Goal: Task Accomplishment & Management: Manage account settings

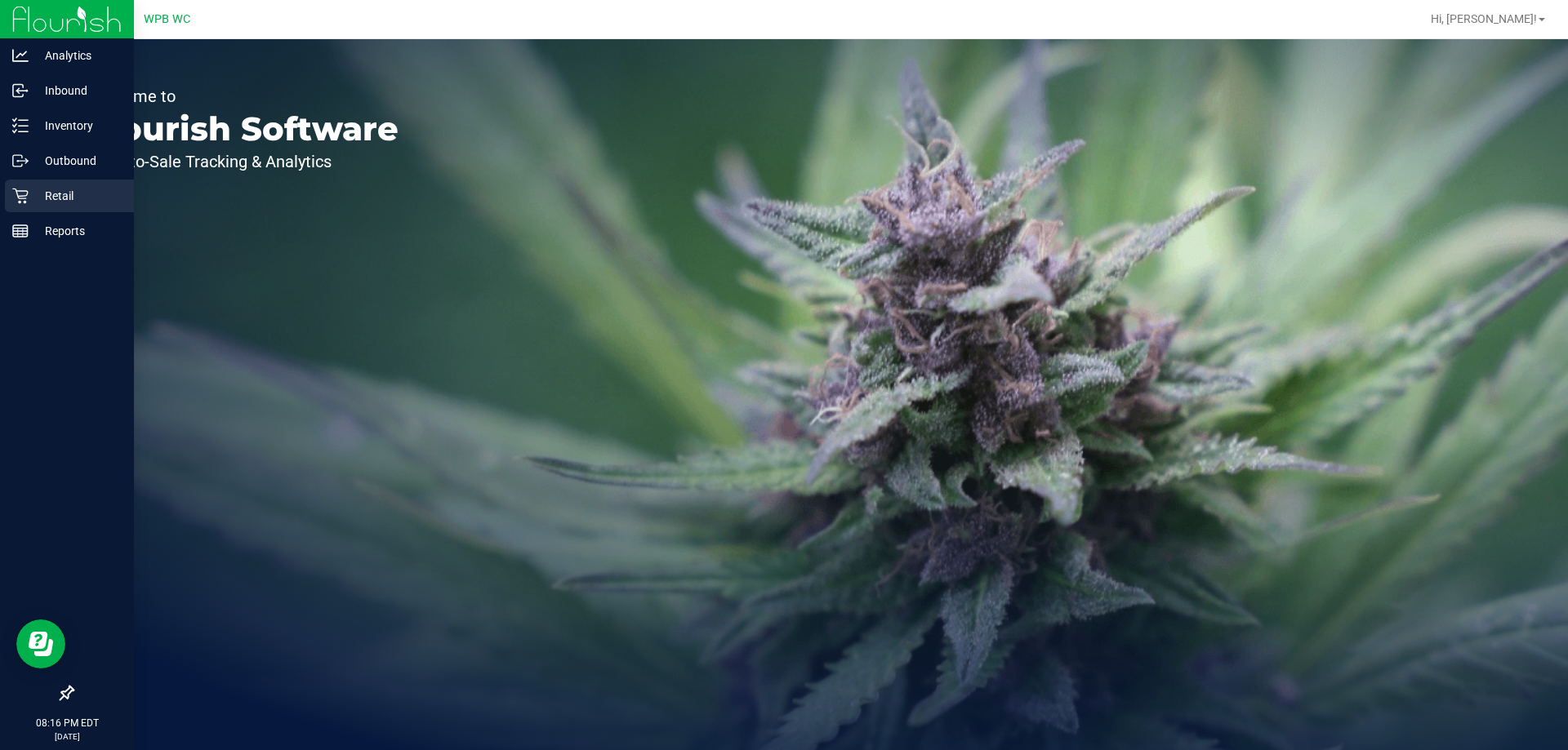
click at [30, 199] on p "Retail" at bounding box center [77, 196] width 98 height 20
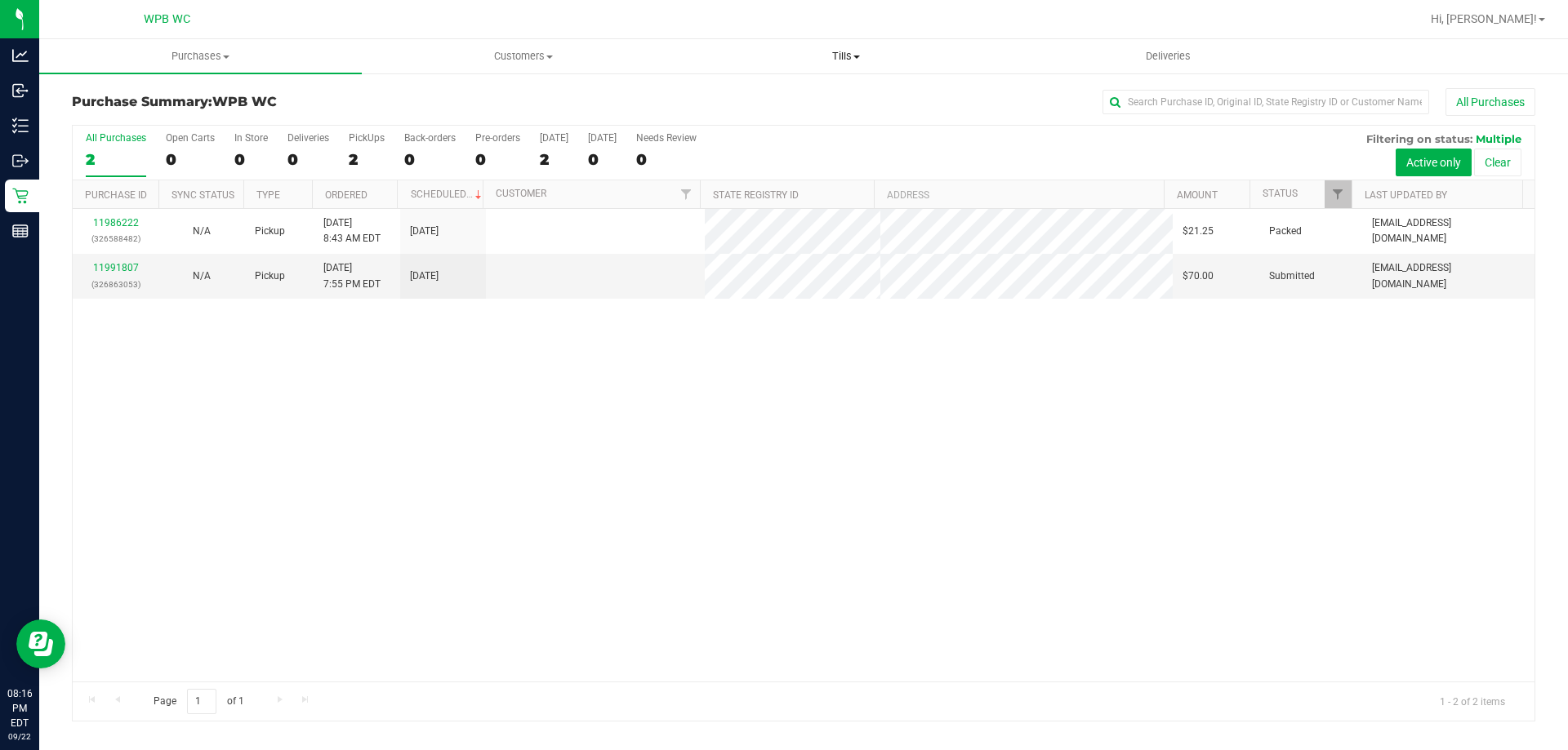
click at [859, 56] on span at bounding box center [856, 58] width 6 height 4
click at [795, 98] on li "Manage tills" at bounding box center [846, 98] width 323 height 20
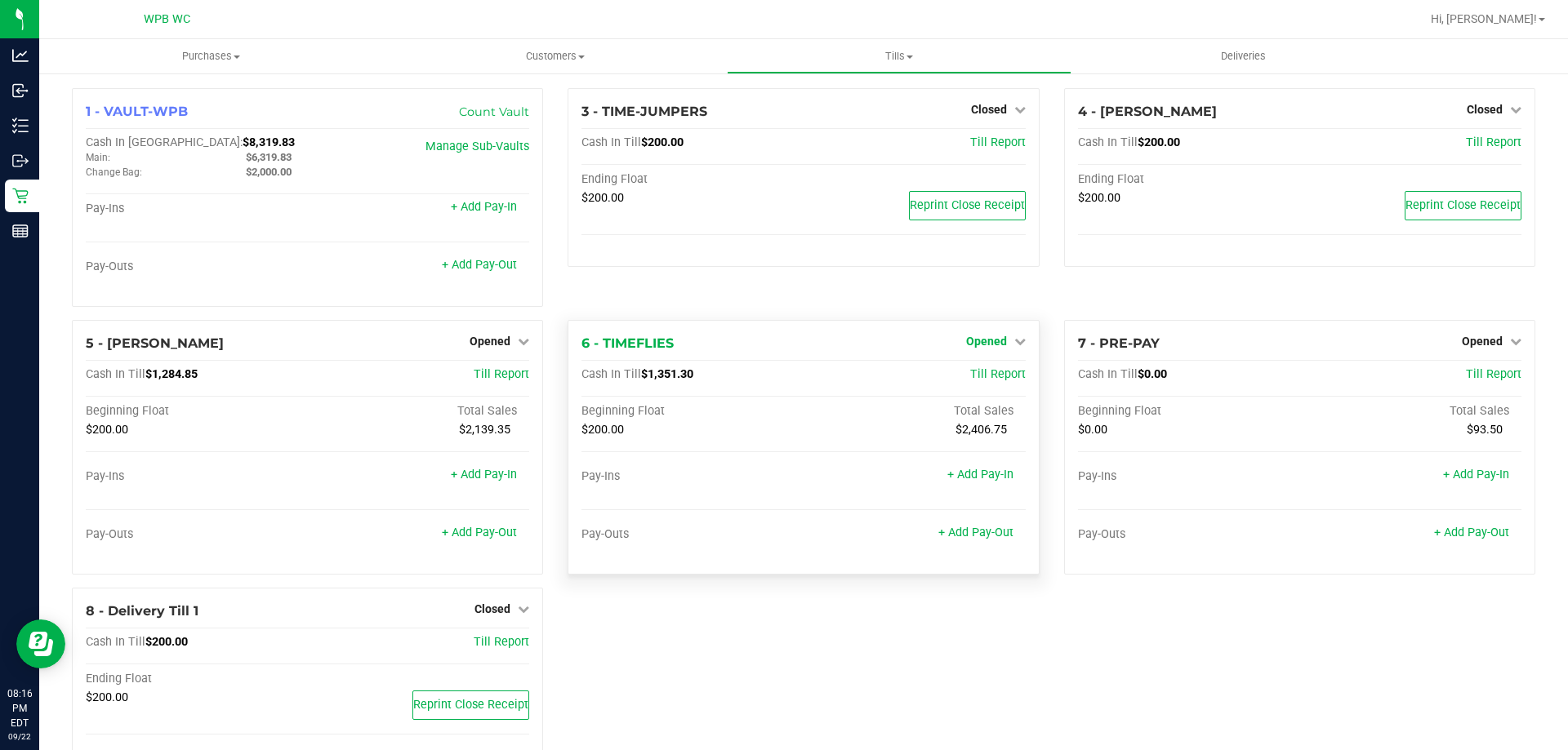
click at [989, 344] on span "Opened" at bounding box center [986, 340] width 41 height 13
click at [979, 374] on link "Close Till" at bounding box center [988, 374] width 44 height 13
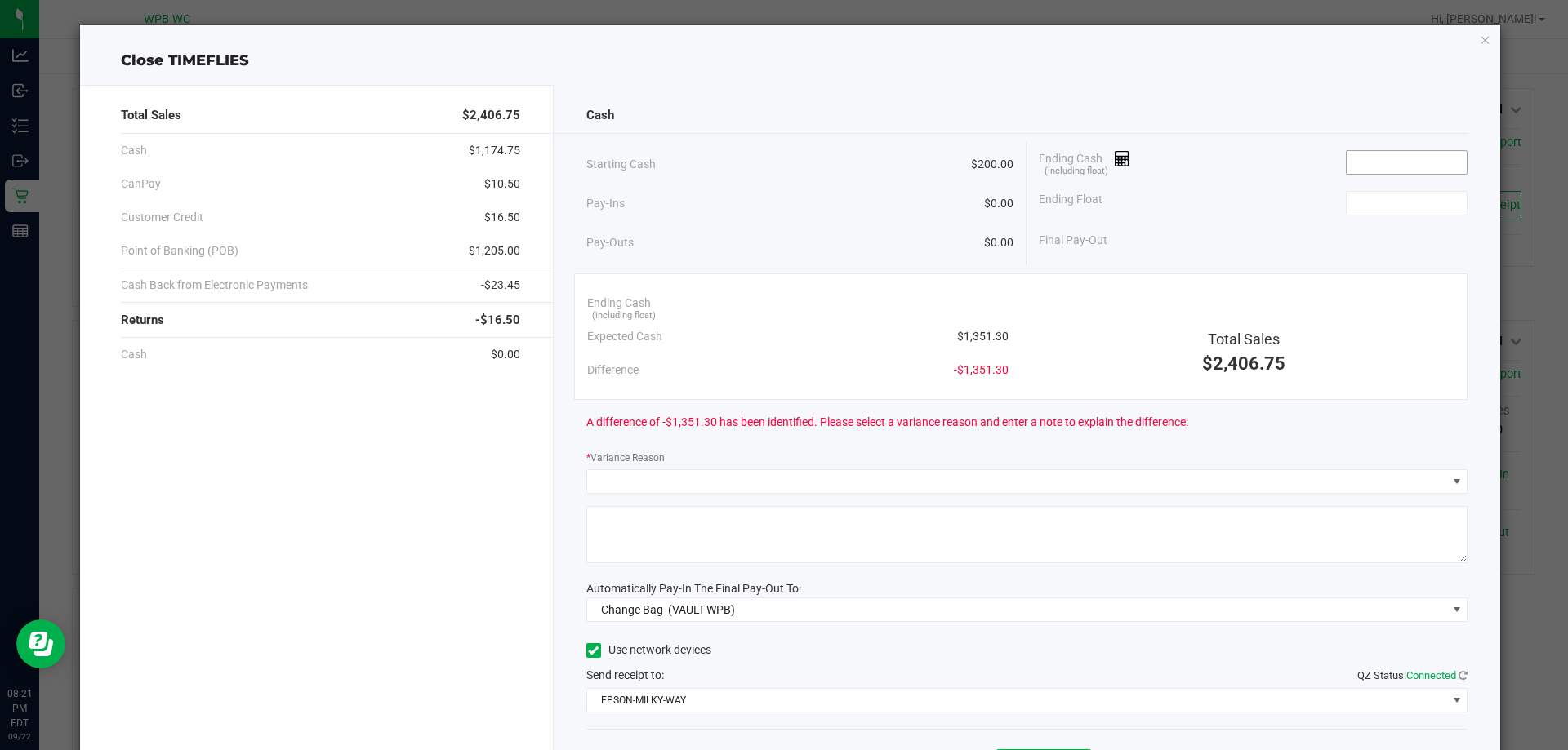
click at [1406, 167] on input at bounding box center [1406, 162] width 120 height 23
type input "$1,353.30"
click at [1346, 197] on input at bounding box center [1406, 203] width 120 height 23
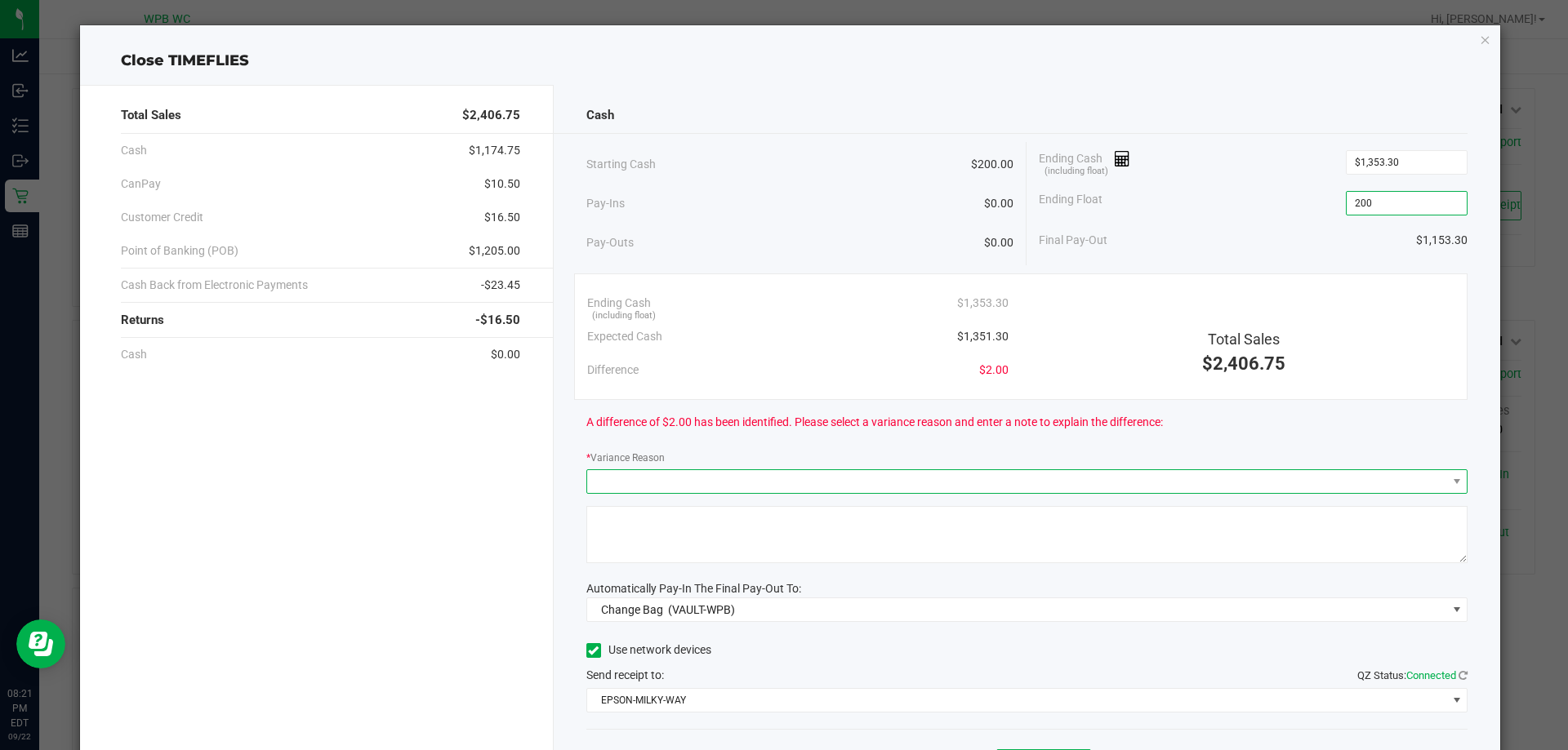
type input "$200.00"
click at [835, 489] on span at bounding box center [1016, 481] width 859 height 23
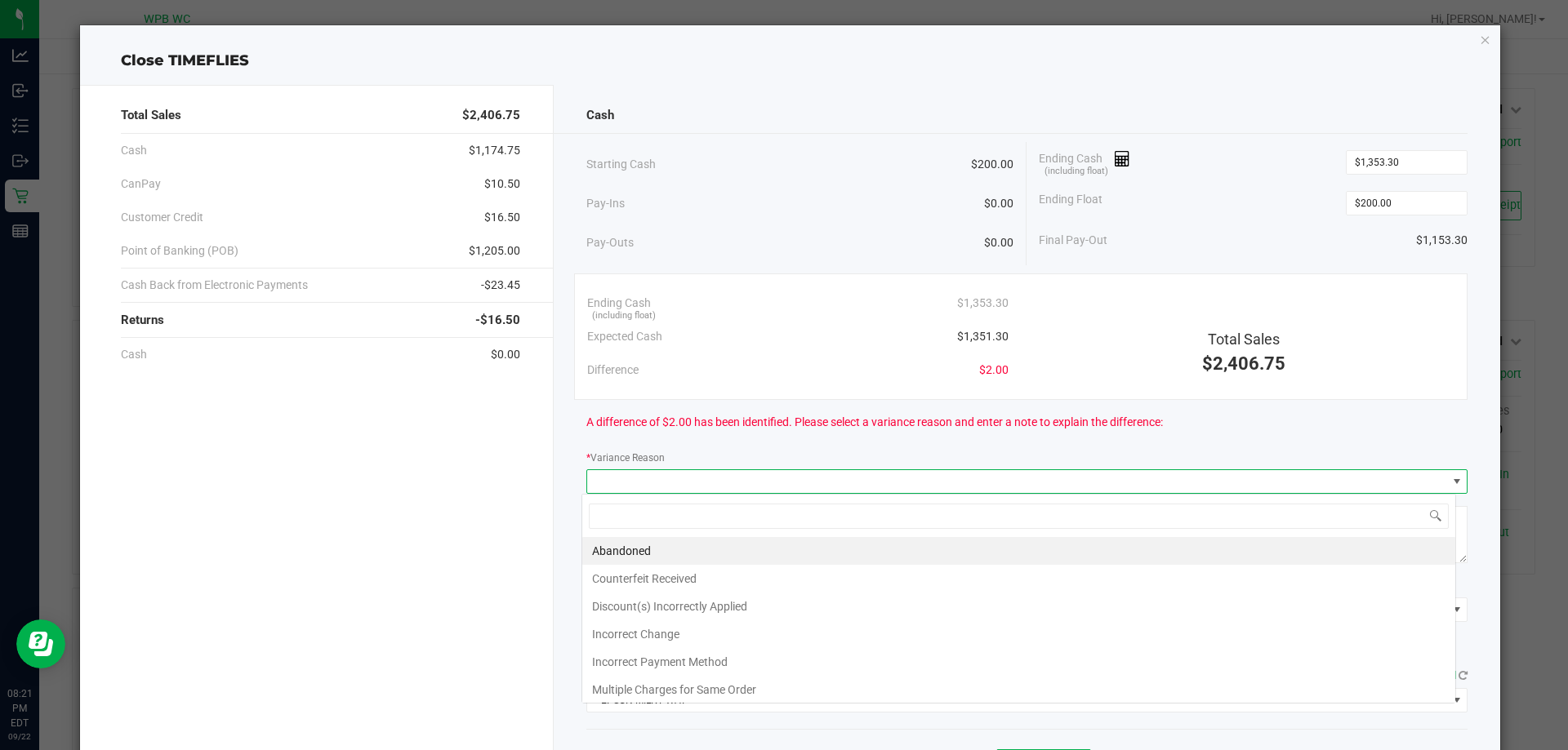
scroll to position [25, 874]
click at [787, 544] on li "Abandoned" at bounding box center [1018, 551] width 873 height 27
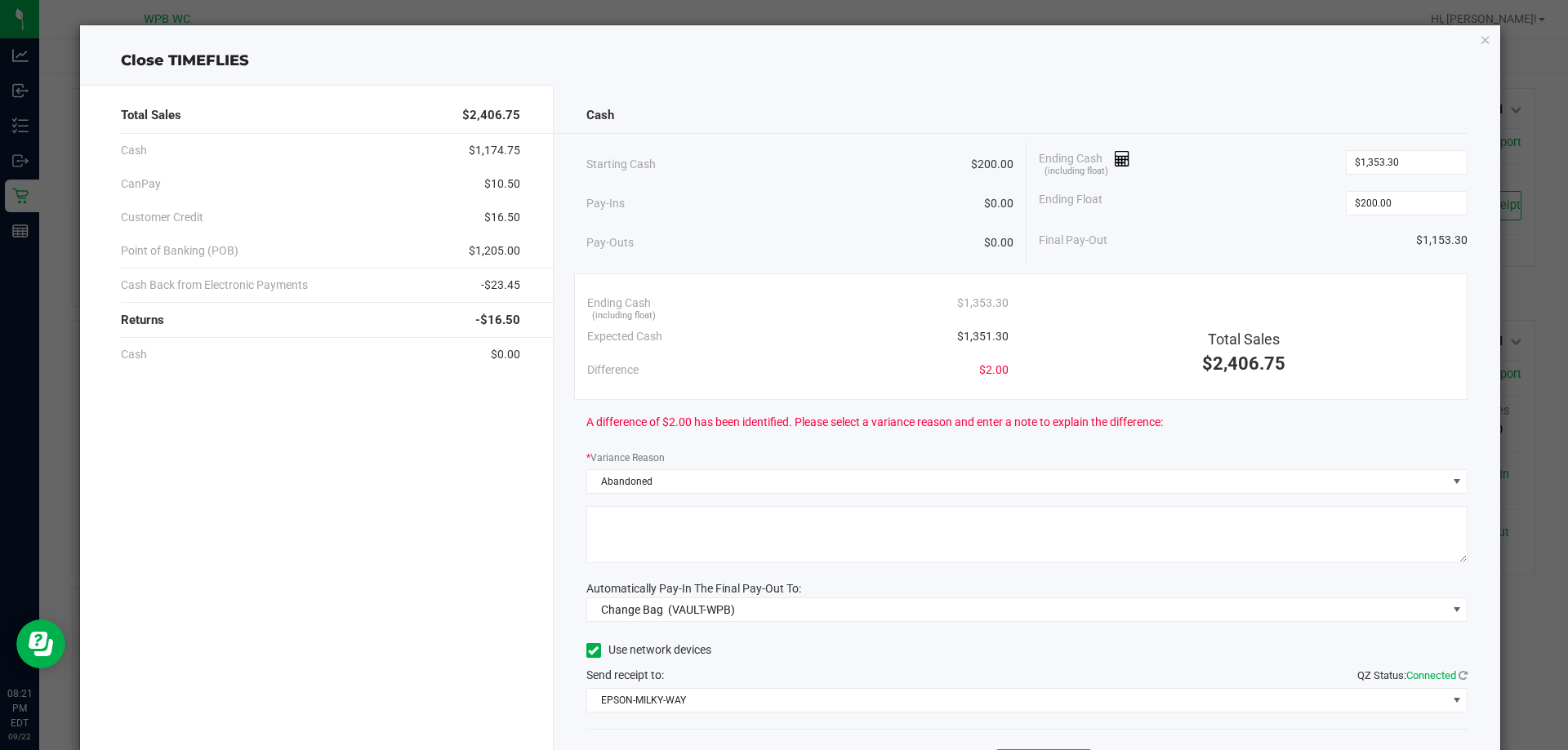
click at [759, 544] on textarea at bounding box center [1027, 535] width 882 height 57
type textarea "Timeflies was over $2 due to customers abandoning change at register - AB [DATE]"
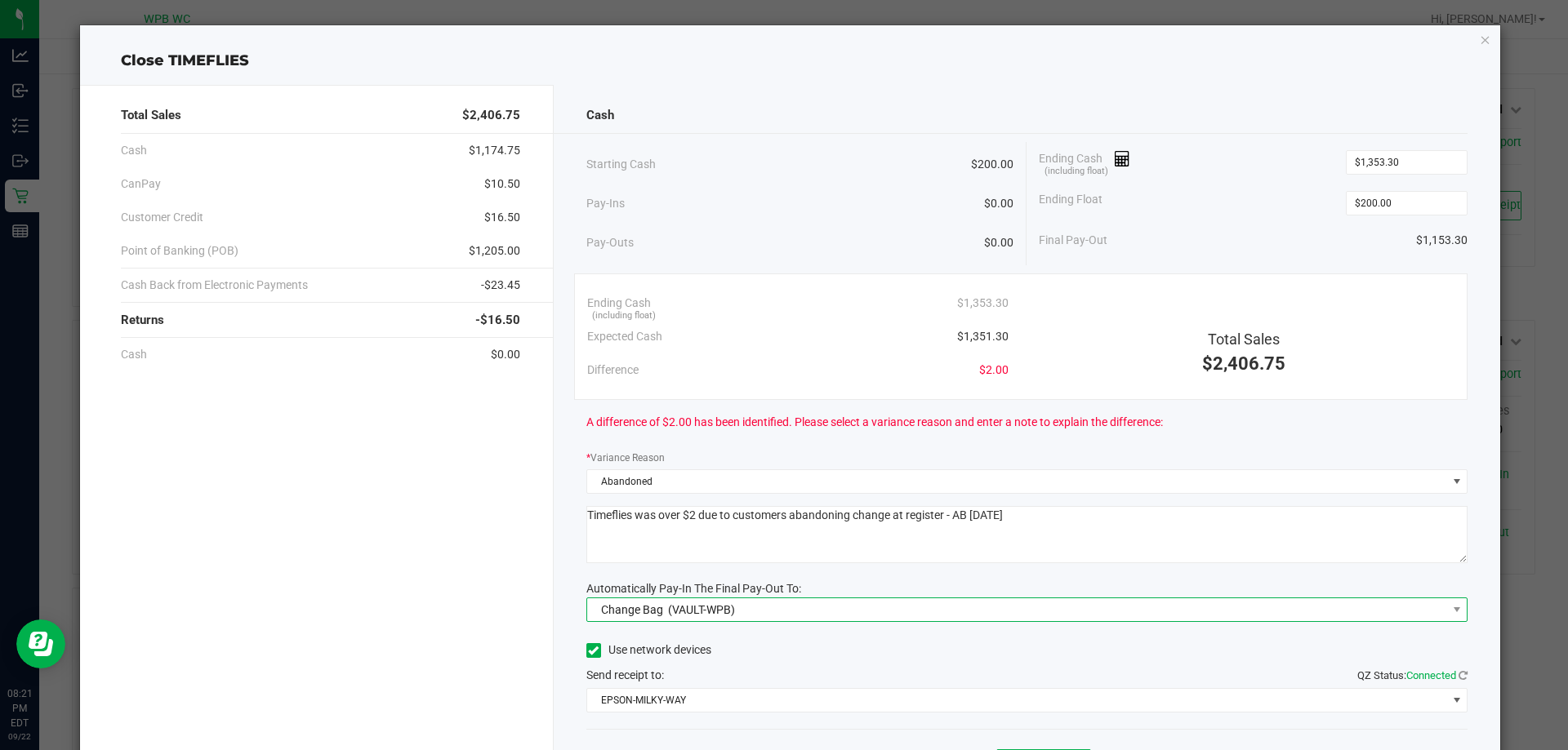
click at [799, 601] on span "Change Bag (VAULT-WPB)" at bounding box center [1016, 610] width 859 height 23
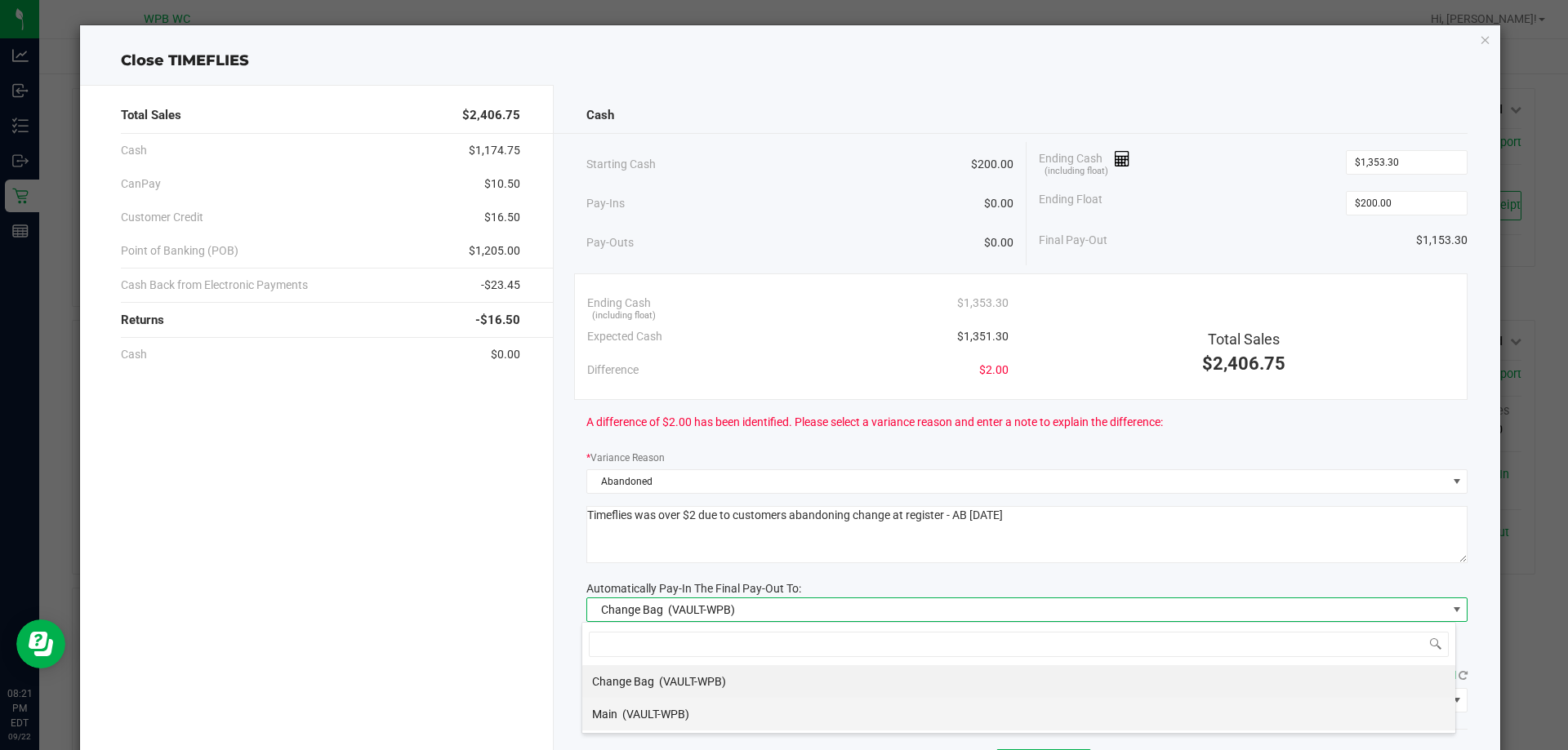
click at [717, 706] on li "Main (VAULT-WPB)" at bounding box center [1018, 714] width 873 height 33
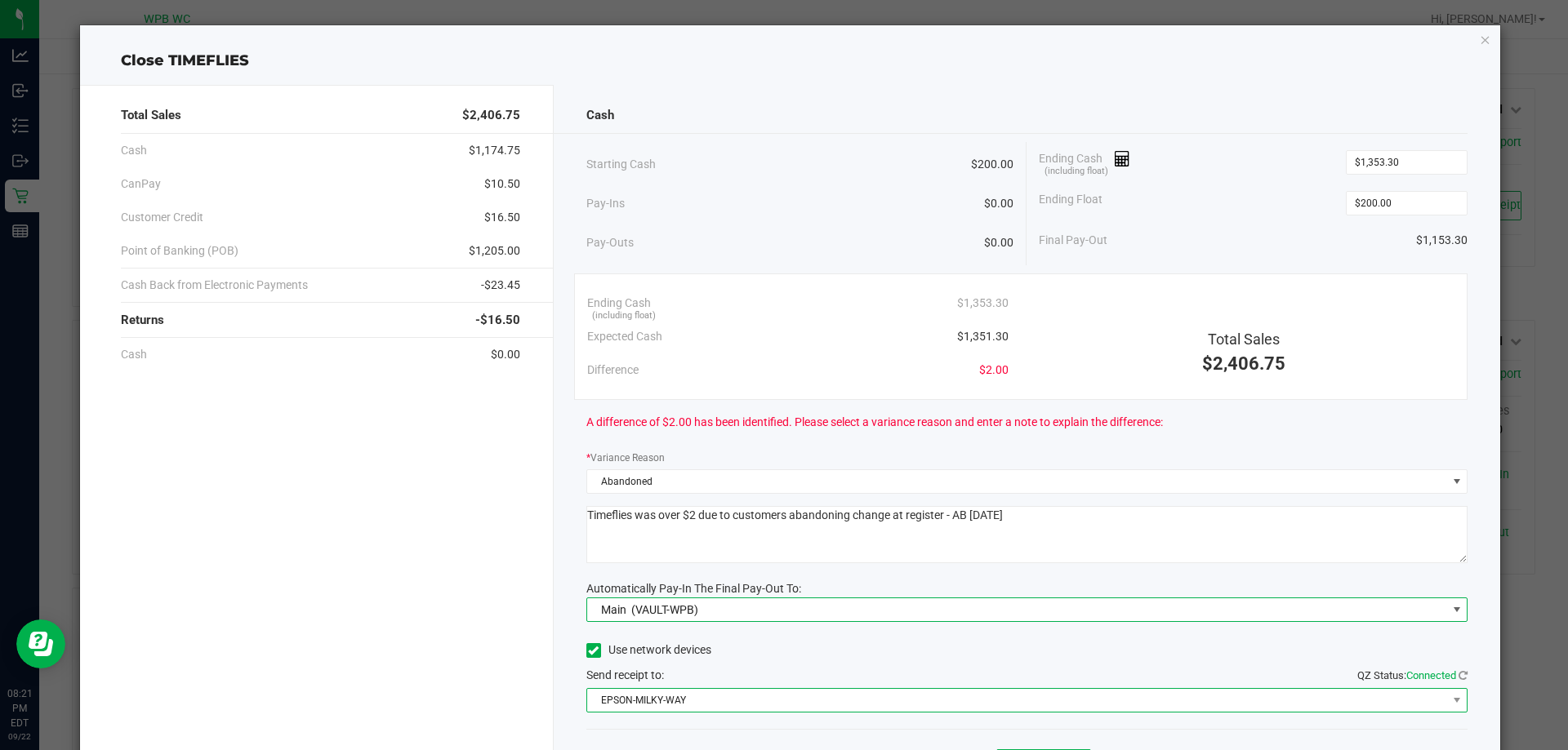
click at [717, 705] on span "EPSON-MILKY-WAY" at bounding box center [1016, 700] width 859 height 23
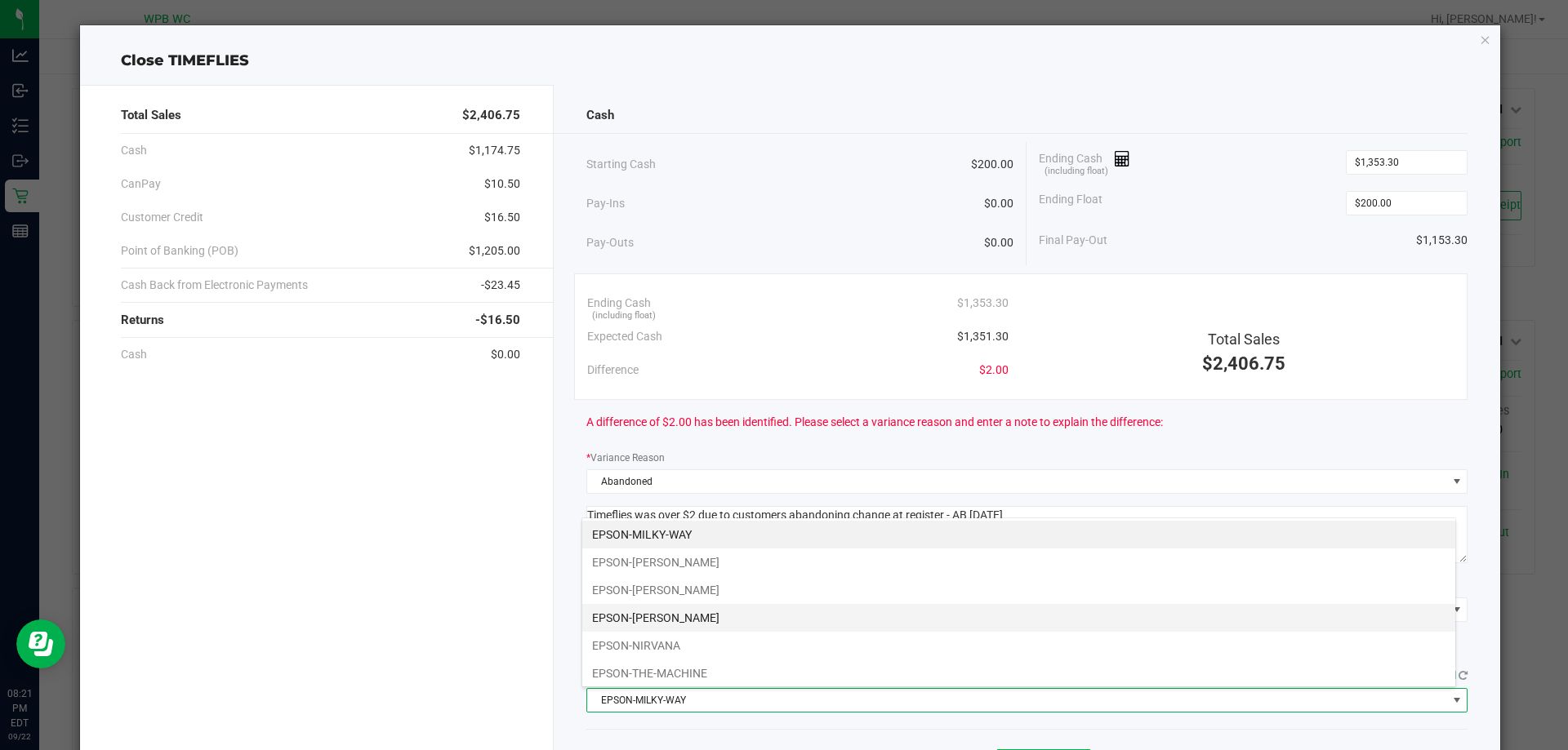
click at [672, 612] on li "EPSON-[PERSON_NAME]" at bounding box center [1018, 617] width 873 height 27
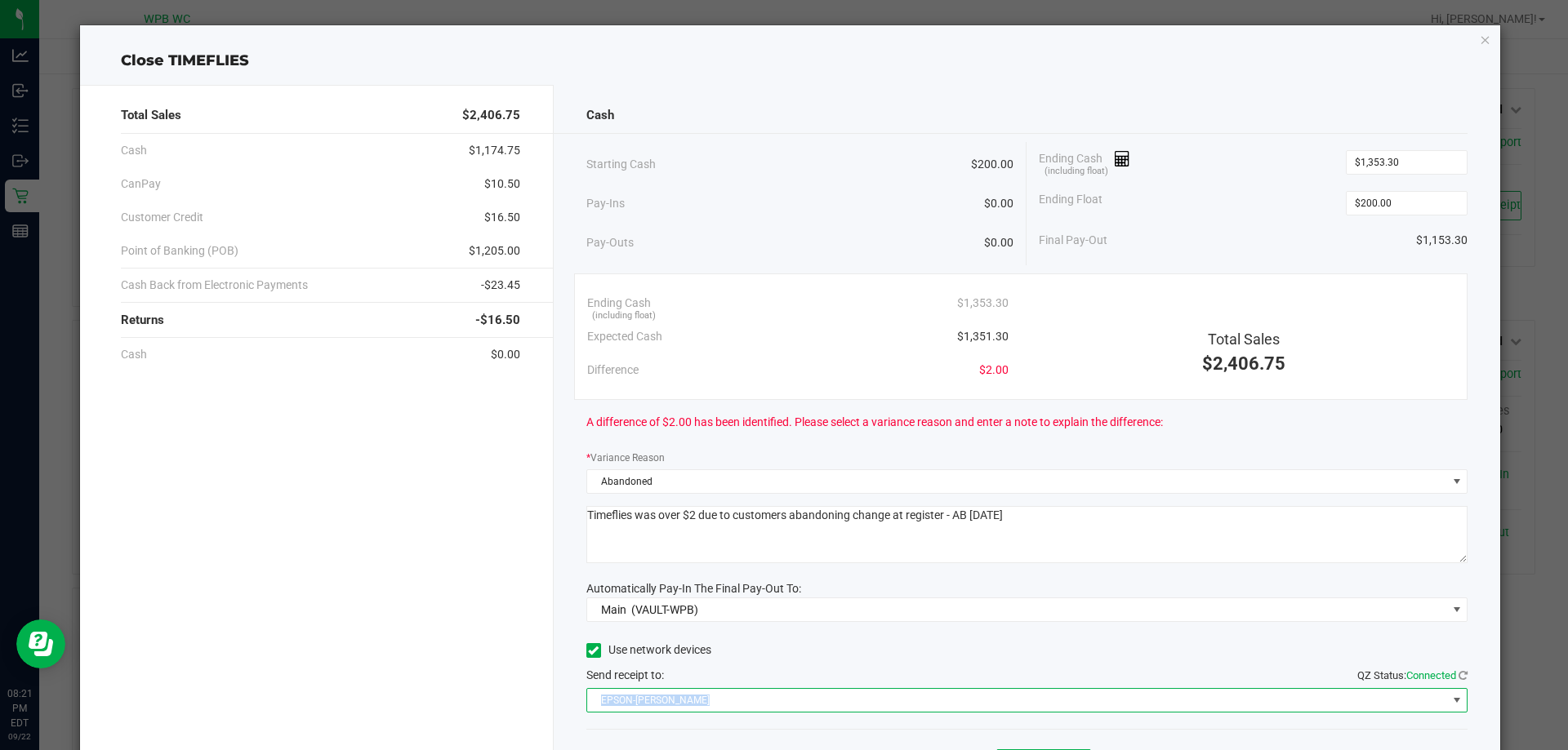
scroll to position [96, 0]
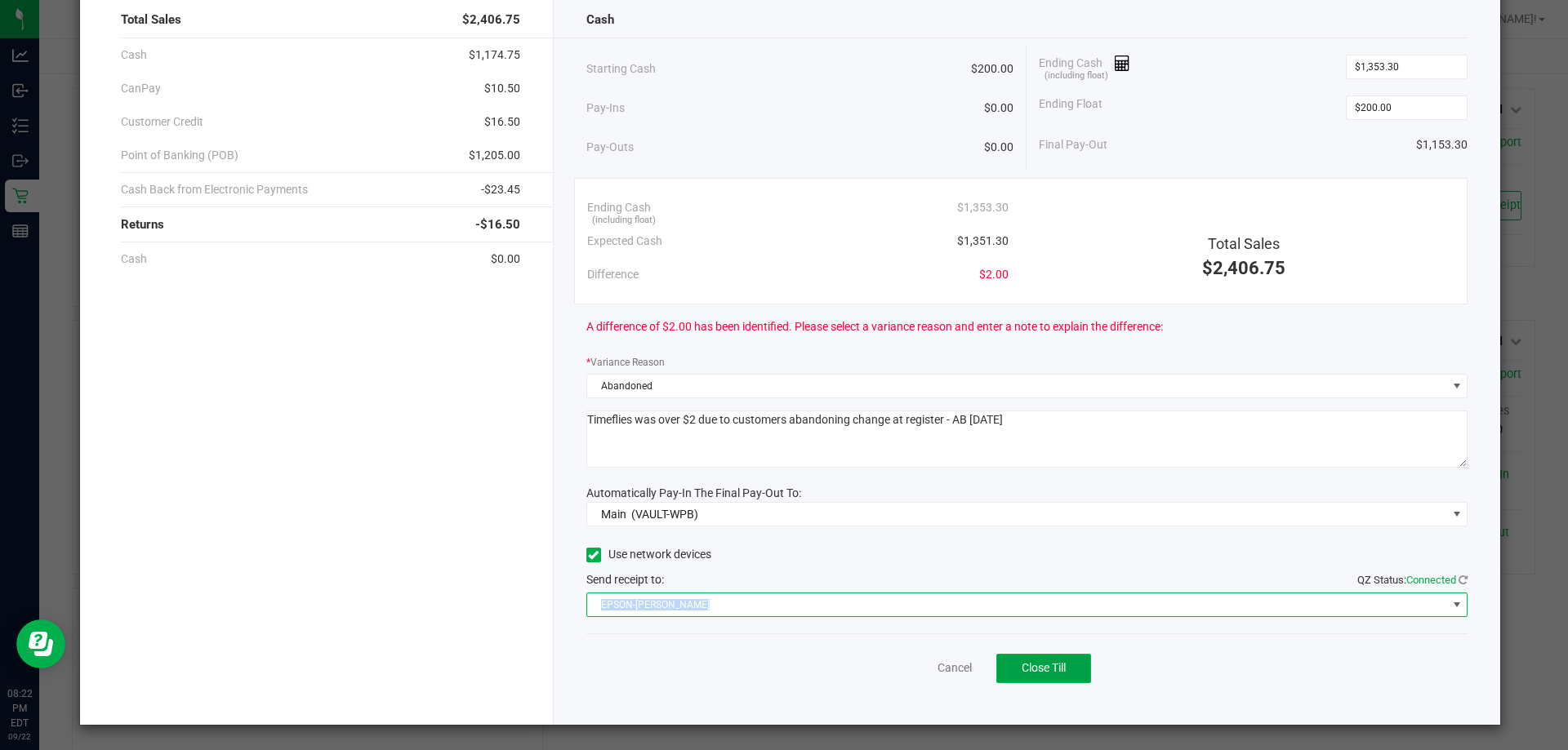
click at [1024, 662] on span "Close Till" at bounding box center [1044, 668] width 44 height 13
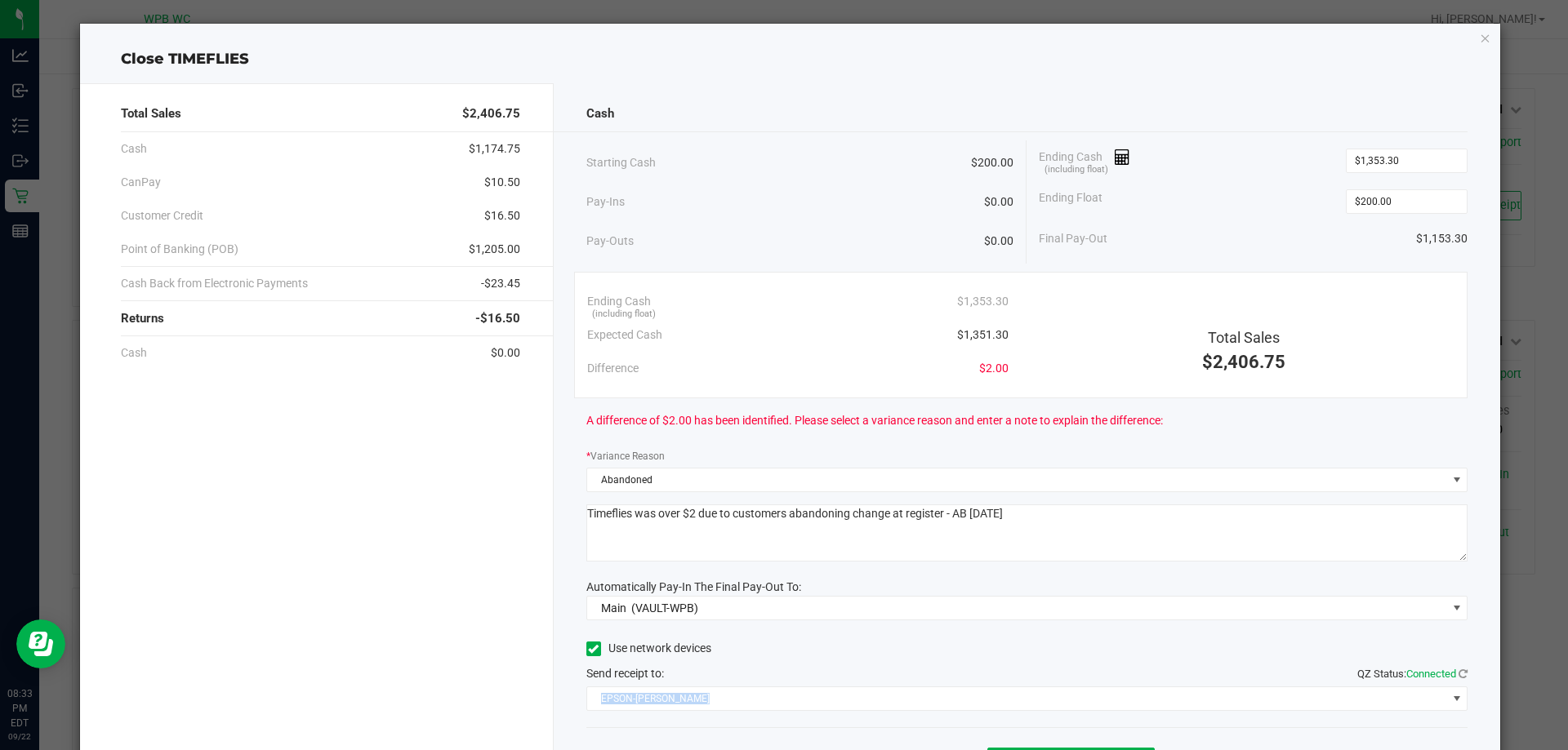
scroll to position [0, 0]
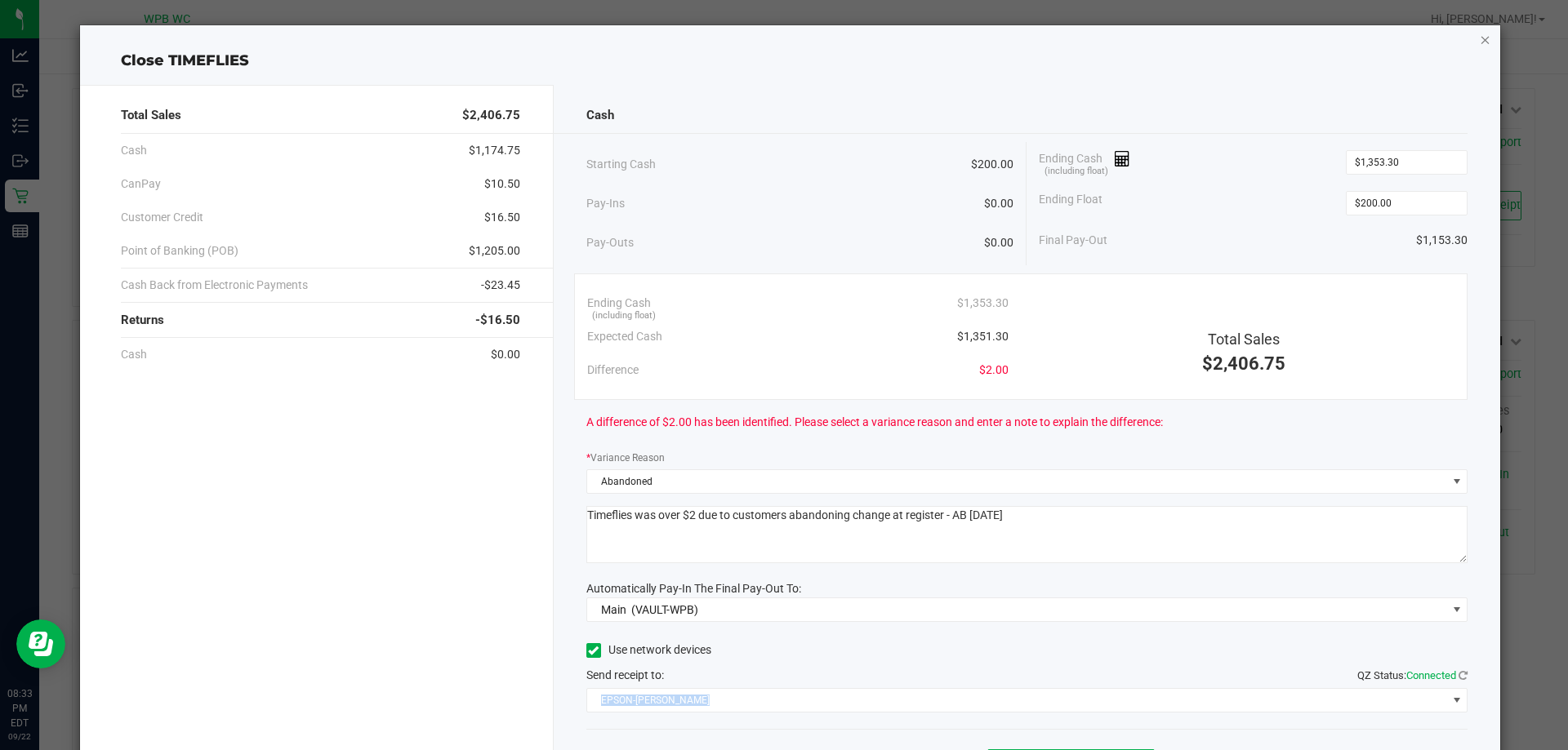
click at [1479, 33] on icon "button" at bounding box center [1485, 39] width 12 height 20
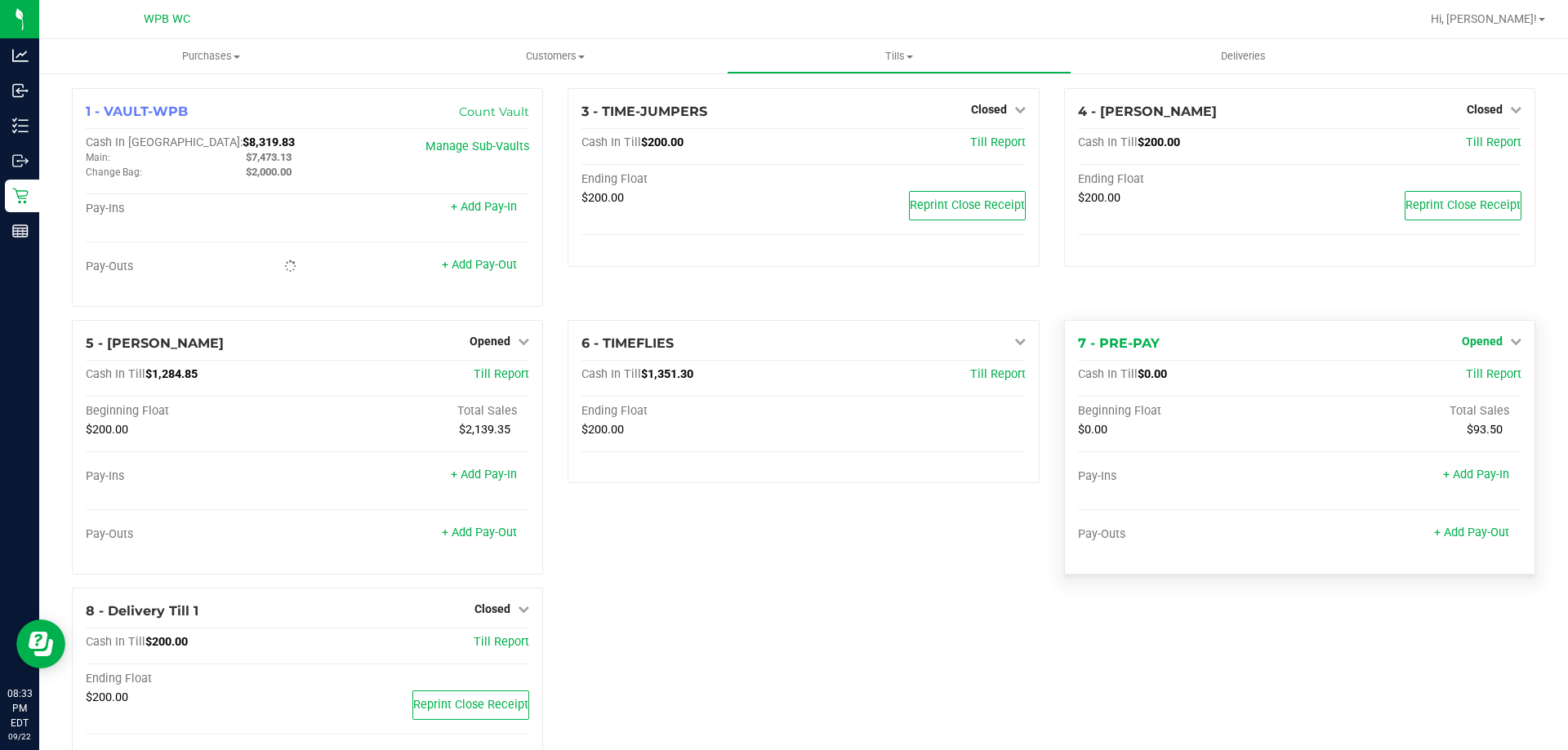
click at [1486, 337] on span "Opened" at bounding box center [1482, 340] width 41 height 13
click at [1487, 379] on link "Close Till" at bounding box center [1484, 374] width 44 height 13
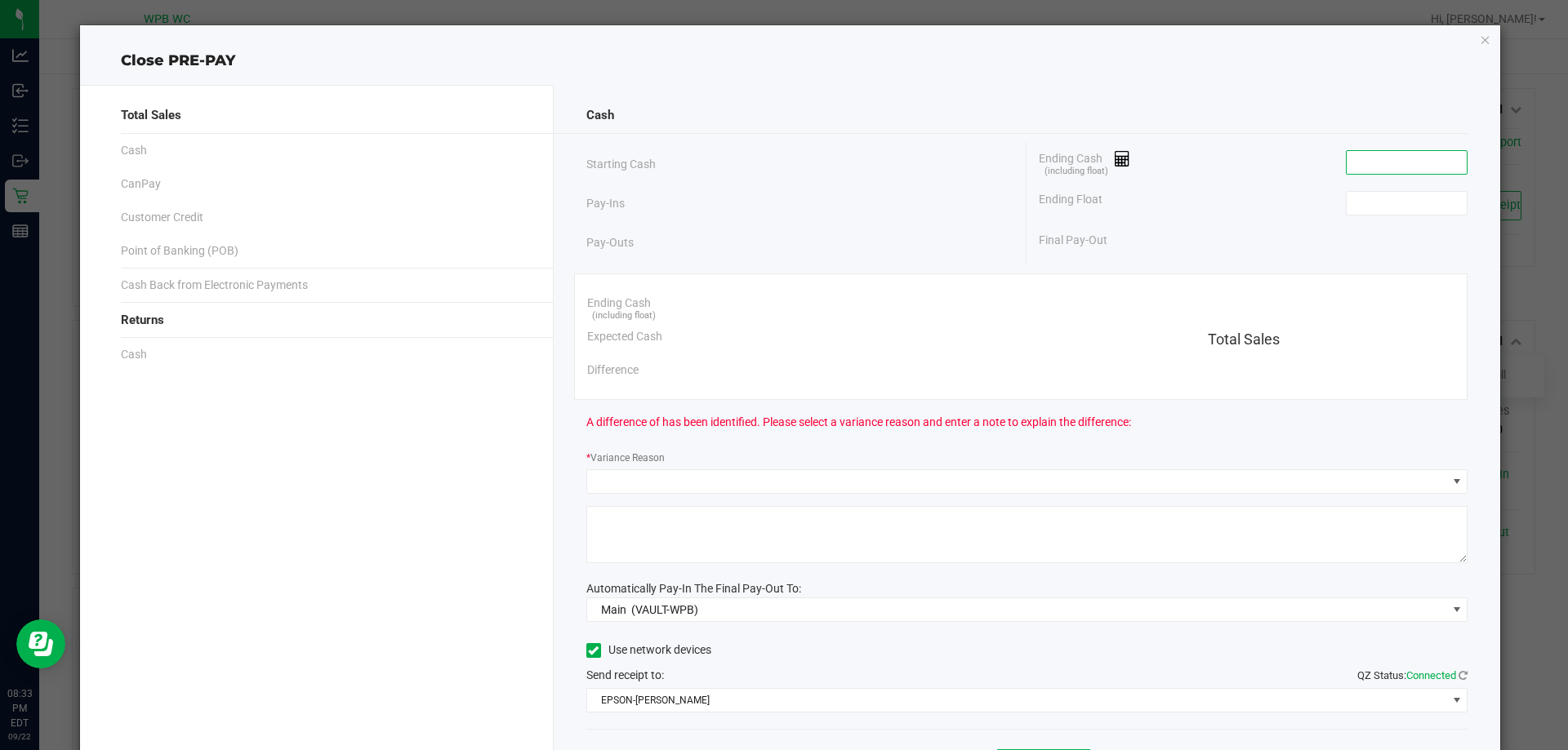
click at [1385, 167] on input at bounding box center [1406, 162] width 120 height 23
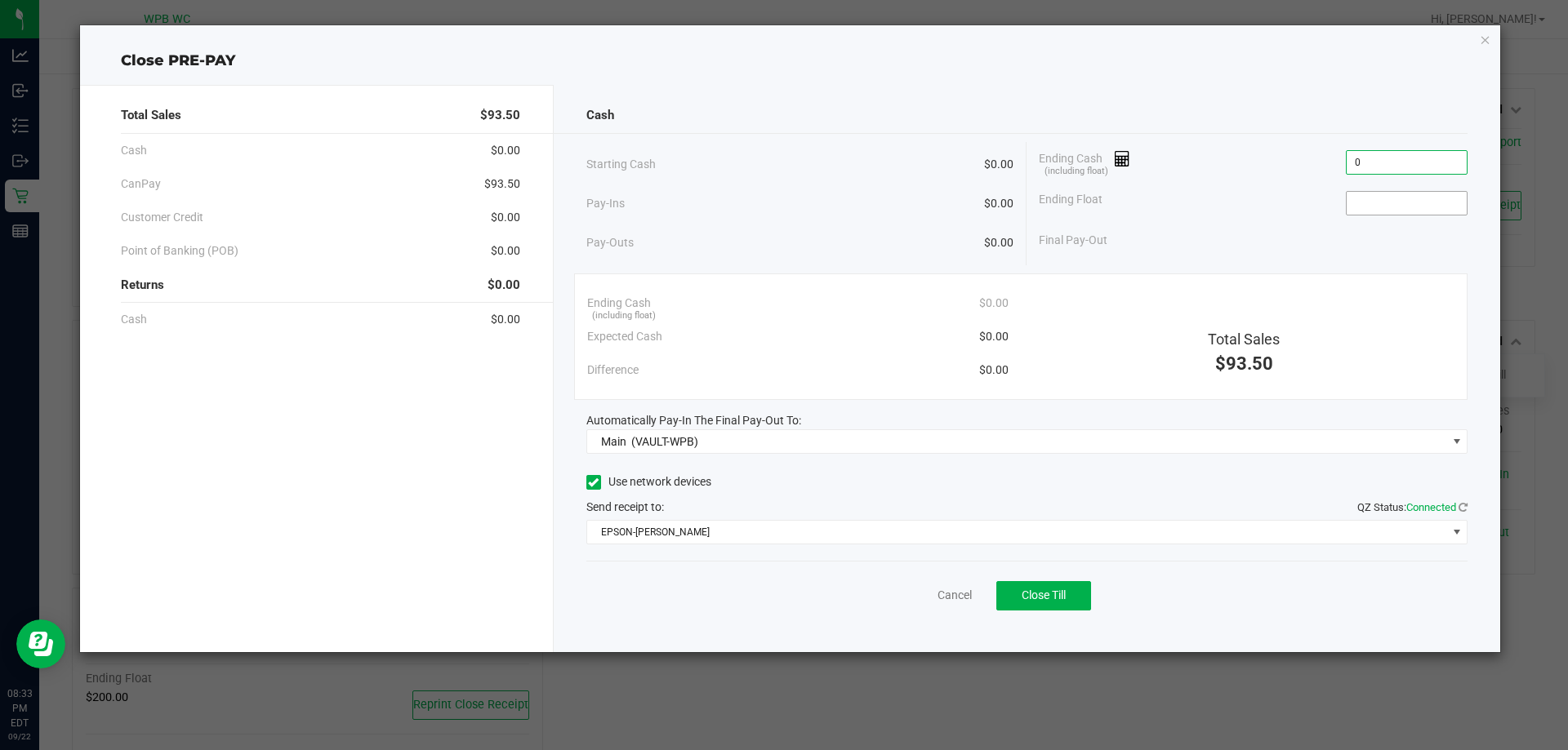
type input "$0.00"
click at [1379, 204] on input at bounding box center [1406, 203] width 120 height 23
type input "$0.00"
click at [1023, 589] on span "Close Till" at bounding box center [1044, 595] width 44 height 13
click at [1485, 42] on icon "button" at bounding box center [1485, 39] width 12 height 20
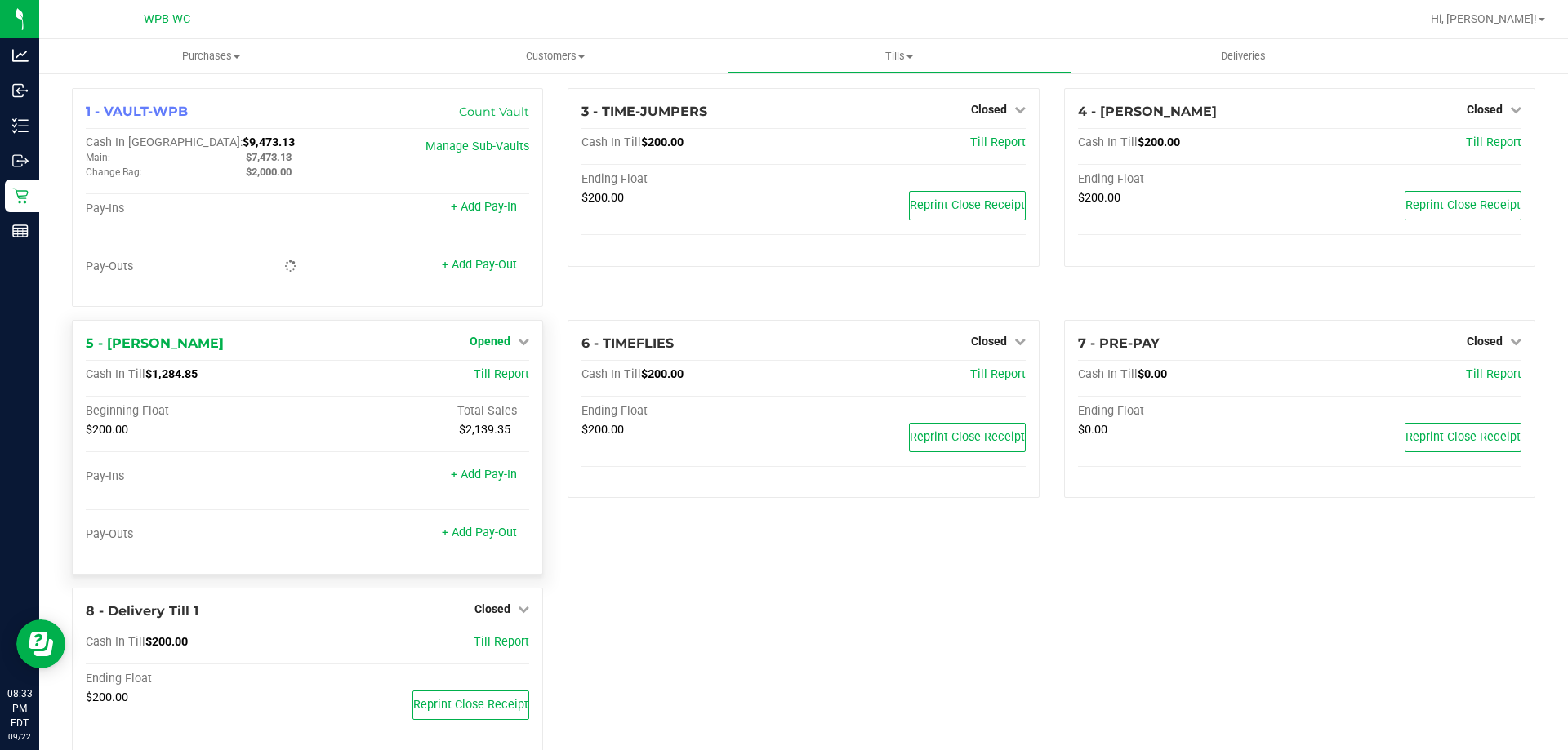
click at [505, 345] on span "Opened" at bounding box center [490, 340] width 41 height 13
click at [514, 376] on div "Close Till" at bounding box center [492, 375] width 121 height 20
click at [509, 379] on link "Close Till" at bounding box center [492, 374] width 44 height 13
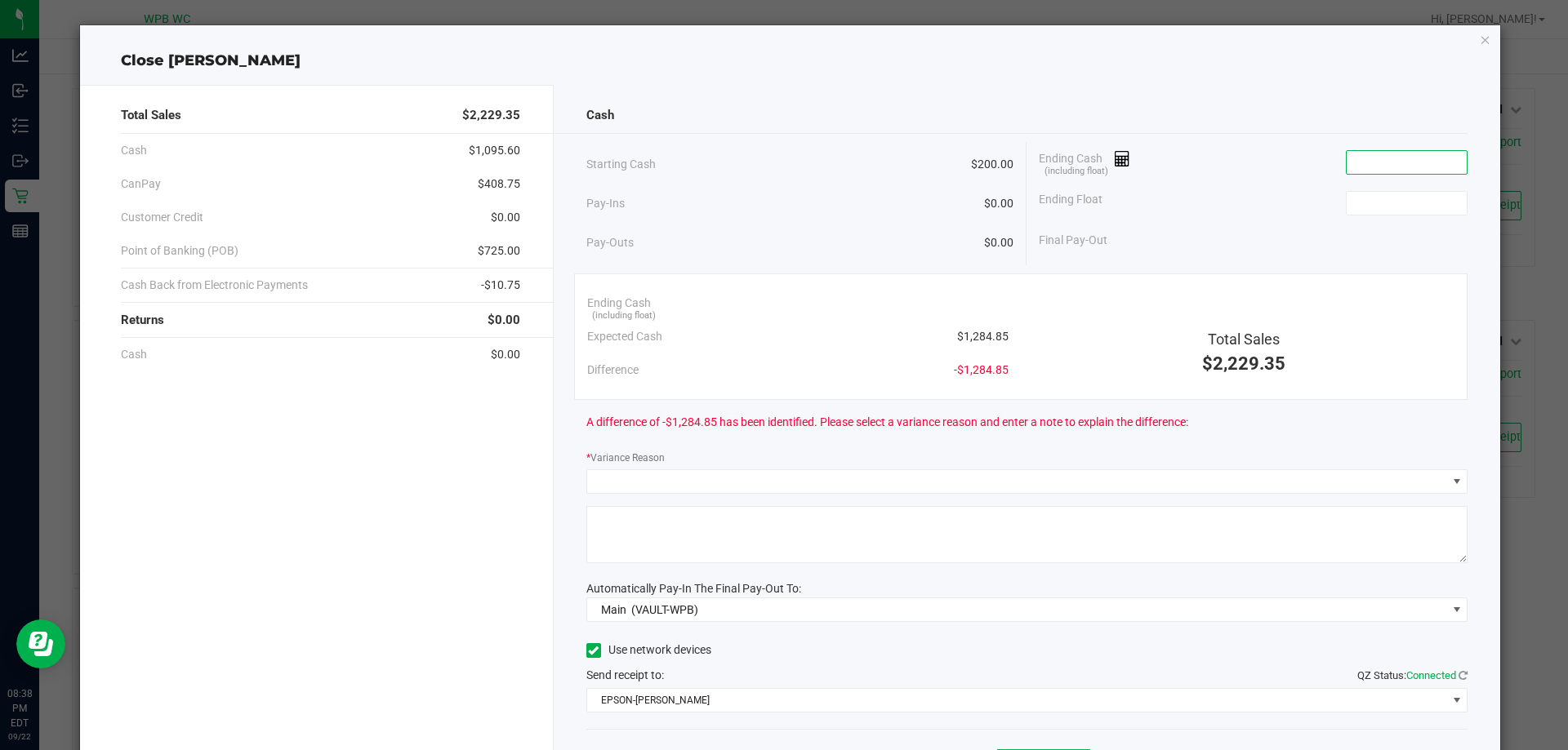
click at [1374, 152] on input at bounding box center [1406, 162] width 120 height 23
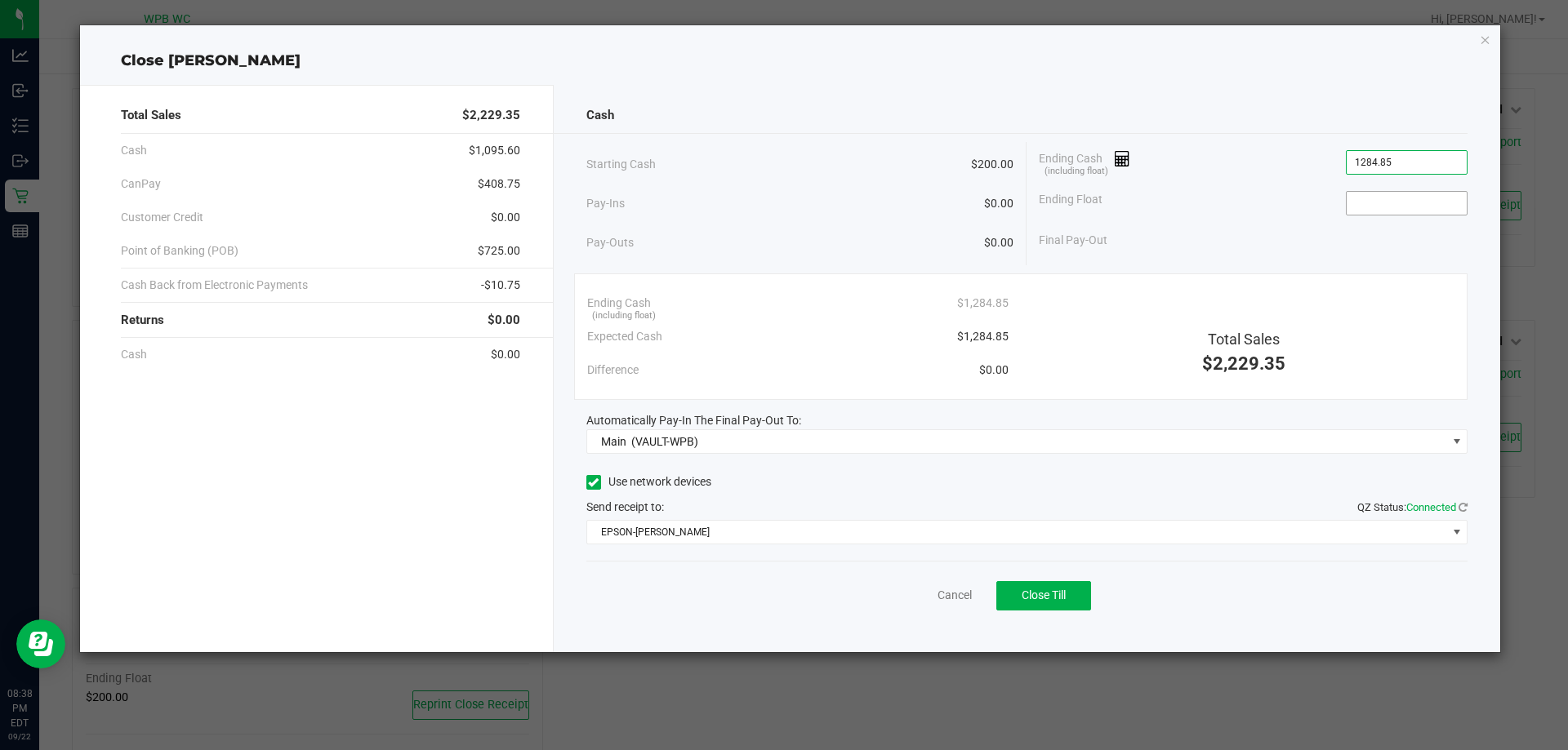
type input "$1,284.85"
click at [1373, 211] on input at bounding box center [1406, 203] width 120 height 23
type input "200"
type input "1284.85"
type input "$200.00"
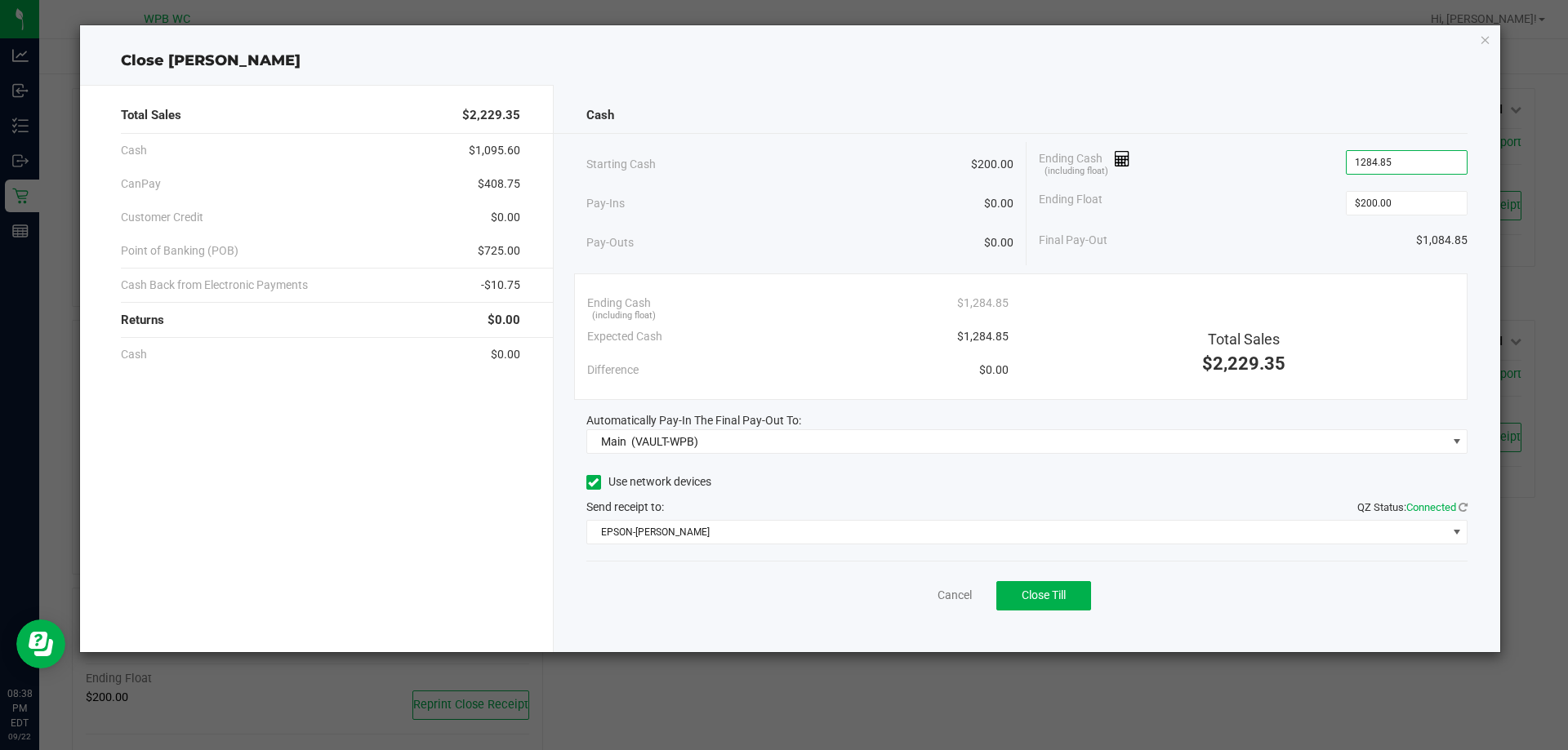
click at [1382, 164] on input "1284.85" at bounding box center [1406, 162] width 120 height 23
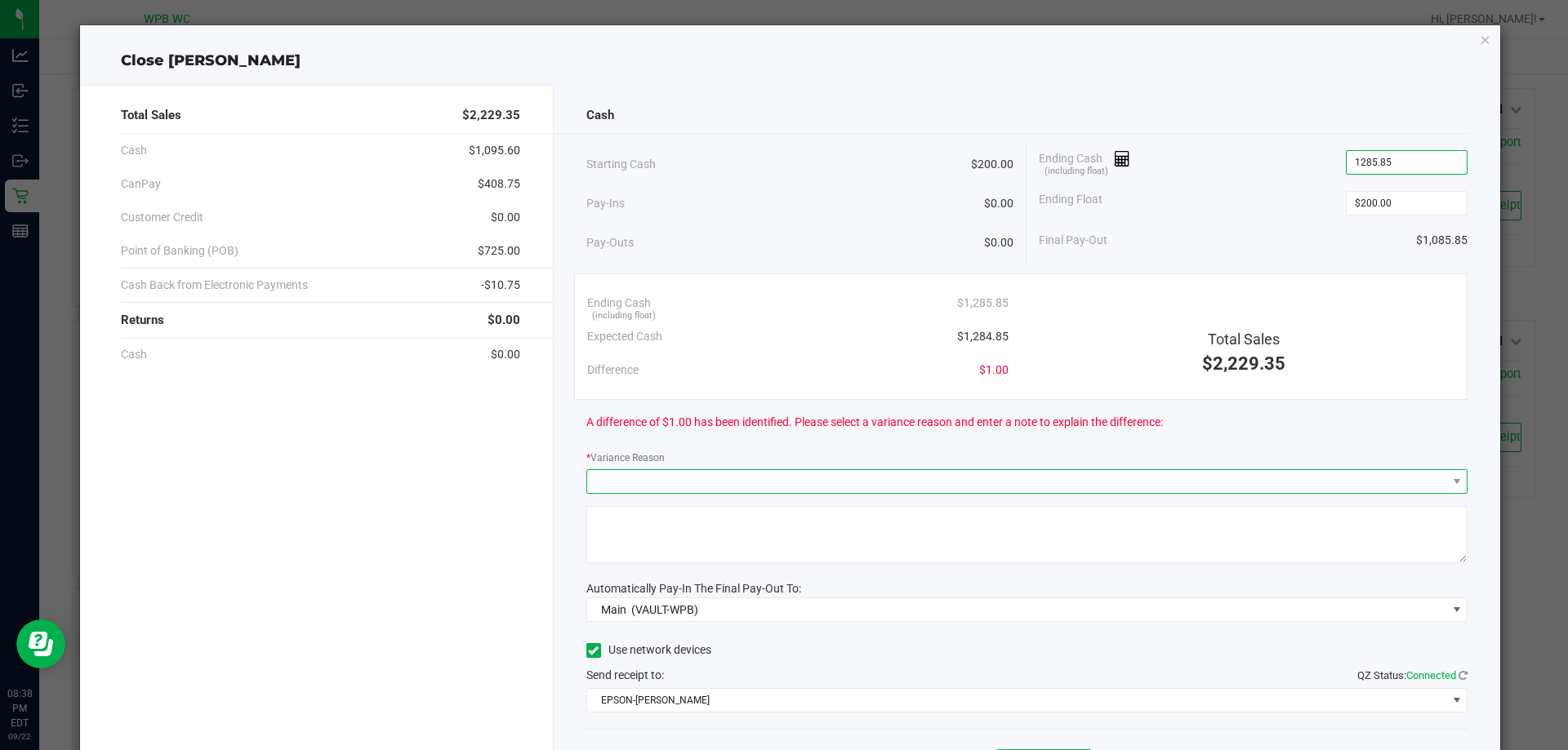
type input "$1,285.85"
click at [755, 473] on span at bounding box center [1016, 481] width 859 height 23
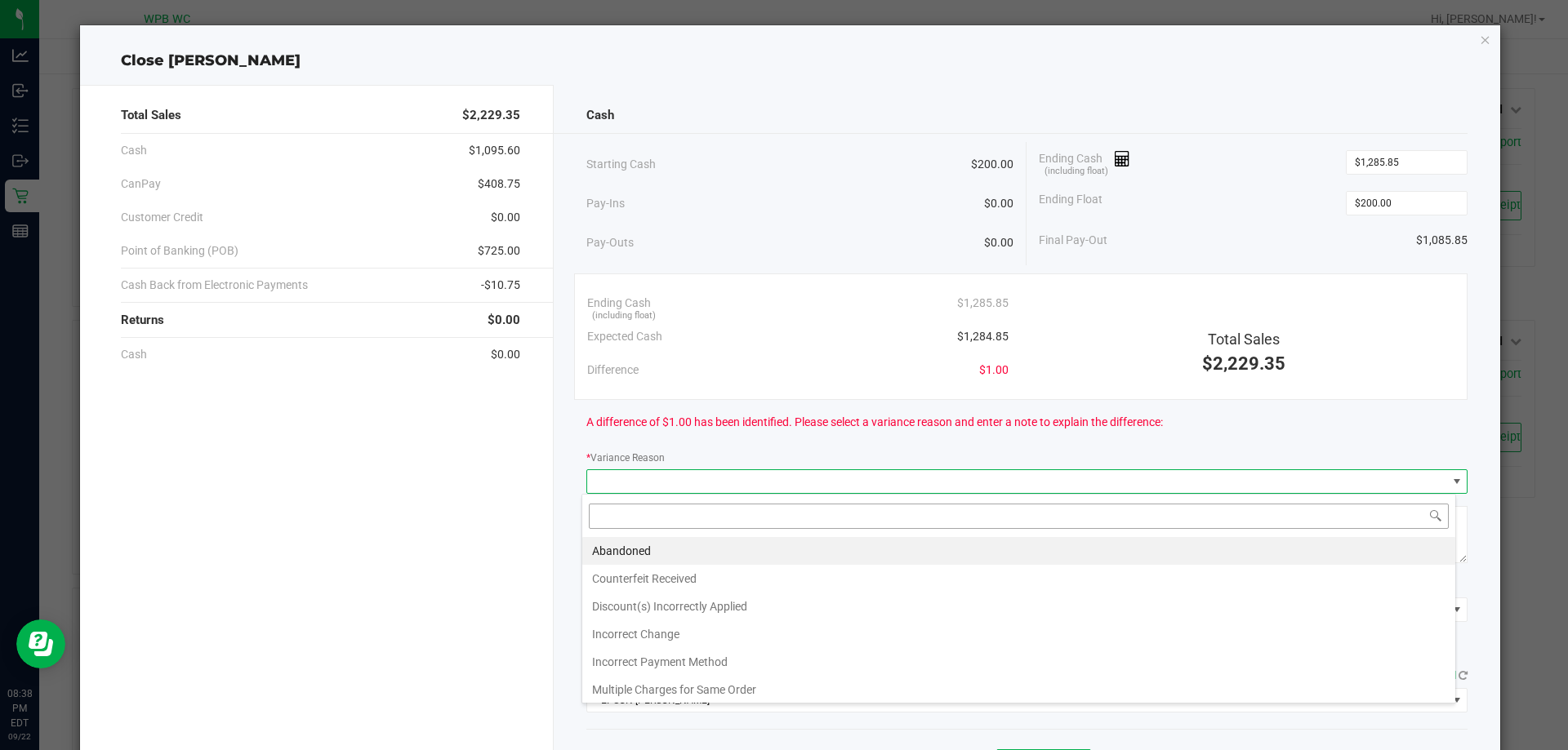
scroll to position [25, 874]
click at [671, 551] on li "Abandoned" at bounding box center [1018, 551] width 873 height 27
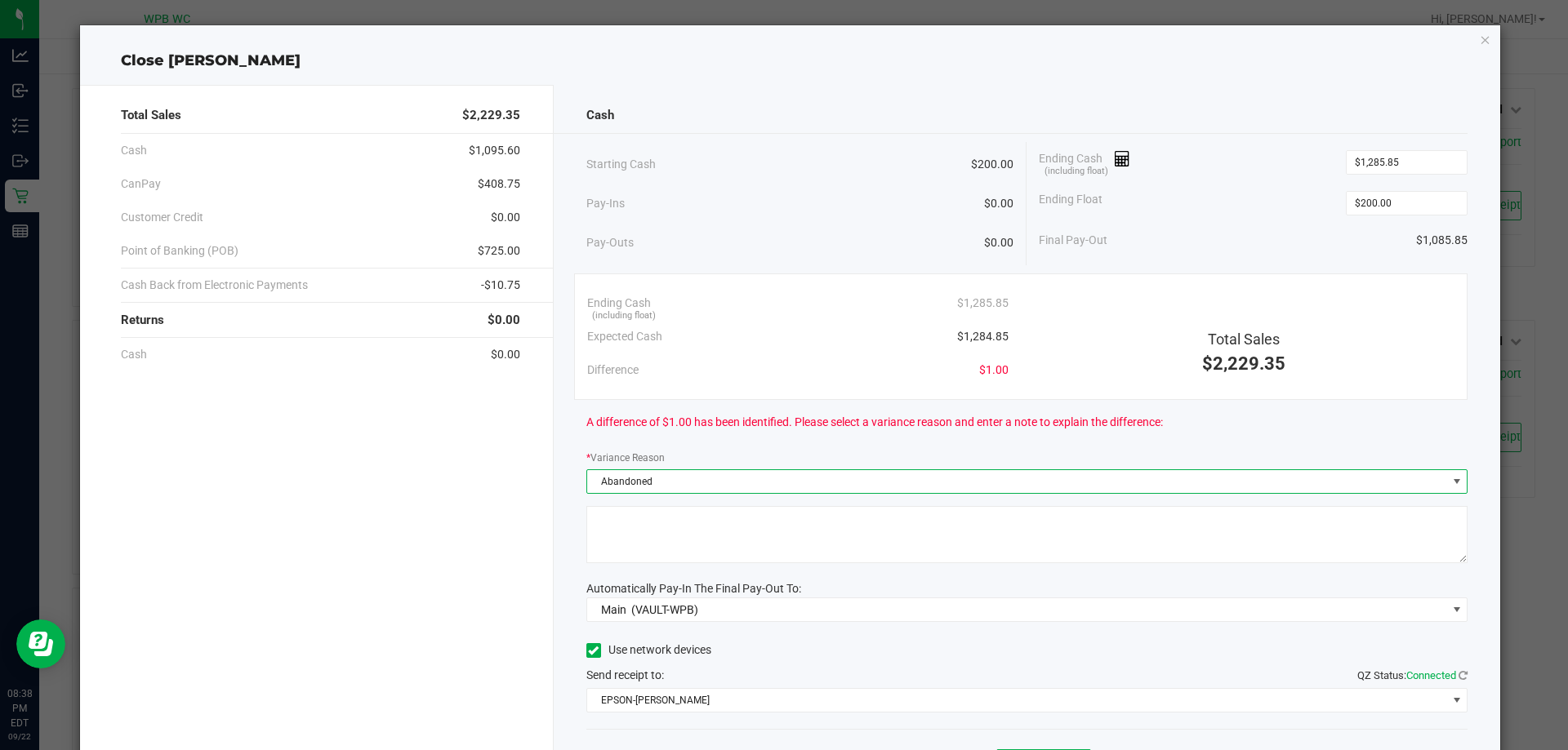
click at [651, 549] on textarea at bounding box center [1027, 535] width 882 height 57
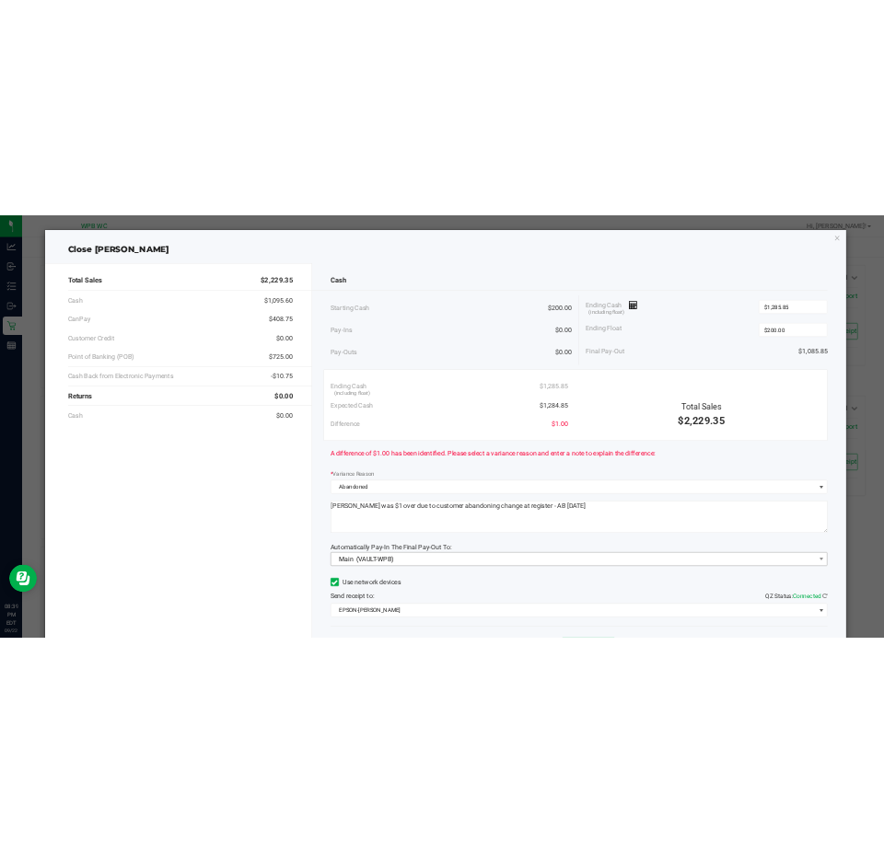
scroll to position [92, 0]
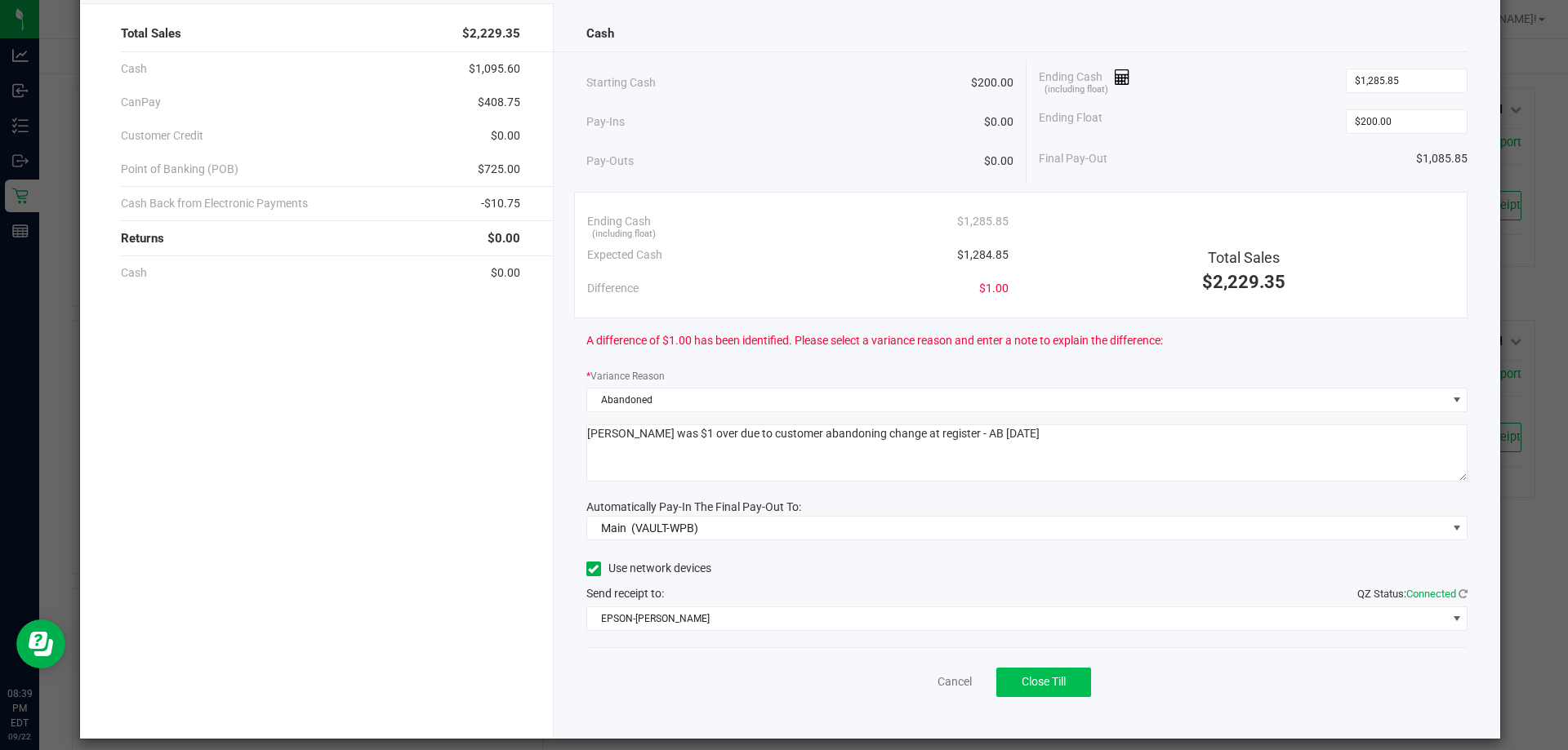
type textarea "[PERSON_NAME] was $1 over due to customer abandoning change at register - AB [D…"
click at [1047, 676] on span "Close Till" at bounding box center [1044, 681] width 44 height 13
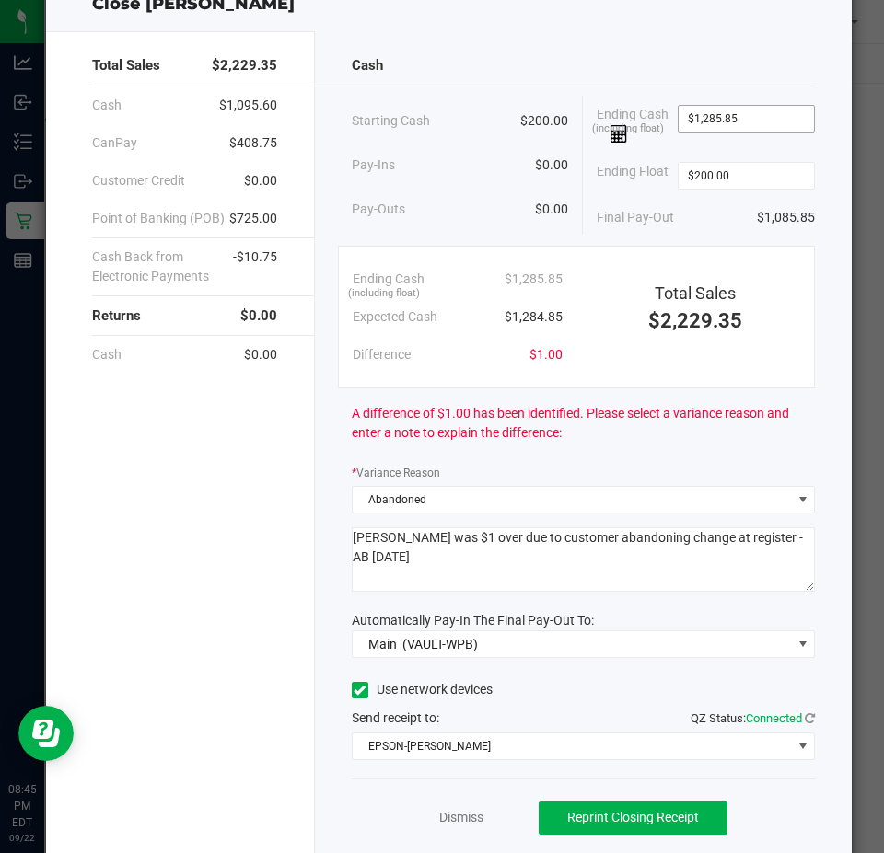
scroll to position [0, 0]
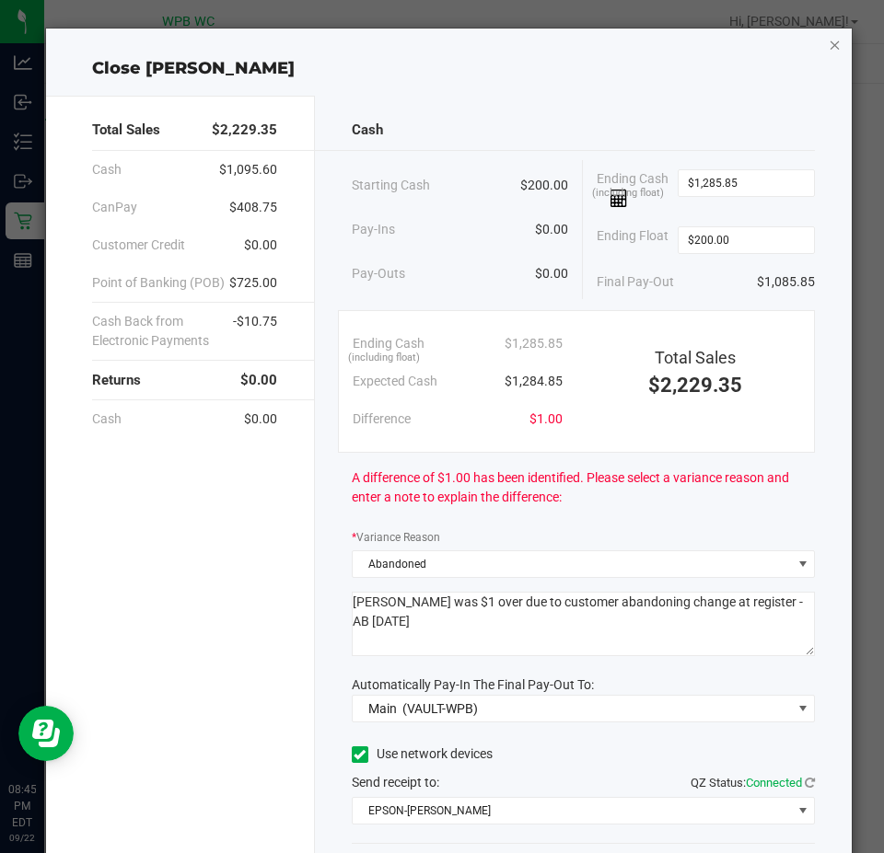
click at [829, 41] on icon "button" at bounding box center [835, 44] width 13 height 22
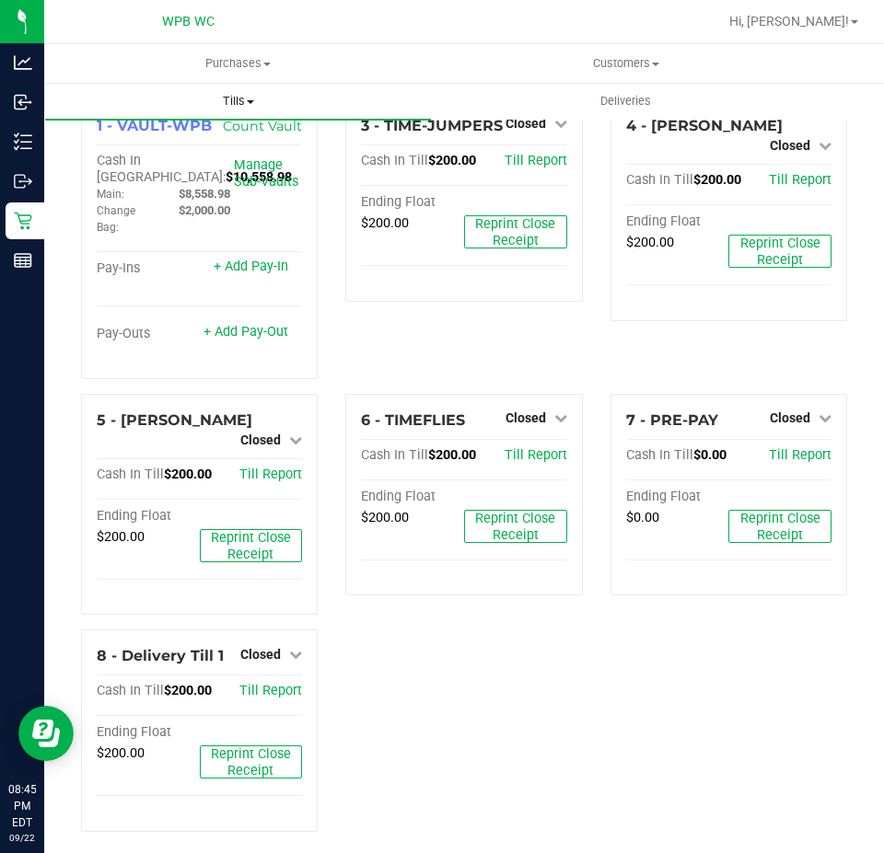
click at [263, 106] on span "Tills" at bounding box center [238, 101] width 386 height 17
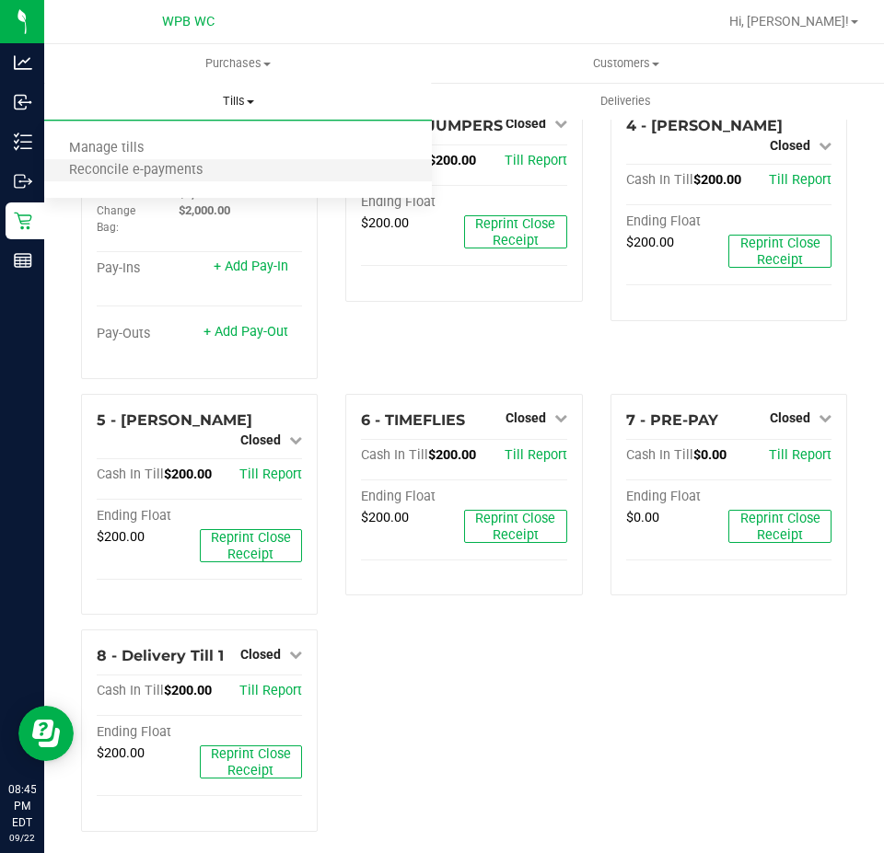
click at [231, 176] on li "Reconcile e-payments" at bounding box center [238, 171] width 388 height 22
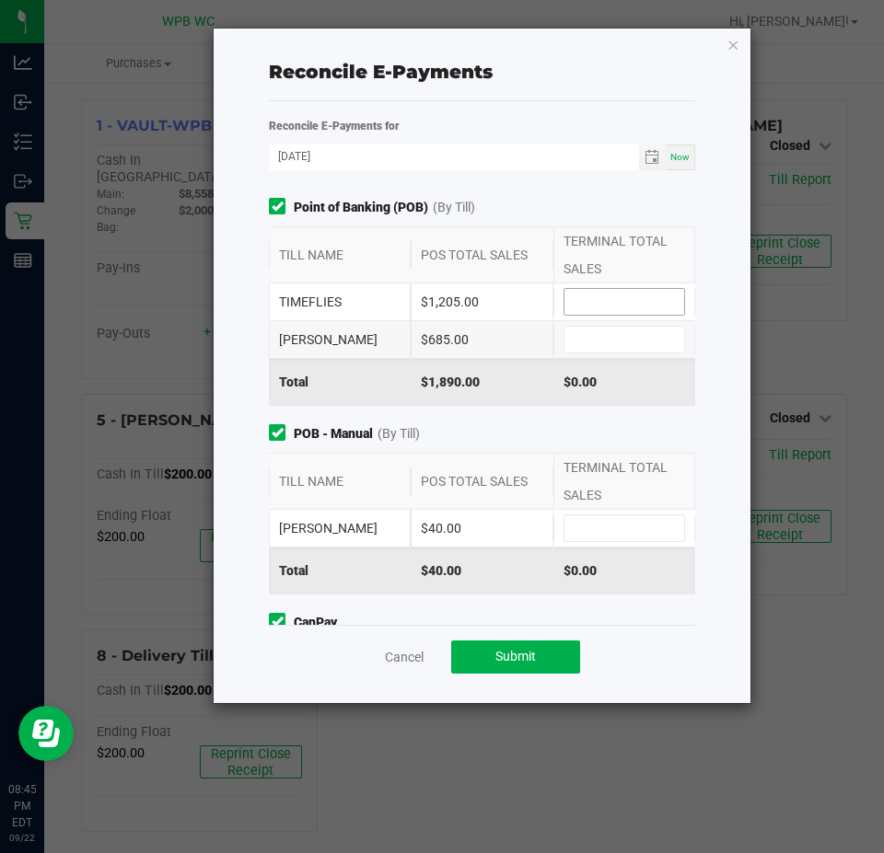
click at [625, 307] on input at bounding box center [624, 302] width 120 height 26
type input "$1,205.00"
click at [621, 339] on input at bounding box center [624, 340] width 120 height 26
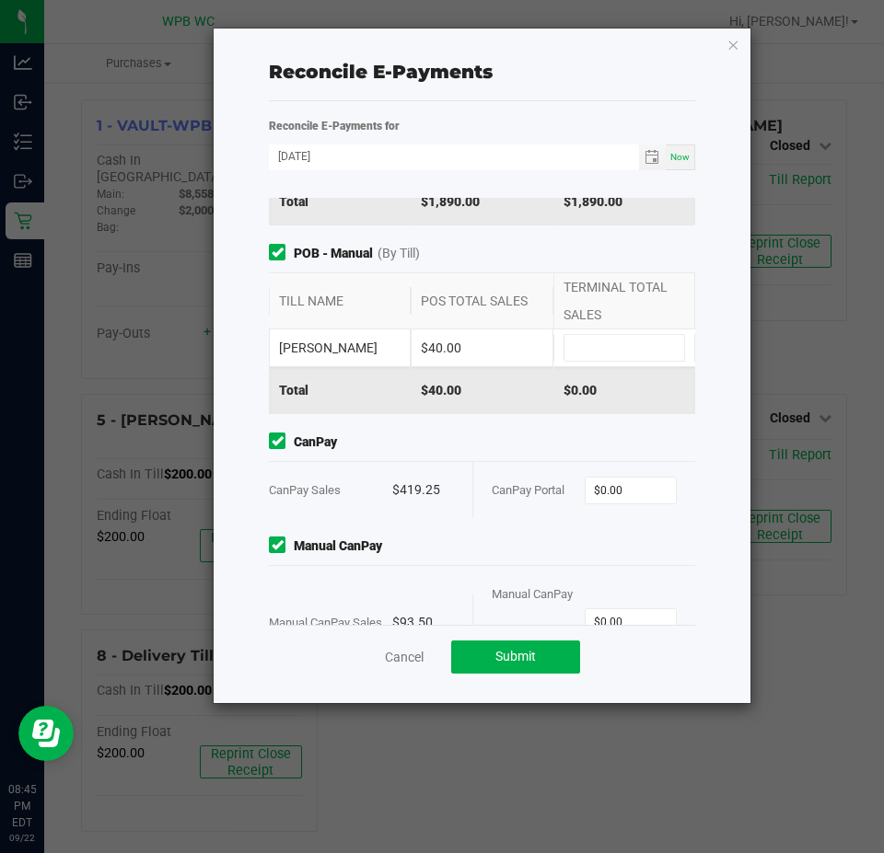
scroll to position [184, 0]
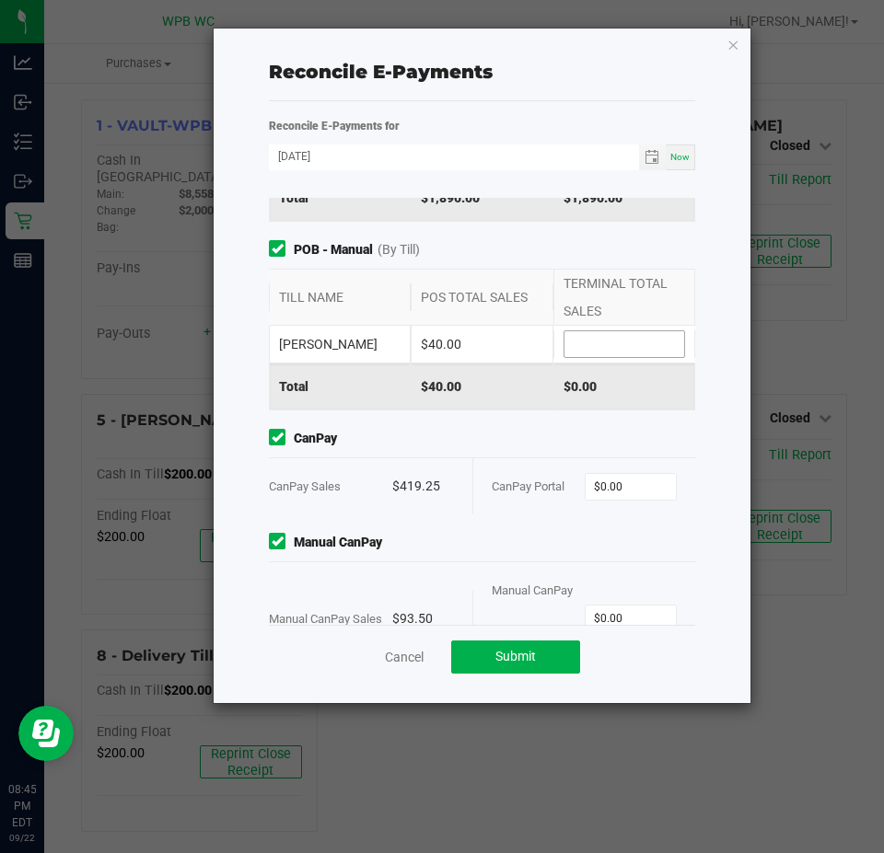
type input "$685.00"
click at [610, 351] on input at bounding box center [624, 344] width 120 height 26
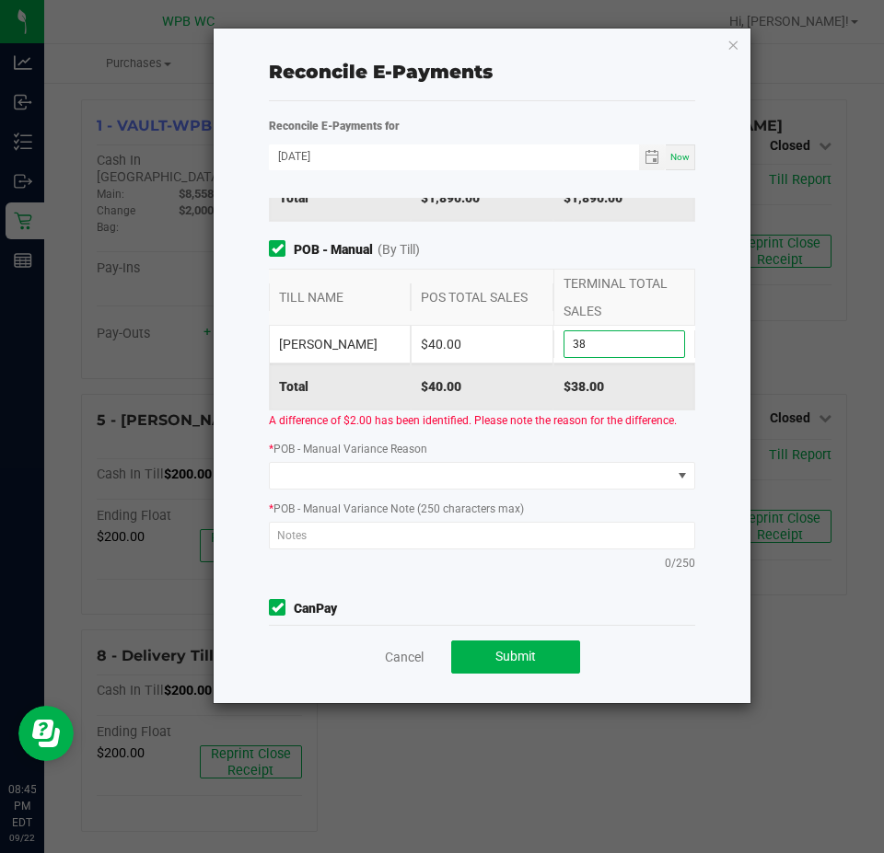
type input "3"
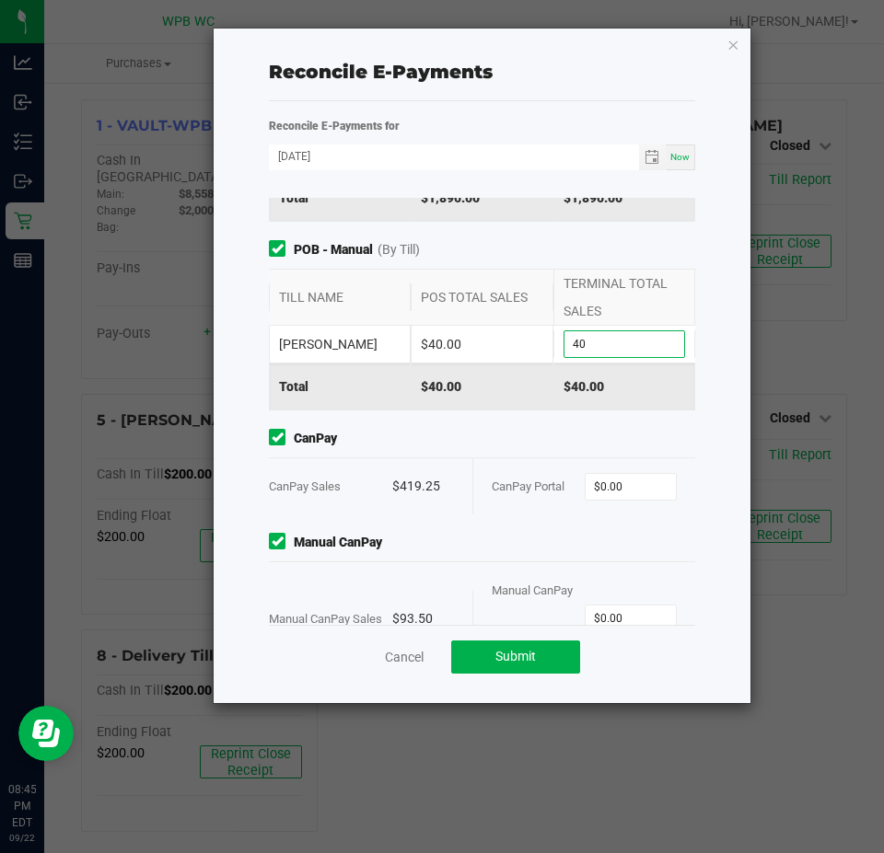
type input "$40.00"
click at [593, 429] on span "CanPay" at bounding box center [482, 438] width 426 height 19
click at [638, 479] on input "0" at bounding box center [631, 487] width 91 height 26
type input "$419.25"
click at [621, 526] on div "Point of Banking (POB) (By Till) TILL NAME POS TOTAL SALES TERMINAL TOTAL SALES…" at bounding box center [482, 411] width 454 height 427
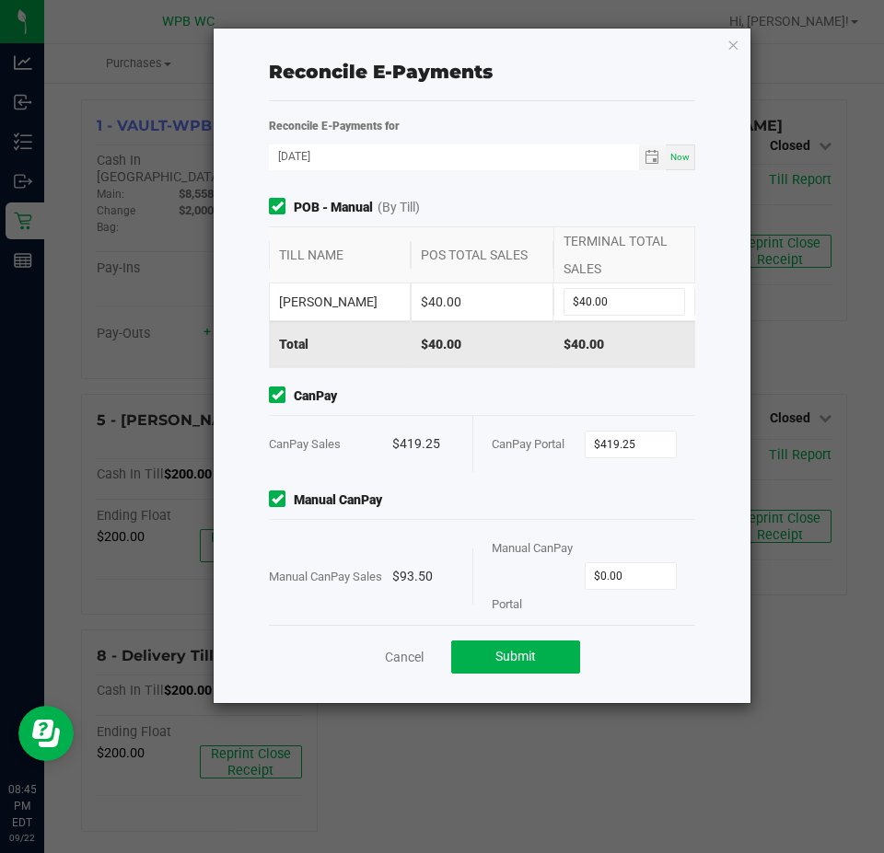
scroll to position [250, 0]
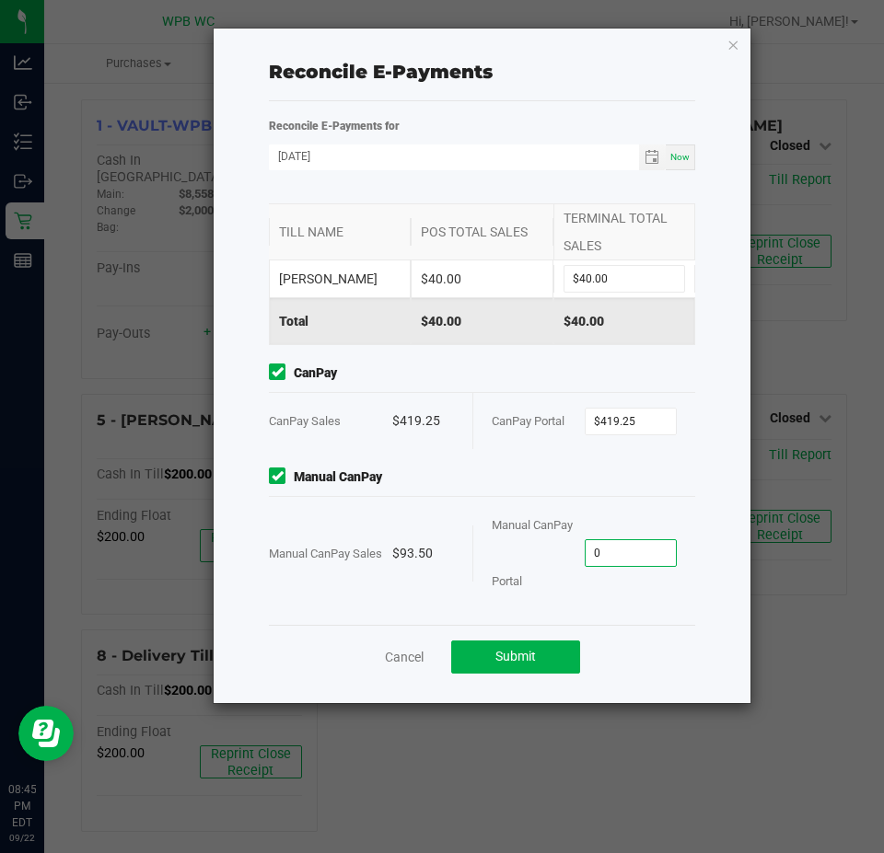
click at [618, 548] on input "0" at bounding box center [631, 553] width 91 height 26
type input "$93.50"
click at [625, 608] on div "Point of Banking (POB) (By Till) TILL NAME POS TOTAL SALES TERMINAL TOTAL SALES…" at bounding box center [482, 411] width 454 height 427
click at [504, 651] on span "Submit" at bounding box center [515, 656] width 41 height 15
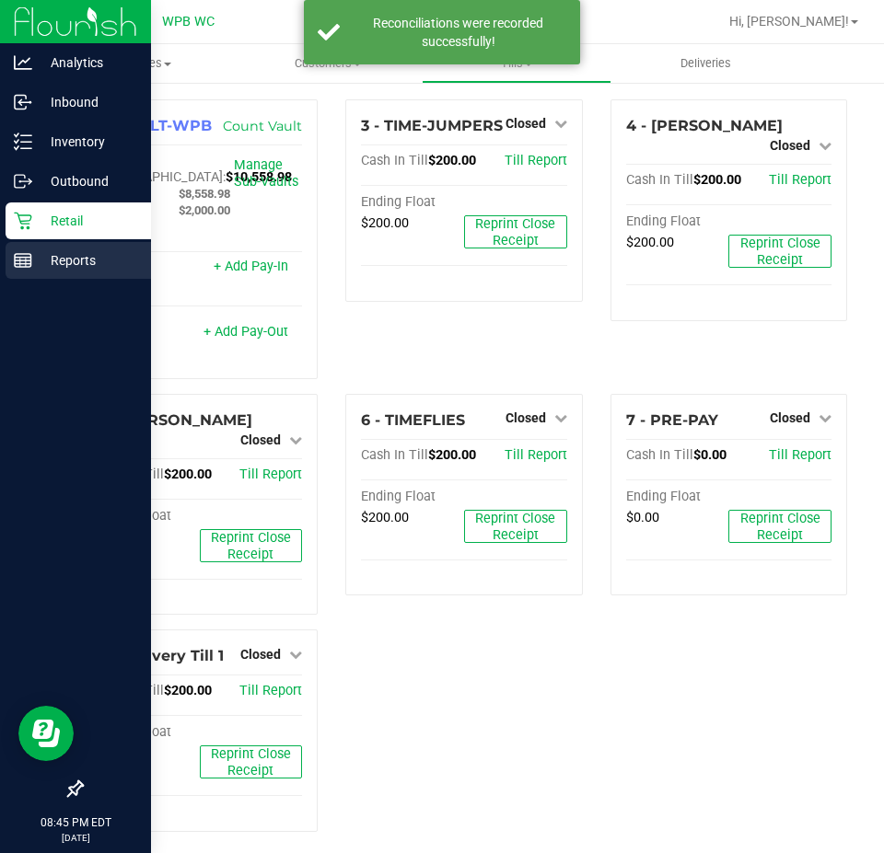
click at [5, 257] on link "Reports" at bounding box center [75, 262] width 151 height 40
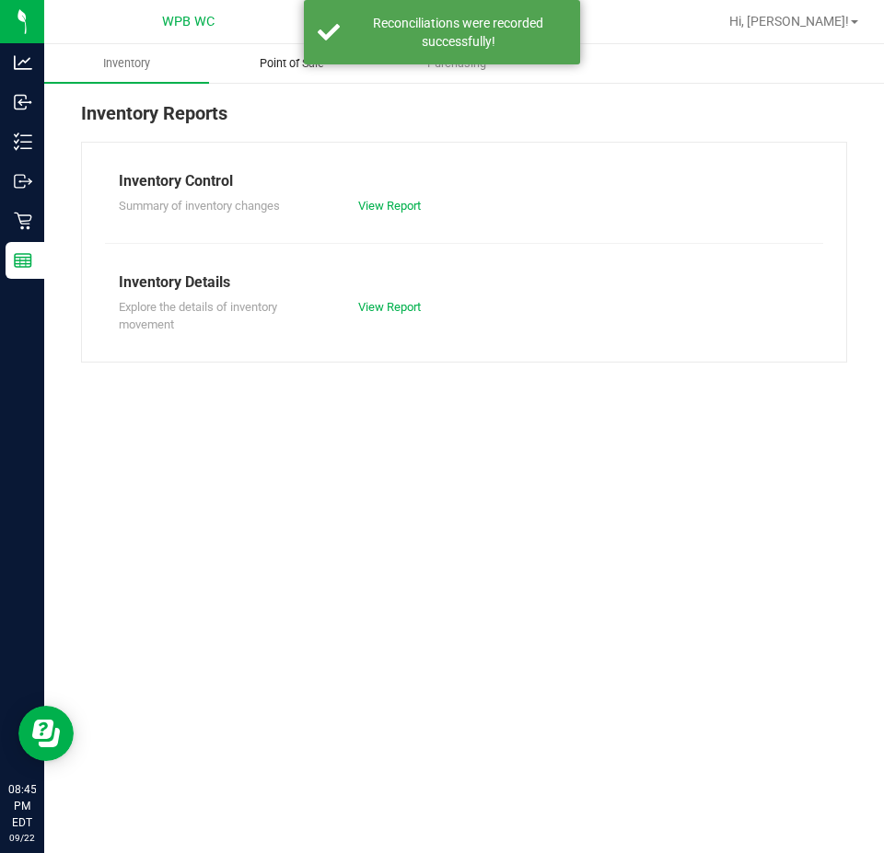
click at [263, 67] on span "Point of Sale" at bounding box center [292, 63] width 114 height 17
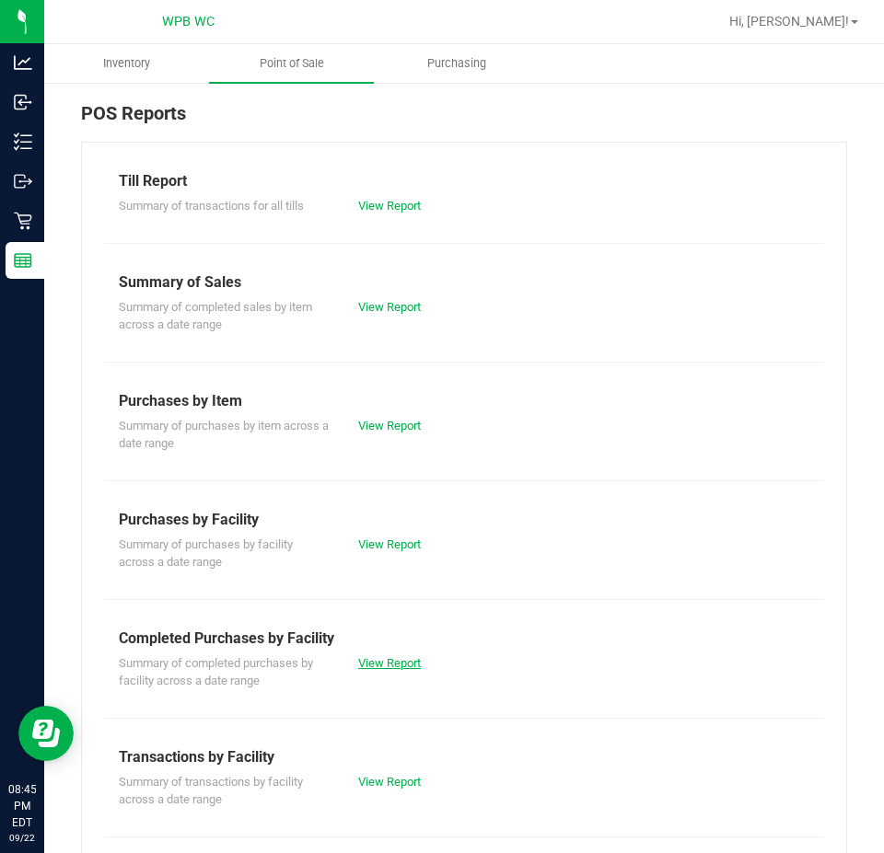
click at [394, 656] on link "View Report" at bounding box center [389, 663] width 63 height 14
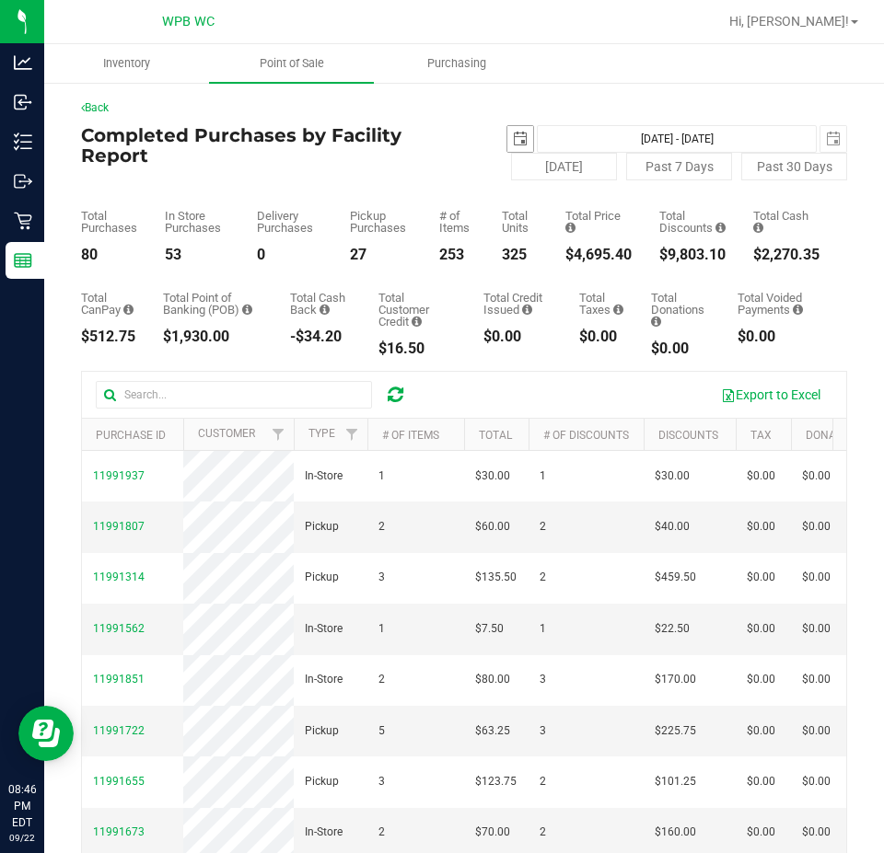
click at [513, 137] on span "select" at bounding box center [520, 139] width 15 height 15
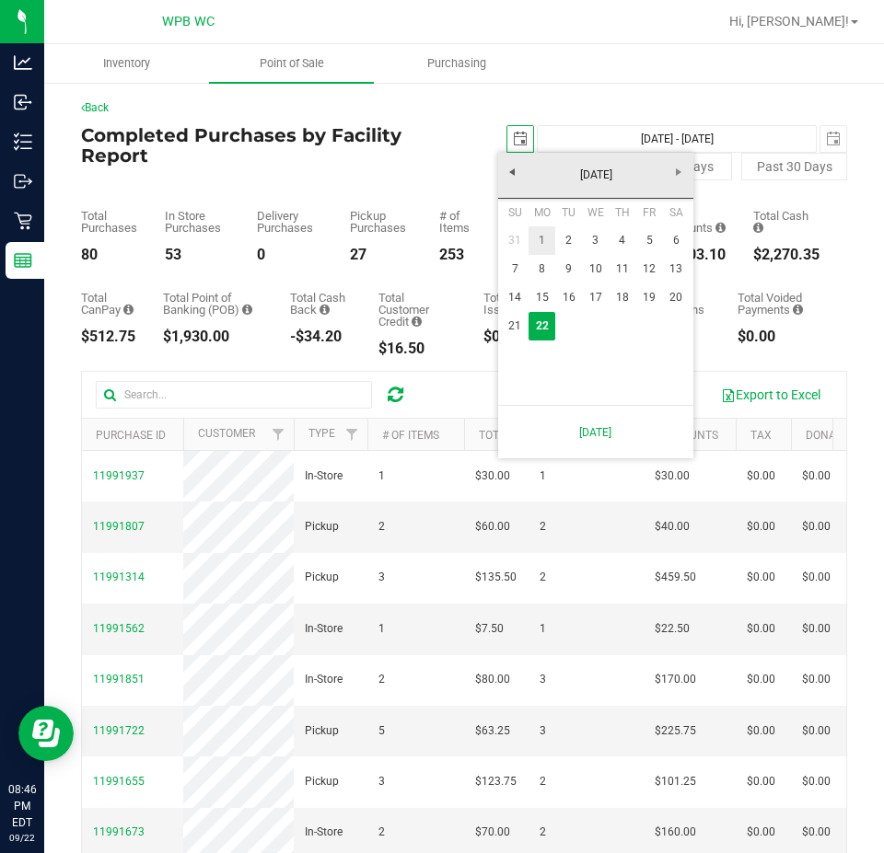
click at [549, 235] on link "1" at bounding box center [541, 240] width 27 height 29
type input "[DATE]"
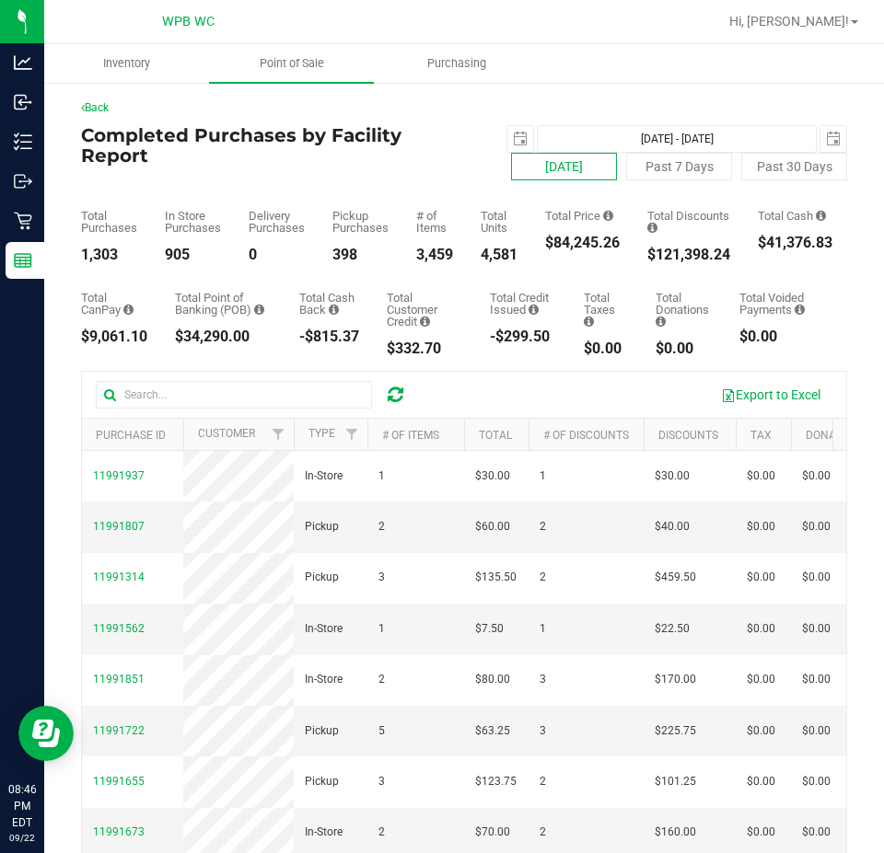
click at [530, 161] on button "[DATE]" at bounding box center [564, 167] width 106 height 28
type input "[DATE] - [DATE]"
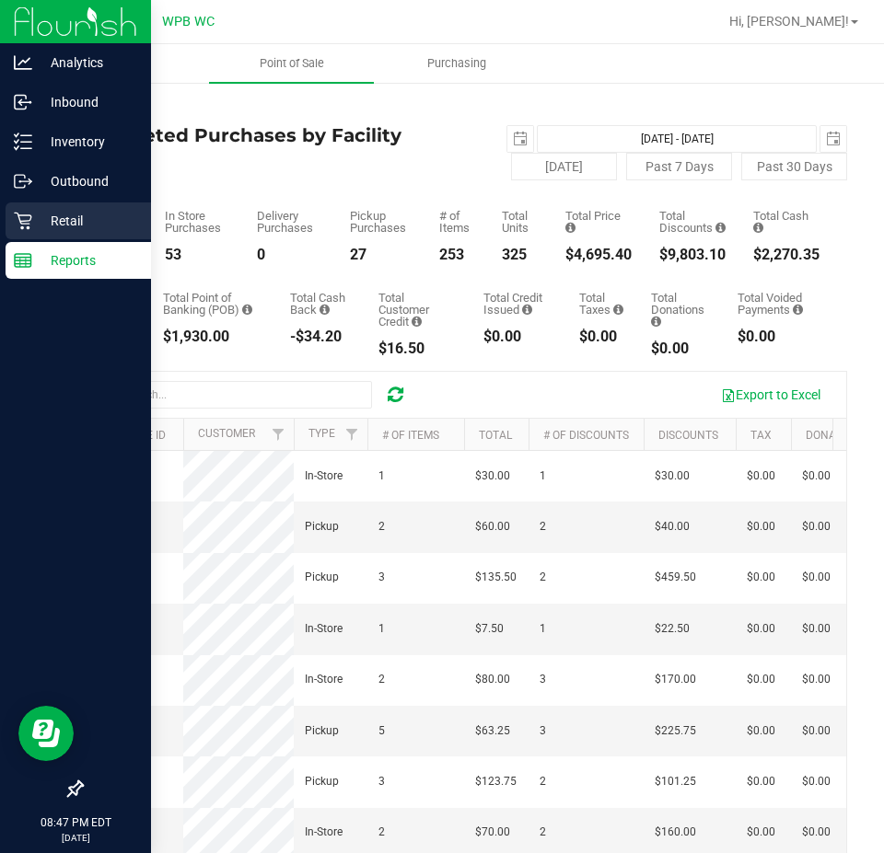
click at [93, 215] on p "Retail" at bounding box center [87, 221] width 110 height 22
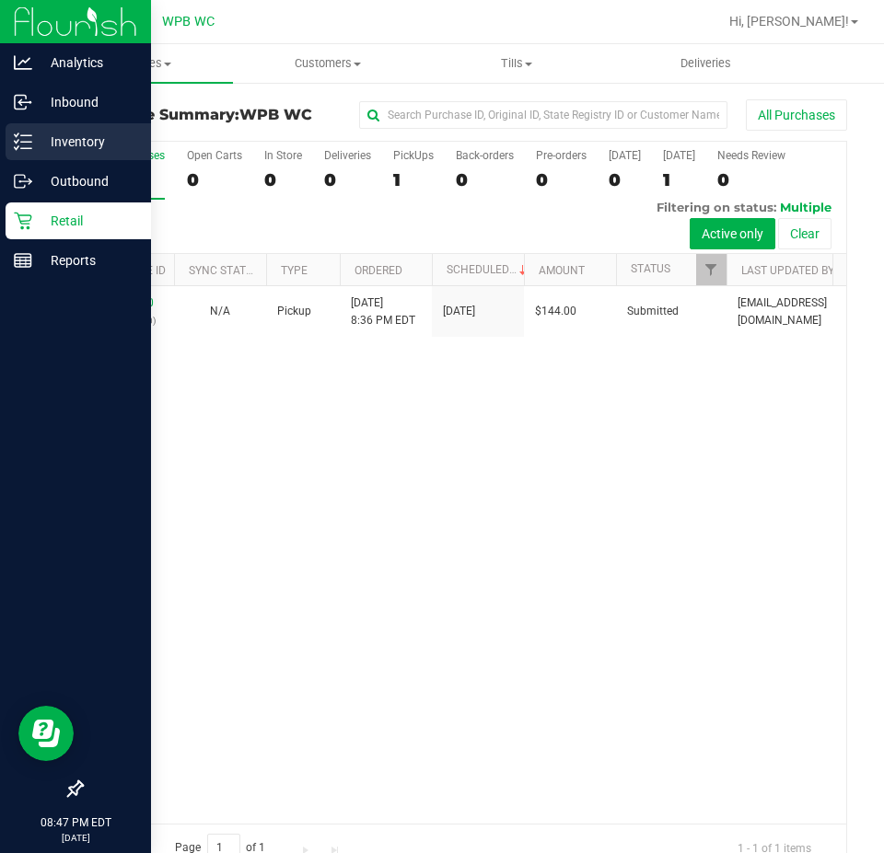
click at [34, 148] on p "Inventory" at bounding box center [87, 142] width 110 height 22
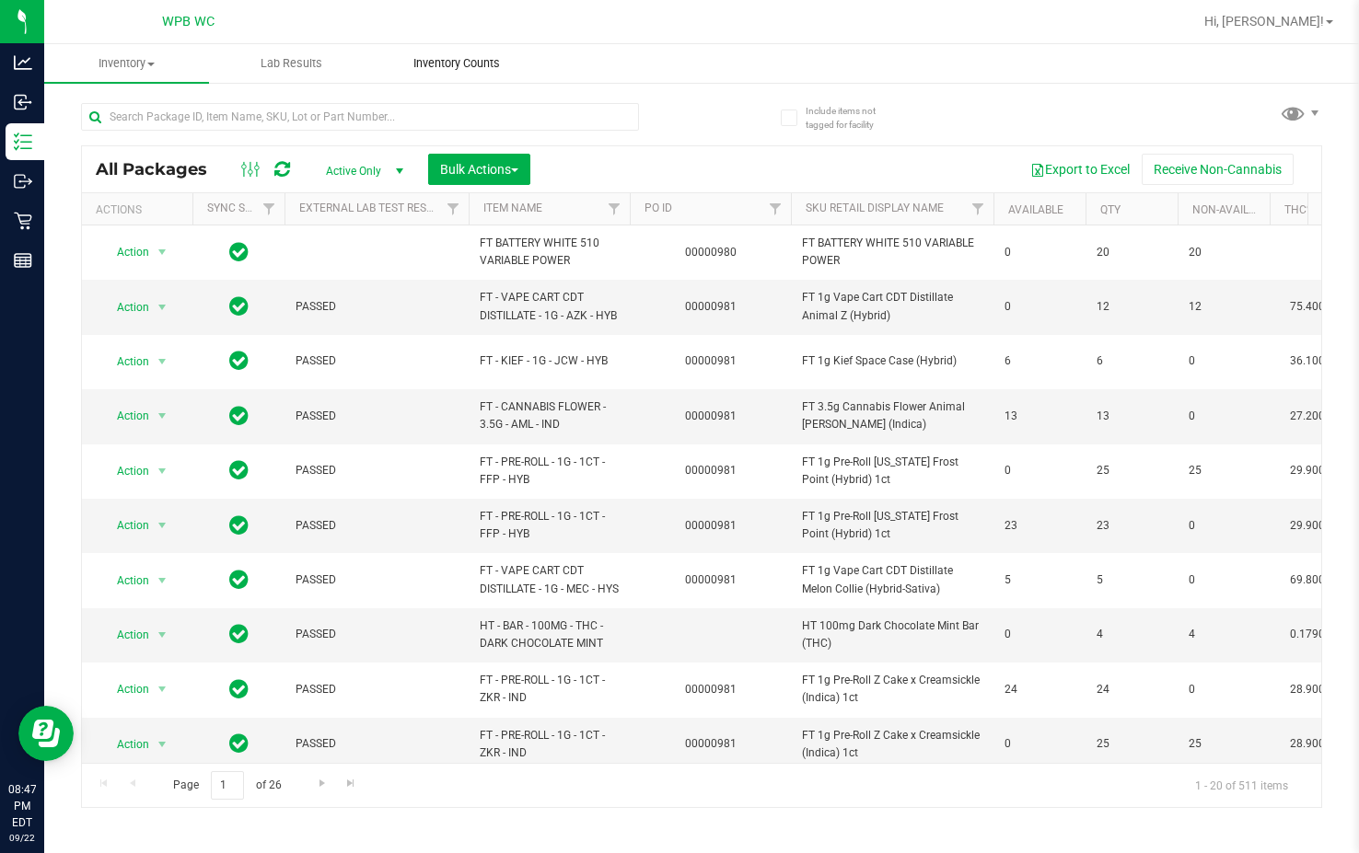
click at [424, 73] on uib-tab-heading "Inventory Counts" at bounding box center [456, 63] width 163 height 37
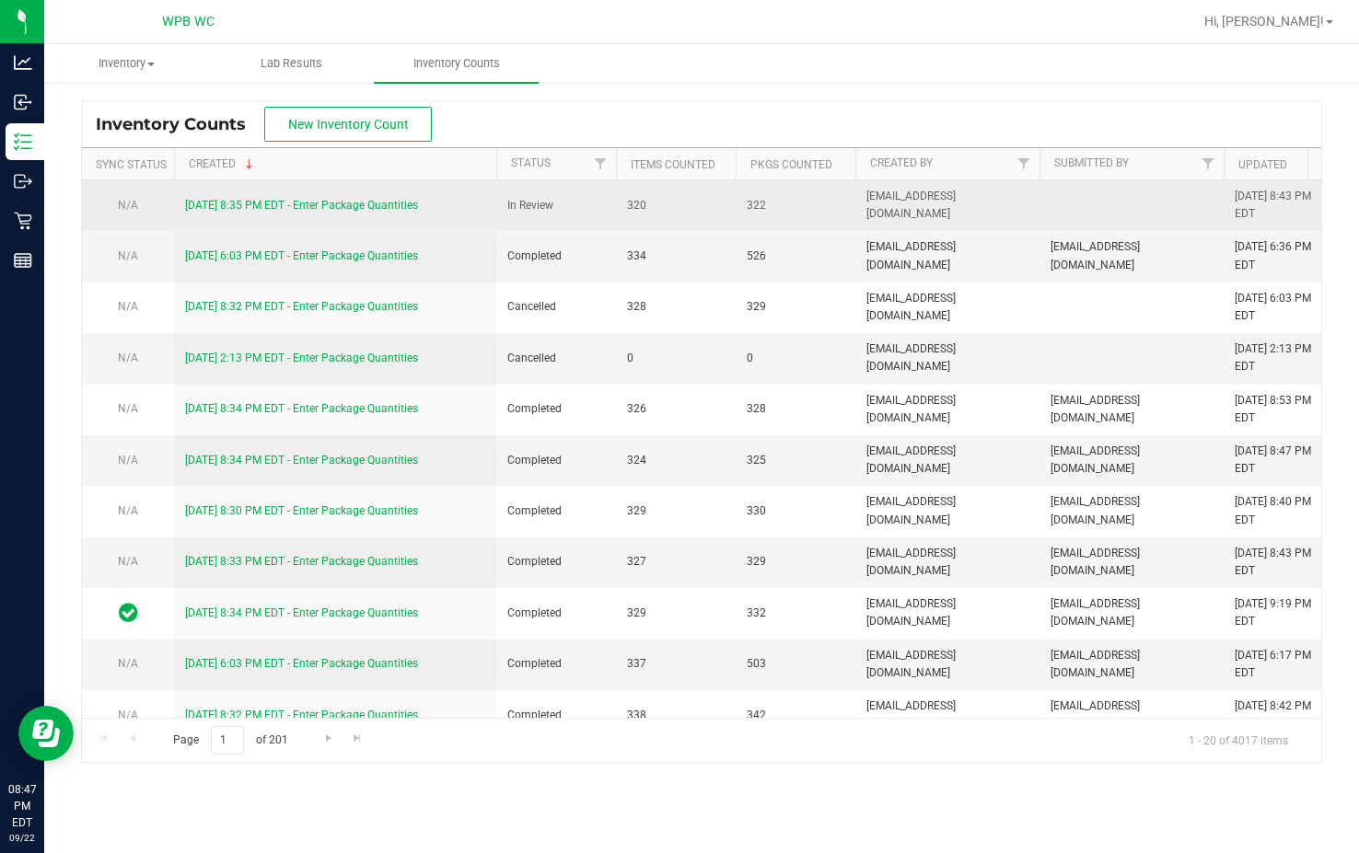
click at [408, 206] on link "[DATE] 8:35 PM EDT - Enter Package Quantities" at bounding box center [301, 205] width 233 height 13
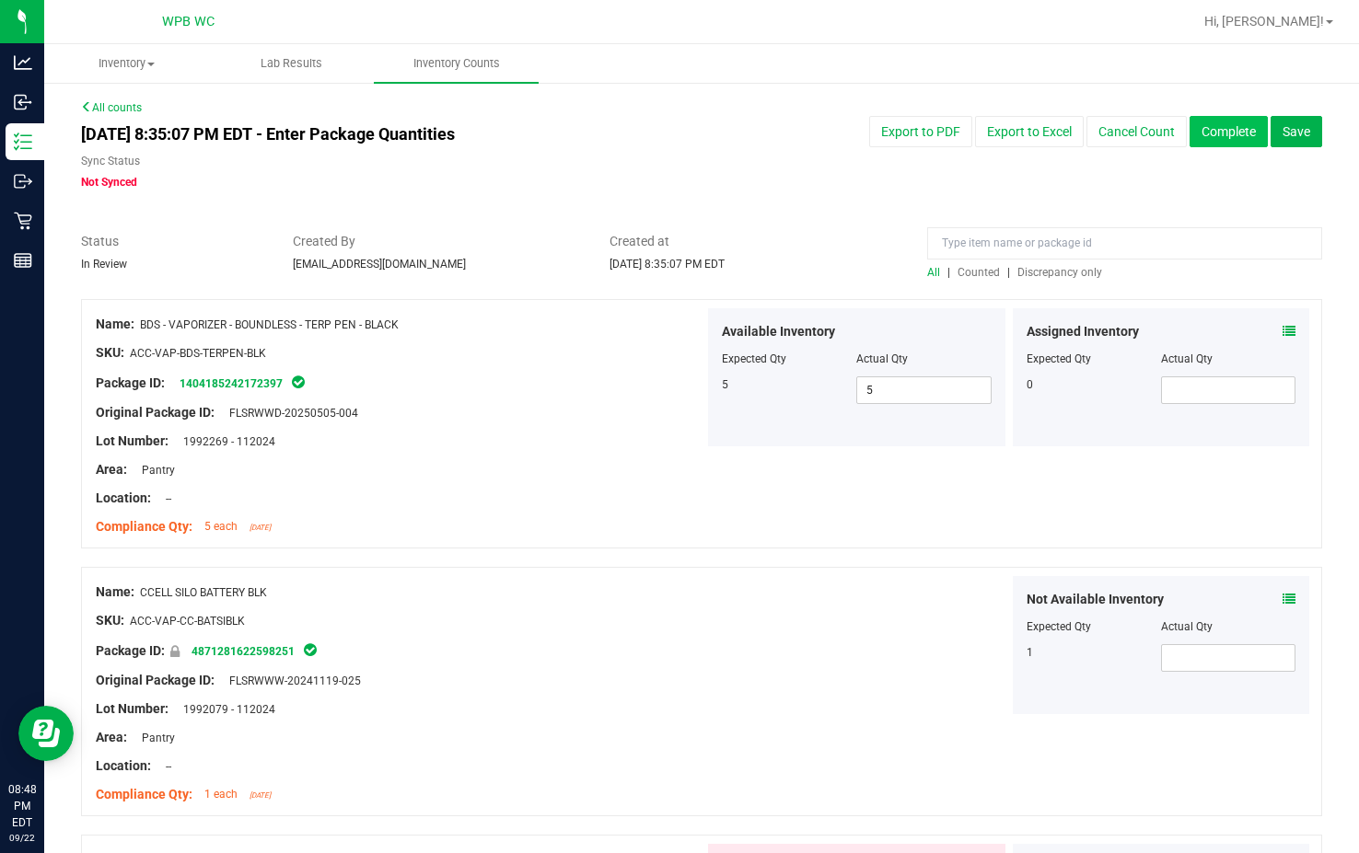
click at [1236, 125] on button "Complete" at bounding box center [1229, 131] width 78 height 31
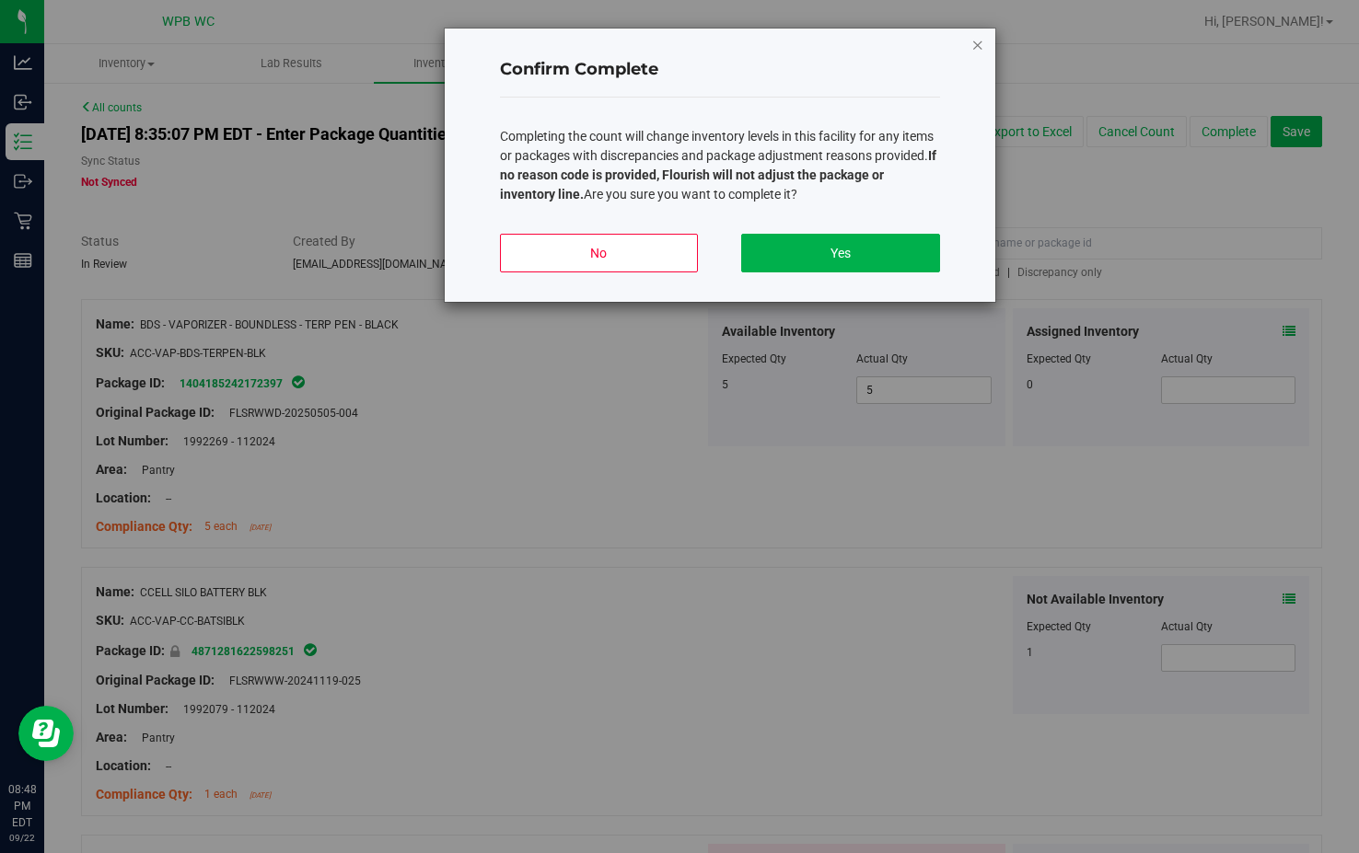
click at [983, 47] on icon "button" at bounding box center [977, 44] width 13 height 22
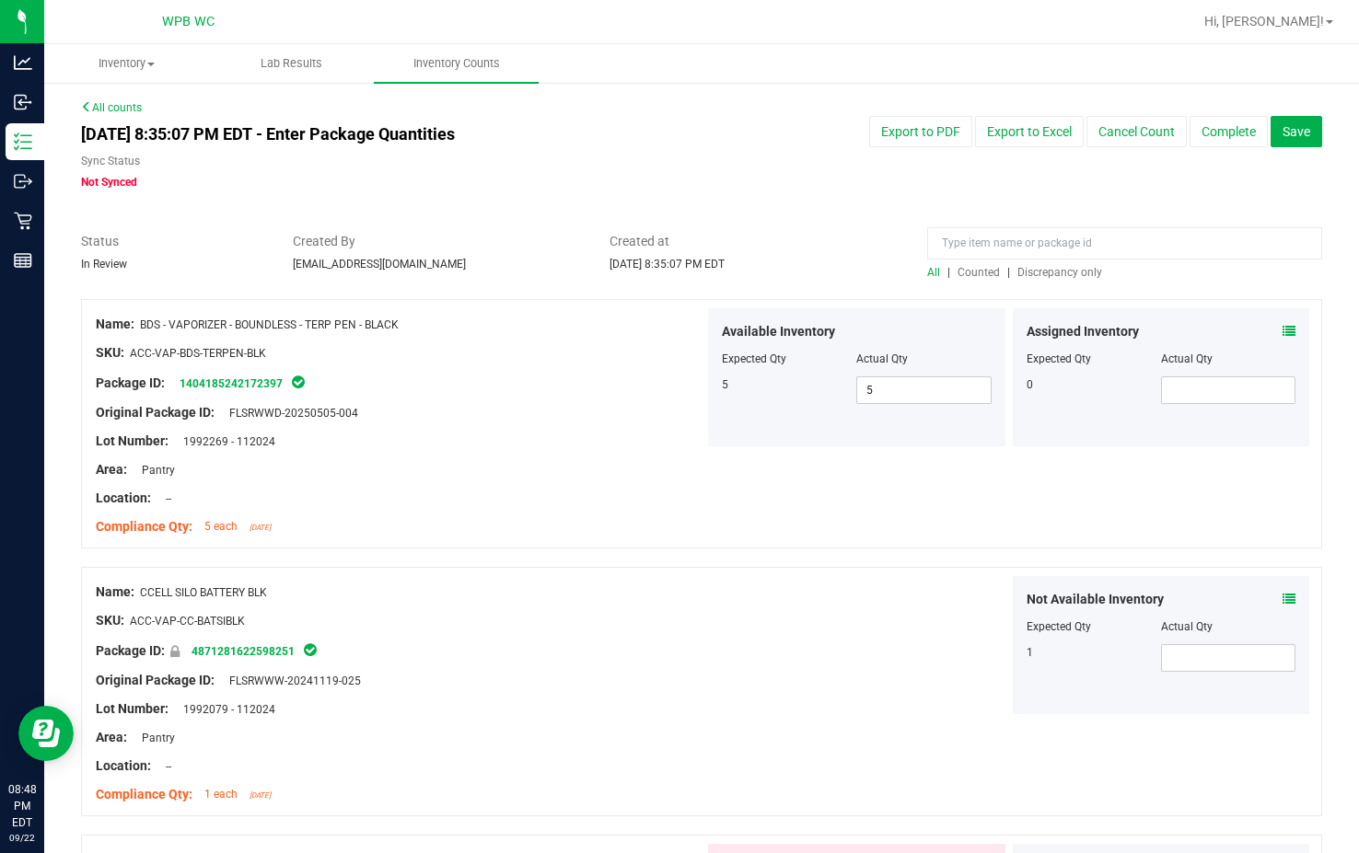
click at [1021, 273] on span "Discrepancy only" at bounding box center [1059, 272] width 85 height 13
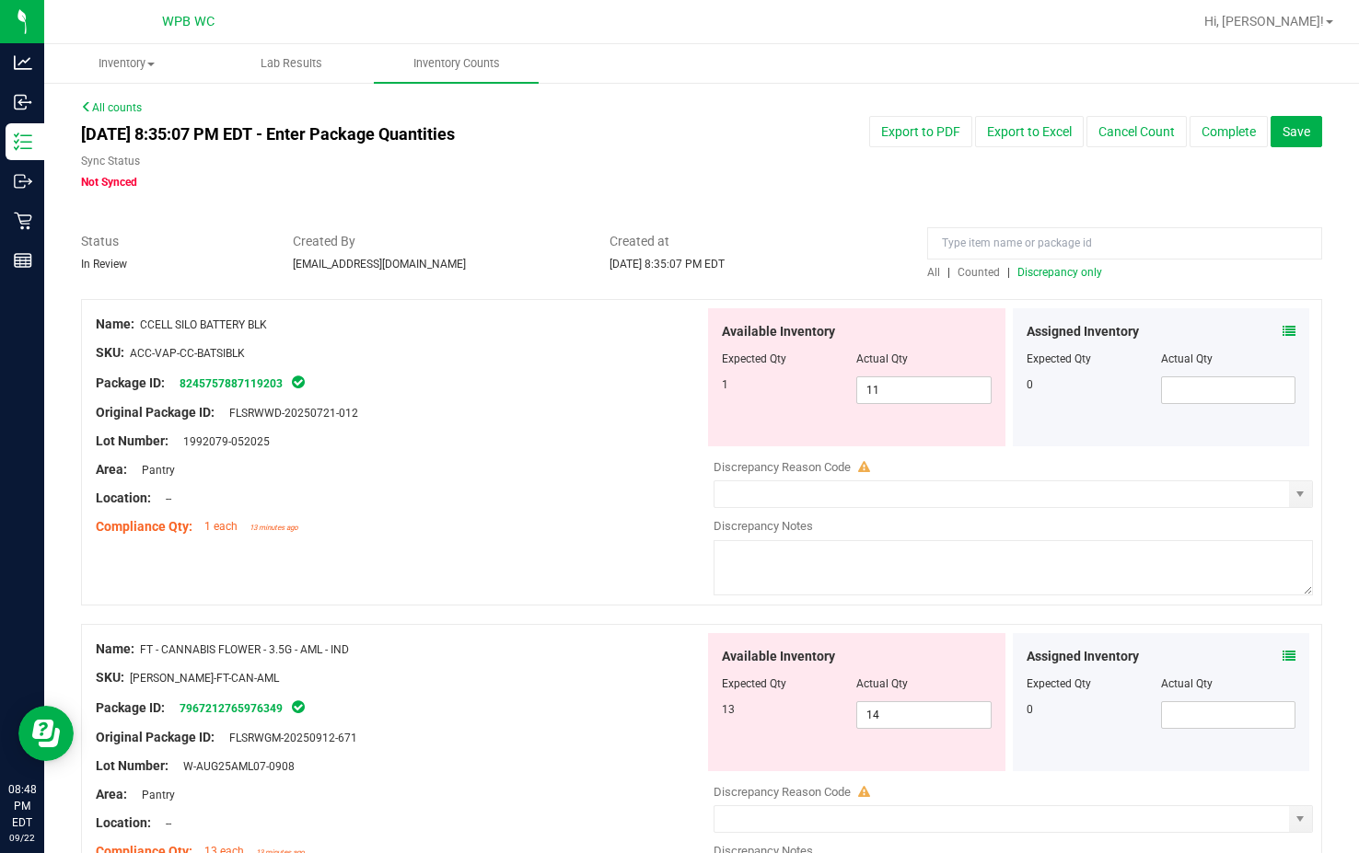
click at [665, 404] on div "Original Package ID: FLSRWWD-20250721-012" at bounding box center [400, 412] width 609 height 19
click at [877, 397] on span "11 11" at bounding box center [923, 391] width 134 height 28
click at [0, 0] on input "11" at bounding box center [0, 0] width 0 height 0
type input "1"
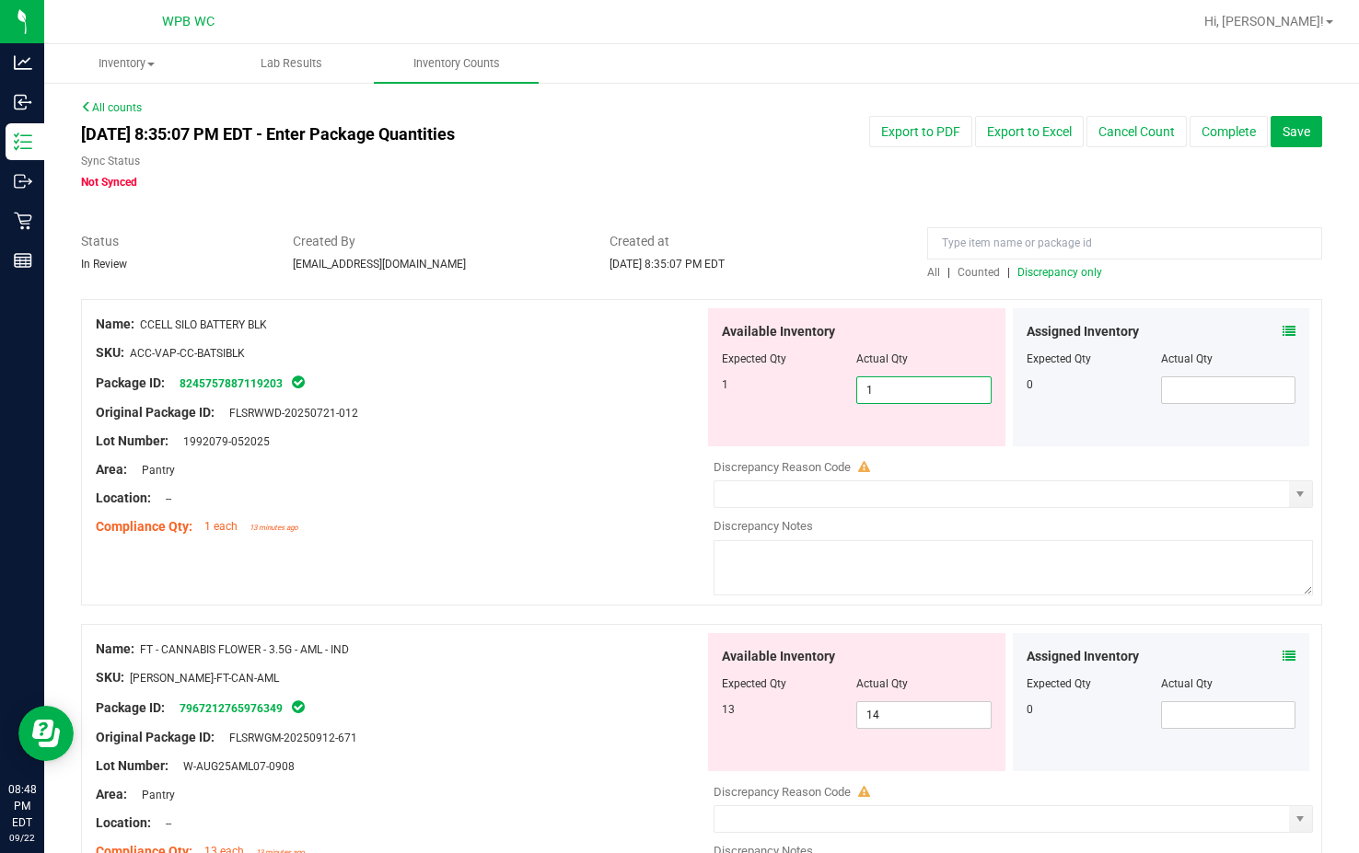
click at [563, 445] on div "Lot Number: 1992079-052025" at bounding box center [400, 441] width 609 height 19
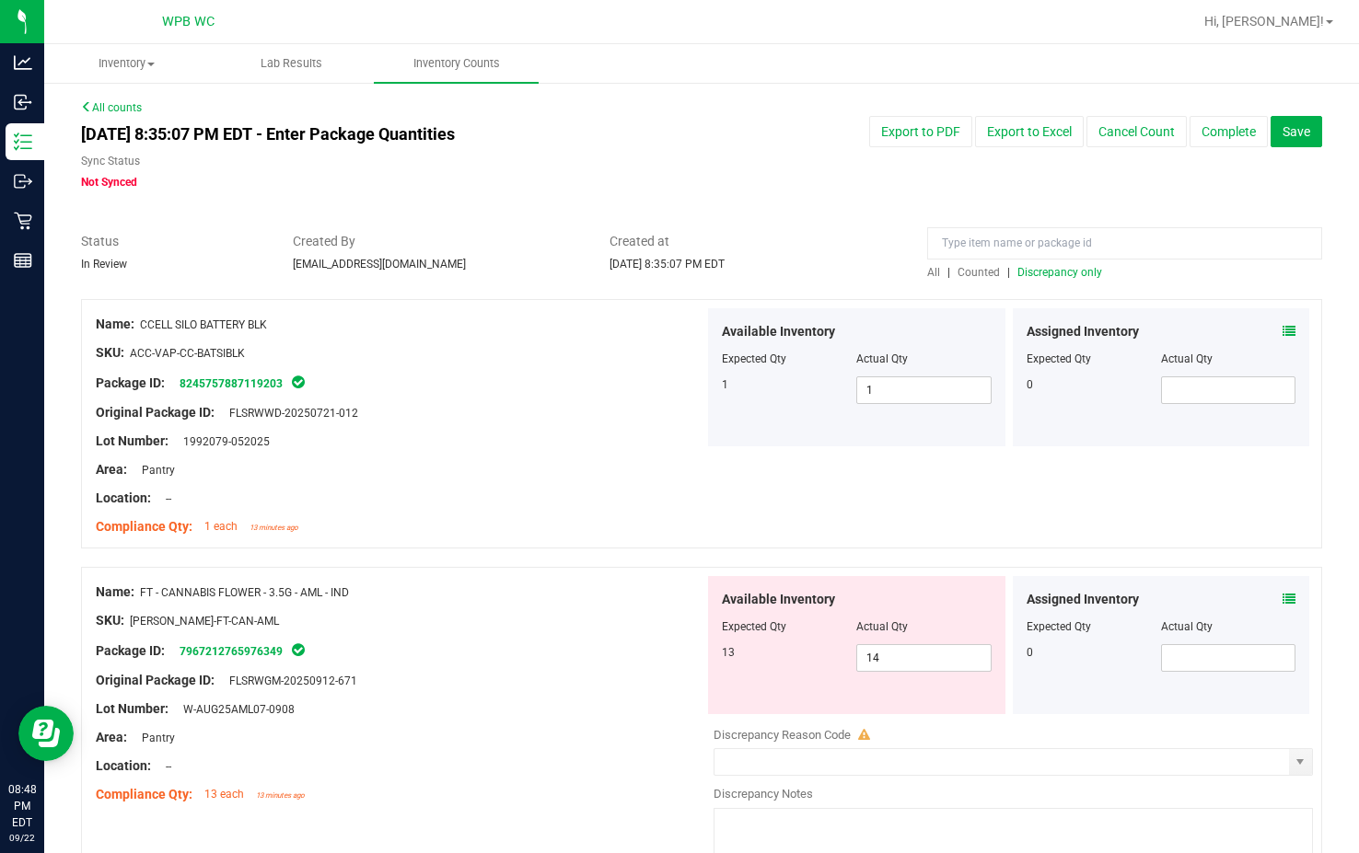
scroll to position [276, 0]
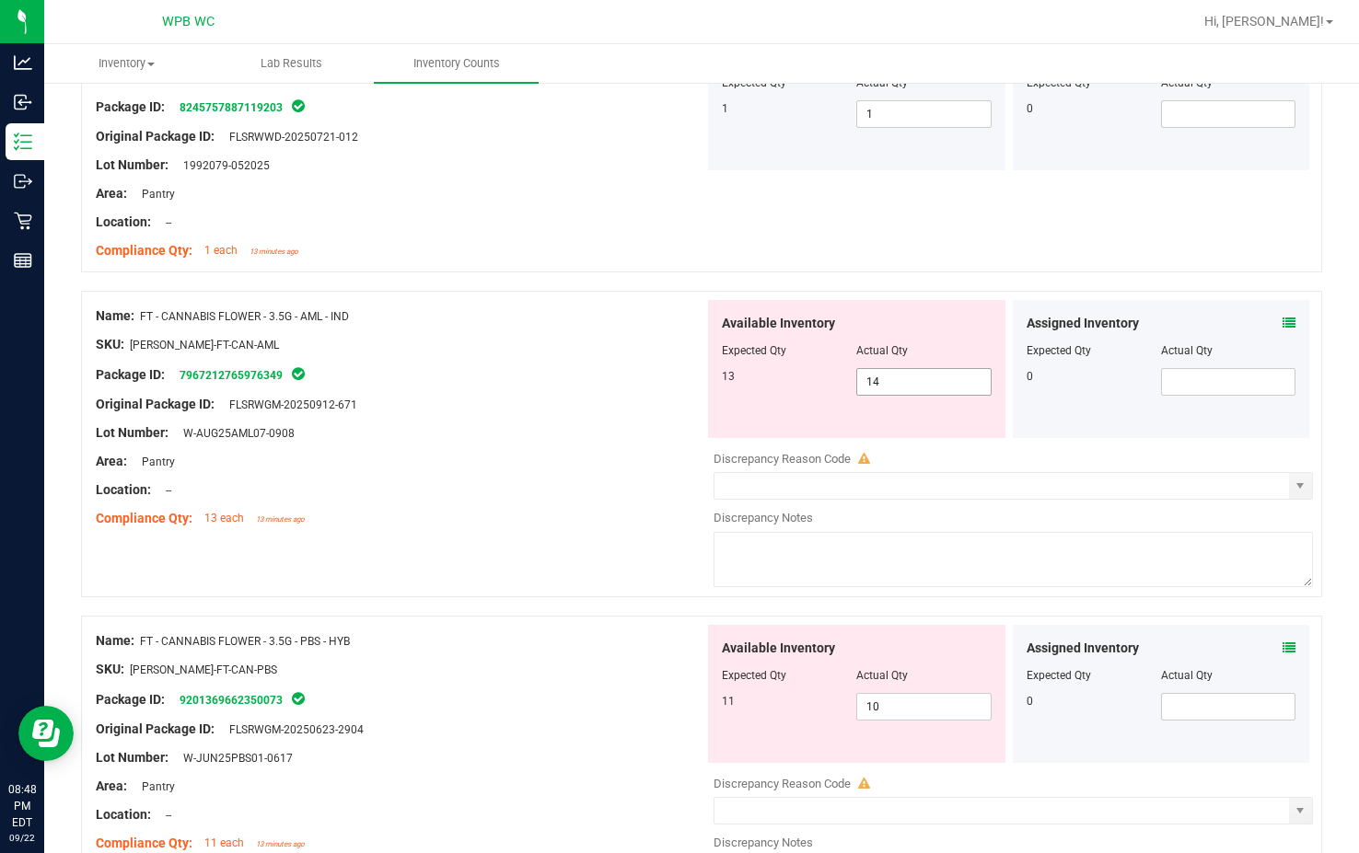
click at [918, 387] on span "14 14" at bounding box center [923, 382] width 134 height 28
click at [0, 0] on input "14" at bounding box center [0, 0] width 0 height 0
type input "13"
click at [496, 428] on div "Lot Number: W-AUG25AML07-0908" at bounding box center [400, 433] width 609 height 19
type input "13"
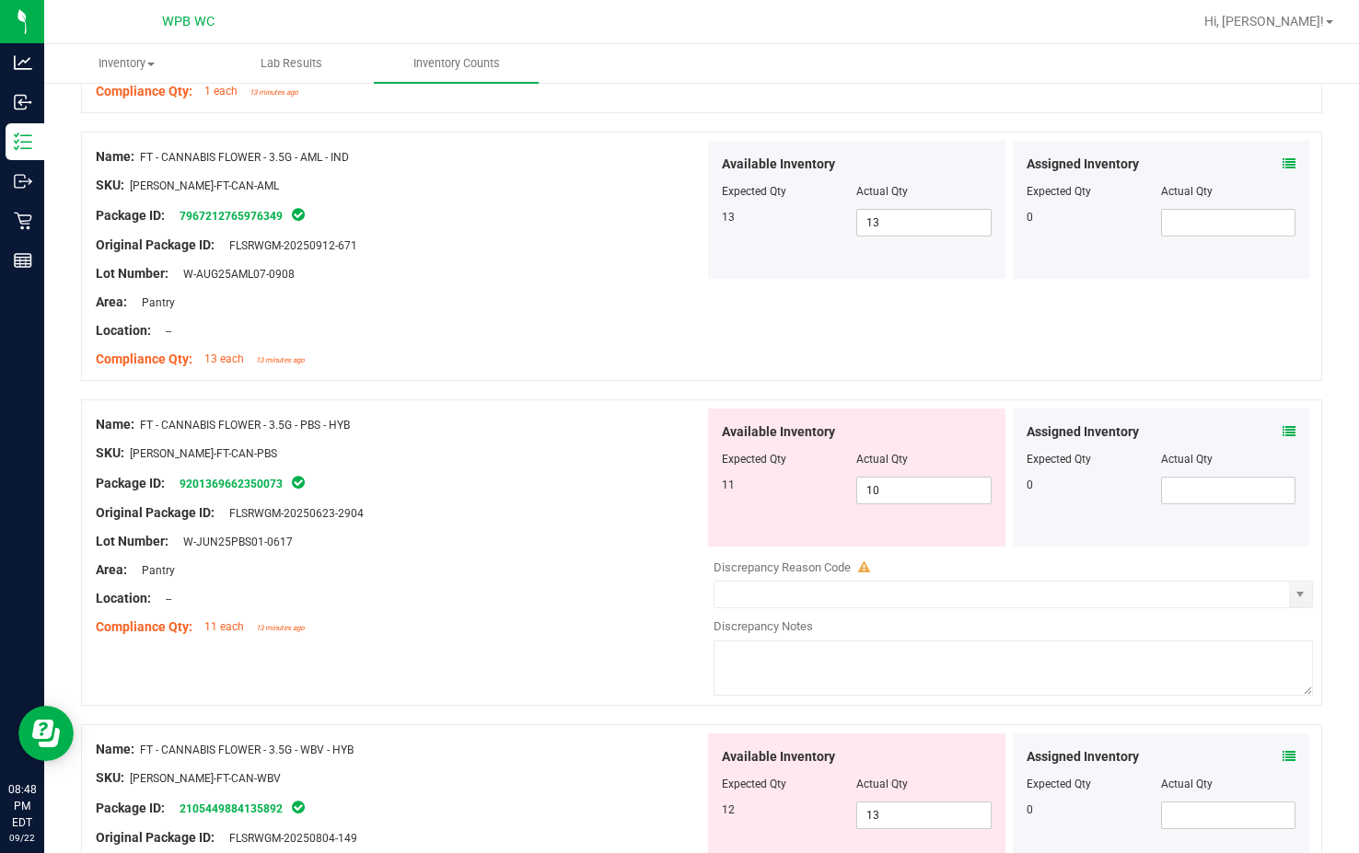
scroll to position [460, 0]
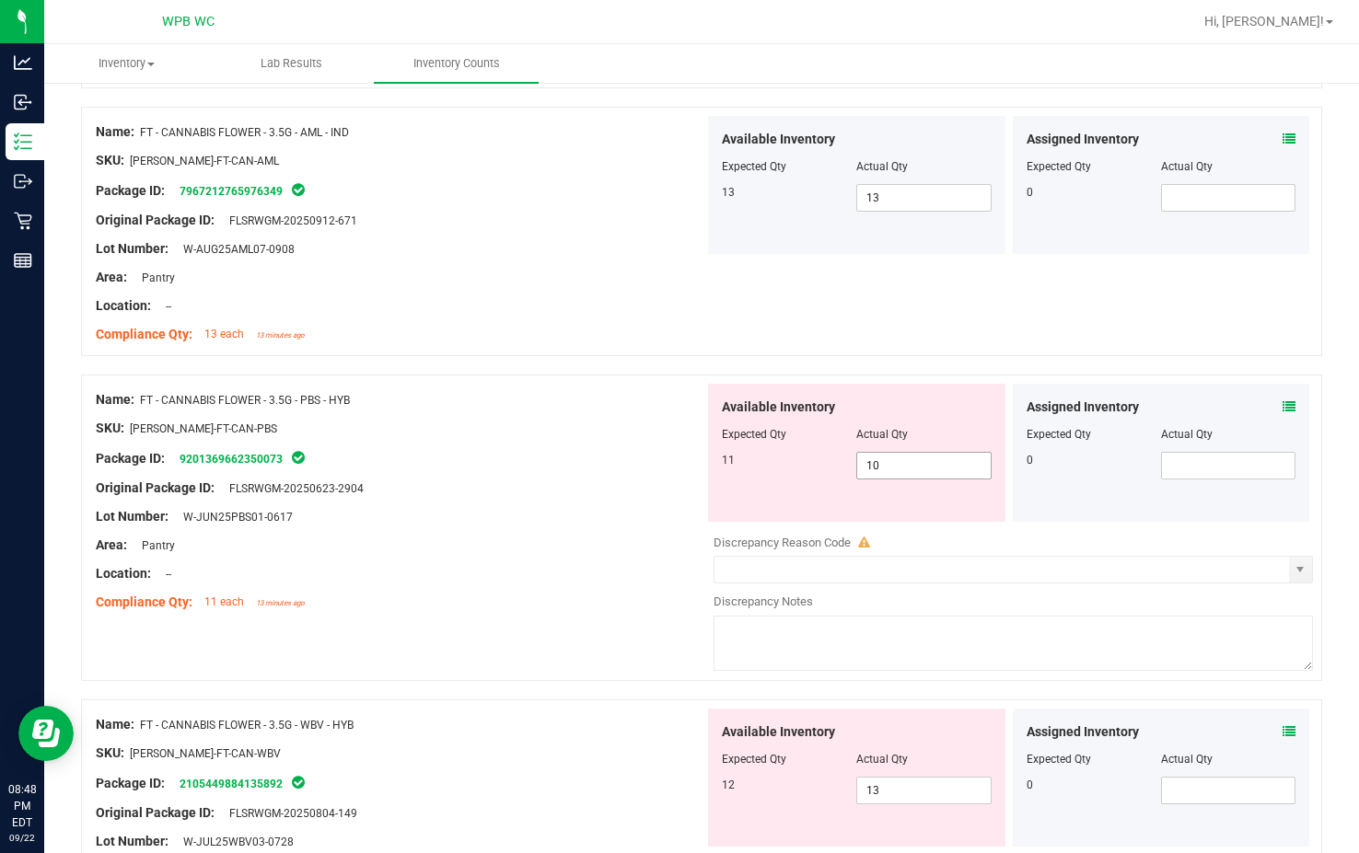
click at [903, 455] on span "10 10" at bounding box center [923, 466] width 134 height 28
click at [0, 0] on input "10" at bounding box center [0, 0] width 0 height 0
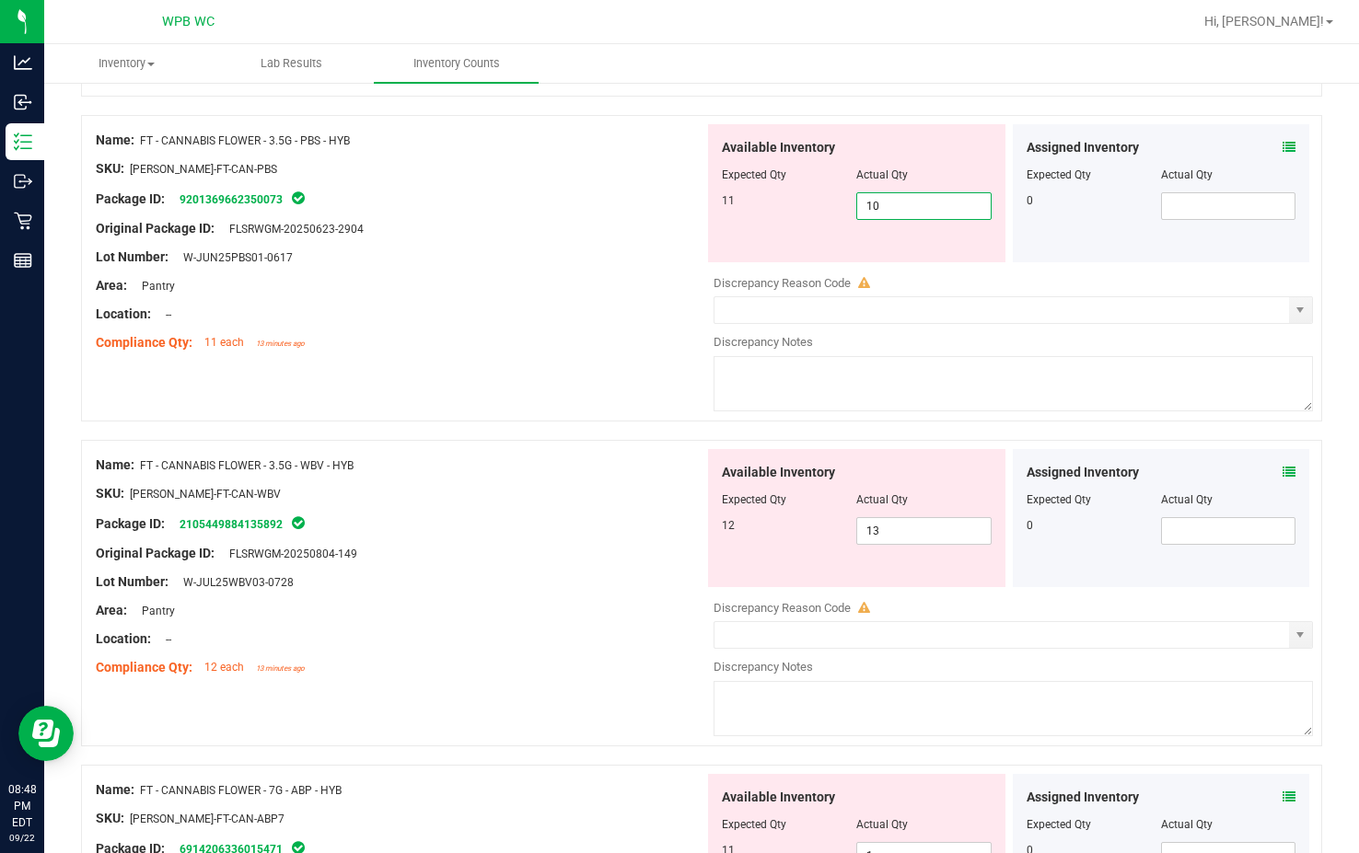
scroll to position [737, 0]
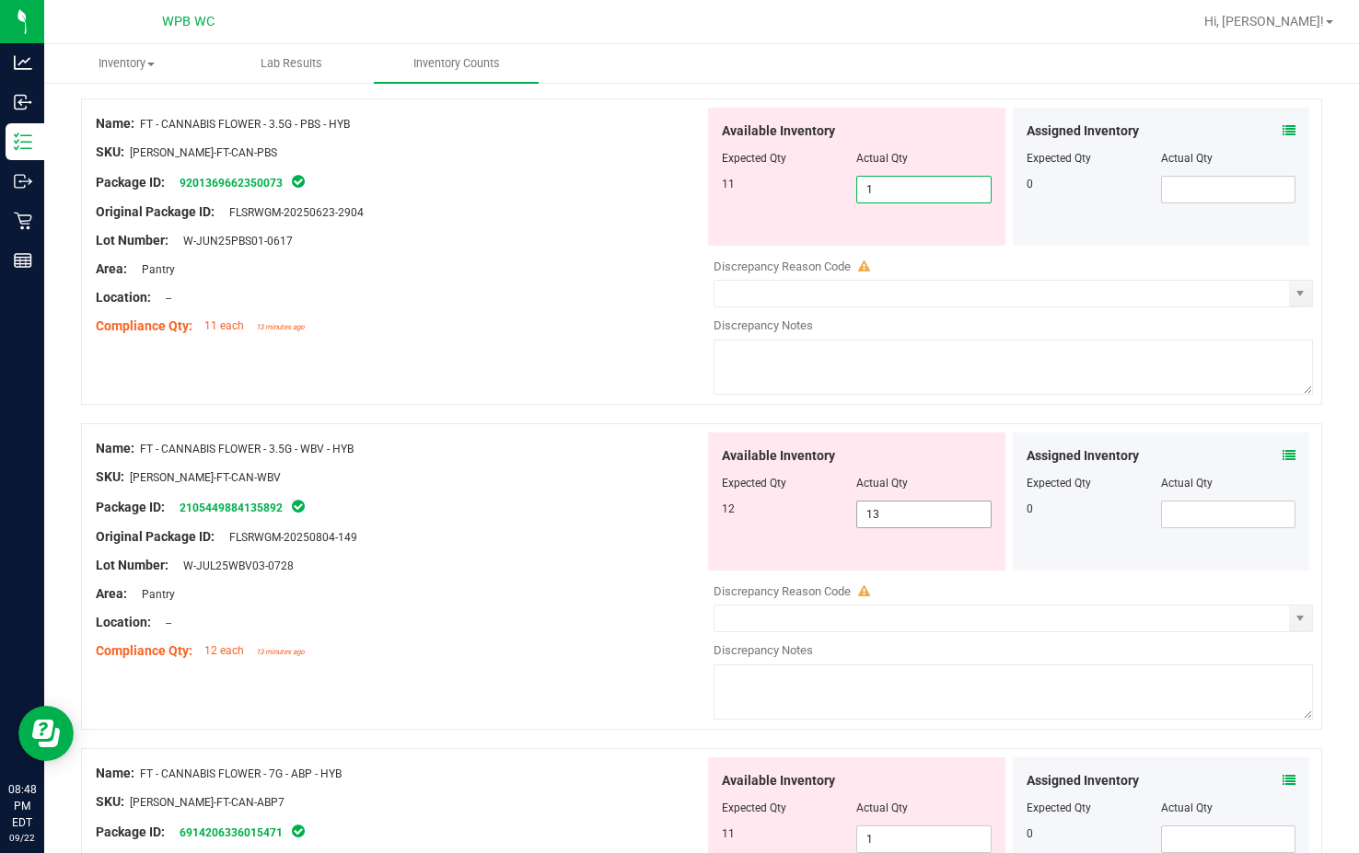
type input "11"
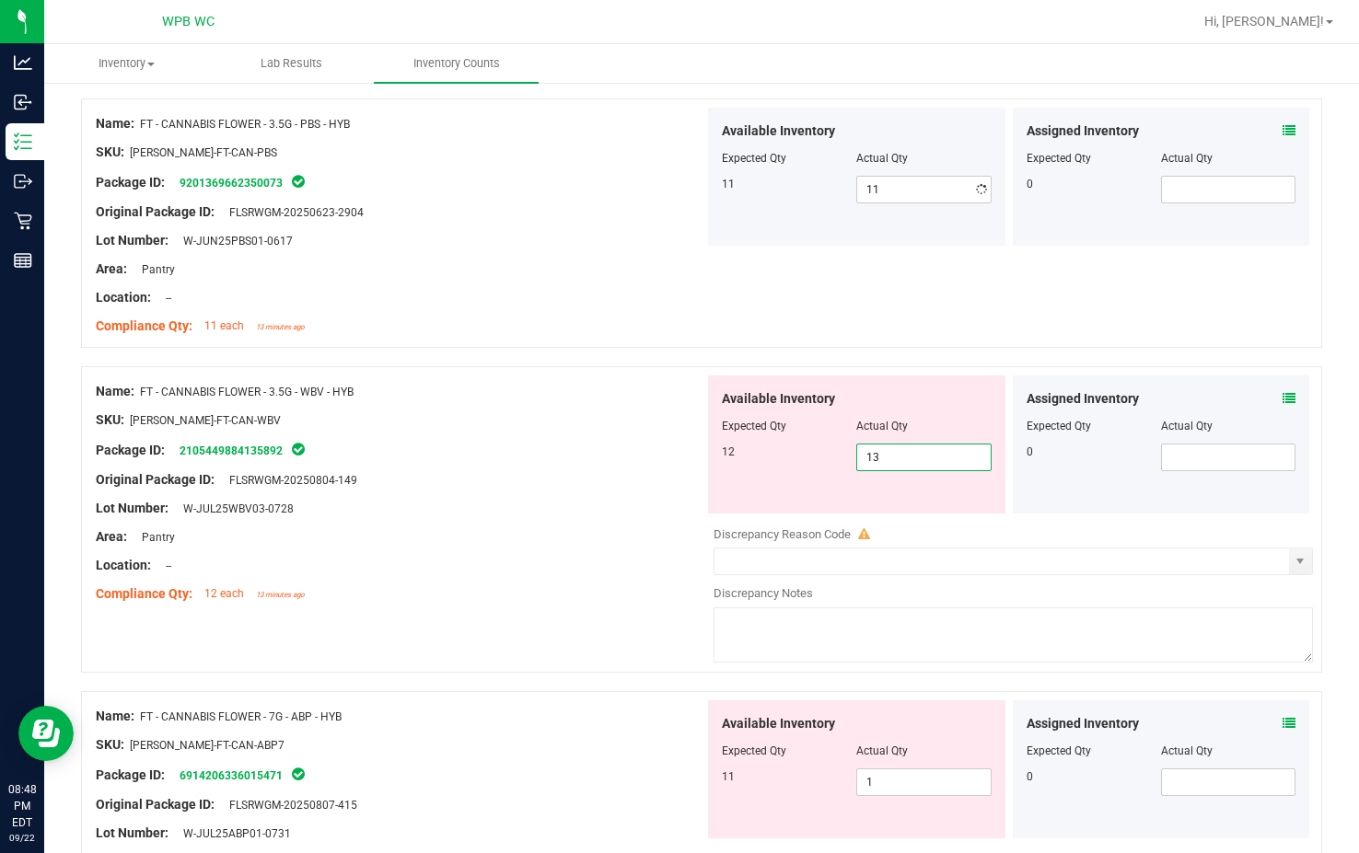
click at [873, 521] on div "Available Inventory Expected Qty Actual Qty 12 13 13" at bounding box center [1008, 522] width 609 height 292
click at [873, 521] on div at bounding box center [1013, 520] width 599 height 9
click at [910, 456] on span "13 13" at bounding box center [923, 458] width 134 height 28
click at [910, 456] on input "13" at bounding box center [923, 458] width 133 height 26
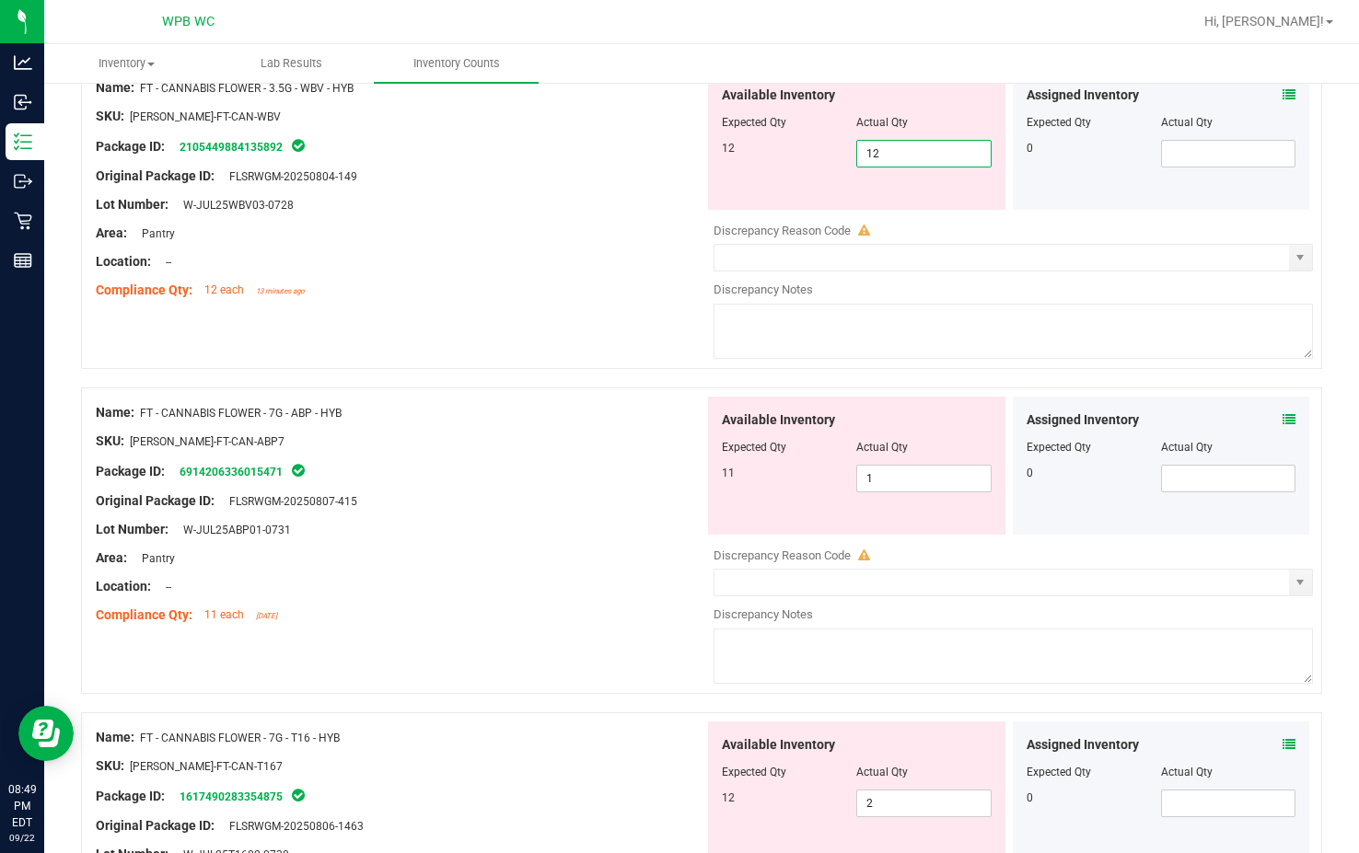
scroll to position [1013, 0]
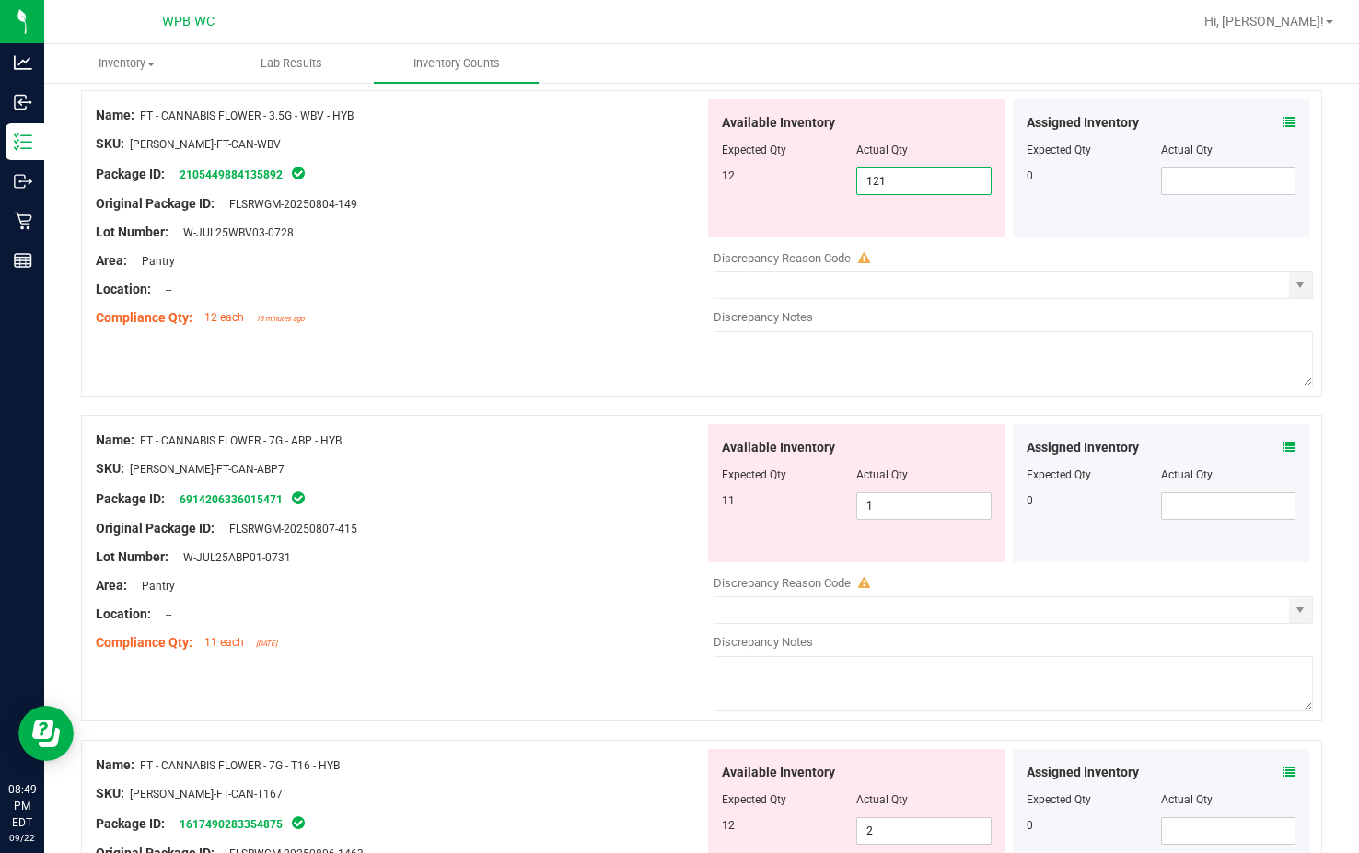
type input "12"
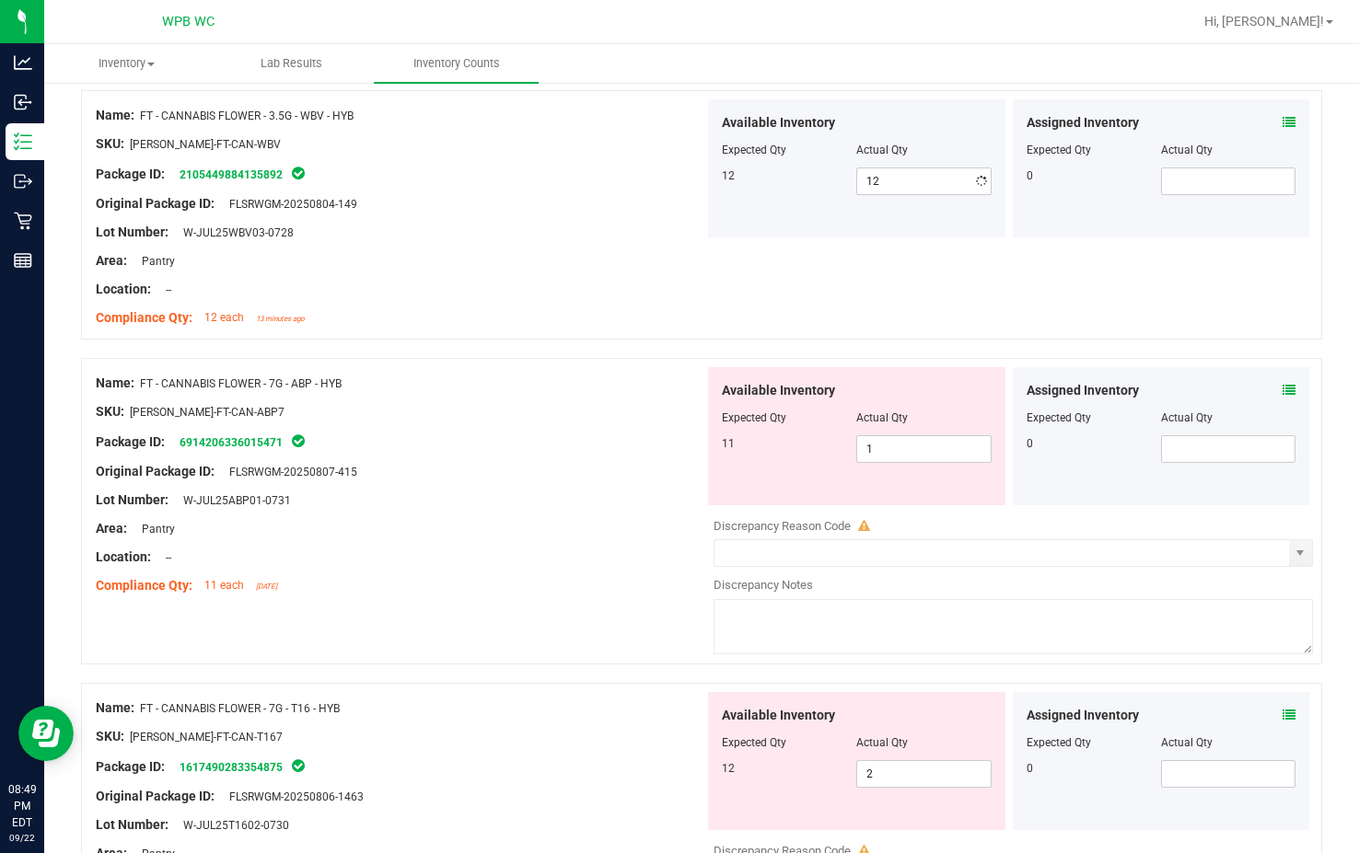
click at [532, 435] on div "Name: FT - CANNABIS FLOWER - 7G - ABP - HYB SKU: [PERSON_NAME]-FT-CAN-ABP7 Pack…" at bounding box center [400, 484] width 609 height 235
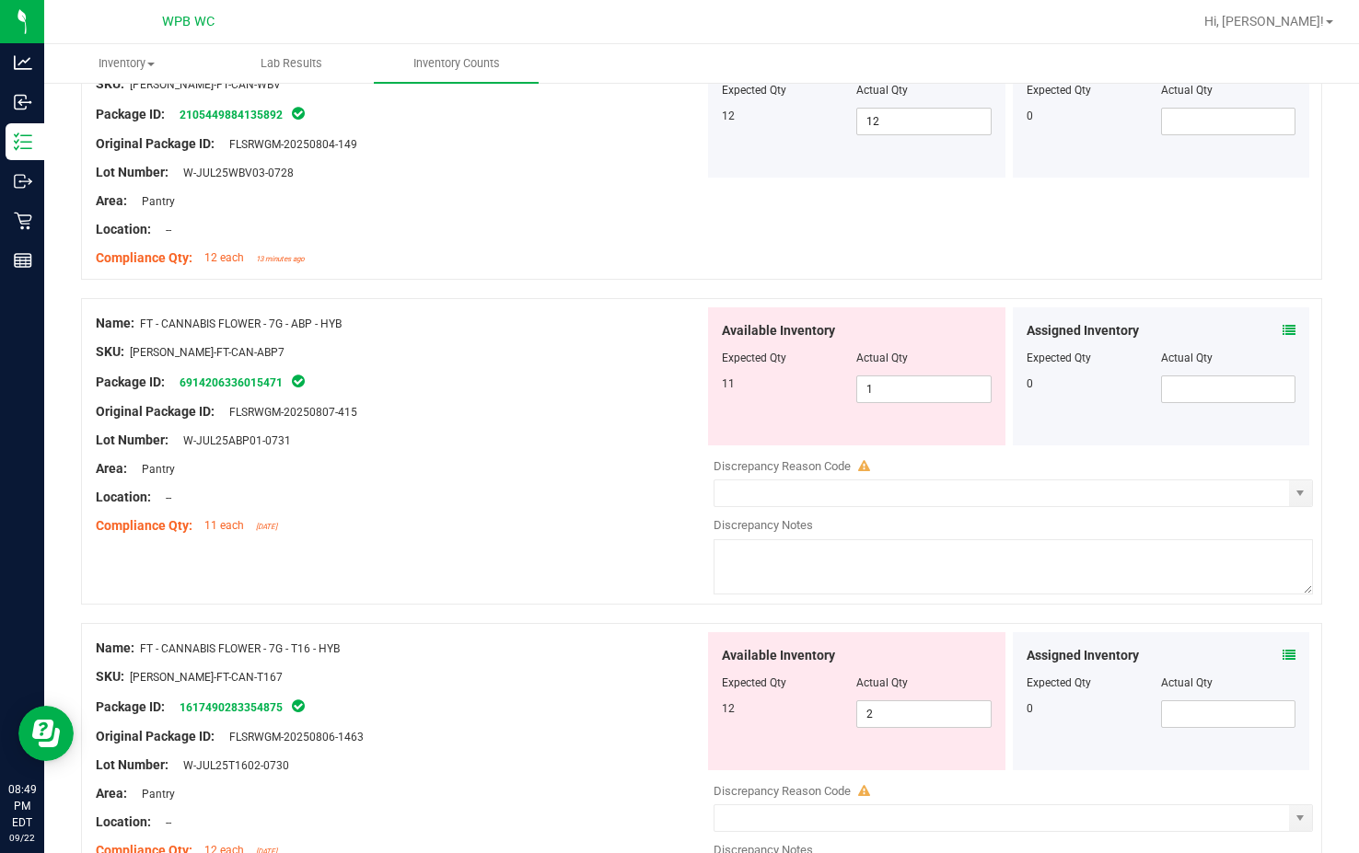
scroll to position [1105, 0]
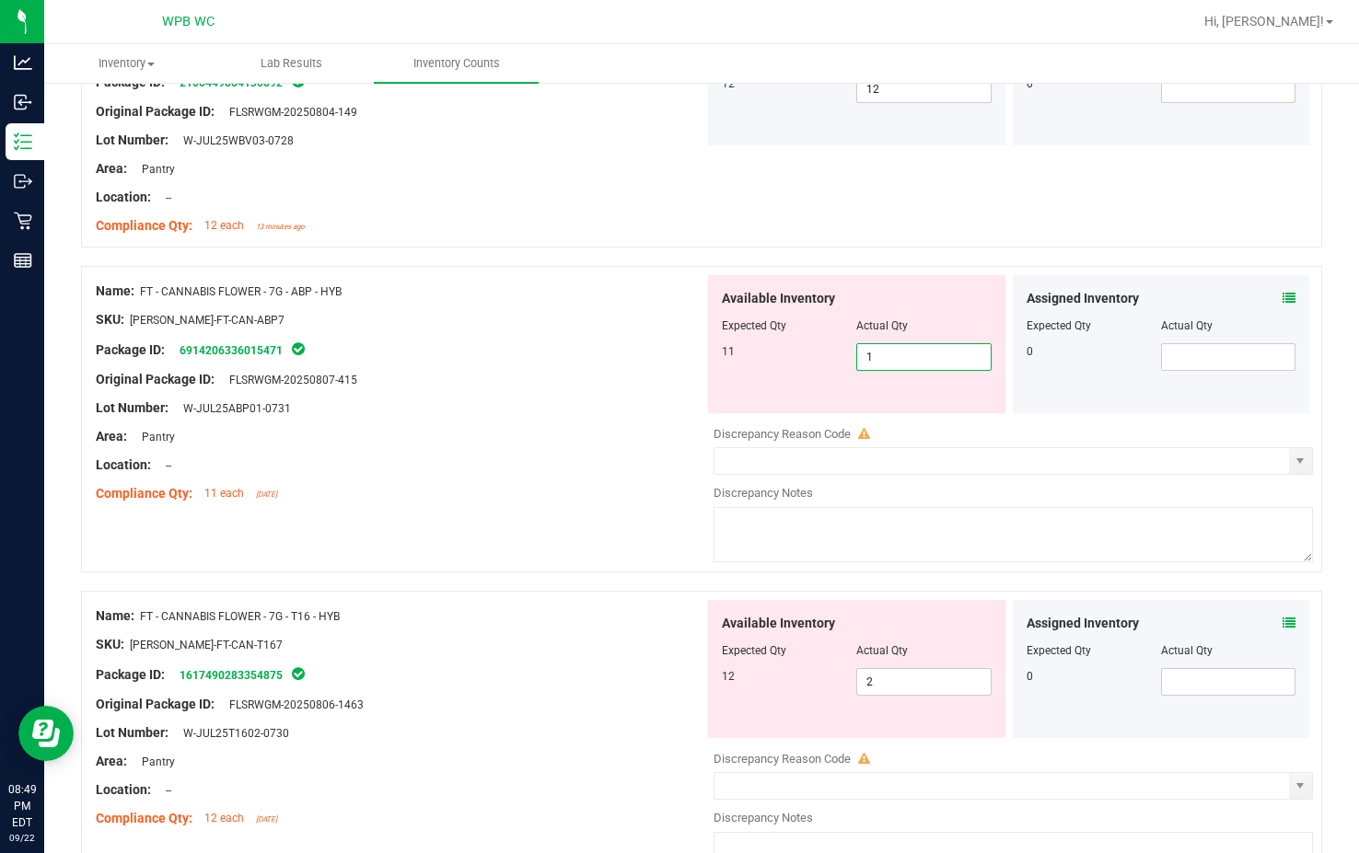
click at [881, 364] on span "1 1" at bounding box center [923, 357] width 134 height 28
click at [881, 364] on input "1" at bounding box center [923, 357] width 133 height 26
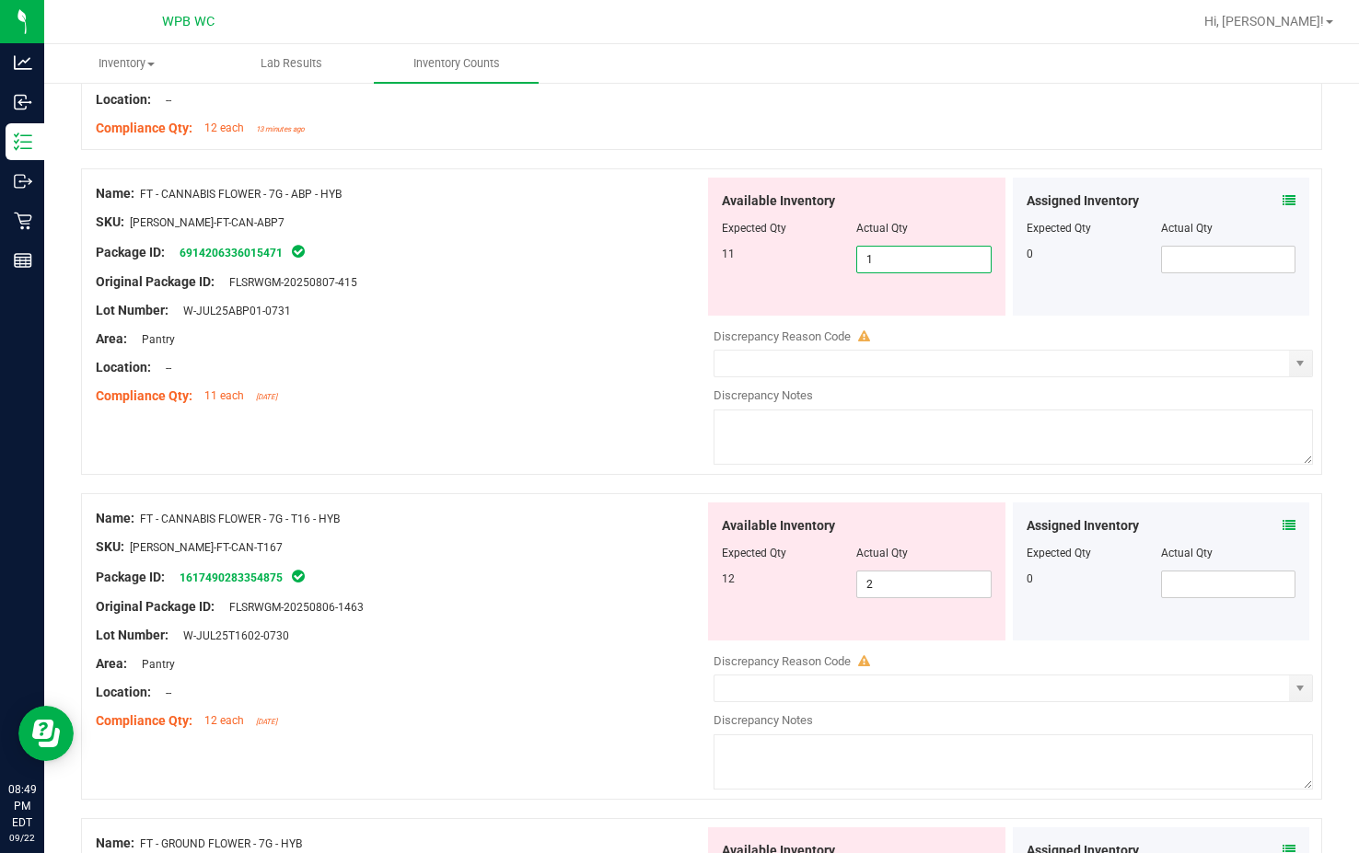
scroll to position [1197, 0]
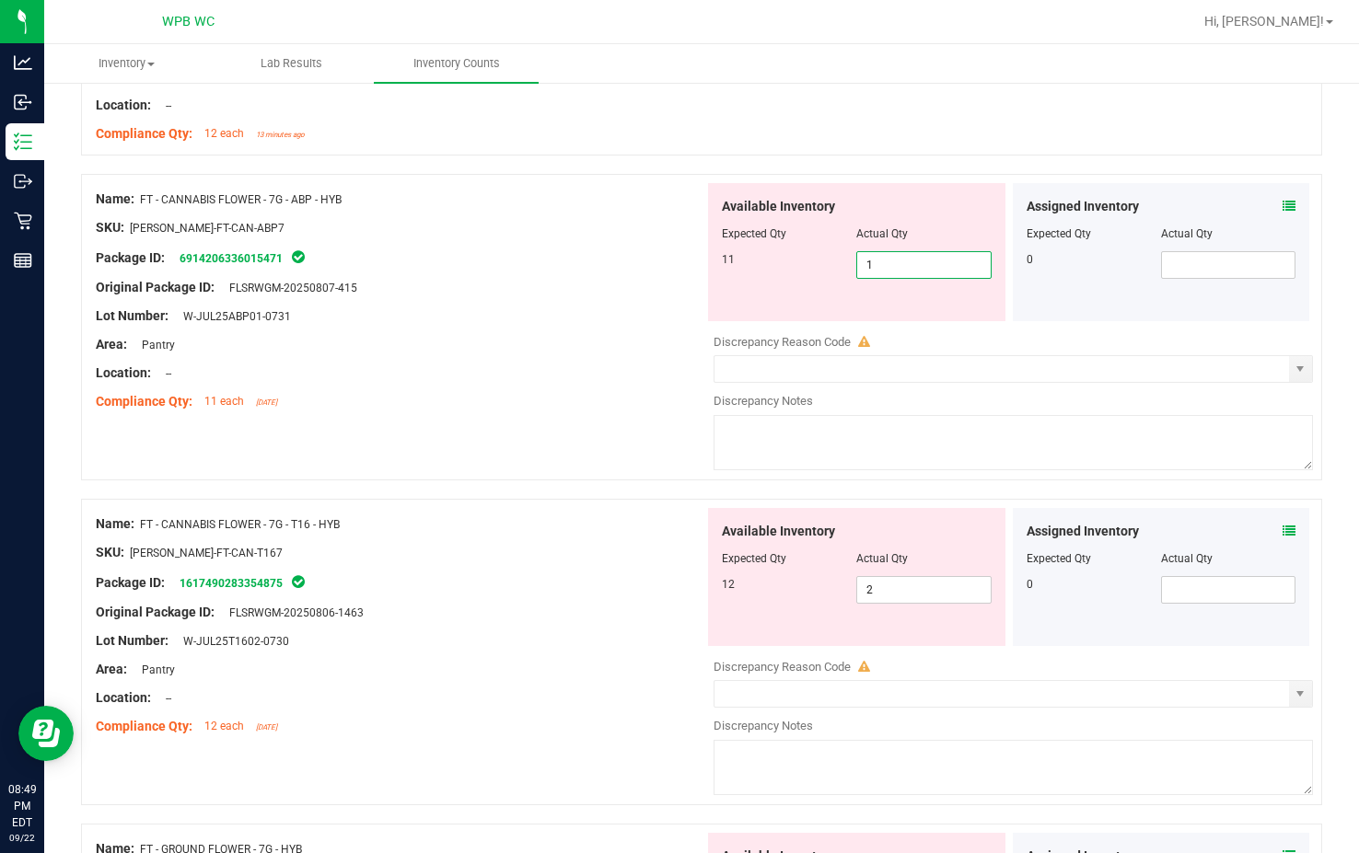
type input "11"
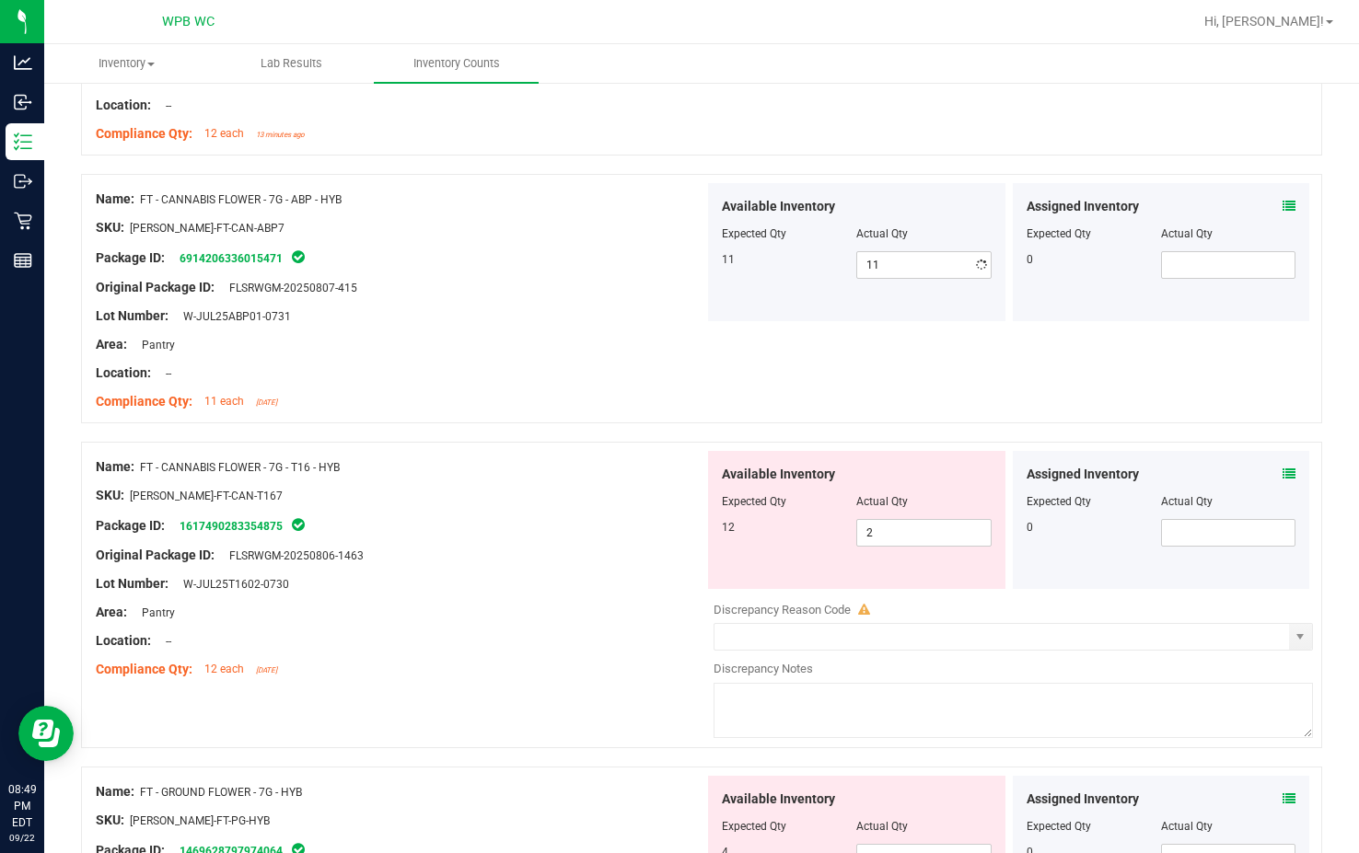
click at [610, 561] on div "Name: FT - CANNABIS FLOWER - 7G - T16 - HYB SKU: [PERSON_NAME]-FT-CAN-T167 Pack…" at bounding box center [400, 568] width 609 height 235
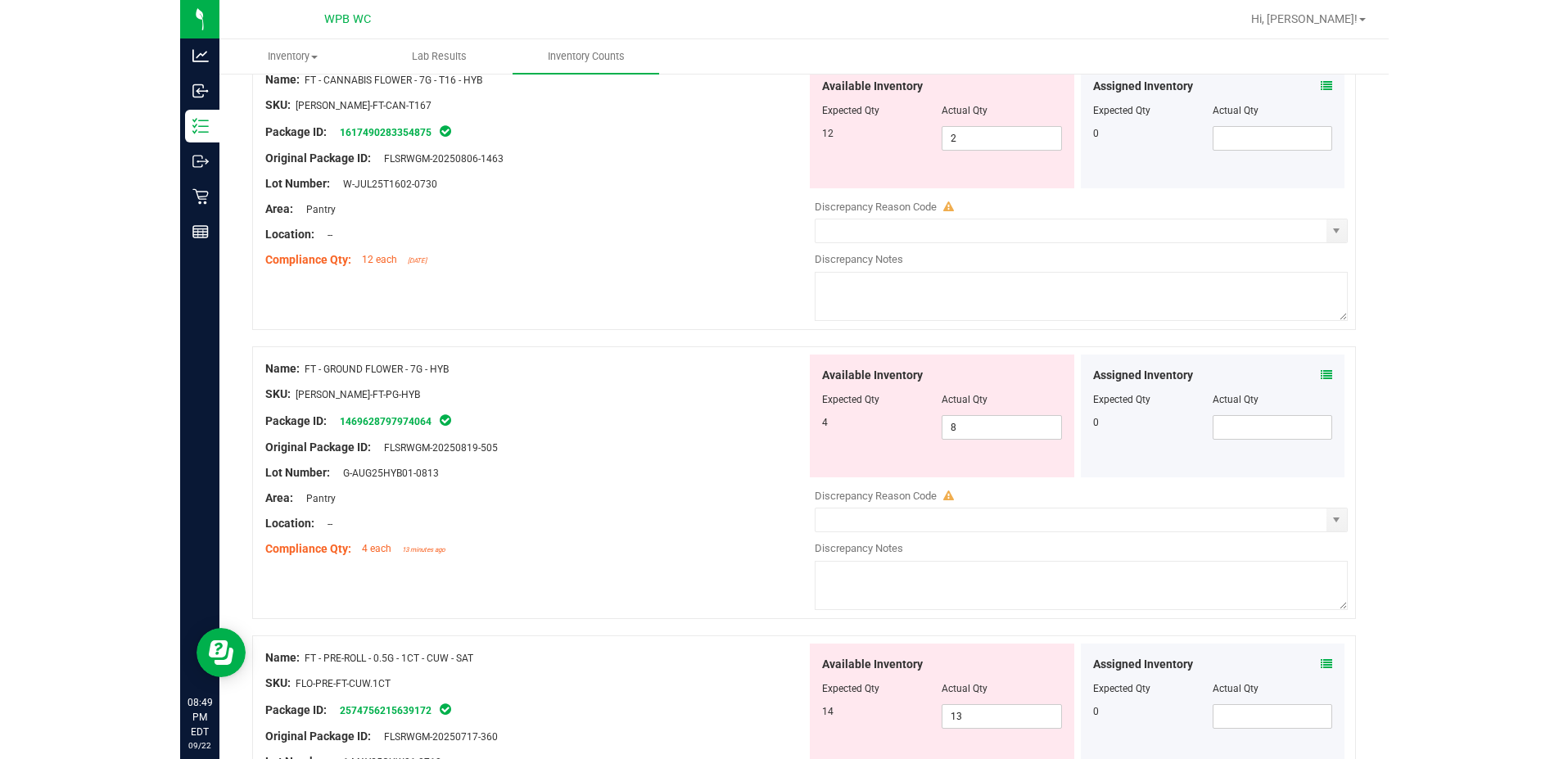
scroll to position [1311, 0]
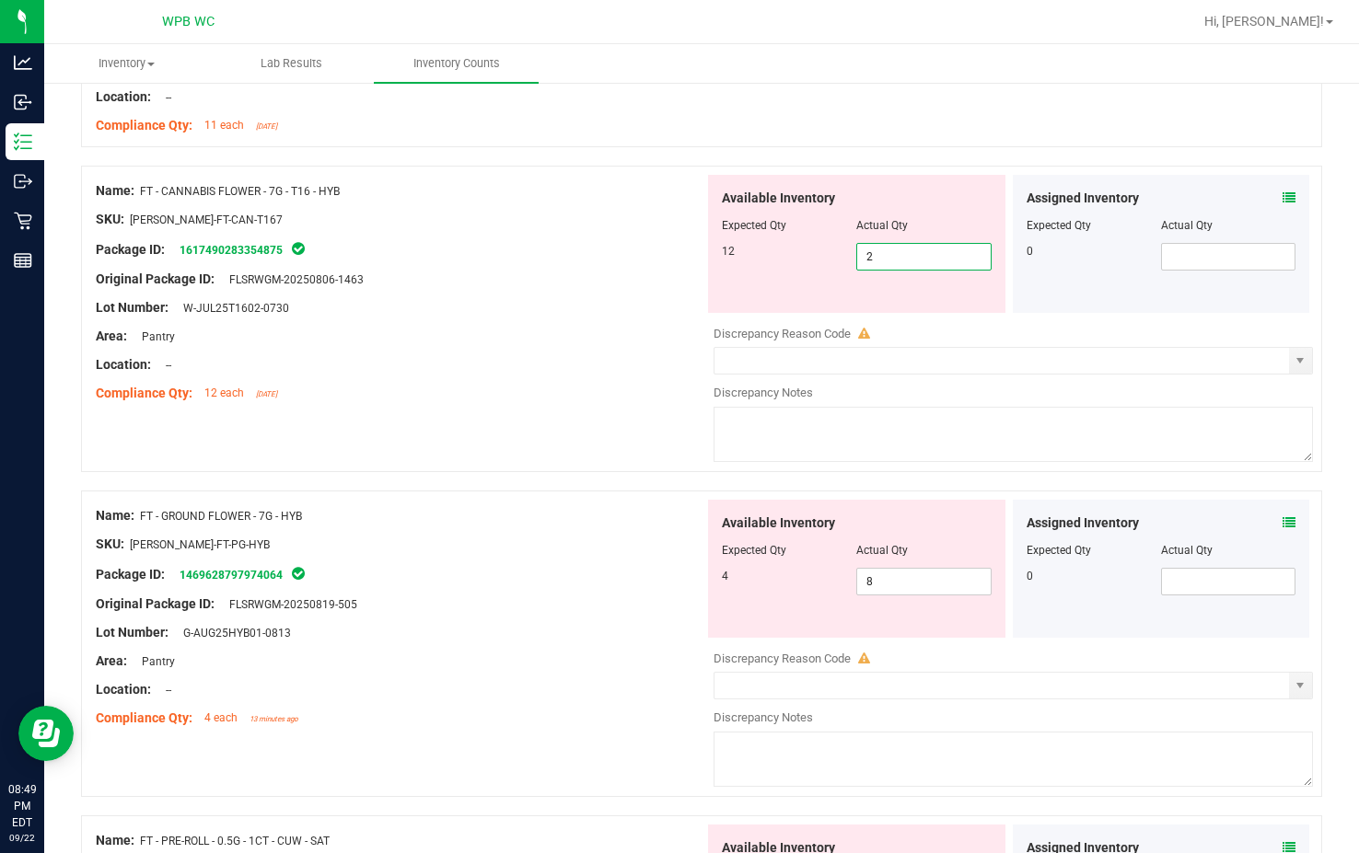
click at [918, 256] on span "2 2" at bounding box center [923, 257] width 134 height 28
click at [918, 256] on input "2" at bounding box center [923, 257] width 133 height 26
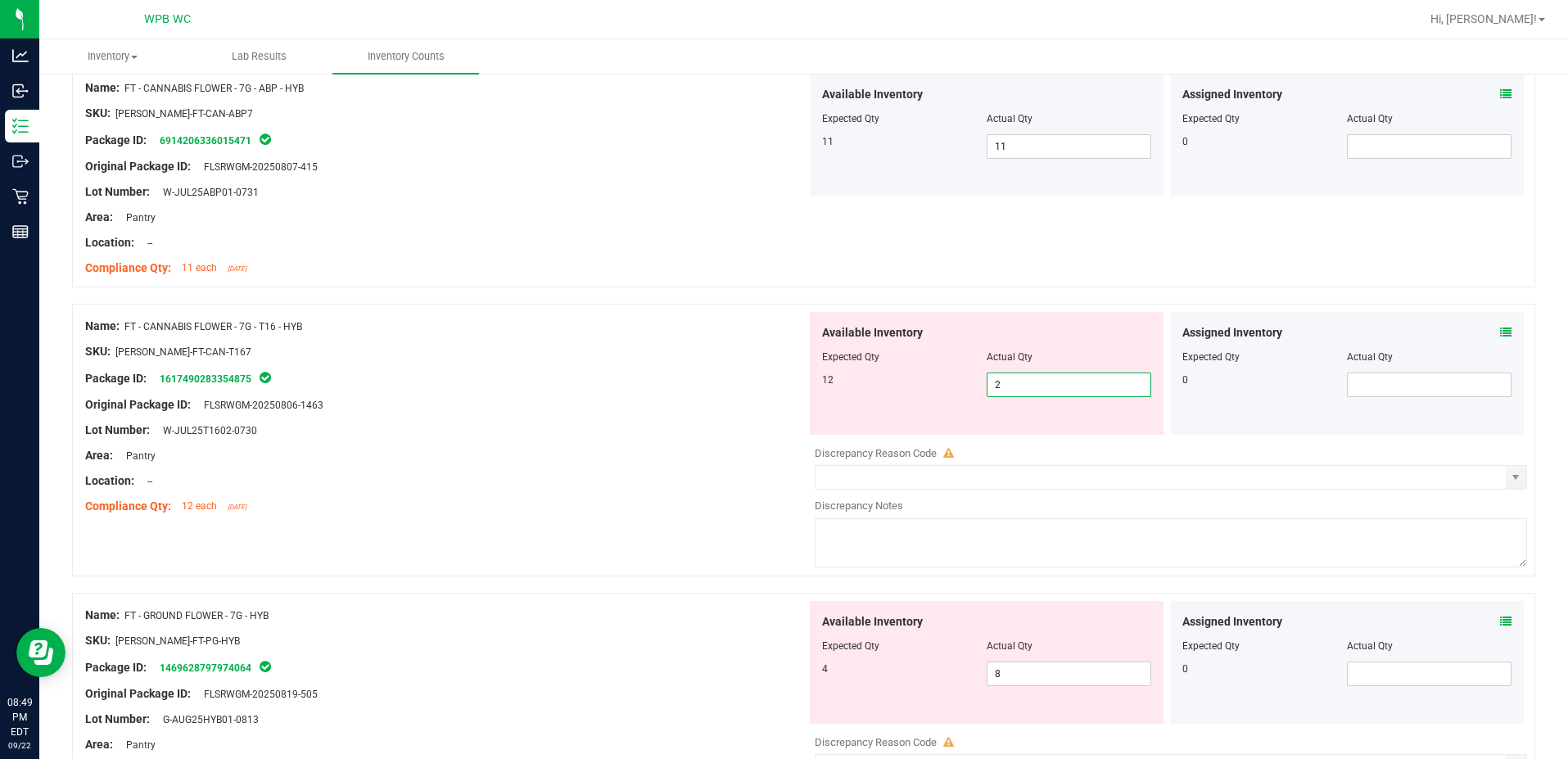
scroll to position [1147, 0]
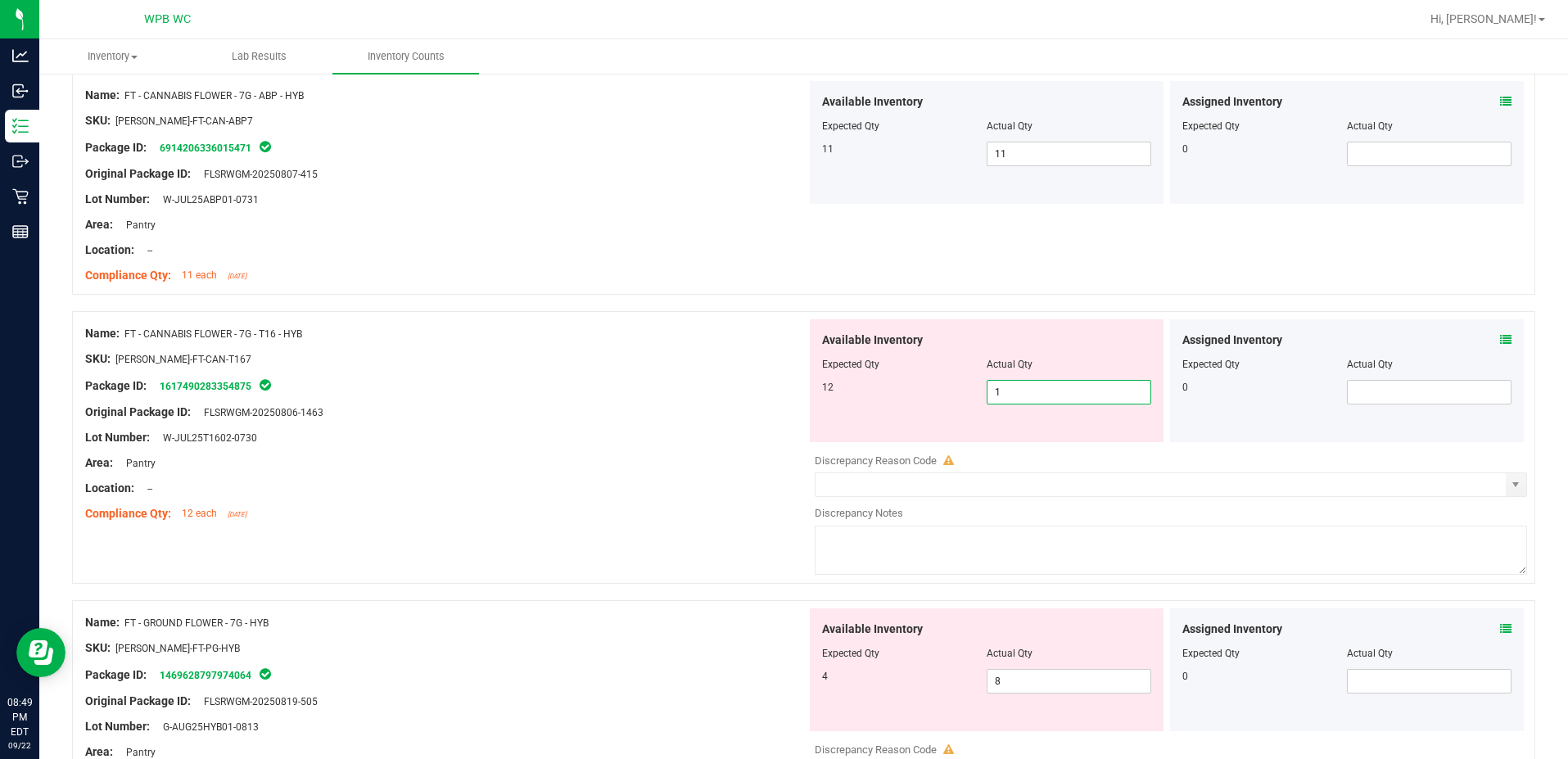
type input "12"
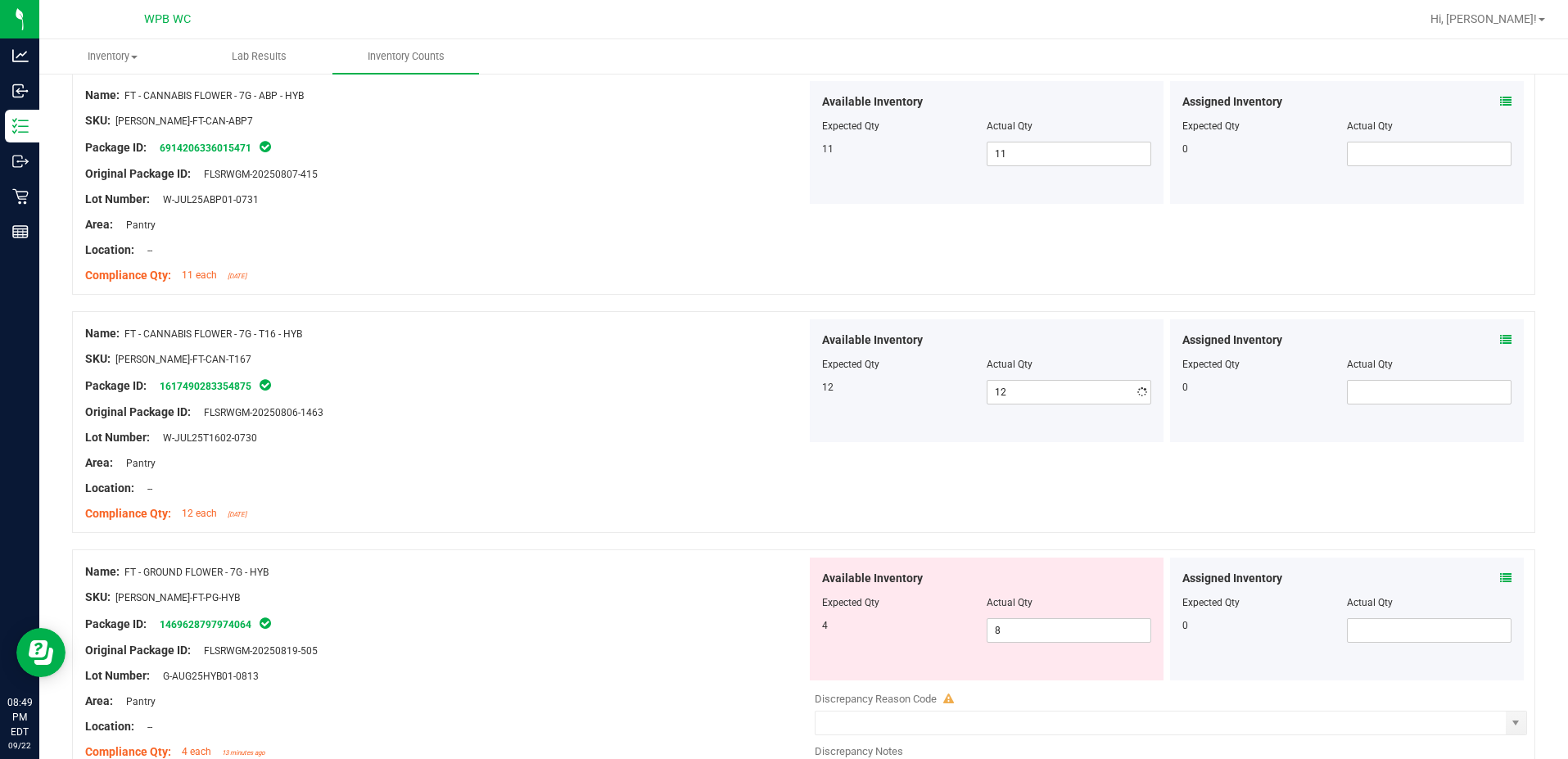
click at [688, 422] on div at bounding box center [446, 424] width 721 height 8
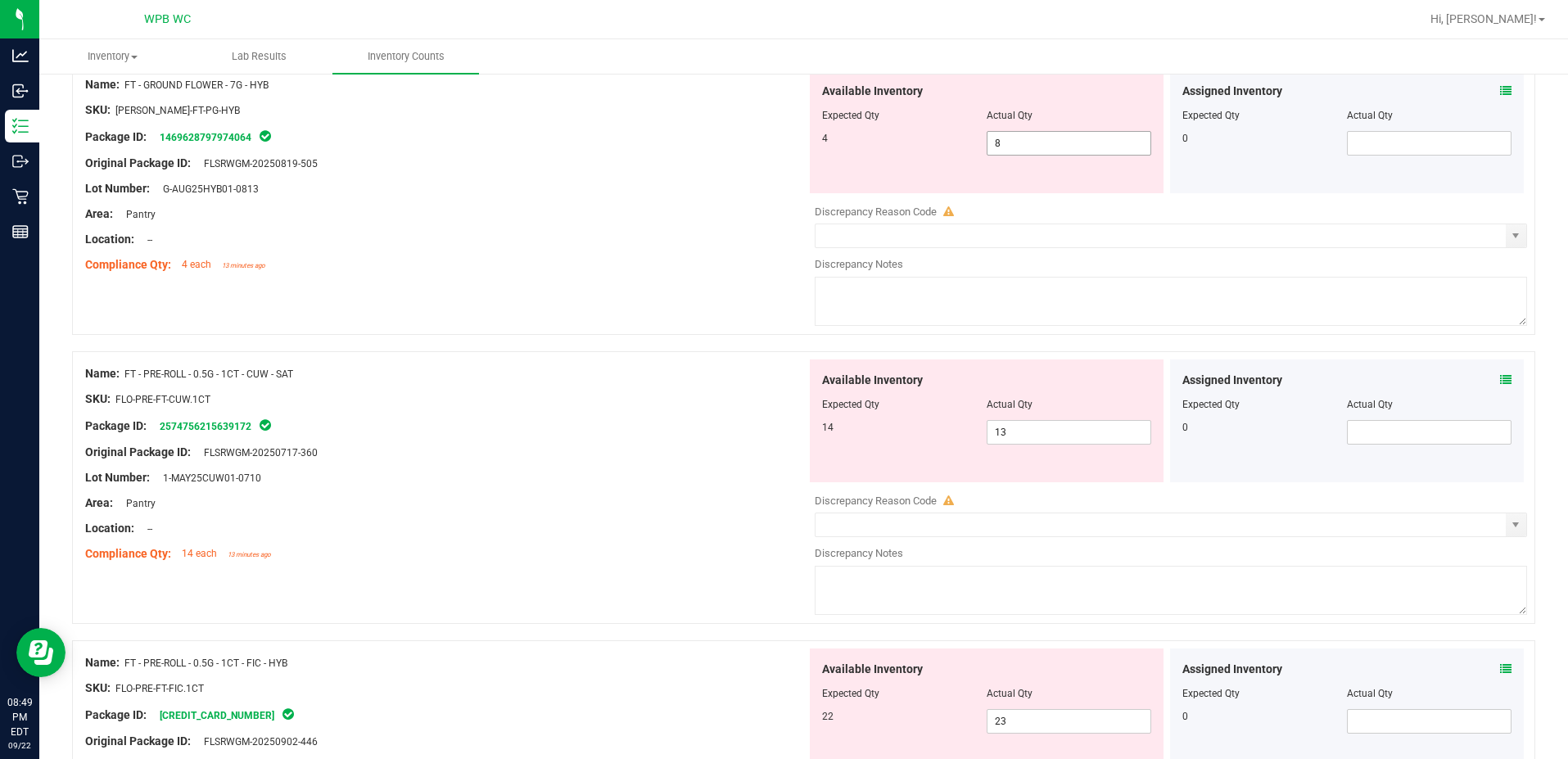
scroll to position [1638, 0]
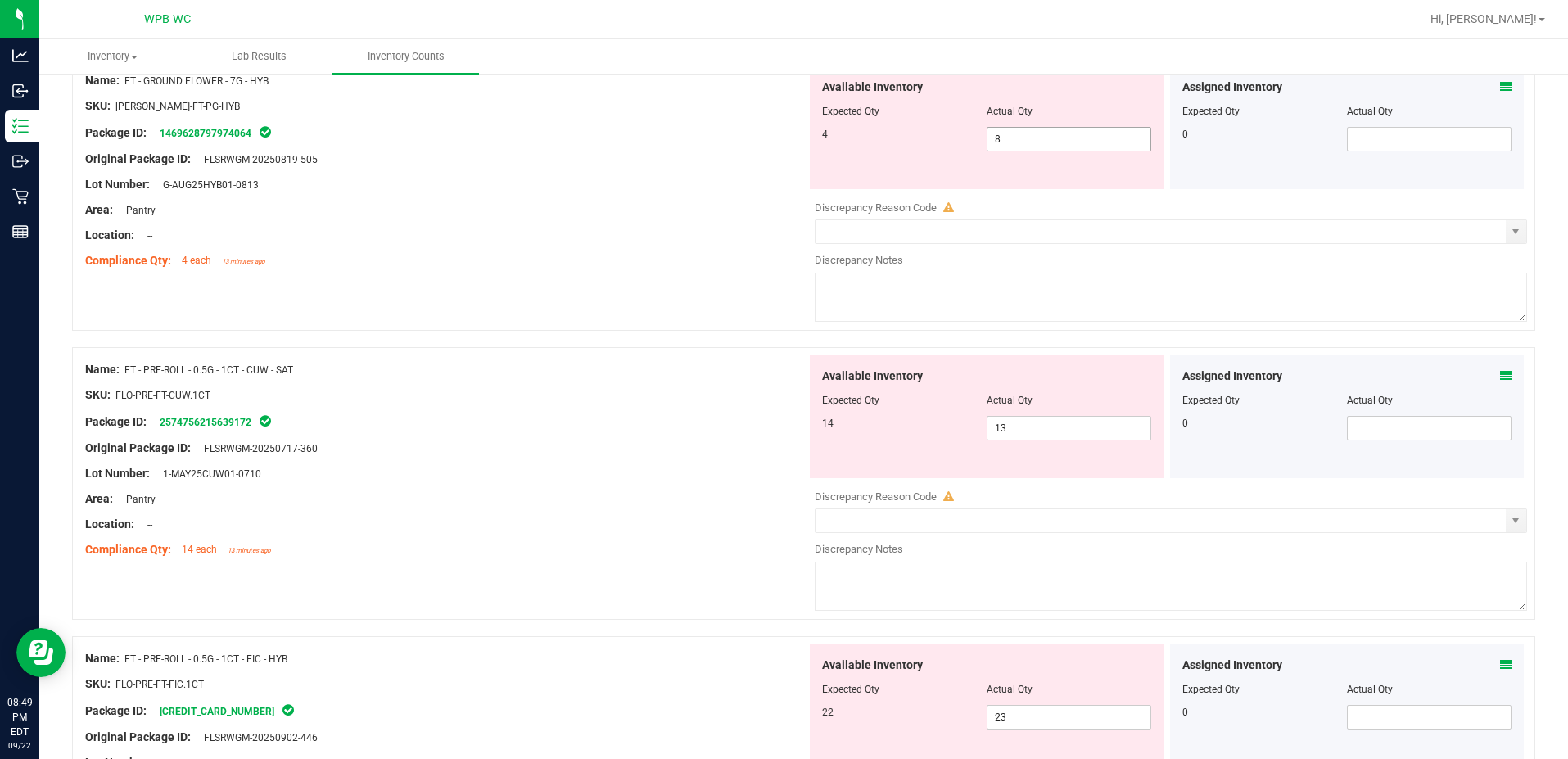
click at [1012, 136] on span "8 8" at bounding box center [1068, 140] width 165 height 25
click at [1012, 136] on input "8" at bounding box center [1068, 140] width 163 height 23
type input "4"
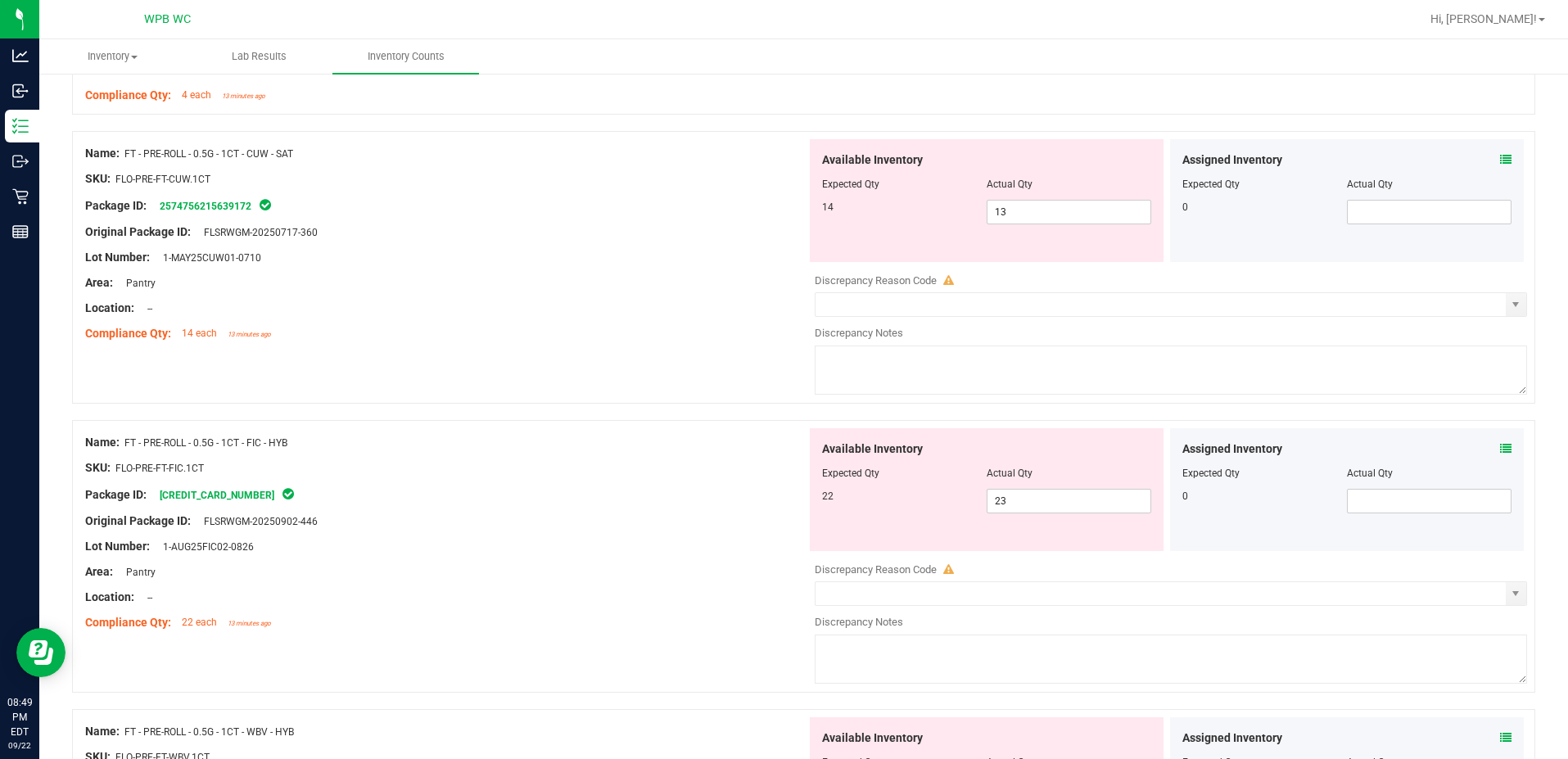
scroll to position [1802, 0]
click at [1030, 218] on span "13 13" at bounding box center [1068, 214] width 165 height 25
click at [1030, 218] on input "13" at bounding box center [1068, 214] width 163 height 23
type input "14"
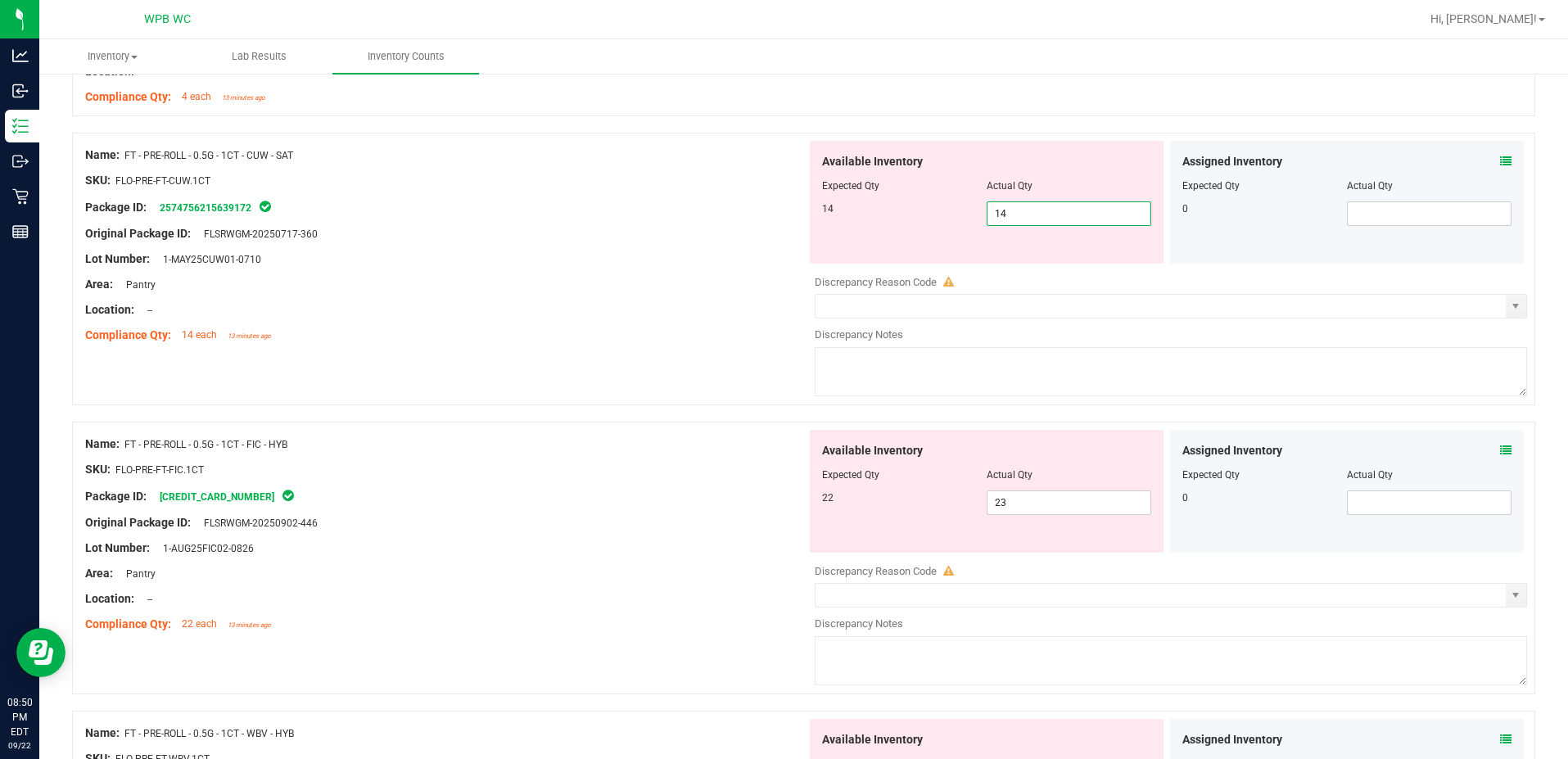
click at [567, 332] on div "Compliance Qty: 14 each 13 minutes ago" at bounding box center [446, 335] width 721 height 17
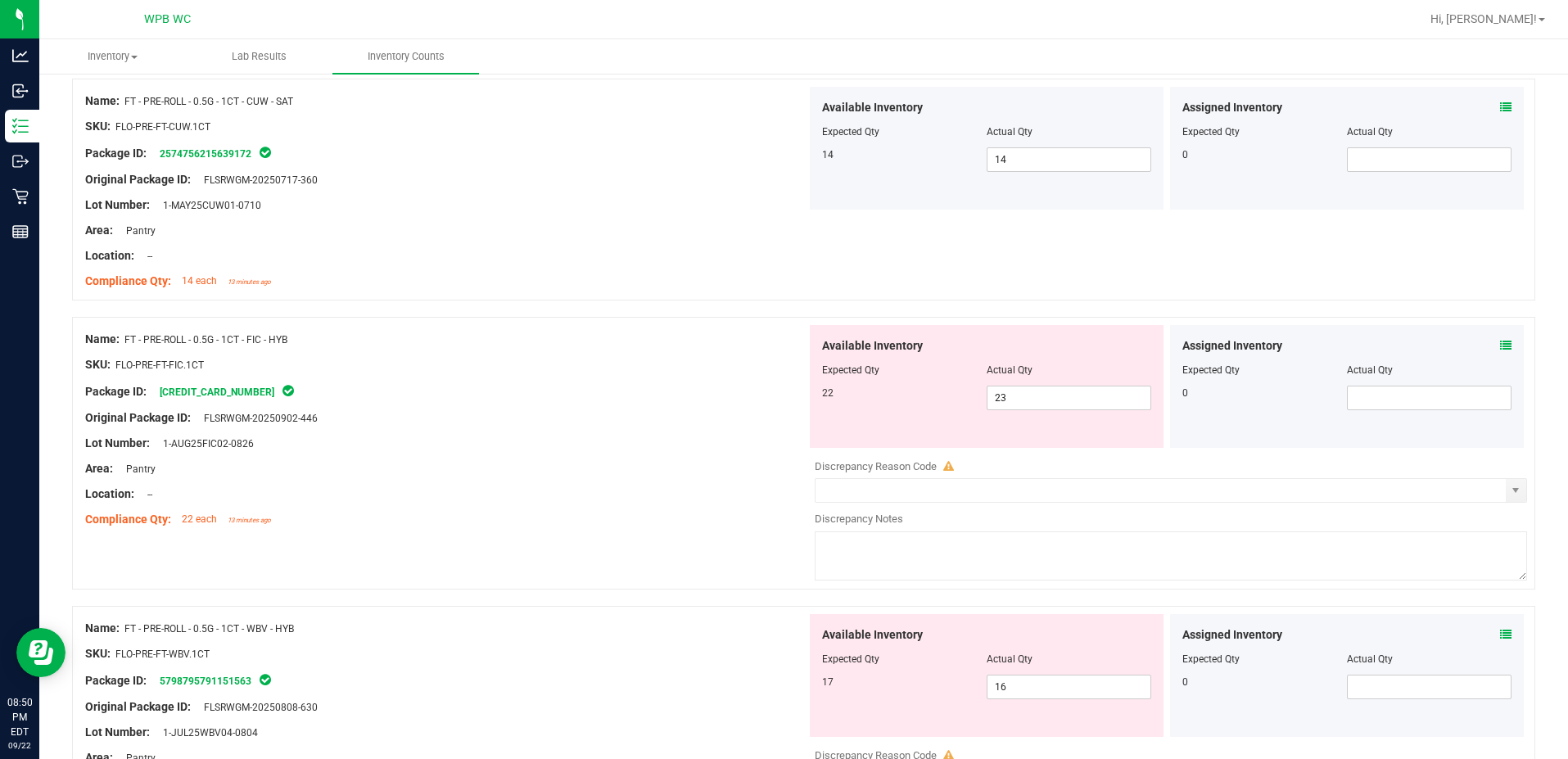
scroll to position [1885, 0]
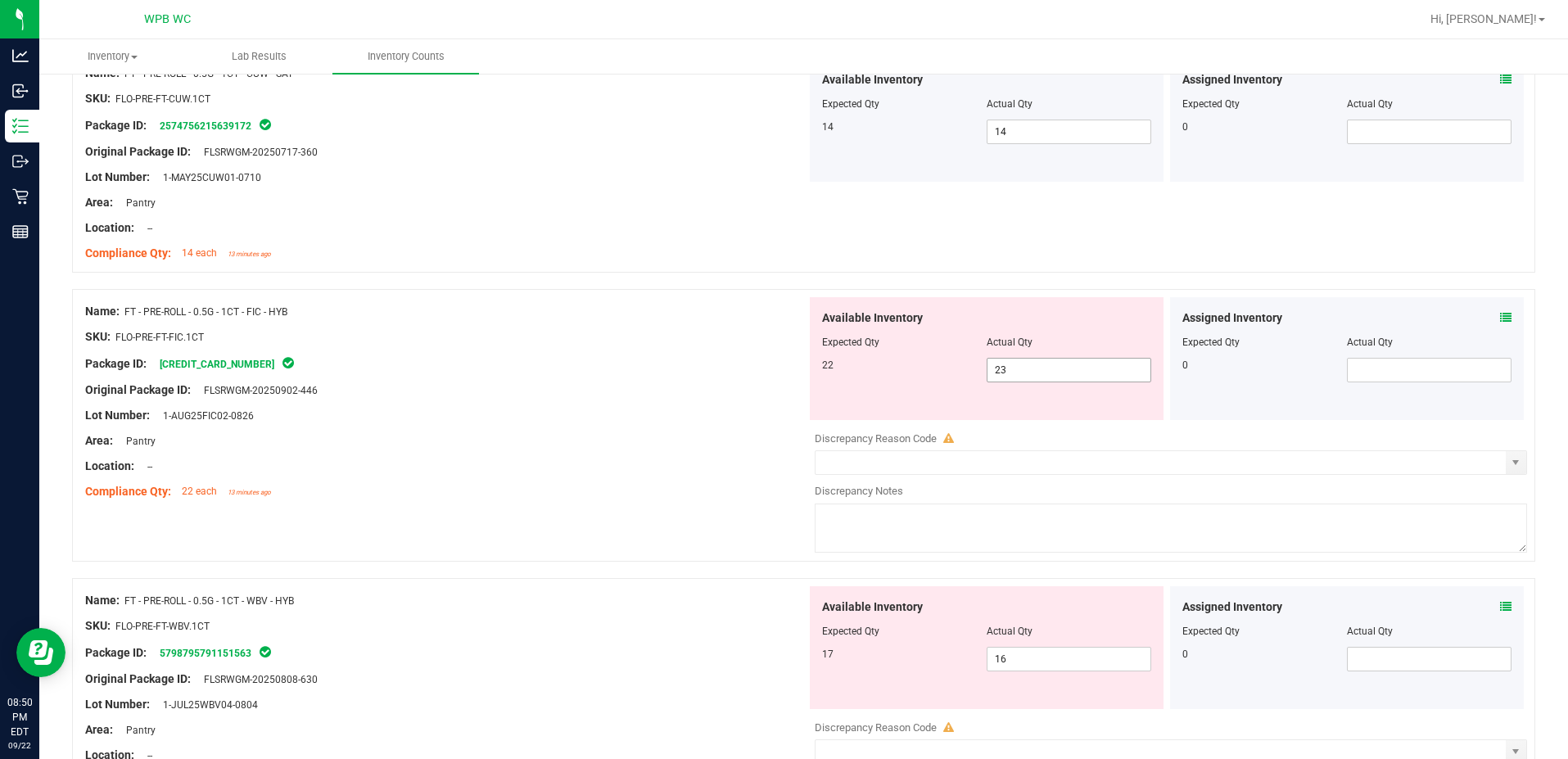
click at [1015, 366] on span "23 23" at bounding box center [1068, 370] width 165 height 25
click at [1015, 366] on input "23" at bounding box center [1068, 370] width 163 height 23
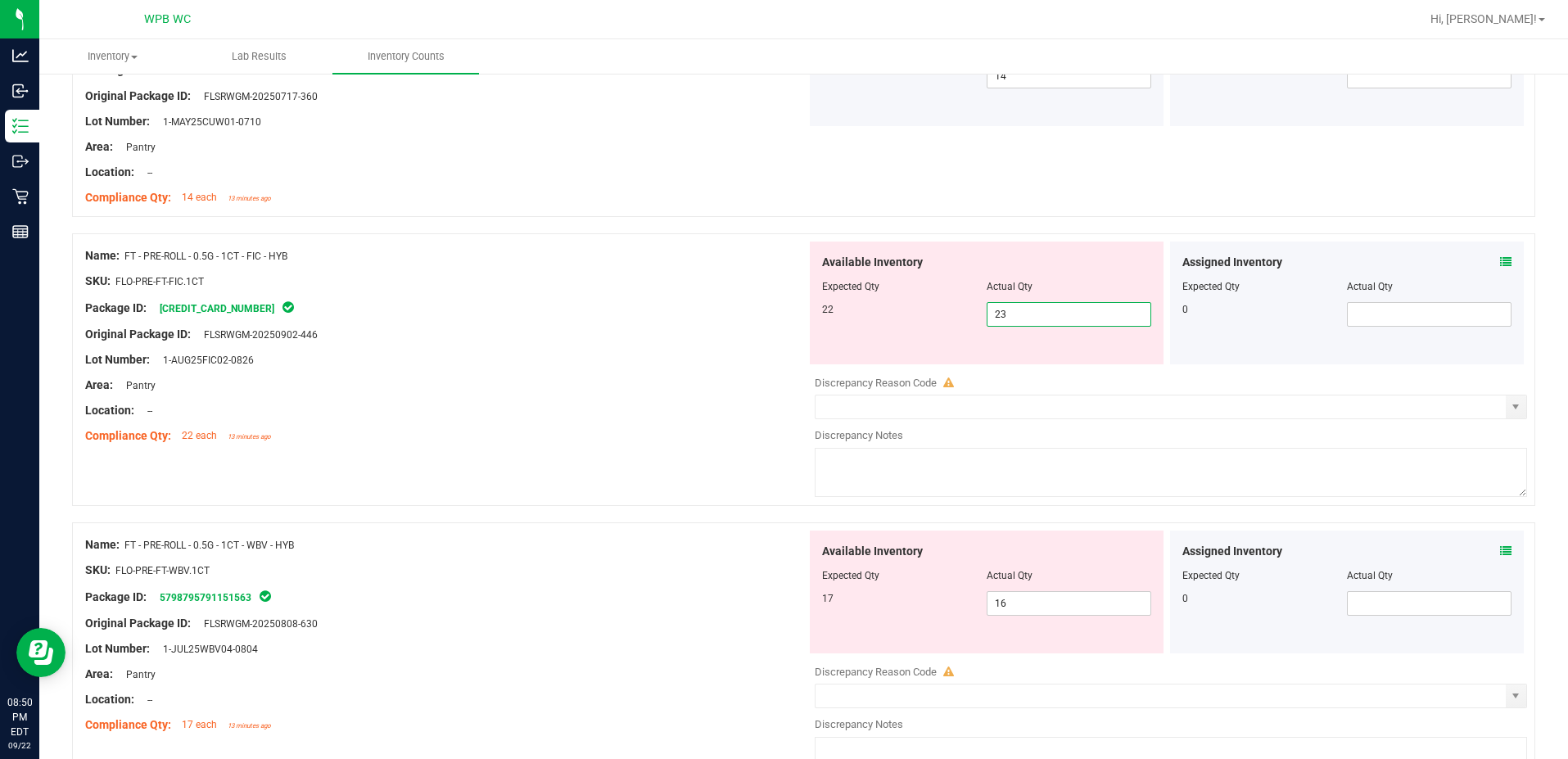
scroll to position [2048, 0]
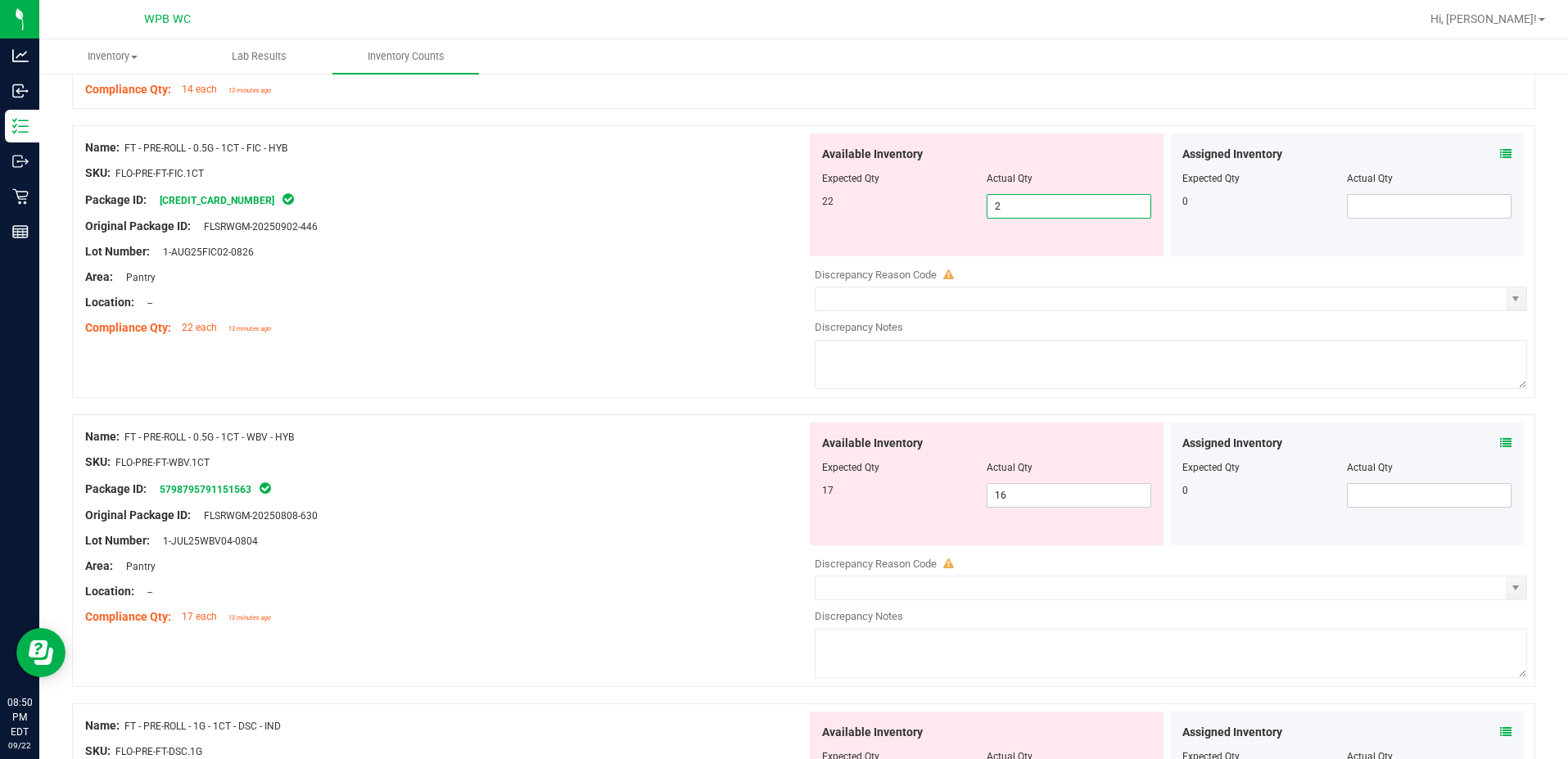
type input "22"
click at [710, 429] on div "Name: FT - PRE-ROLL - 0.5G - 1CT - WBV - HYB SKU: FLO-PRE-FT-WBV.1CT Package ID…" at bounding box center [446, 527] width 721 height 209
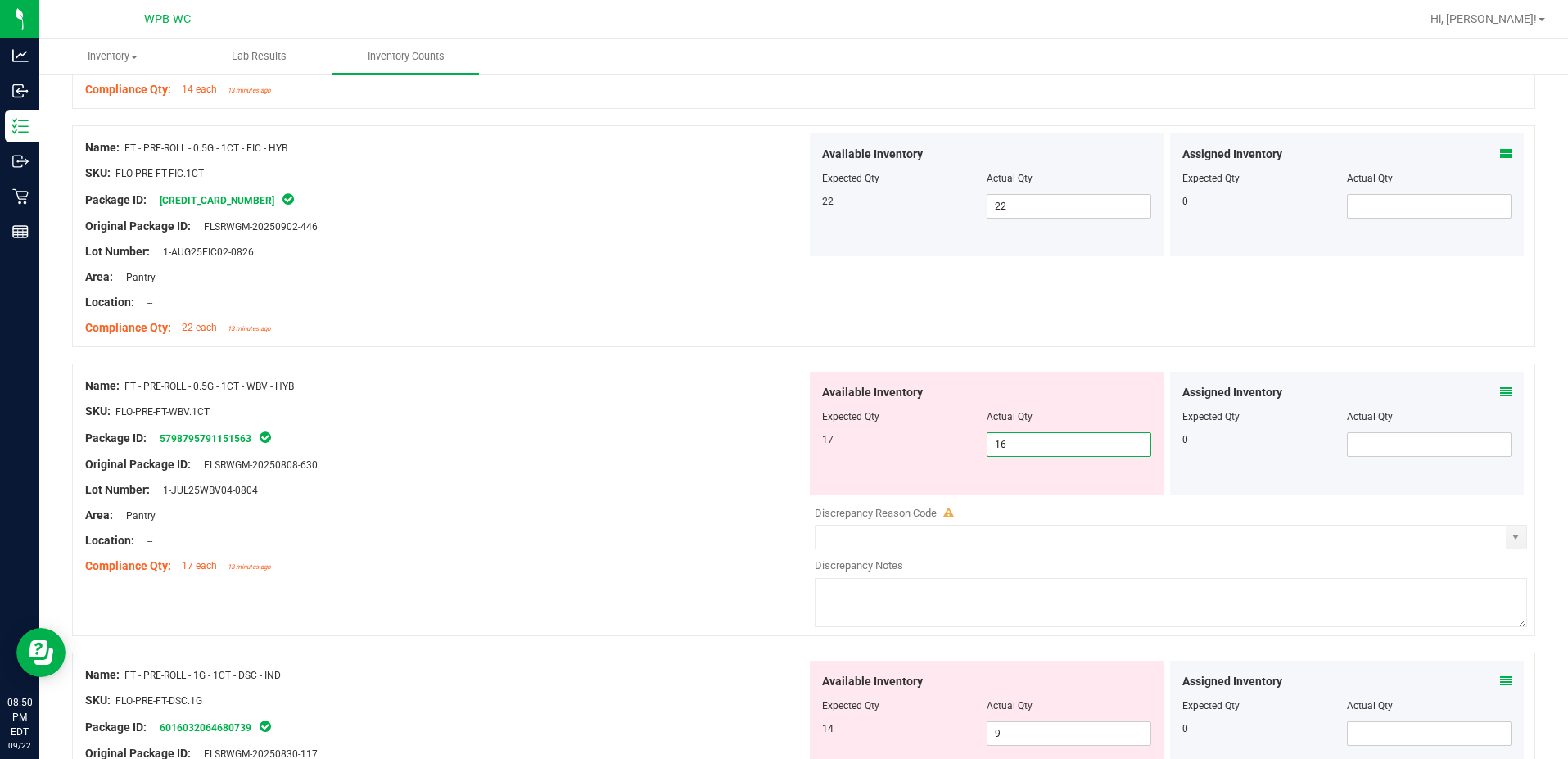
click at [1002, 447] on span "16 16" at bounding box center [1068, 445] width 165 height 25
click at [1002, 447] on input "16" at bounding box center [1068, 445] width 163 height 23
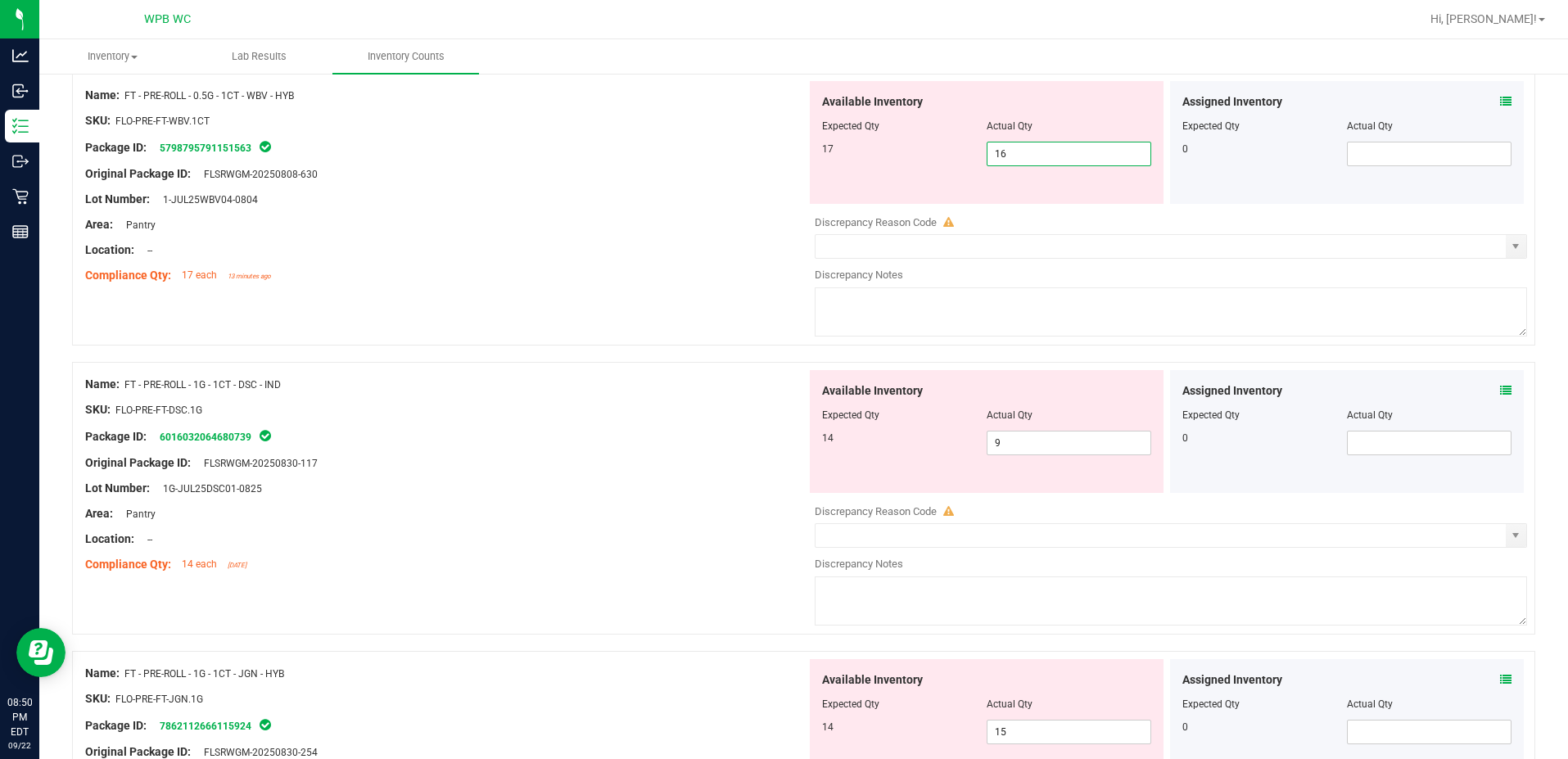
scroll to position [2376, 0]
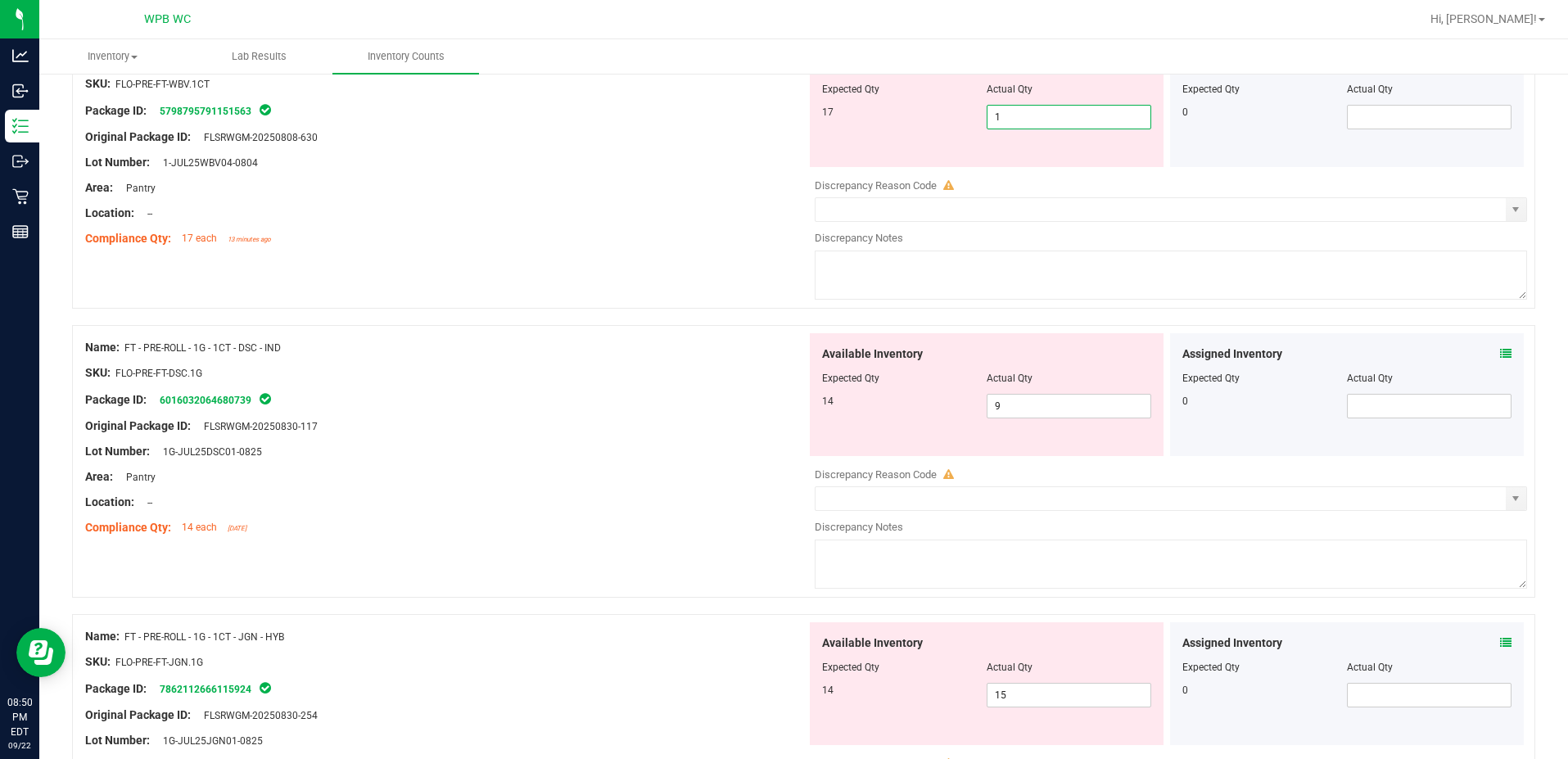
type input "17"
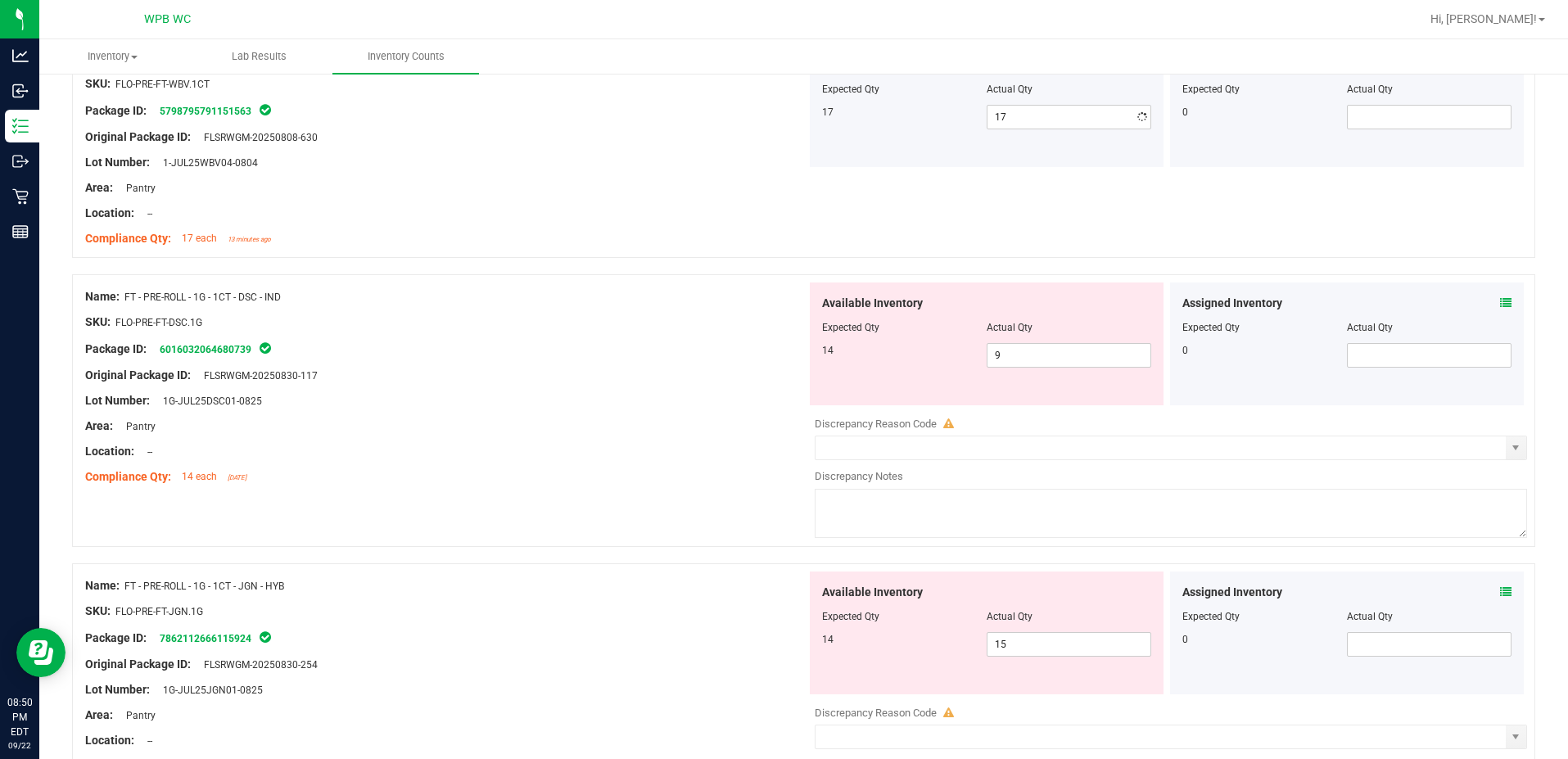
click at [655, 408] on div "Name: FT - PRE-ROLL - 1G - 1CT - DSC - IND SKU: FLO-PRE-FT-DSC.1G Package ID: 6…" at bounding box center [446, 387] width 721 height 209
click at [1068, 351] on span "9 9" at bounding box center [1068, 356] width 165 height 25
click at [1068, 351] on input "9" at bounding box center [1068, 356] width 163 height 23
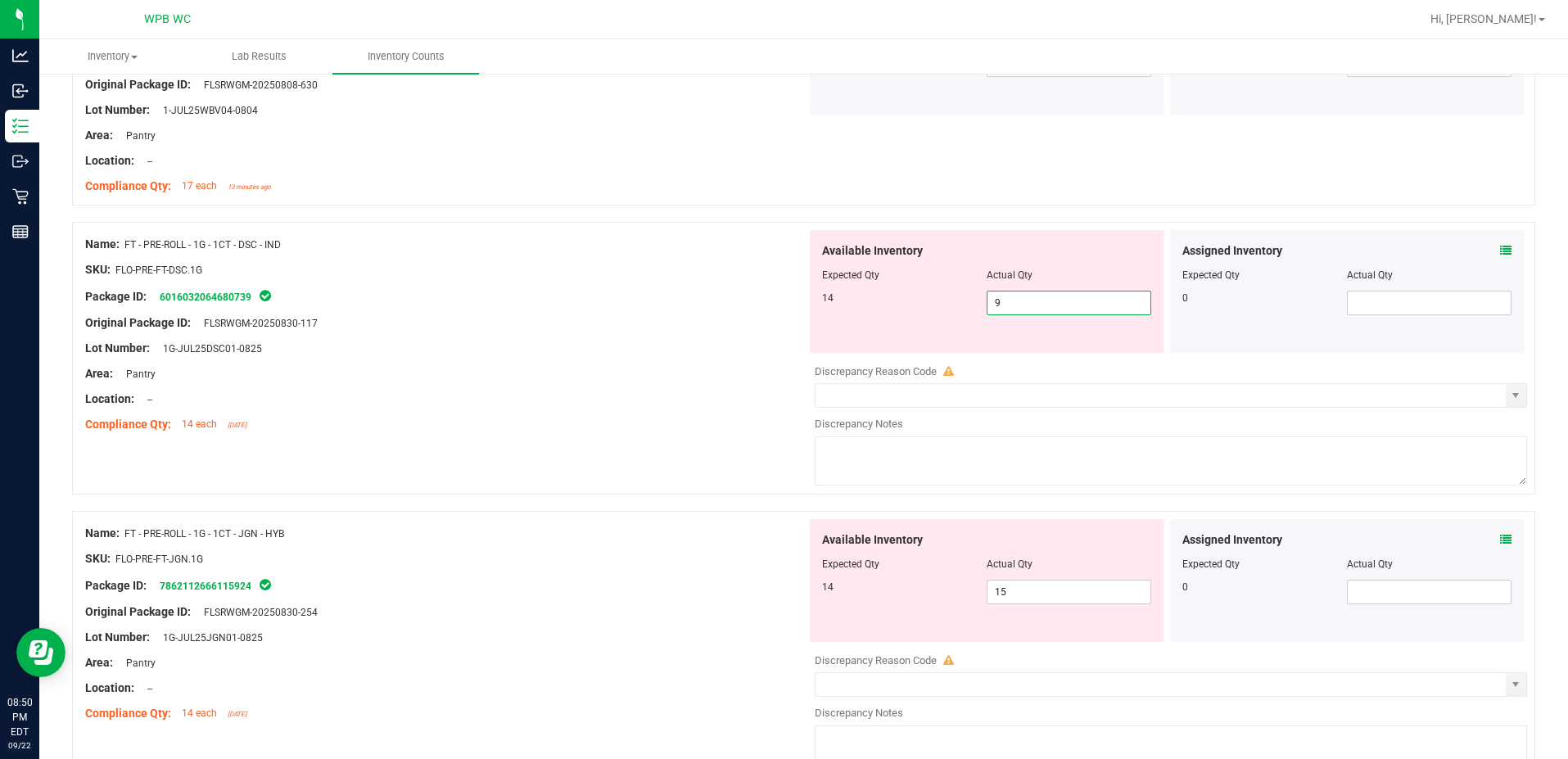
scroll to position [2539, 0]
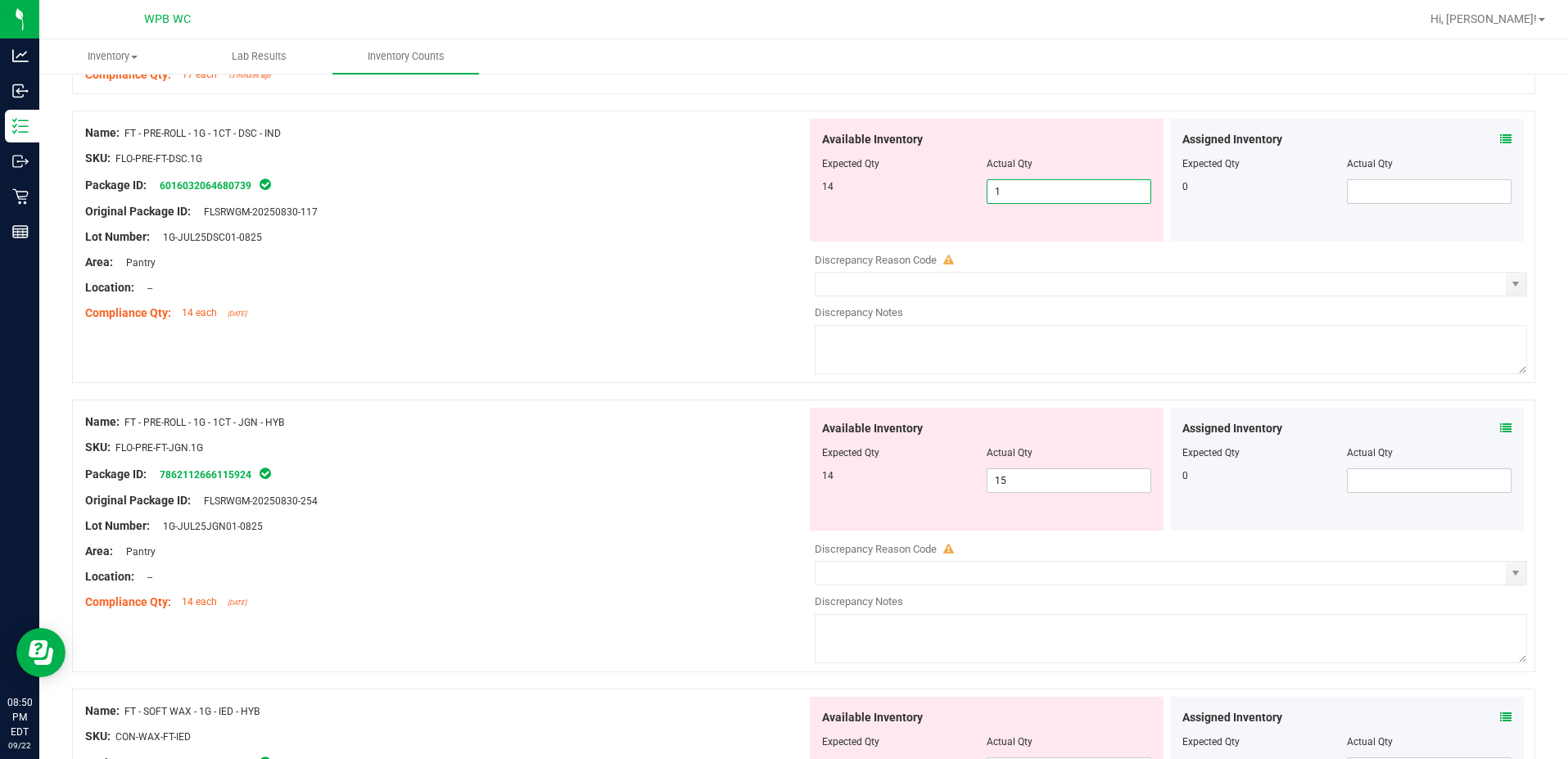
type input "14"
click at [575, 420] on div "Name: FT - PRE-ROLL - 1G - 1CT - JGN - HYB SKU: FLO-PRE-FT-JGN.1G Package ID: 7…" at bounding box center [446, 512] width 721 height 209
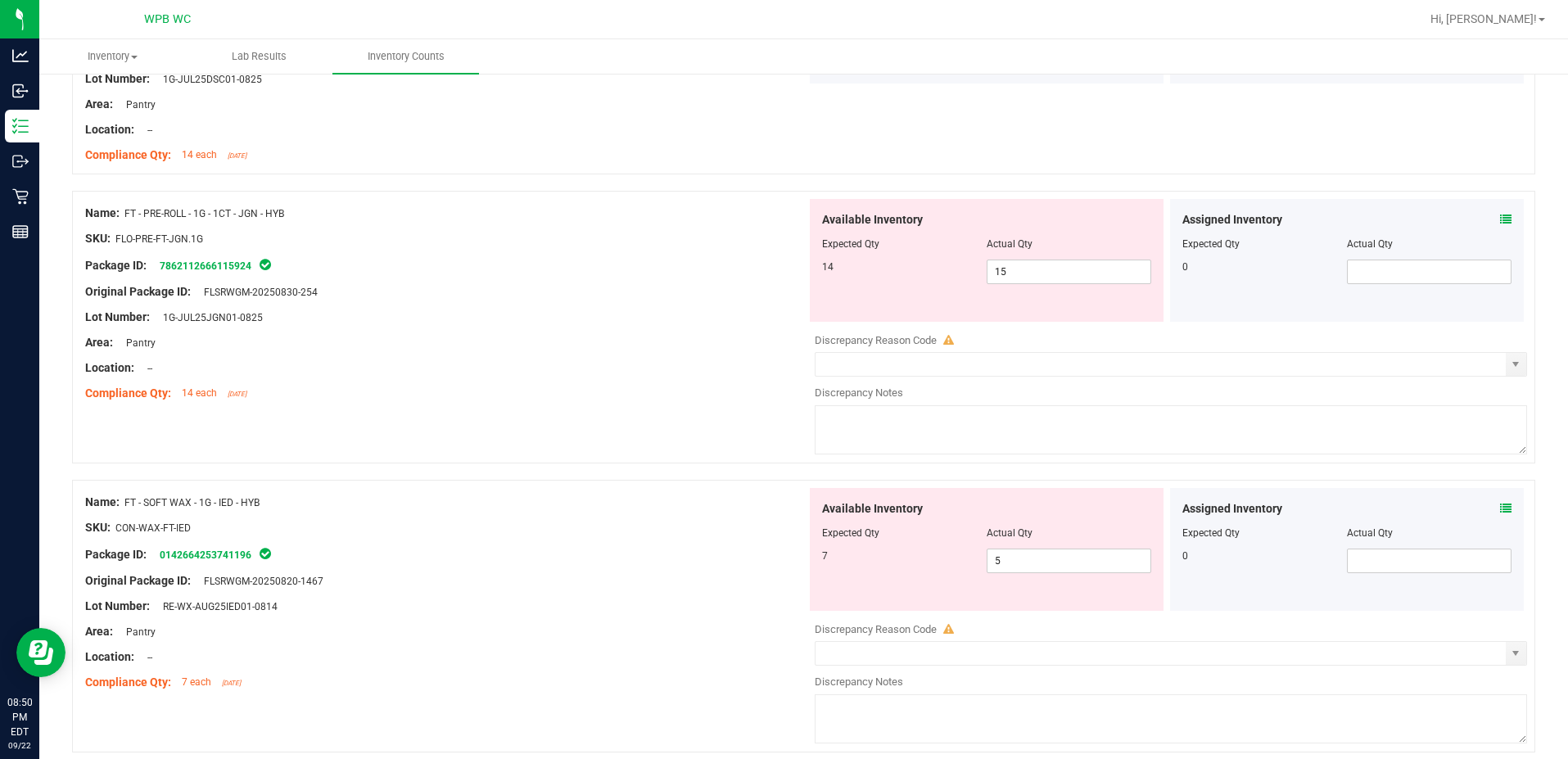
scroll to position [2703, 0]
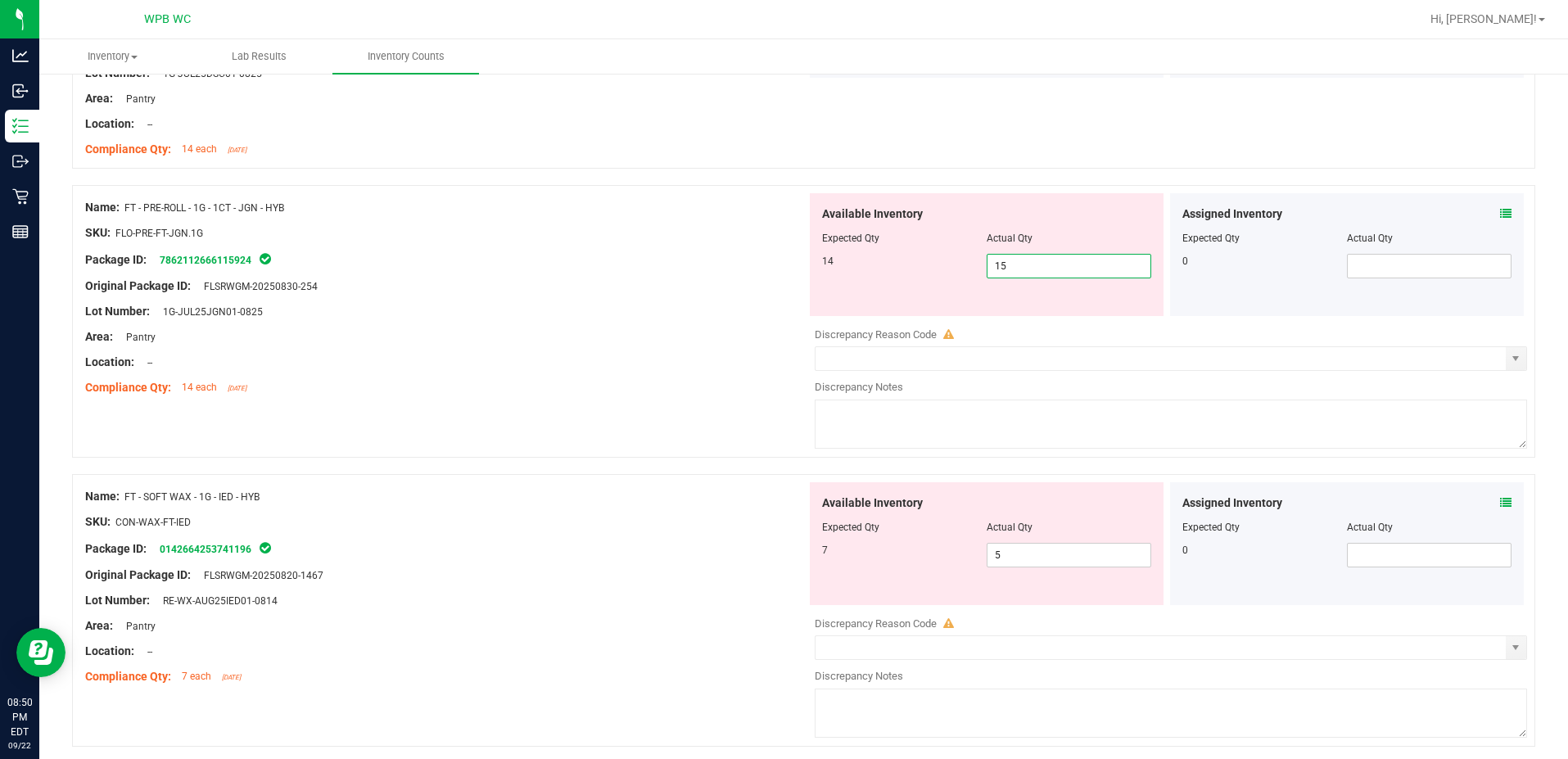
click at [1039, 266] on span "15 15" at bounding box center [1068, 266] width 165 height 25
click at [1039, 266] on input "15" at bounding box center [1068, 266] width 163 height 23
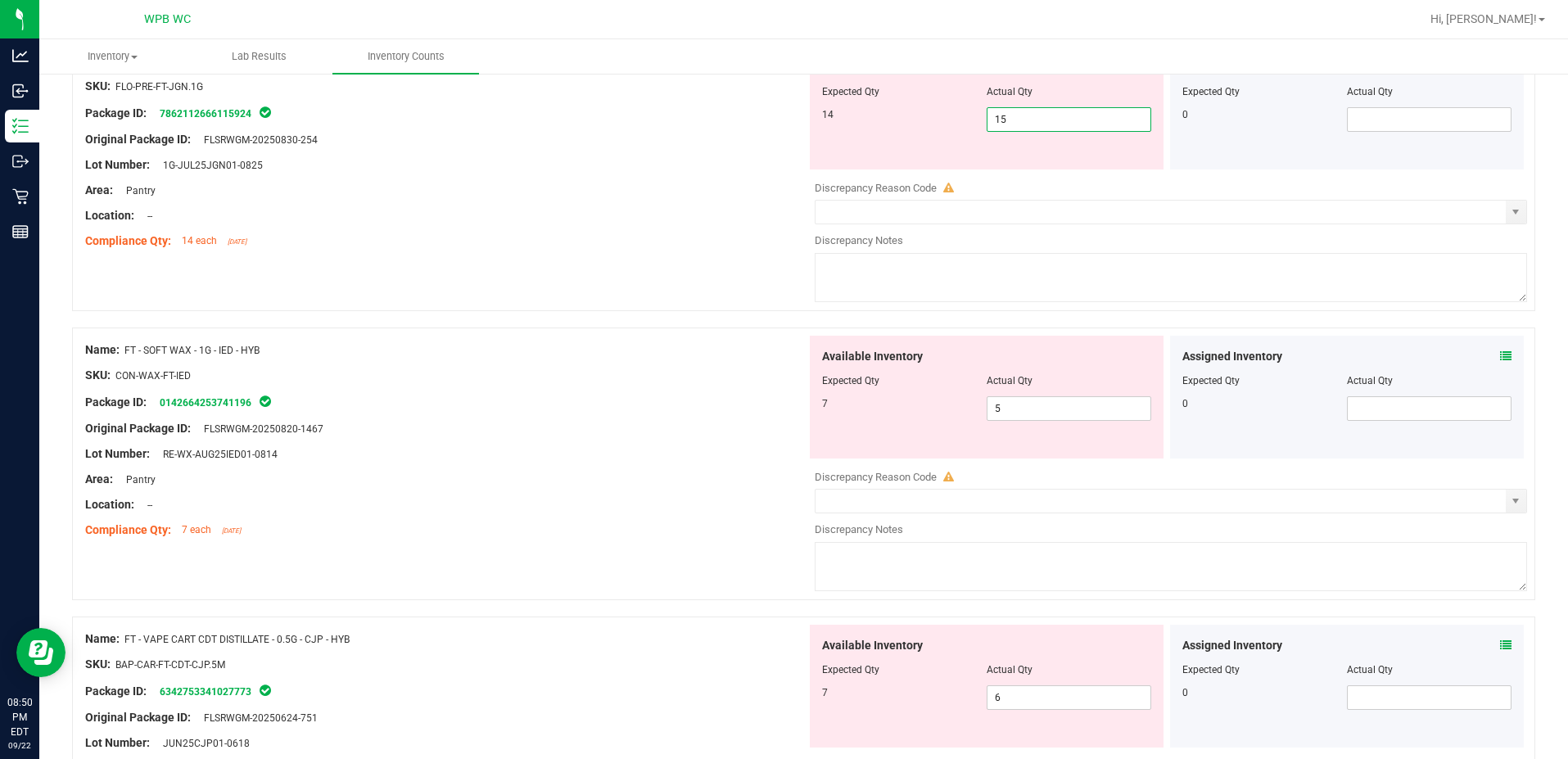
scroll to position [2867, 0]
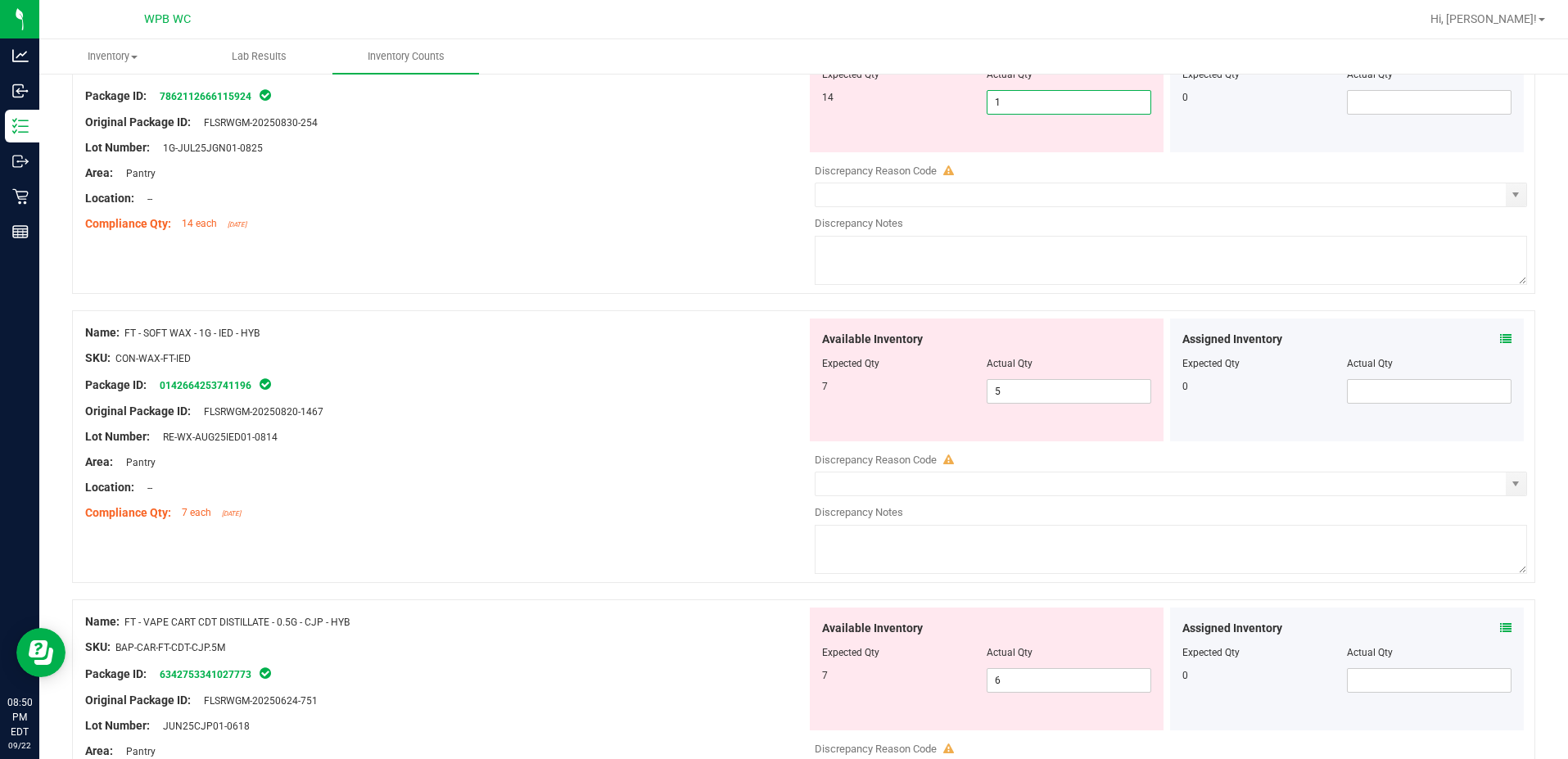
type input "14"
click at [649, 378] on div "Name: FT - SOFT WAX - 1G - IED - HYB SKU: CON-WAX-FT-IED Package ID: 0142664253…" at bounding box center [446, 423] width 721 height 209
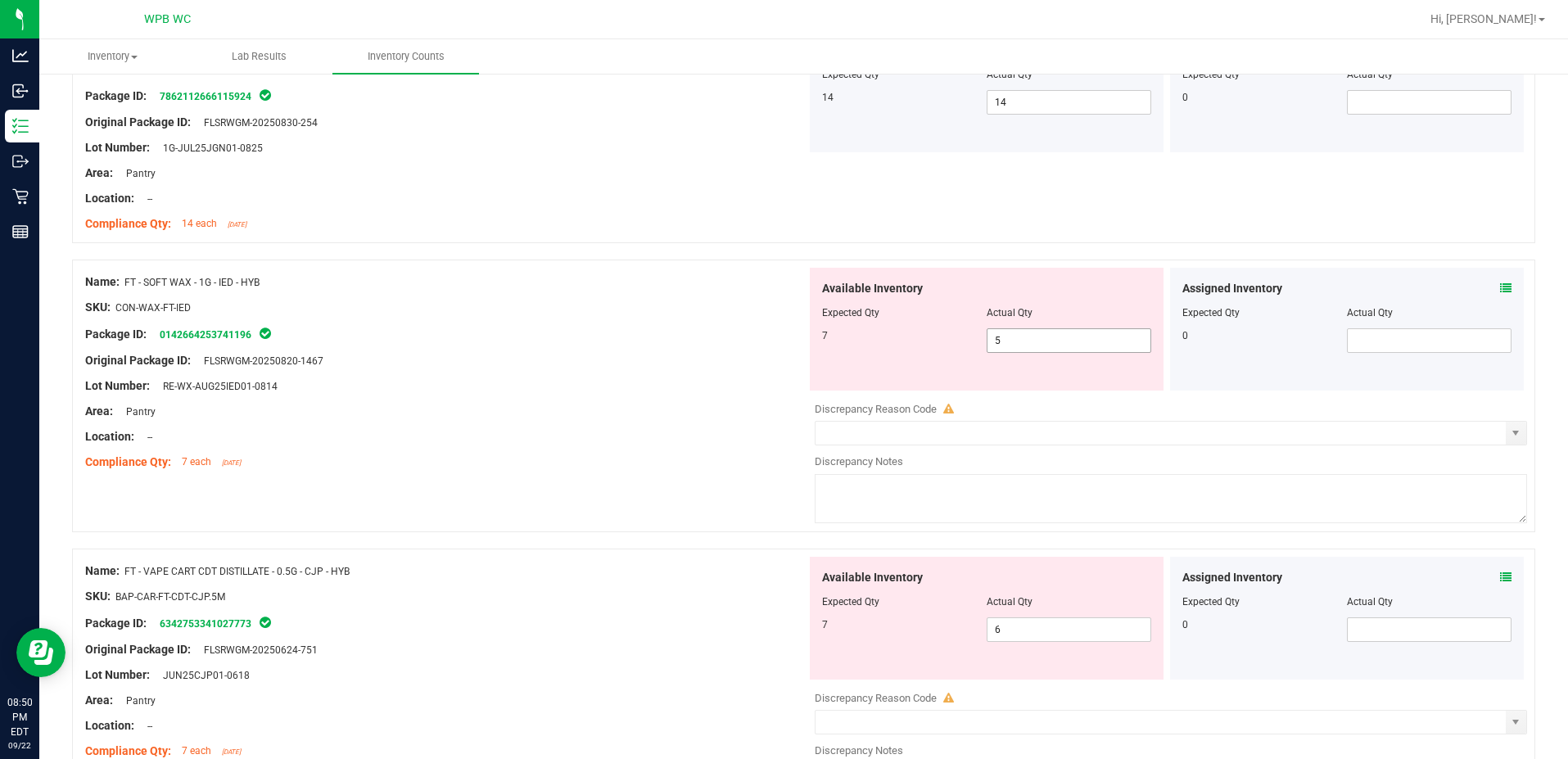
click at [1017, 336] on span "5 5" at bounding box center [1068, 341] width 165 height 25
click at [0, 0] on input "5" at bounding box center [0, 0] width 0 height 0
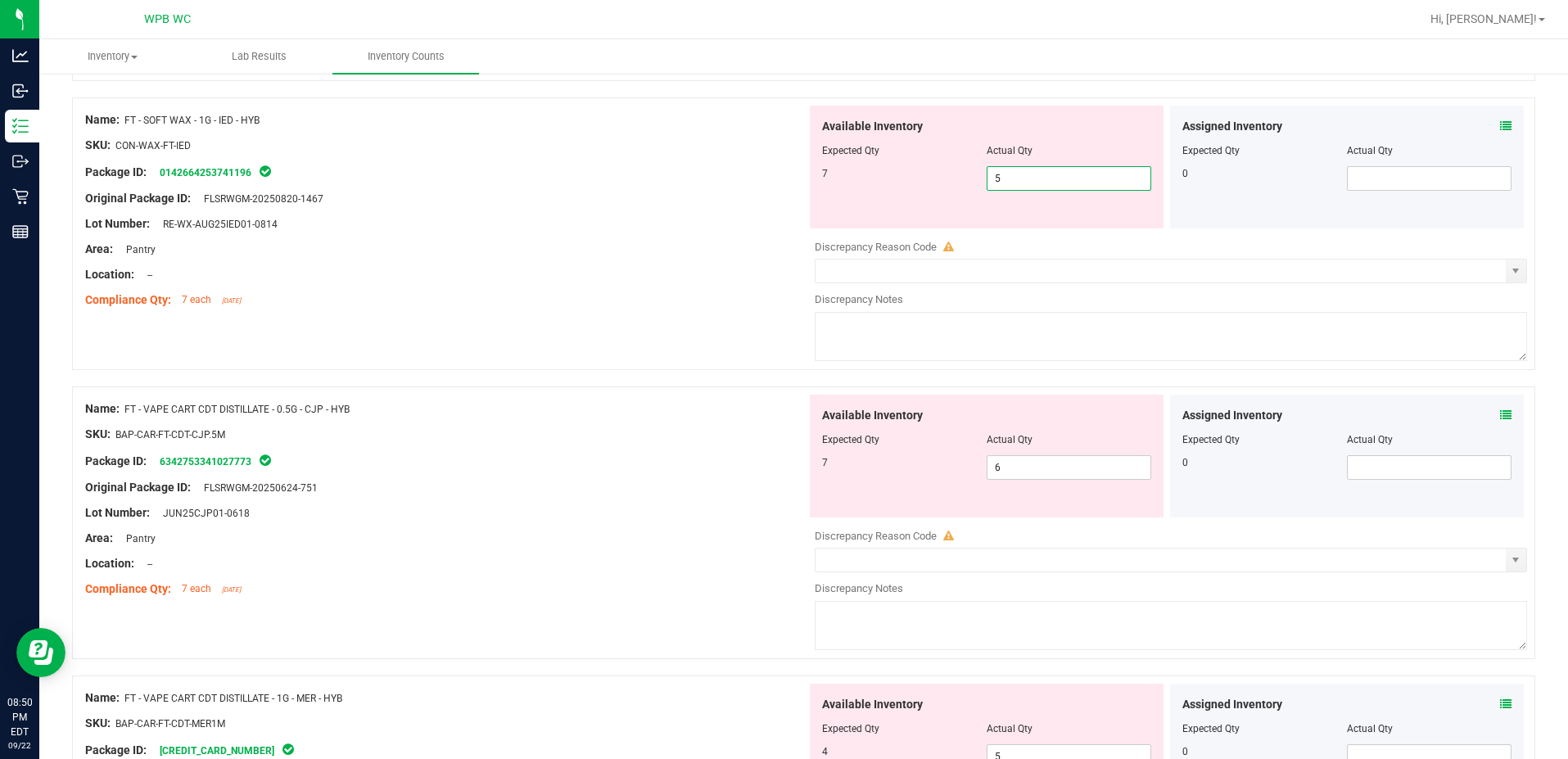
scroll to position [3031, 0]
type input "7"
click at [691, 251] on div "Area: Pantry" at bounding box center [446, 247] width 721 height 17
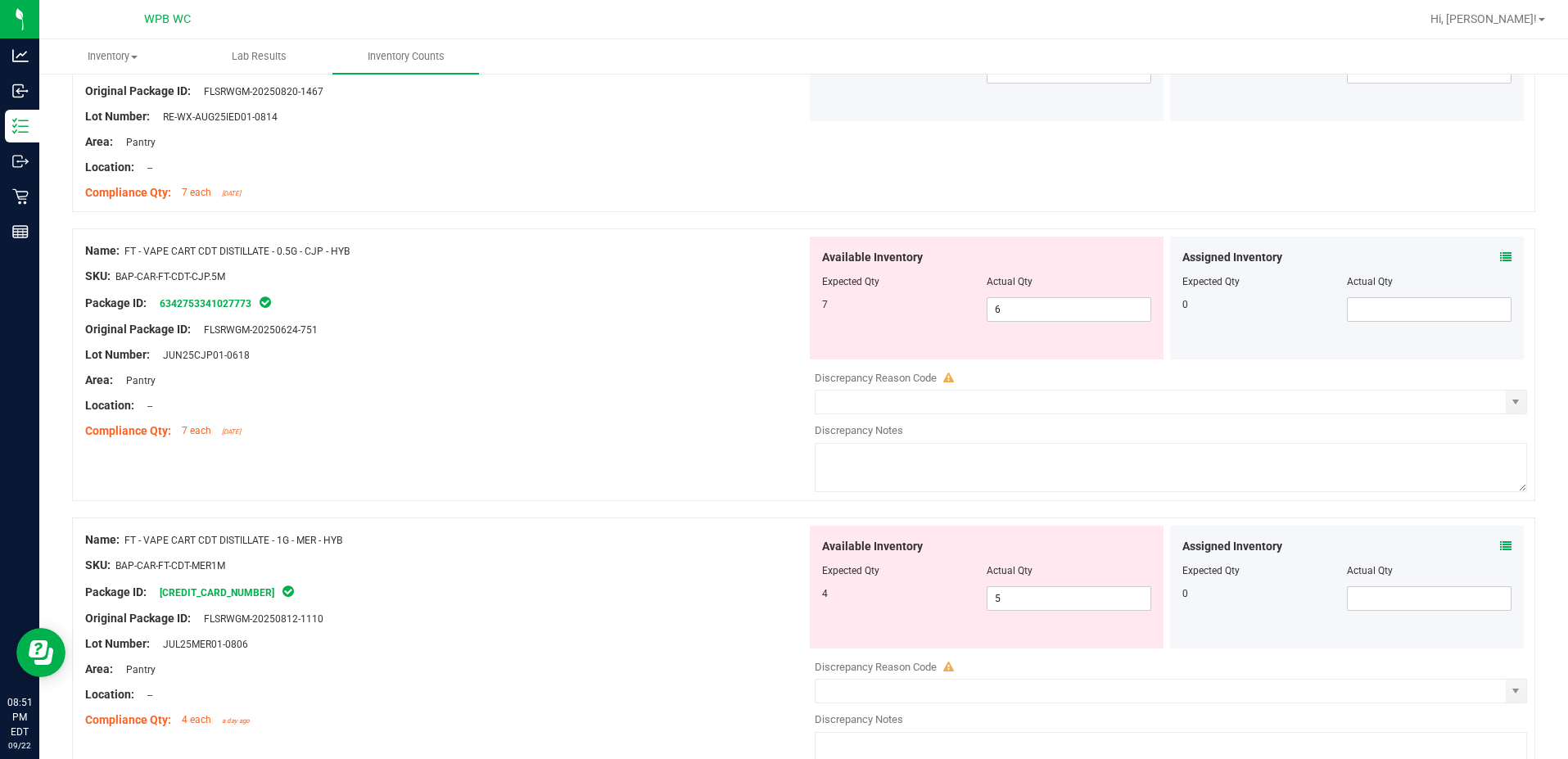
scroll to position [3277, 0]
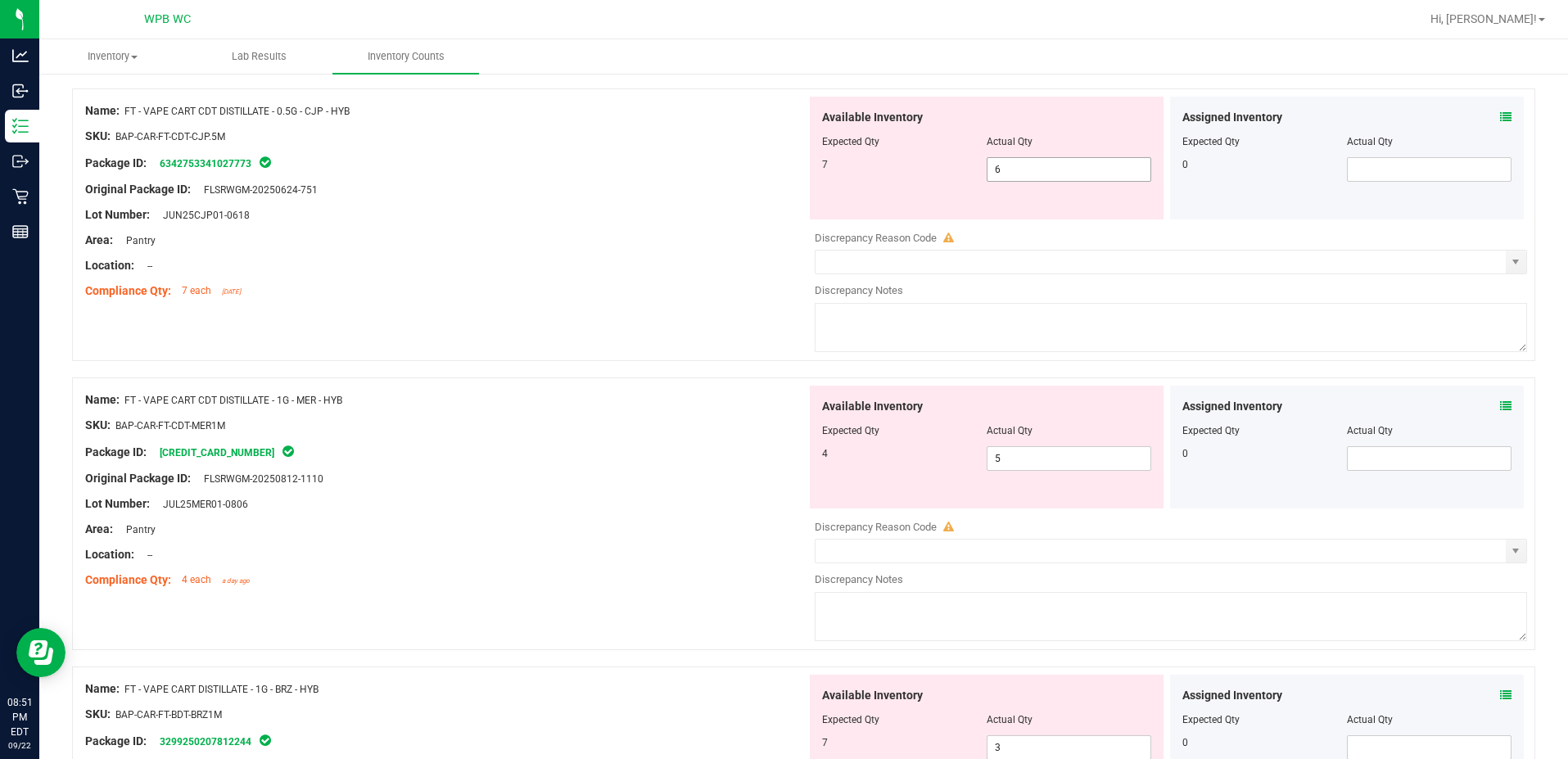
click at [1022, 169] on span "6 6" at bounding box center [1068, 170] width 165 height 25
click at [1022, 169] on input "6" at bounding box center [1068, 170] width 163 height 23
type input "7"
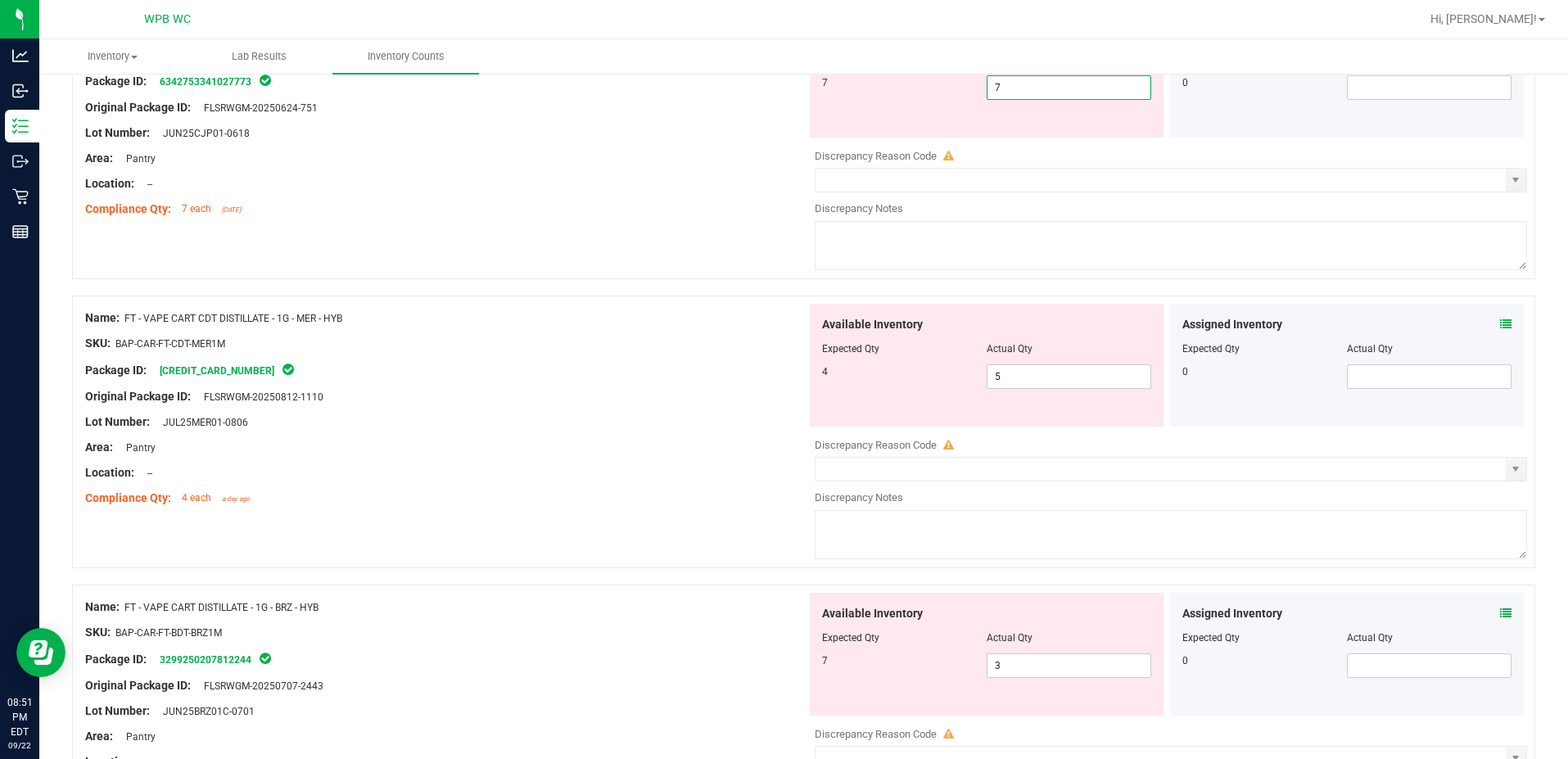
type input "7"
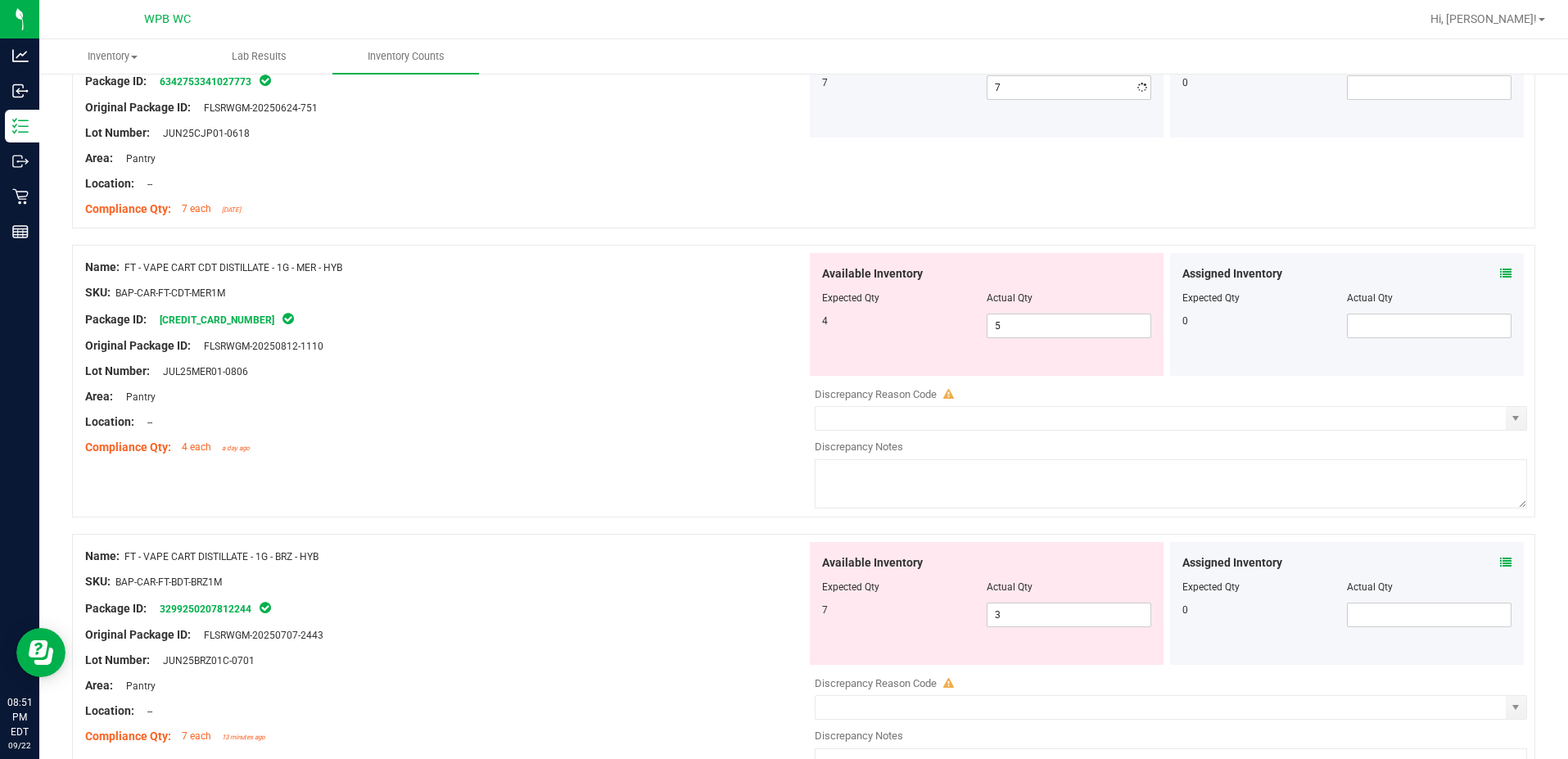
click at [657, 377] on div "Name: FT - VAPE CART CDT DISTILLATE - 1G - MER - HYB SKU: BAP-CAR-FT-CDT-MER1M …" at bounding box center [446, 357] width 721 height 209
click at [1063, 332] on span "5 5" at bounding box center [1068, 327] width 165 height 25
click at [1063, 332] on input "5" at bounding box center [1068, 327] width 163 height 23
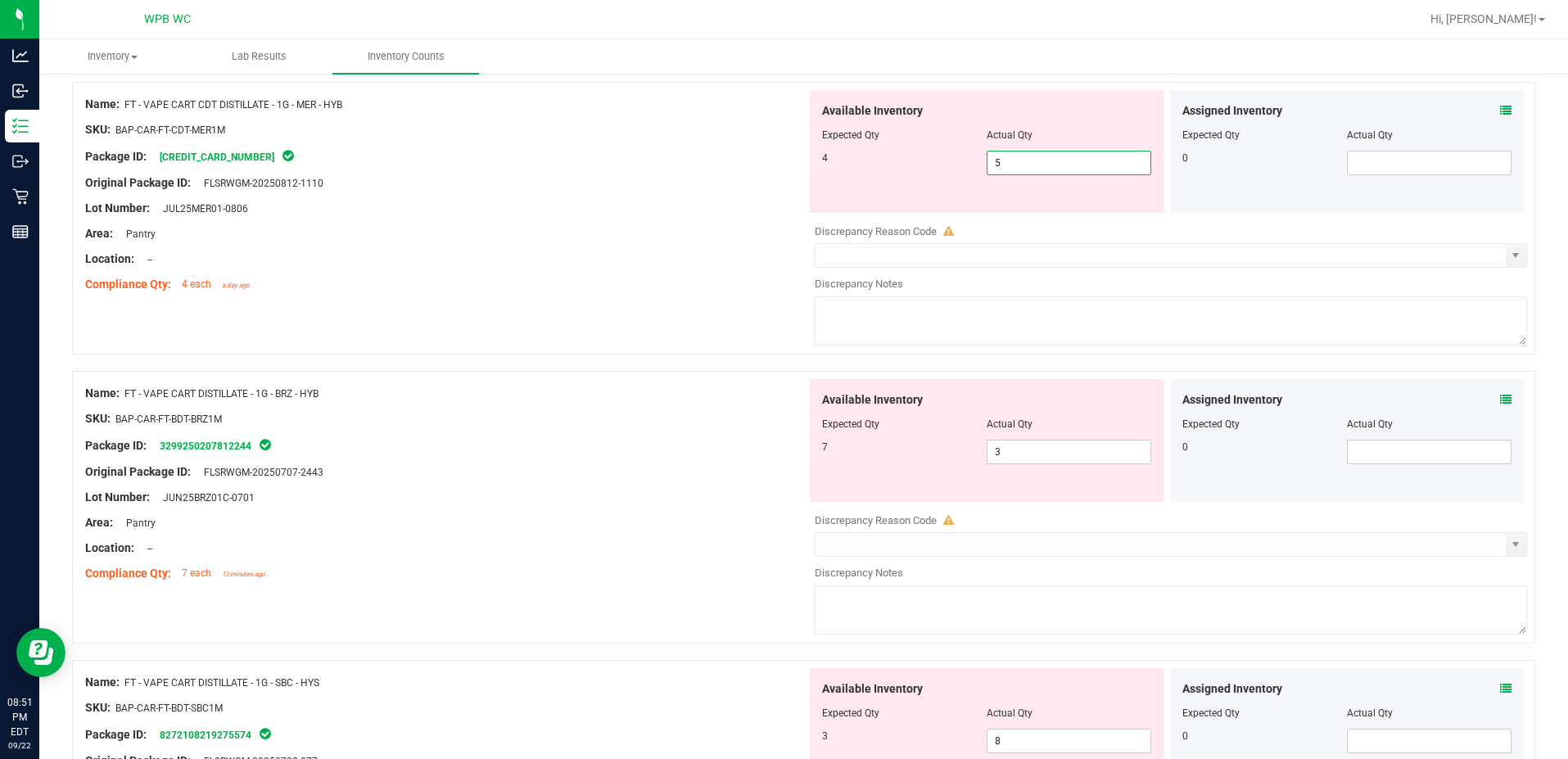
scroll to position [3523, 0]
type input "4"
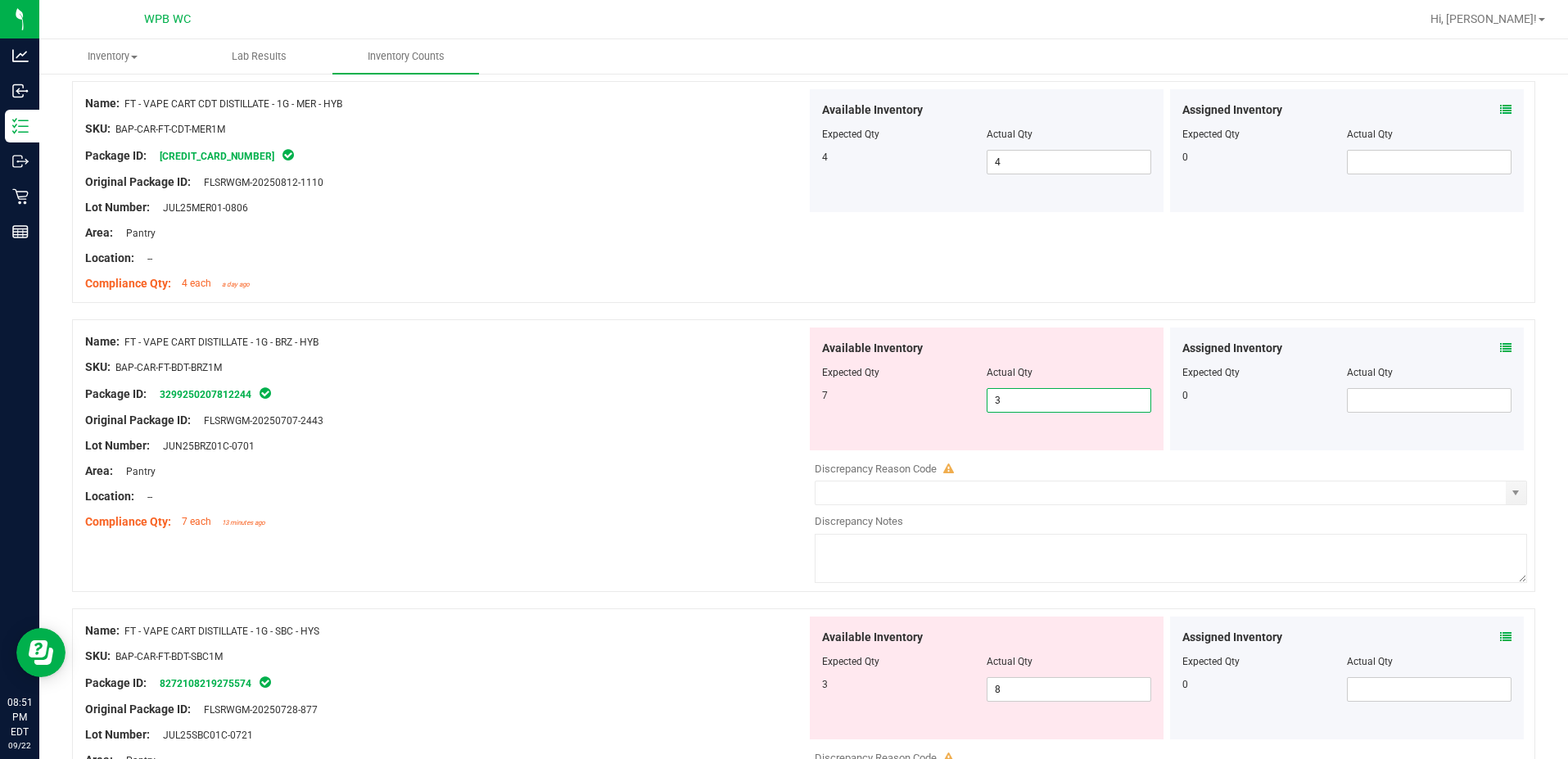
click at [1080, 401] on span "3 3" at bounding box center [1068, 400] width 165 height 25
click at [1080, 401] on input "3" at bounding box center [1068, 400] width 163 height 23
type input "7"
click at [715, 377] on div at bounding box center [446, 380] width 721 height 8
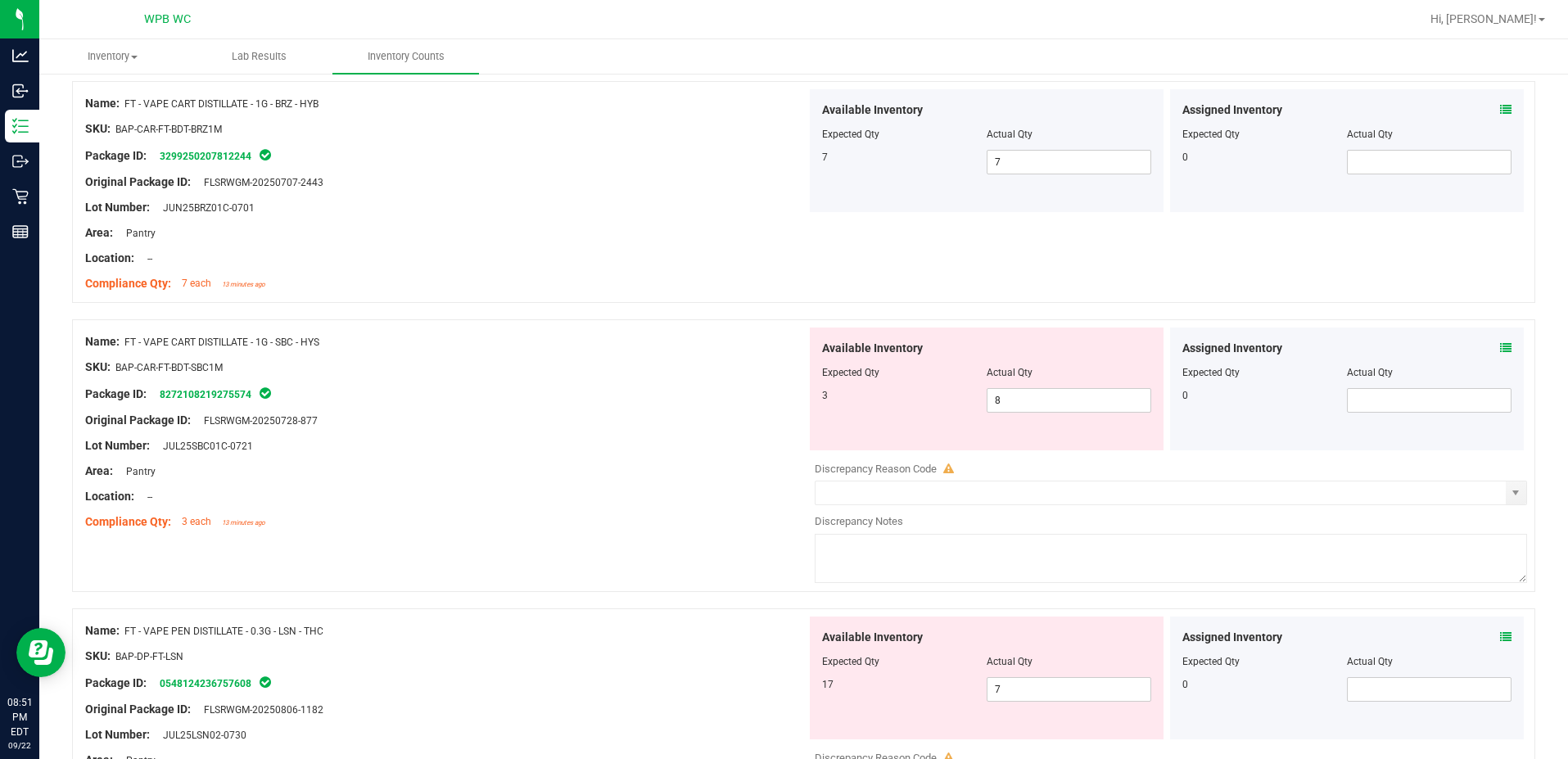
scroll to position [3768, 0]
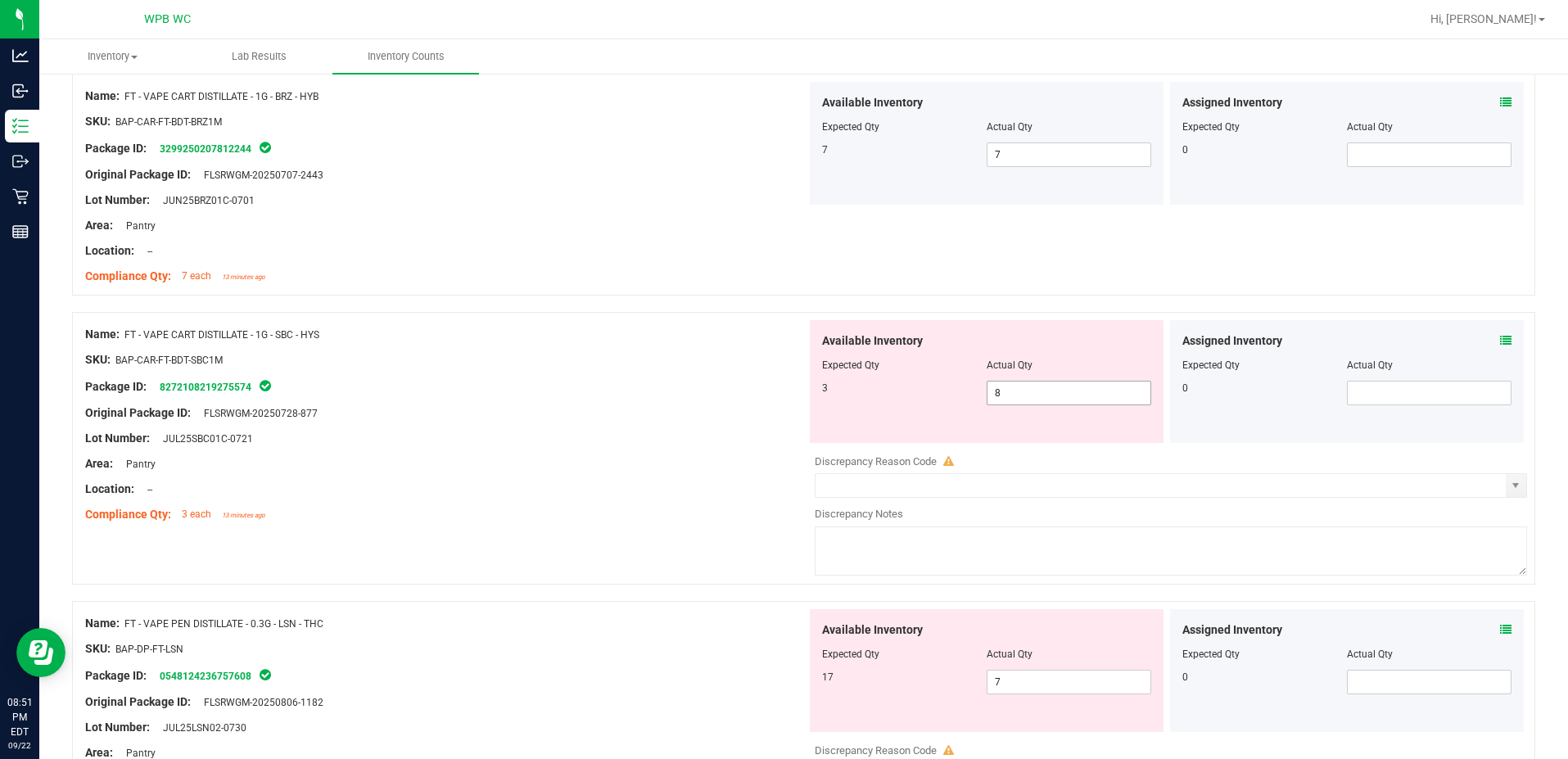
click at [1032, 400] on span "8 8" at bounding box center [1068, 393] width 165 height 25
click at [1032, 400] on input "8" at bounding box center [1068, 393] width 163 height 23
type input "3"
click at [678, 415] on div "Original Package ID: FLSRWGM-20250728-877" at bounding box center [446, 413] width 721 height 17
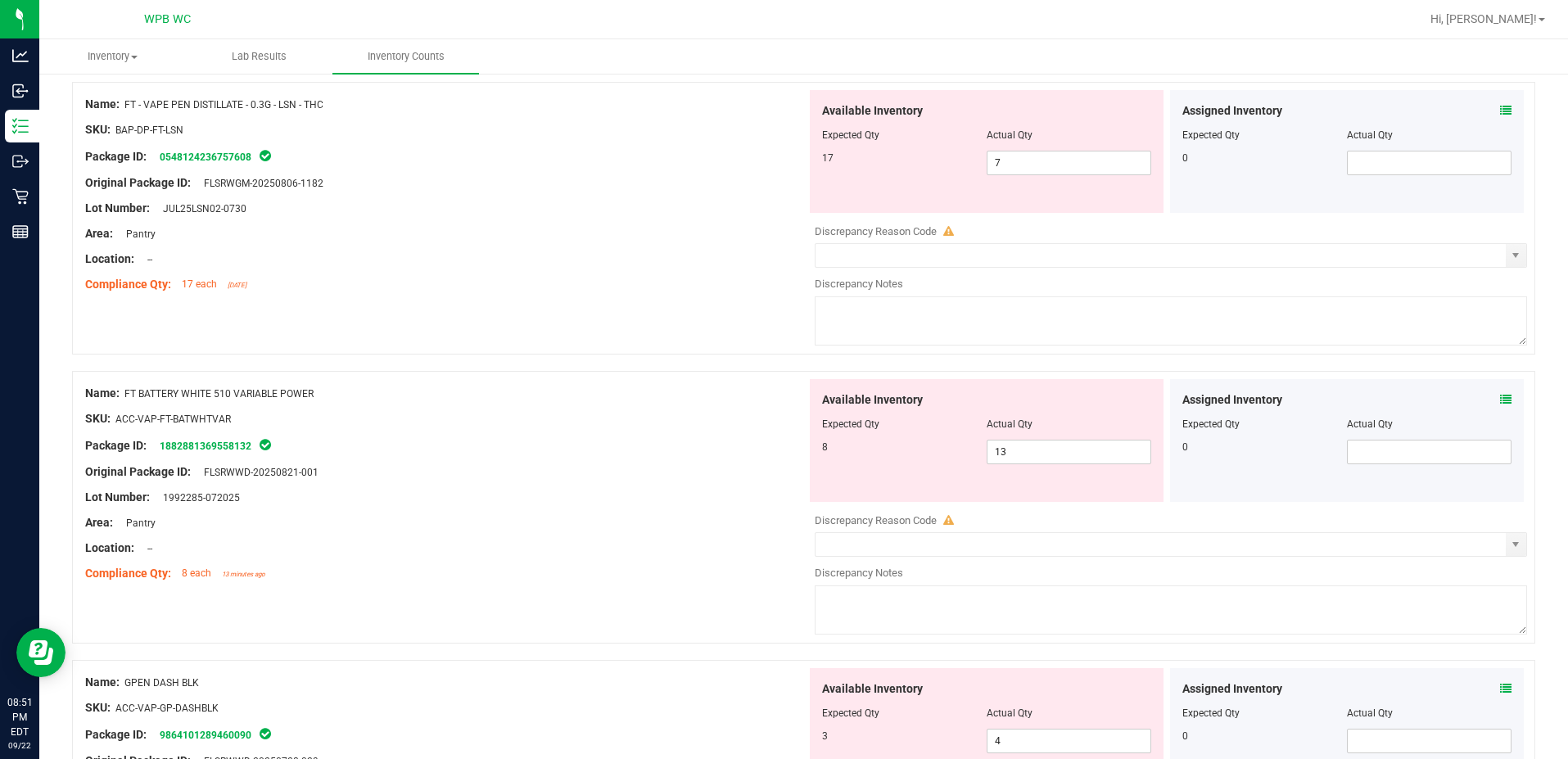
scroll to position [4074, 0]
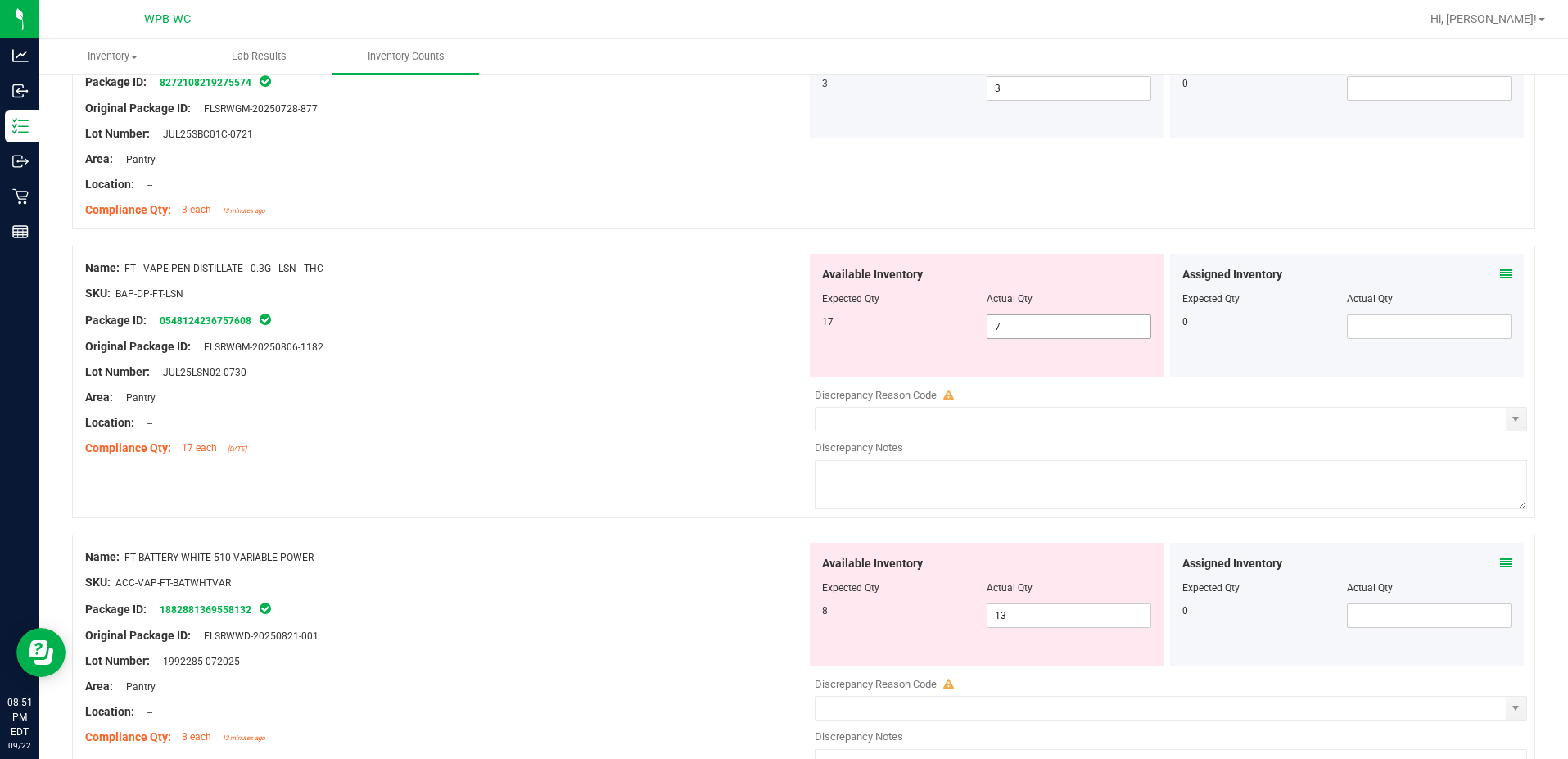
click at [1039, 335] on span "7 7" at bounding box center [1068, 327] width 165 height 25
click at [1039, 335] on input "7" at bounding box center [1068, 327] width 163 height 23
click at [955, 210] on div "Name: FT - VAPE CART DISTILLATE - 1G - SBC - HYS SKU: BAP-CAR-FT-BDT-SBC1M Pack…" at bounding box center [803, 118] width 1463 height 222
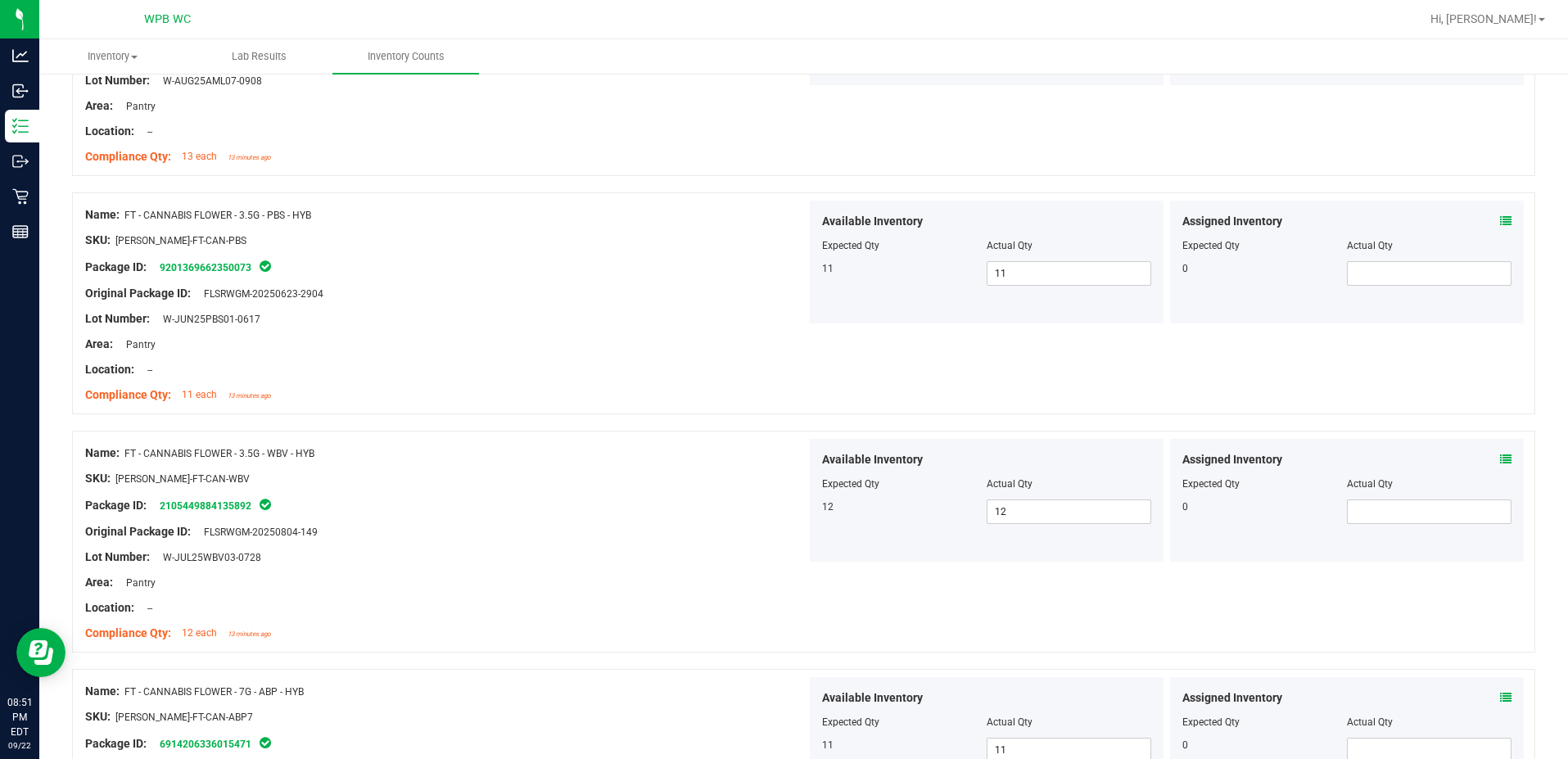
scroll to position [0, 0]
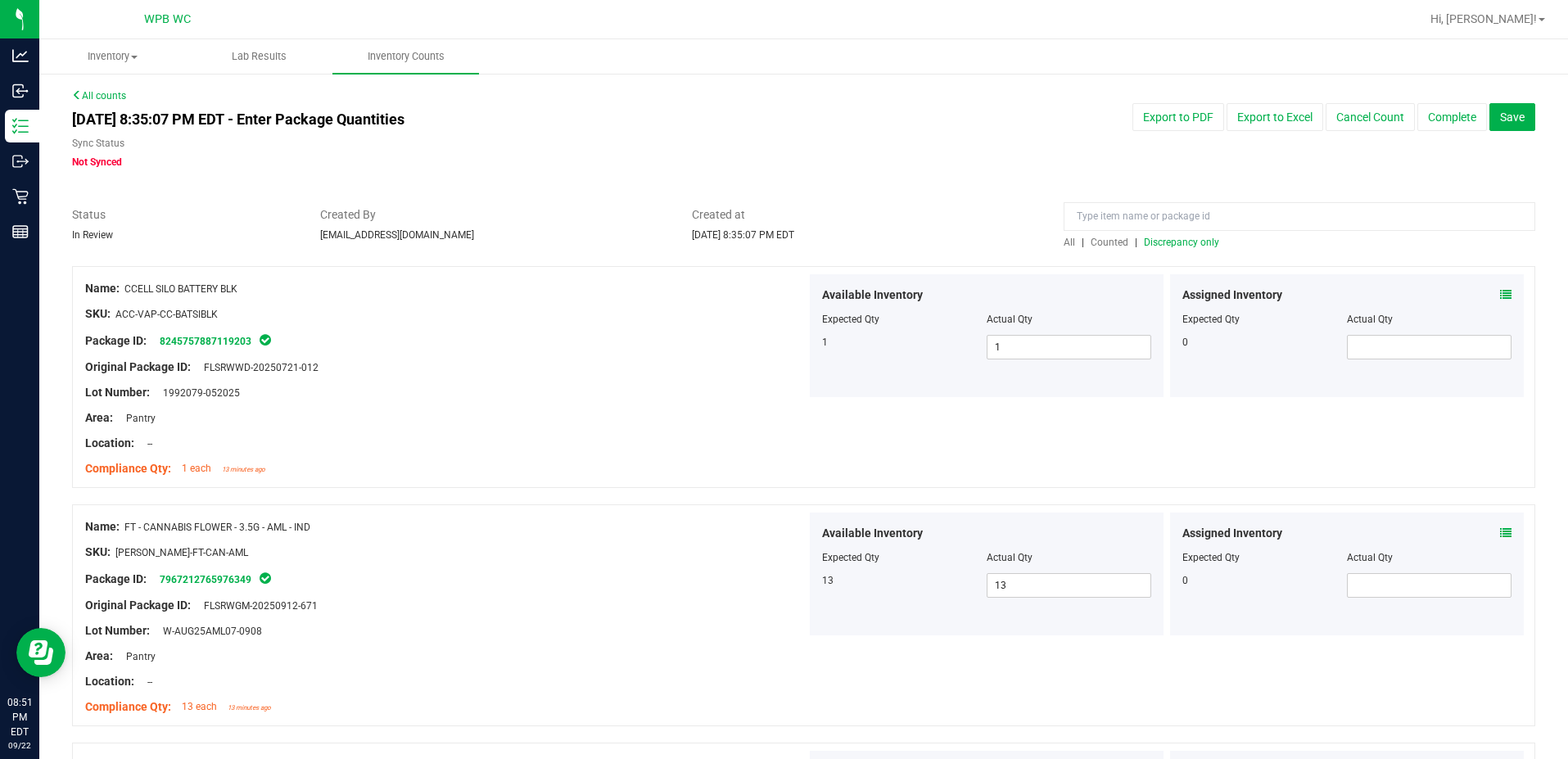
click at [1150, 242] on span "Discrepancy only" at bounding box center [1181, 242] width 76 height 12
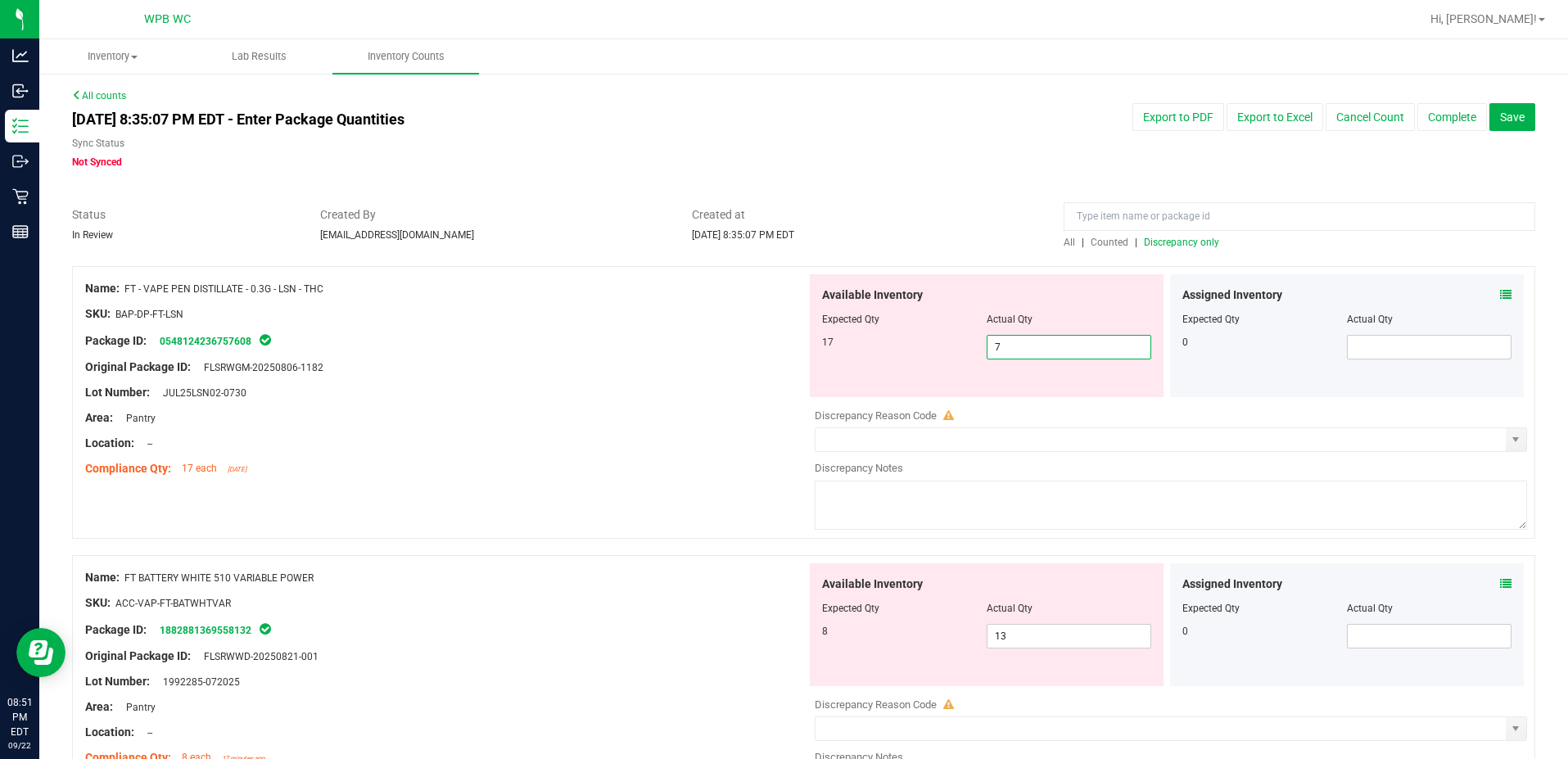
click at [993, 339] on span "7 7" at bounding box center [1068, 348] width 165 height 25
click at [993, 339] on input "7" at bounding box center [1068, 347] width 163 height 23
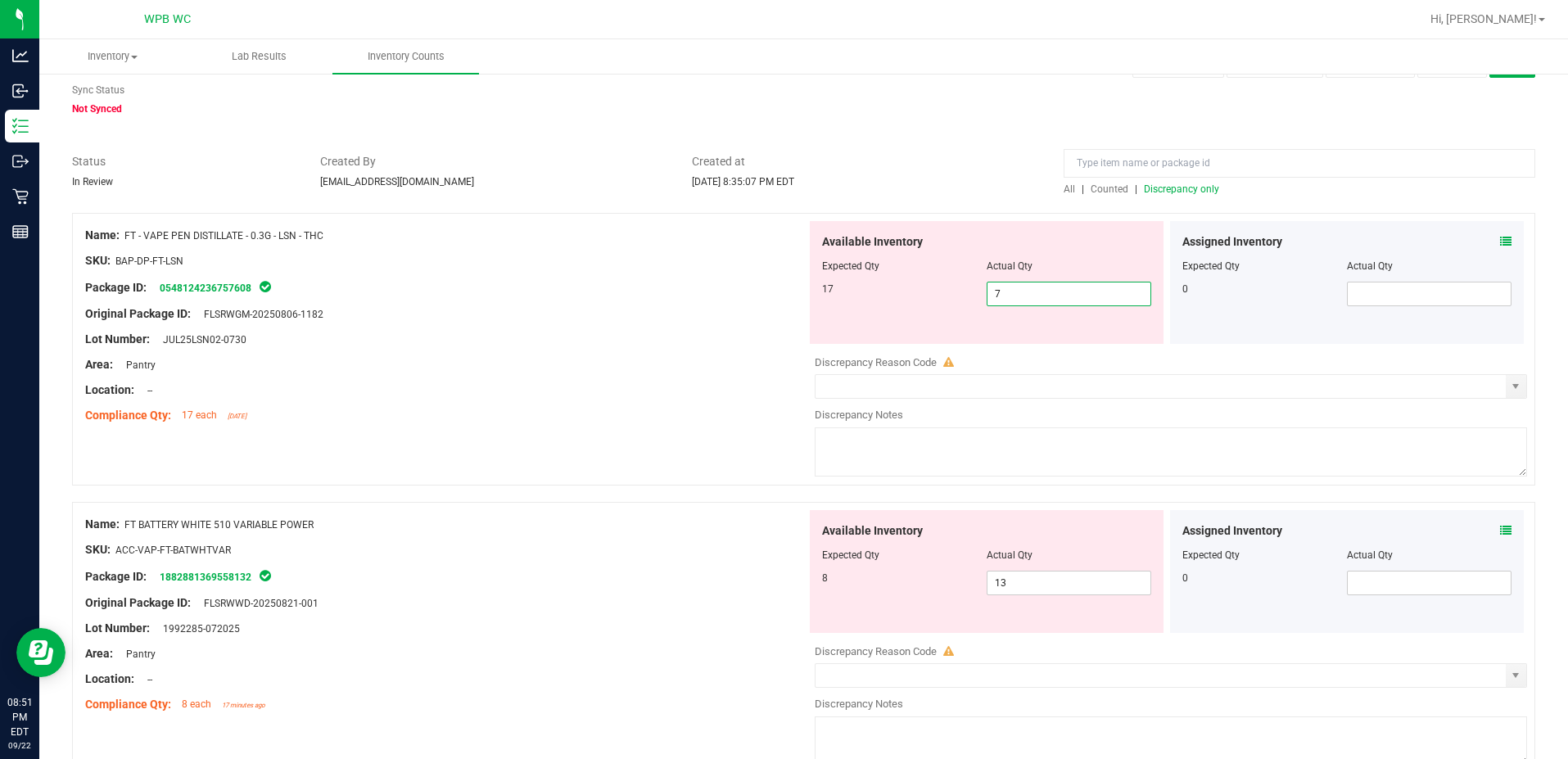
scroll to position [82, 0]
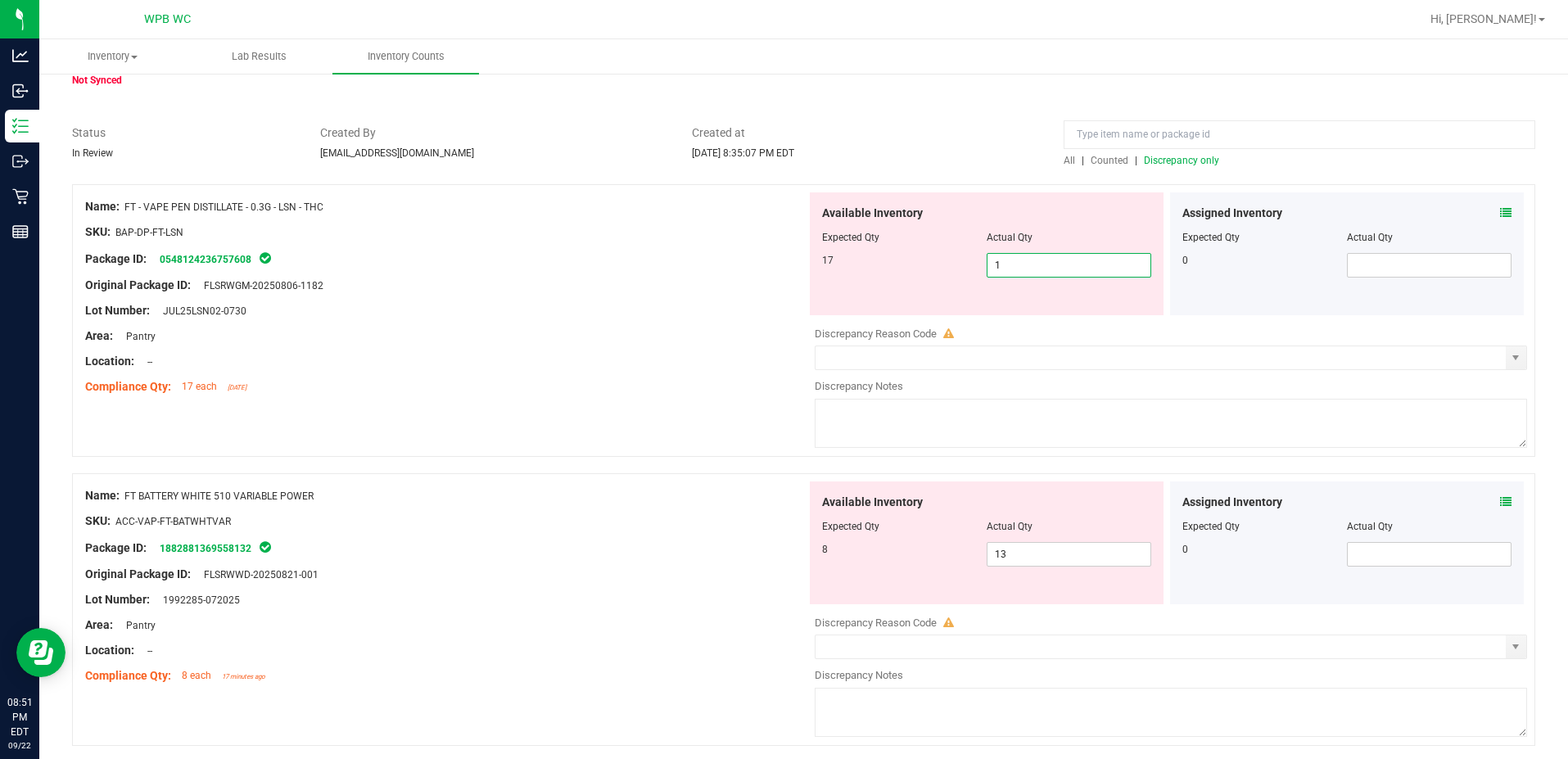
type input "17"
click at [589, 398] on div "Name: FT - VAPE PEN DISTILLATE - 0.3G - LSN - THC SKU: BAP-DP-FT-LSN Package ID…" at bounding box center [446, 296] width 721 height 209
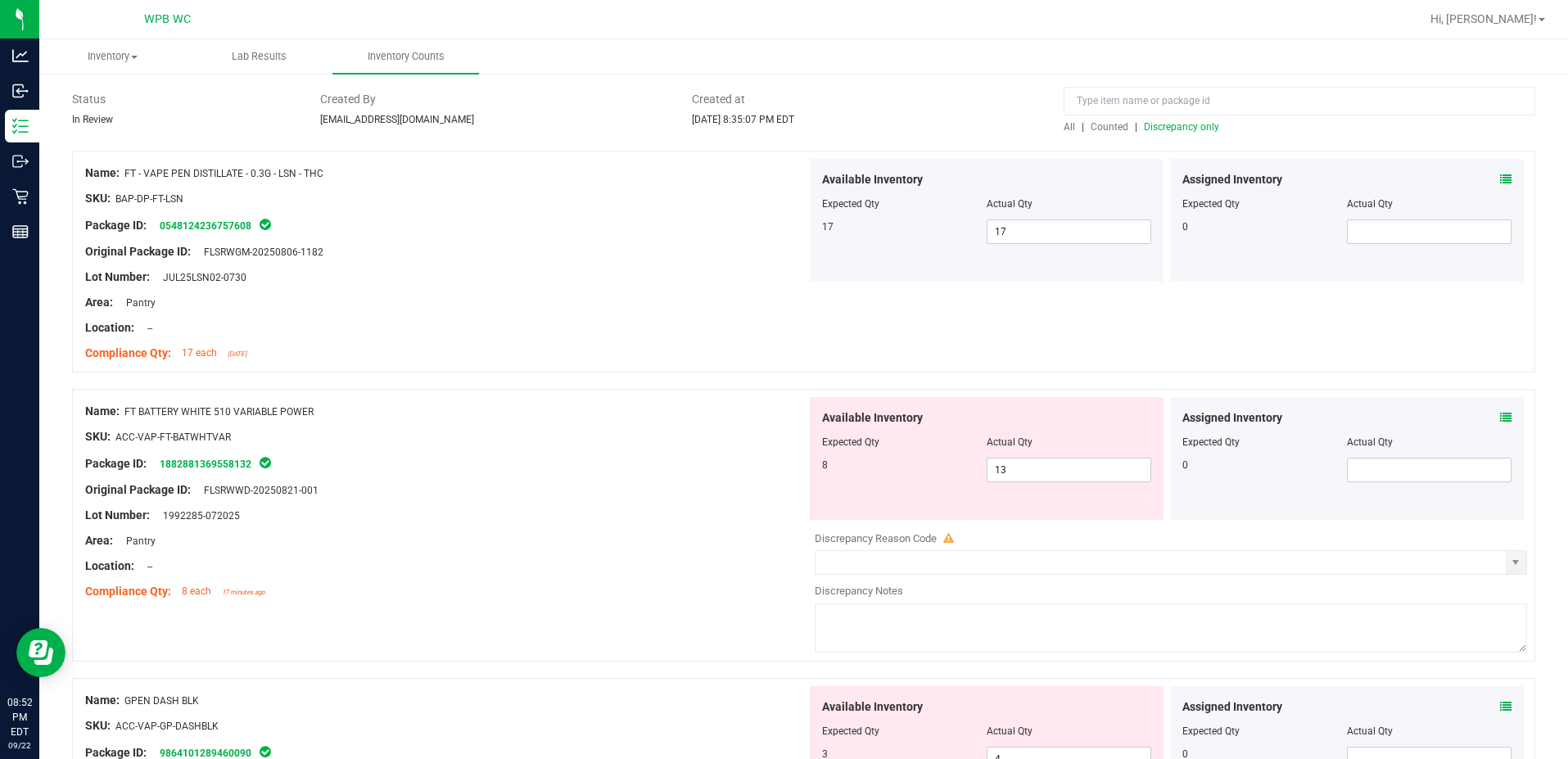
scroll to position [327, 0]
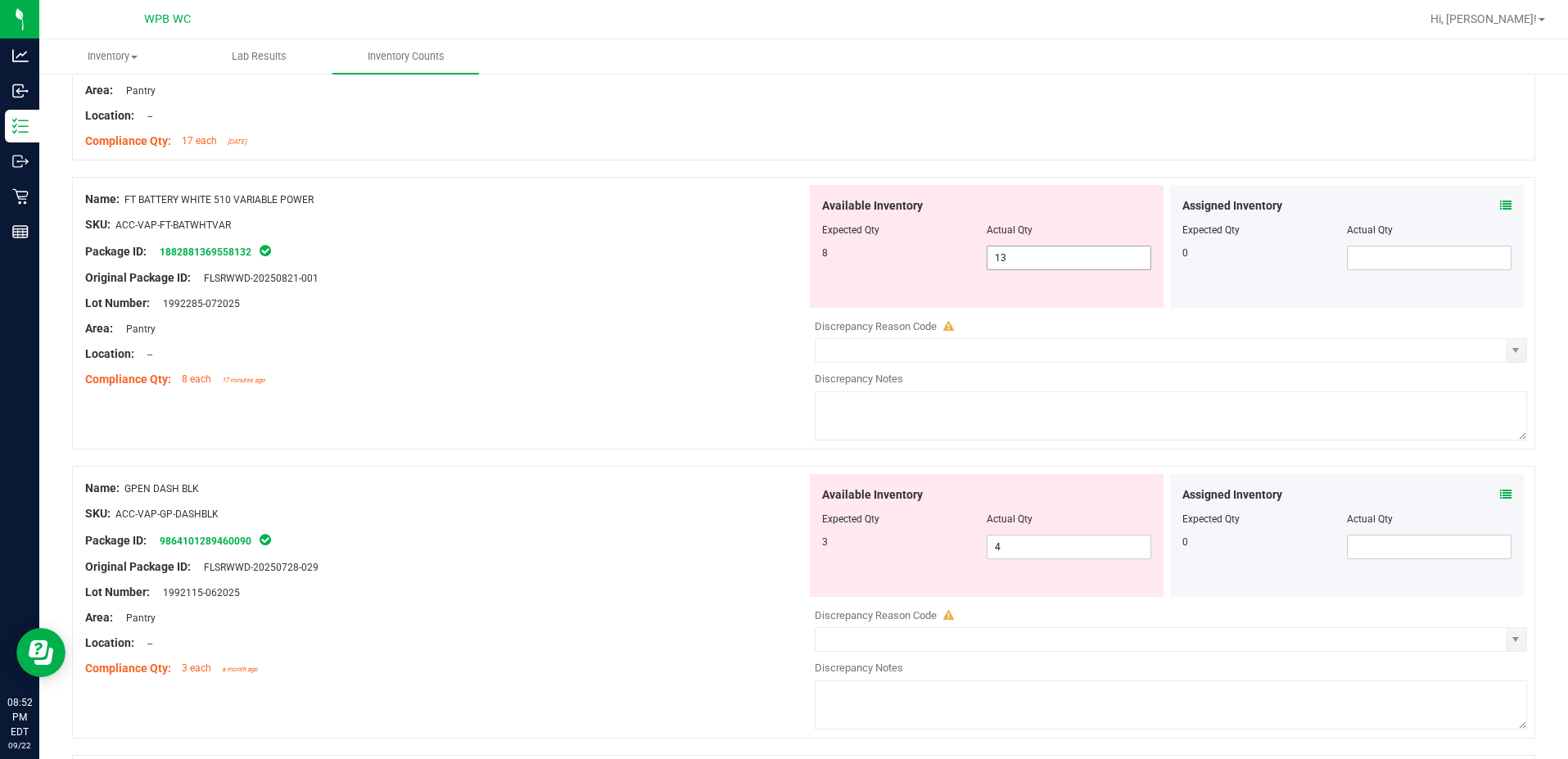
click at [1057, 260] on span "13 13" at bounding box center [1068, 258] width 165 height 25
click at [1057, 260] on input "13" at bounding box center [1068, 258] width 163 height 23
type input "8"
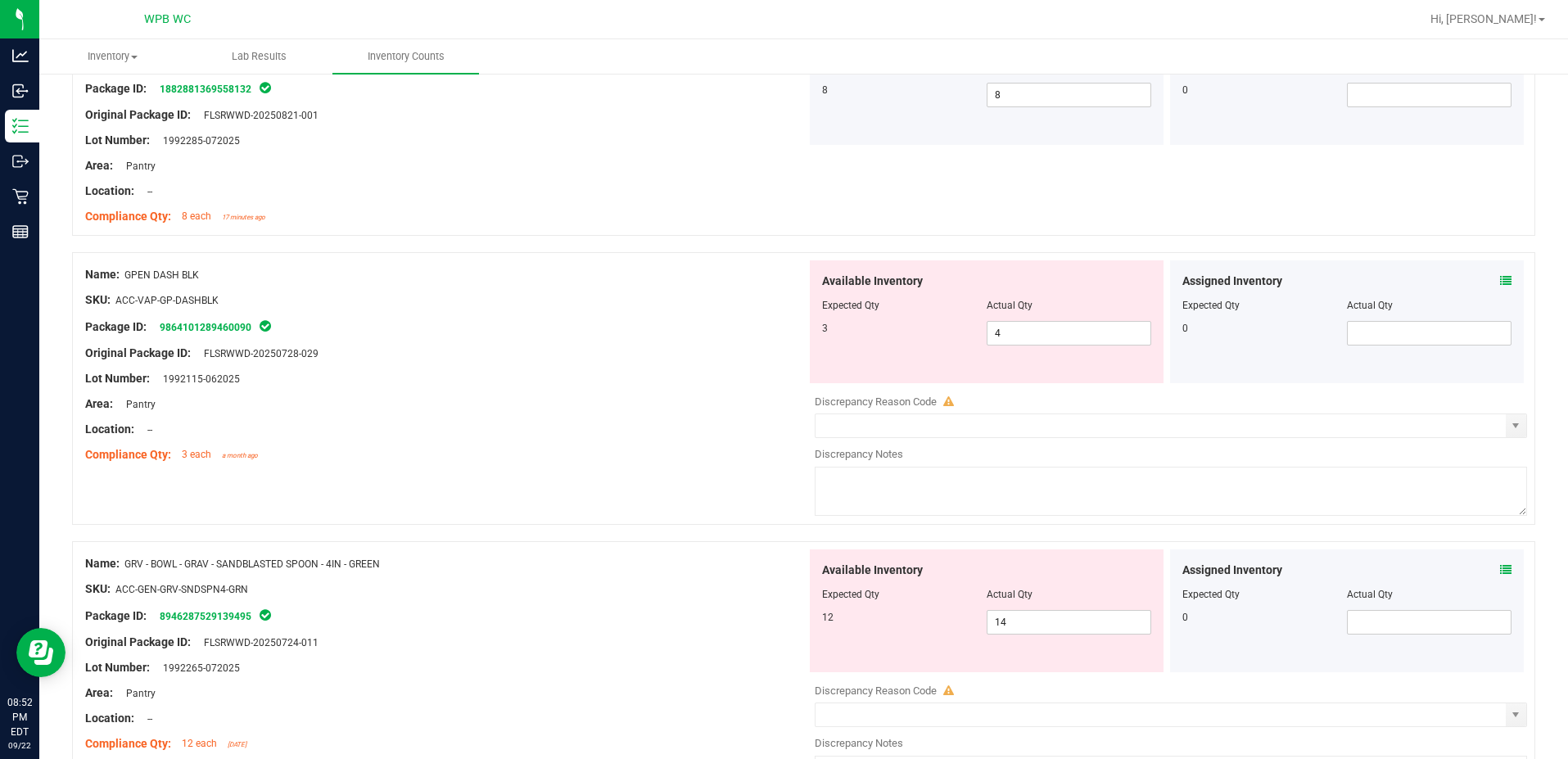
scroll to position [491, 0]
click at [1059, 332] on span "4 4" at bounding box center [1068, 333] width 165 height 25
click at [1059, 332] on input "4" at bounding box center [1068, 333] width 163 height 23
type input "3"
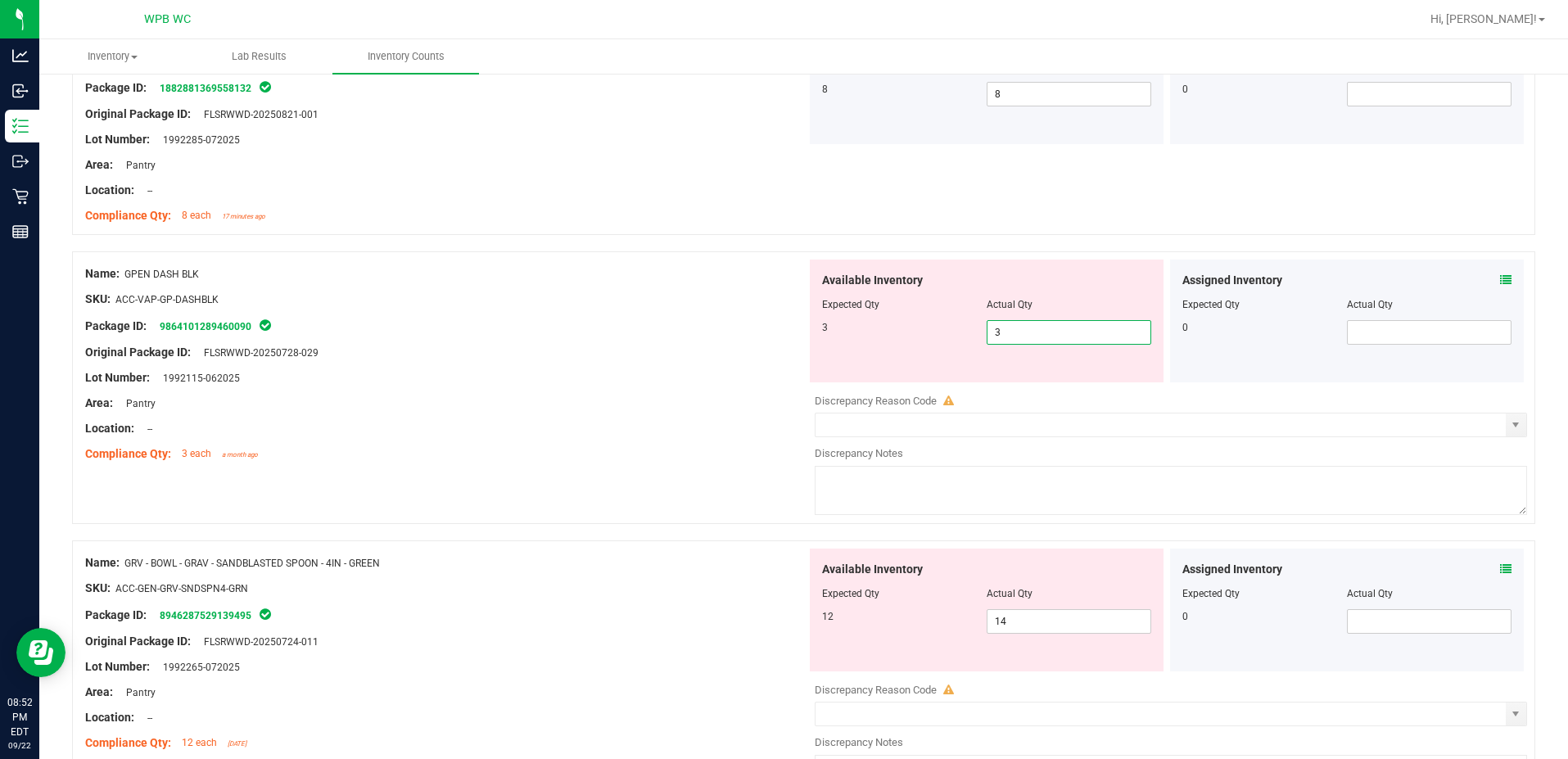
click at [582, 336] on div at bounding box center [446, 339] width 721 height 8
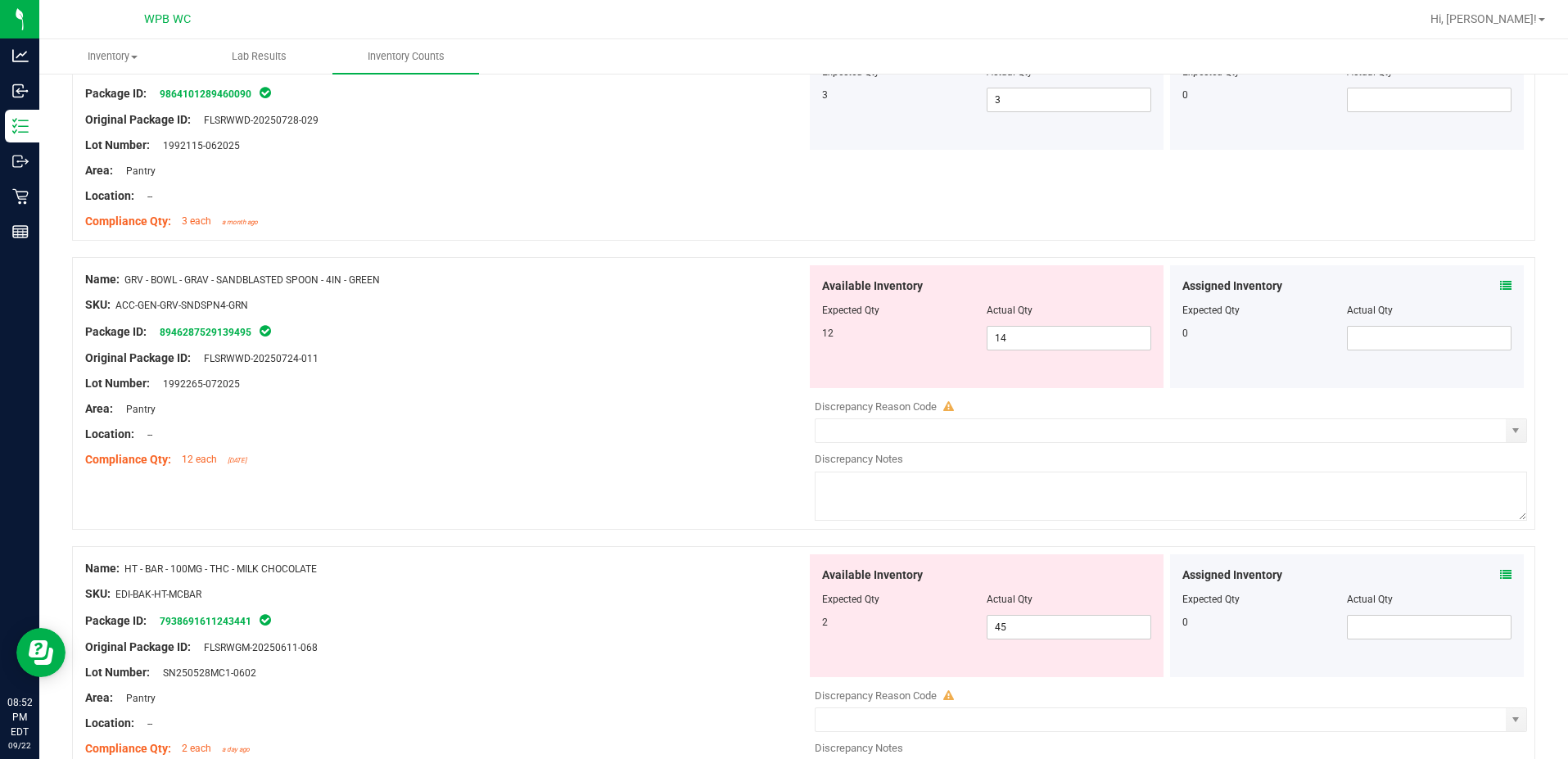
scroll to position [820, 0]
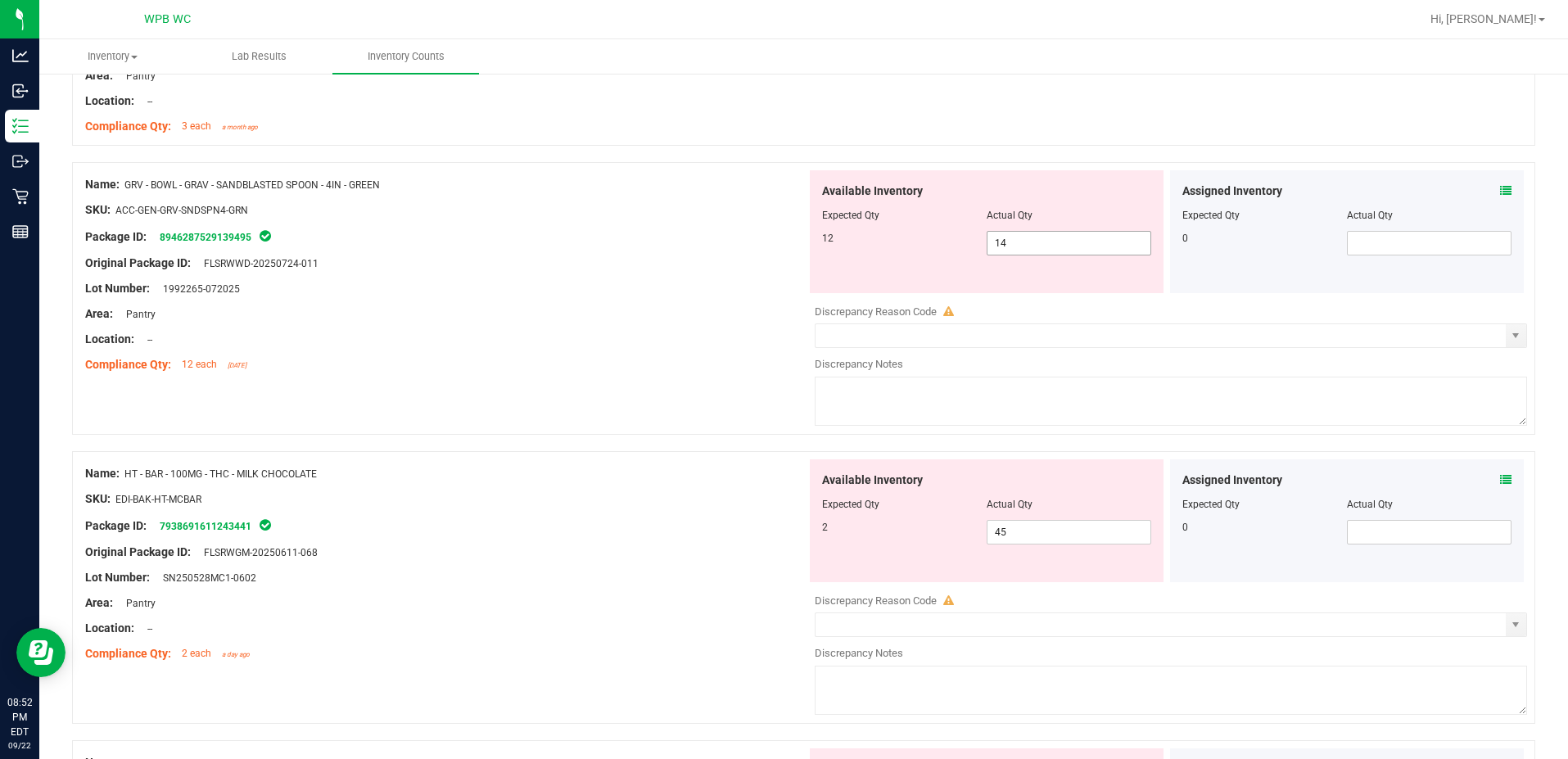
click at [1052, 248] on span "14 14" at bounding box center [1068, 244] width 165 height 25
click at [1052, 248] on input "14" at bounding box center [1068, 244] width 163 height 23
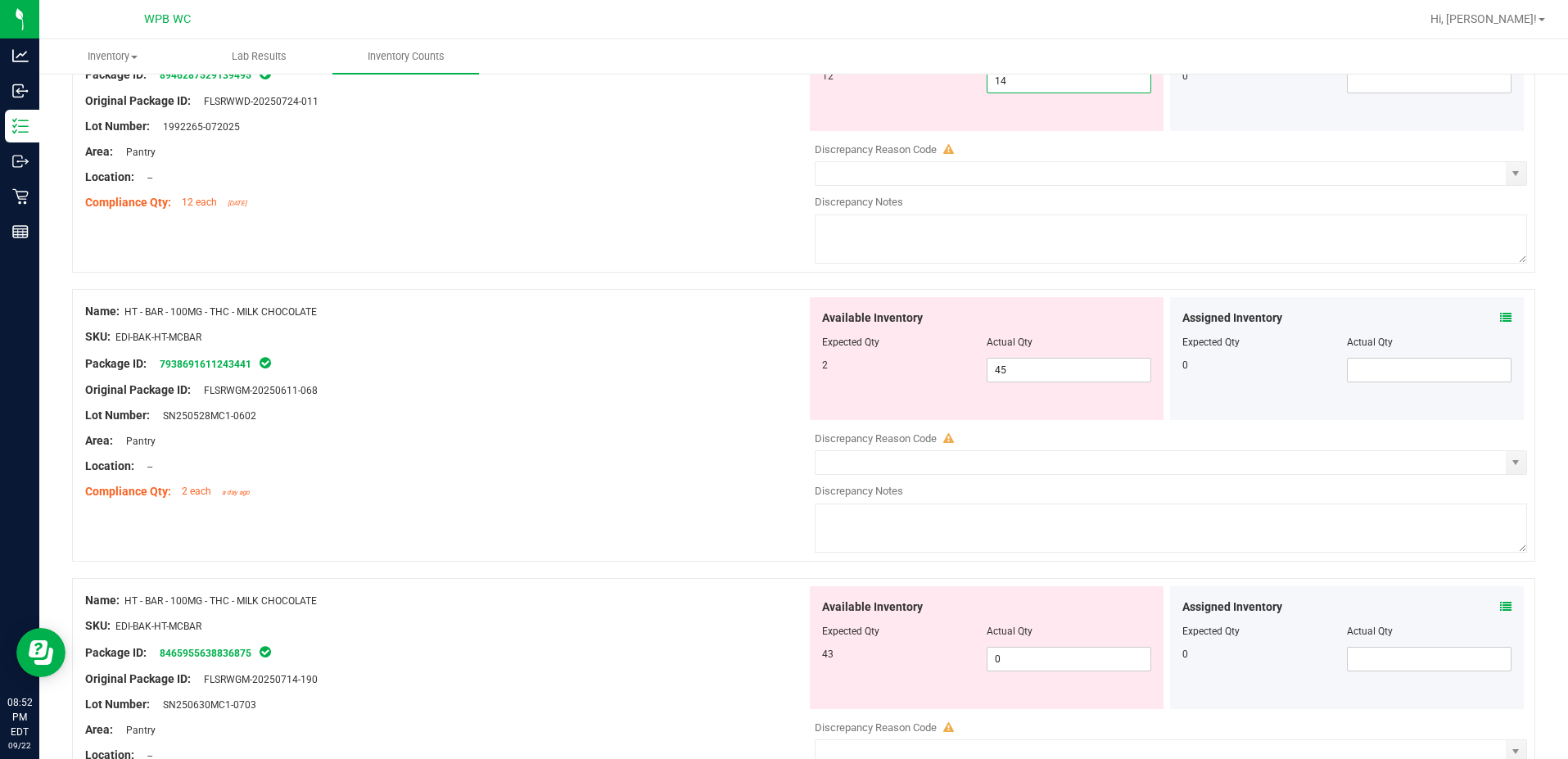
scroll to position [901, 0]
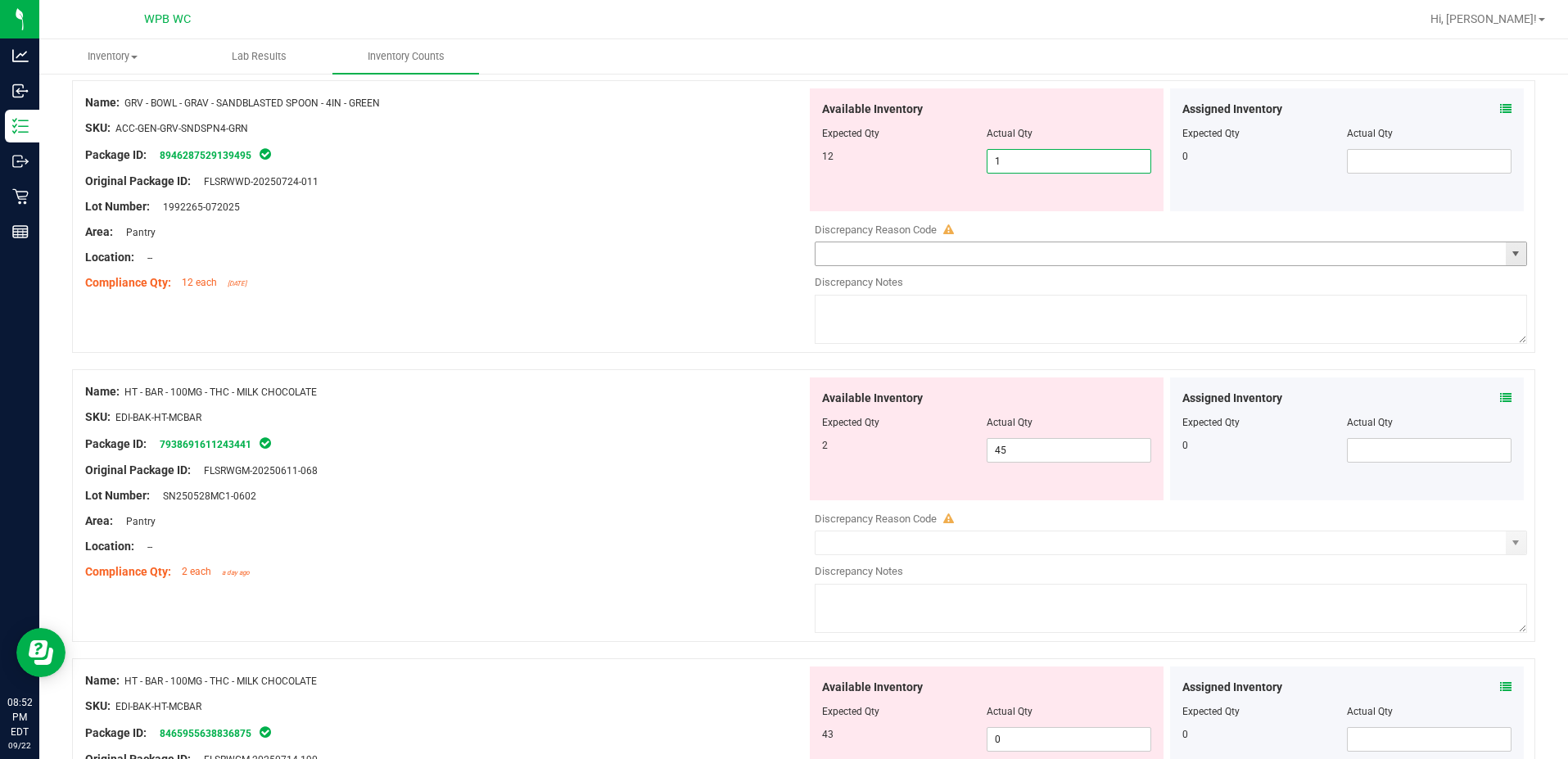
type input "12"
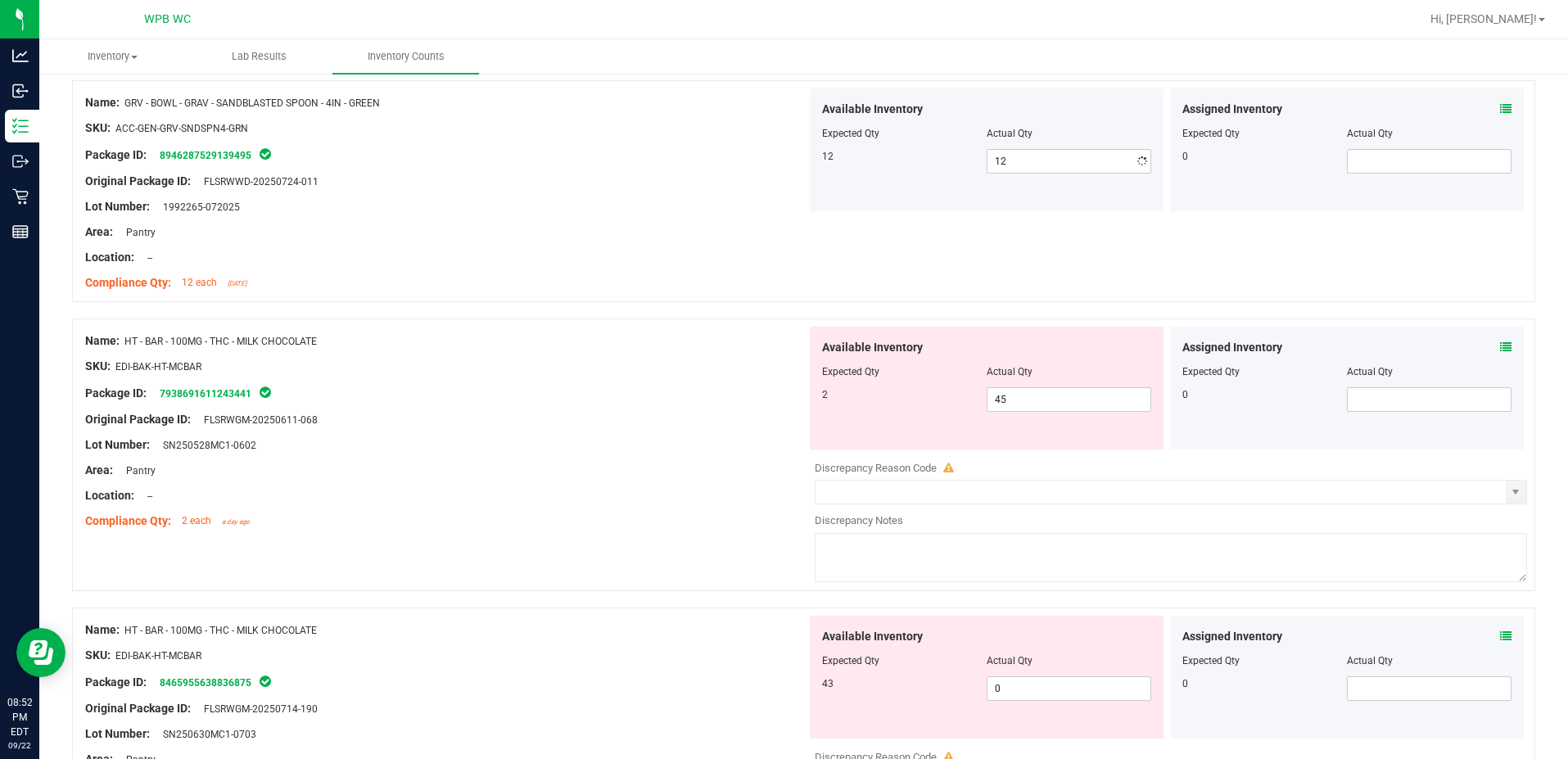
drag, startPoint x: 501, startPoint y: 222, endPoint x: 711, endPoint y: 300, distance: 224.0
click at [501, 222] on div "Name: GRV - BOWL - GRAV - SANDBLASTED SPOON - 4IN - GREEN SKU: ACC-GEN-GRV-SNDS…" at bounding box center [446, 192] width 721 height 209
click at [1067, 406] on span "45 45" at bounding box center [1068, 400] width 165 height 25
click at [1067, 406] on input "45" at bounding box center [1068, 400] width 163 height 23
type input "2"
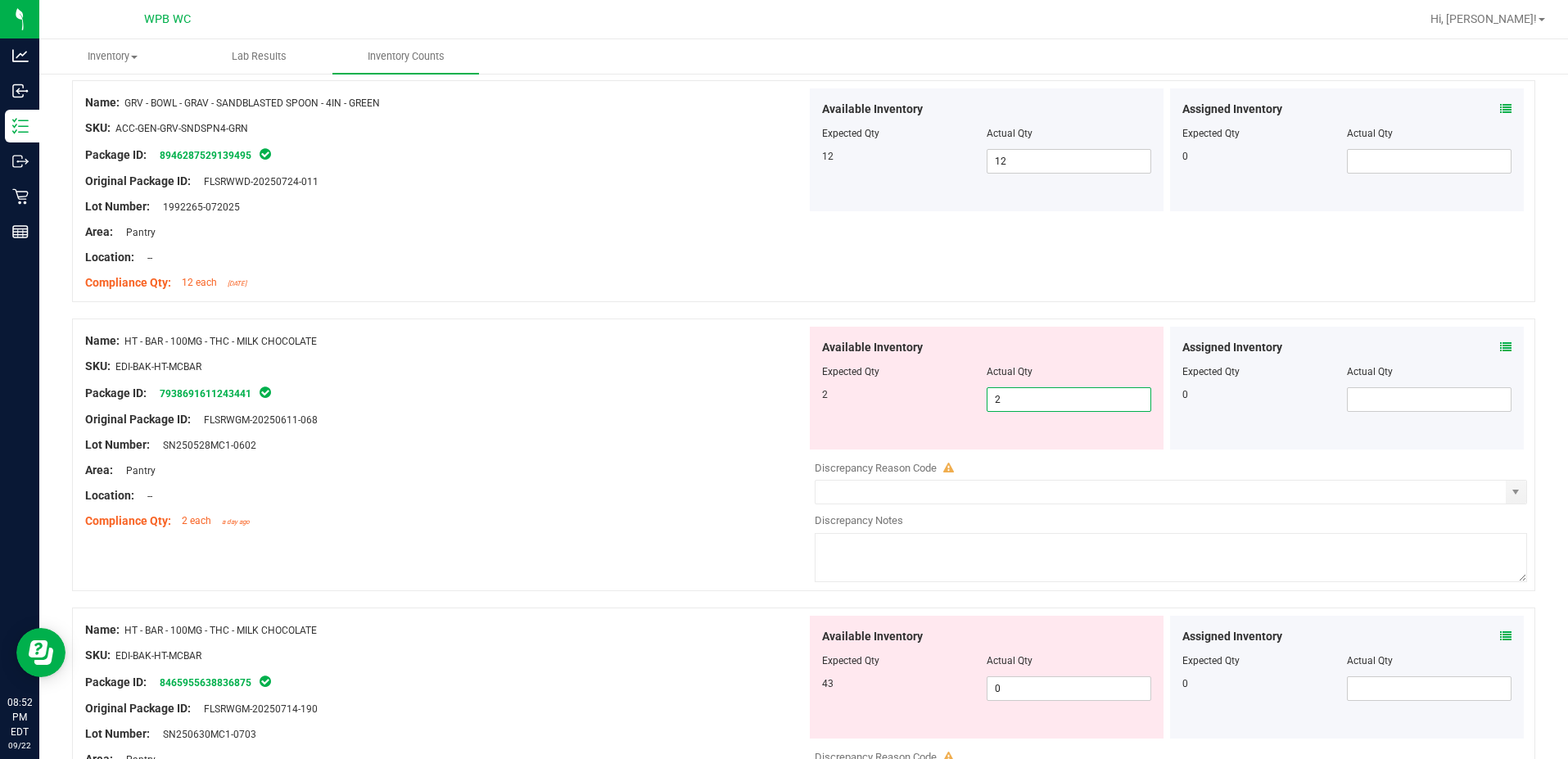
type input "2"
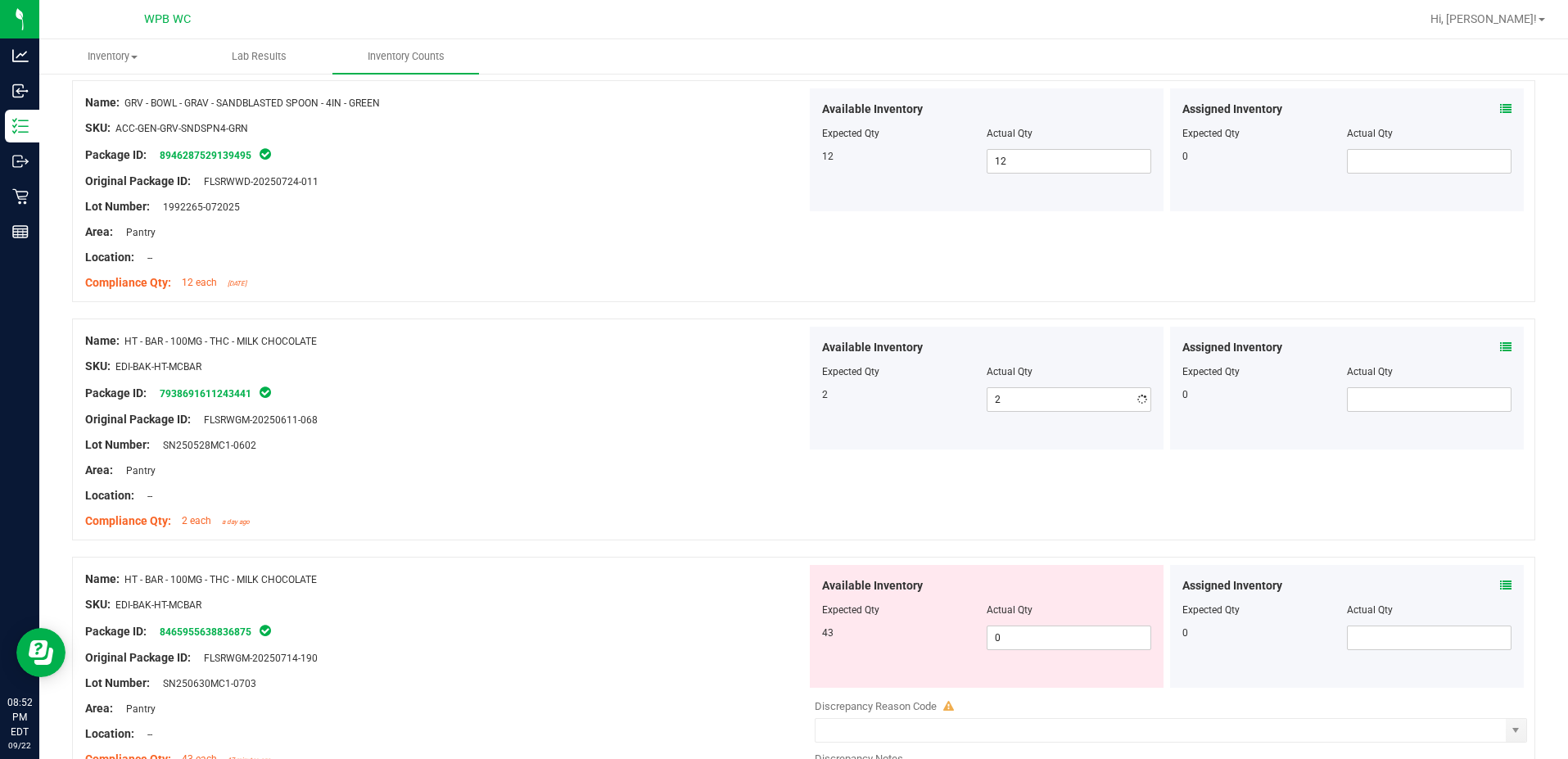
click at [532, 396] on div "Package ID: 7938691611243441" at bounding box center [446, 393] width 721 height 20
click at [1088, 636] on span "0 0" at bounding box center [1068, 638] width 165 height 25
click at [1088, 636] on input "0" at bounding box center [1068, 638] width 163 height 23
type input "43"
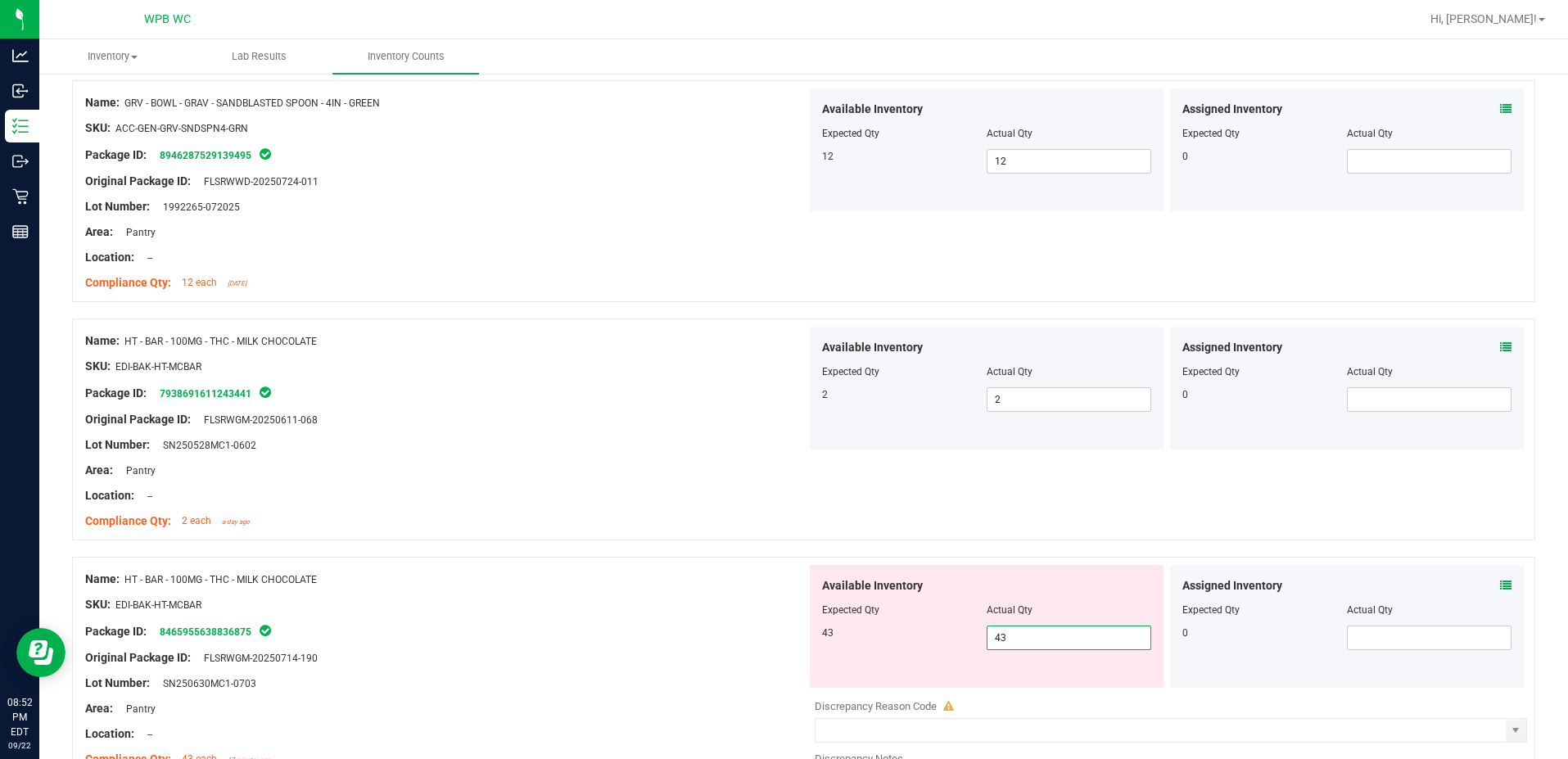
click at [583, 418] on div "Original Package ID: FLSRWGM-20250611-068" at bounding box center [446, 419] width 721 height 17
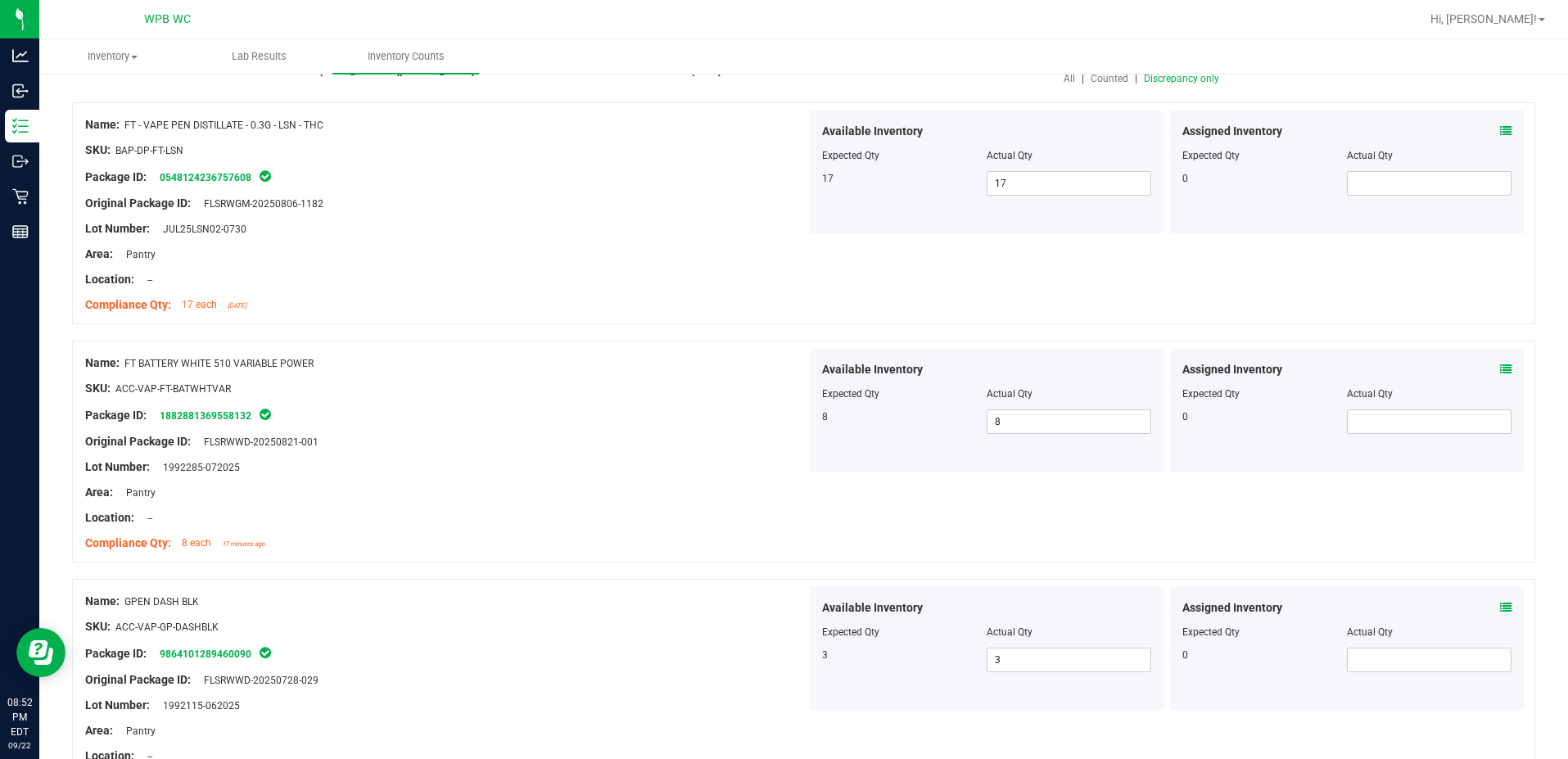
scroll to position [0, 0]
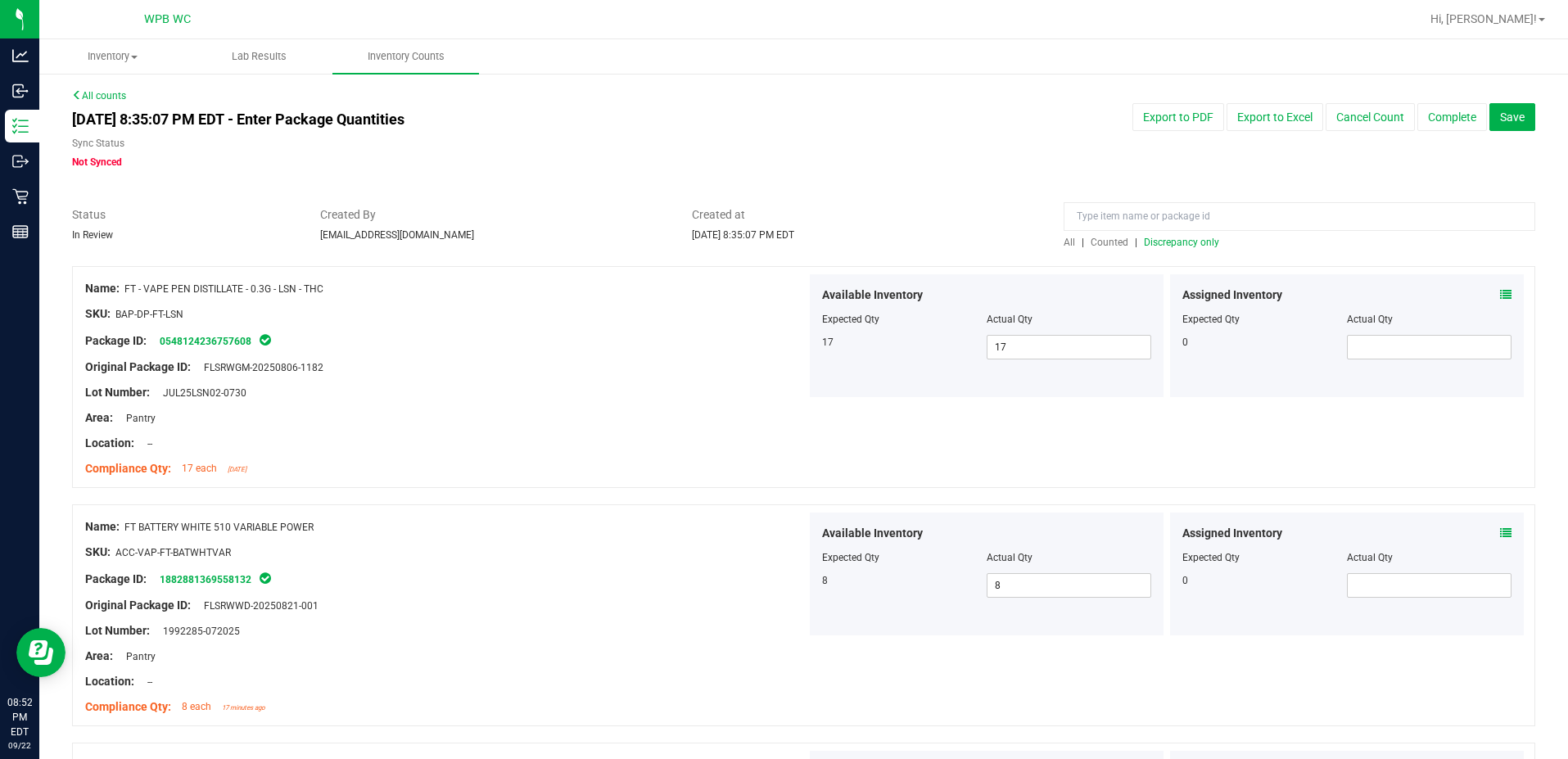
click at [1204, 246] on span "Discrepancy only" at bounding box center [1181, 242] width 76 height 12
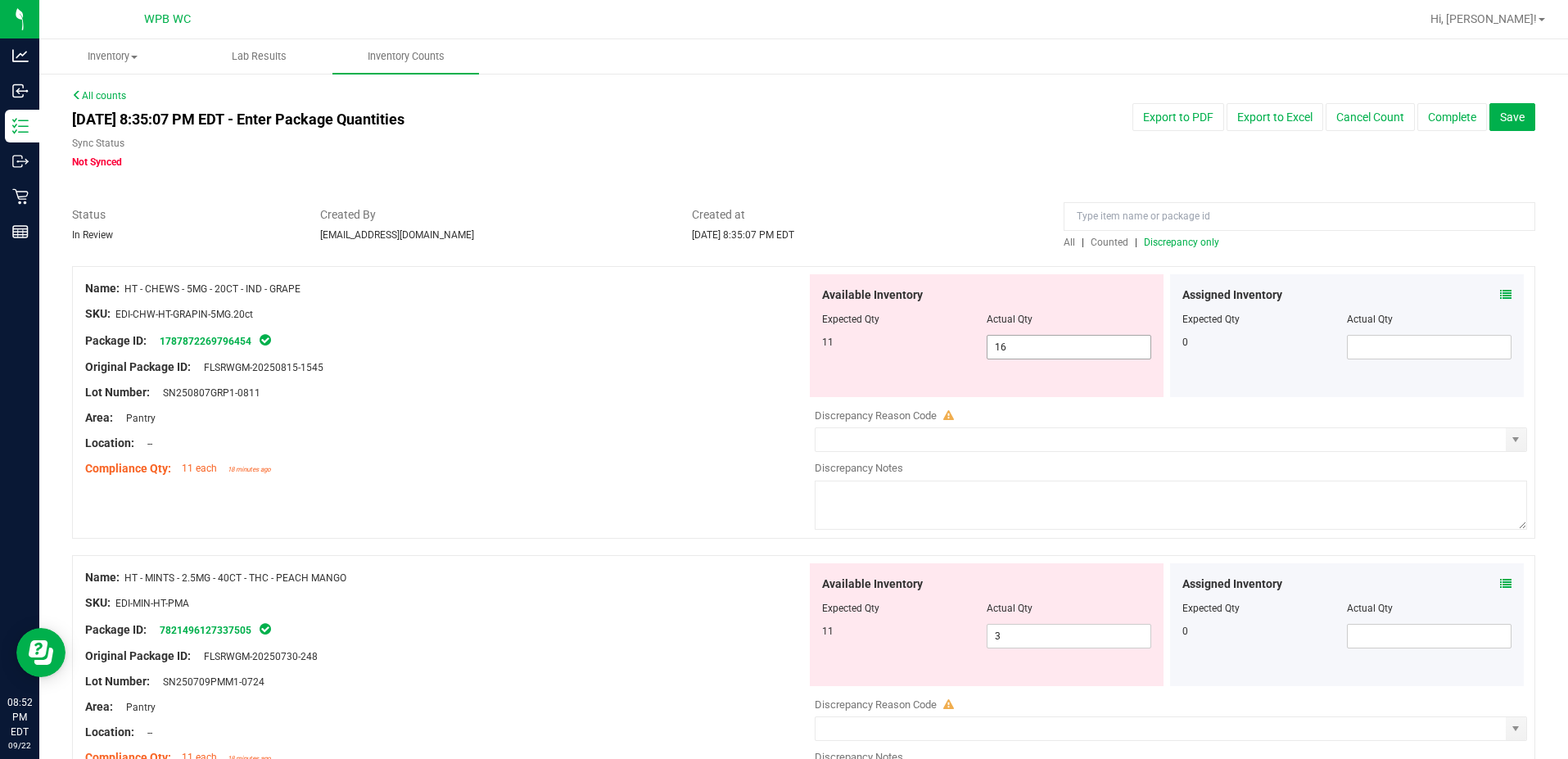
click at [1027, 358] on span "16 16" at bounding box center [1068, 348] width 165 height 25
click at [1027, 358] on input "16" at bounding box center [1068, 347] width 163 height 23
type input "11"
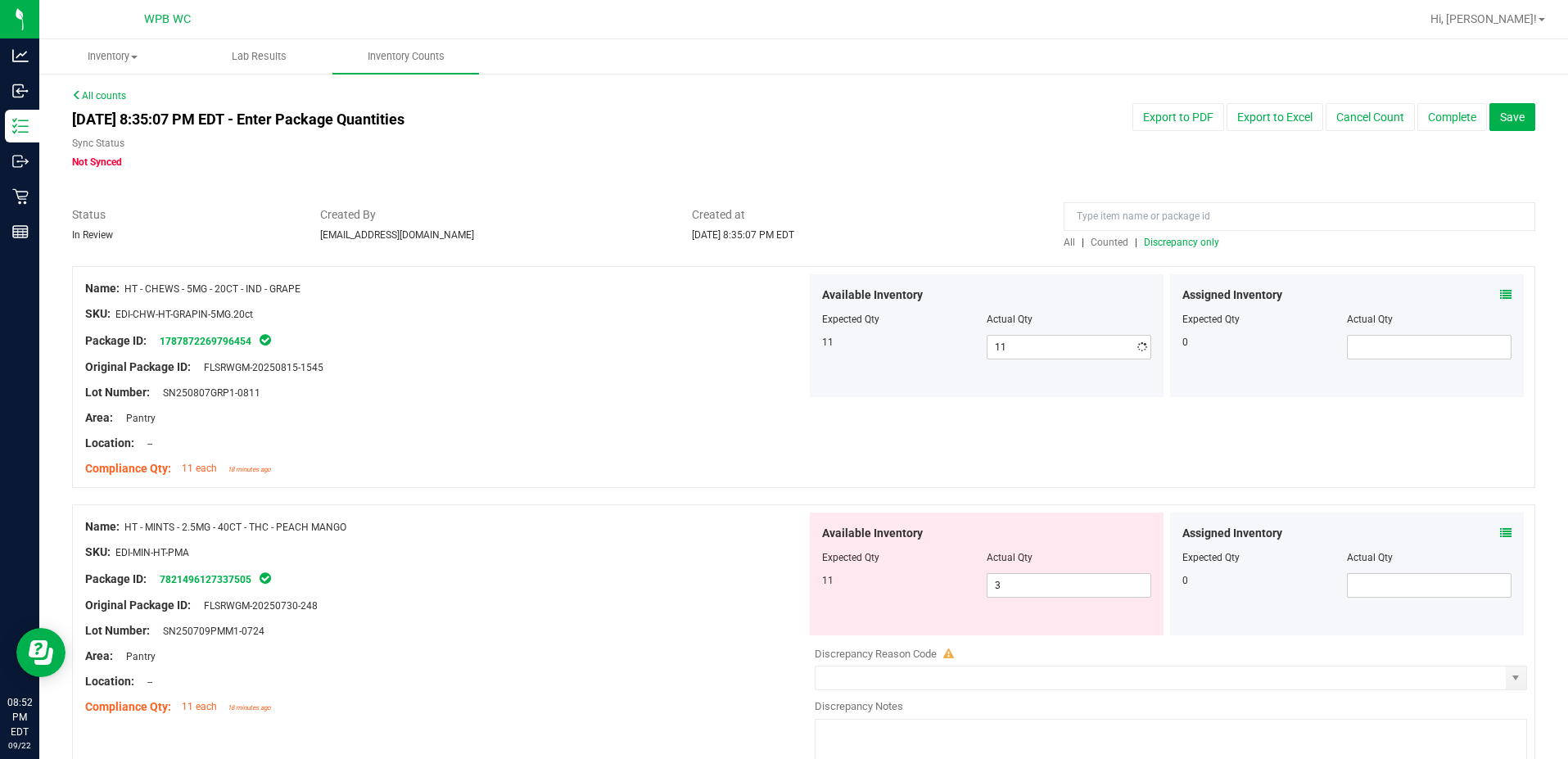
click at [603, 335] on div "Package ID: 1787872269796454" at bounding box center [446, 341] width 721 height 20
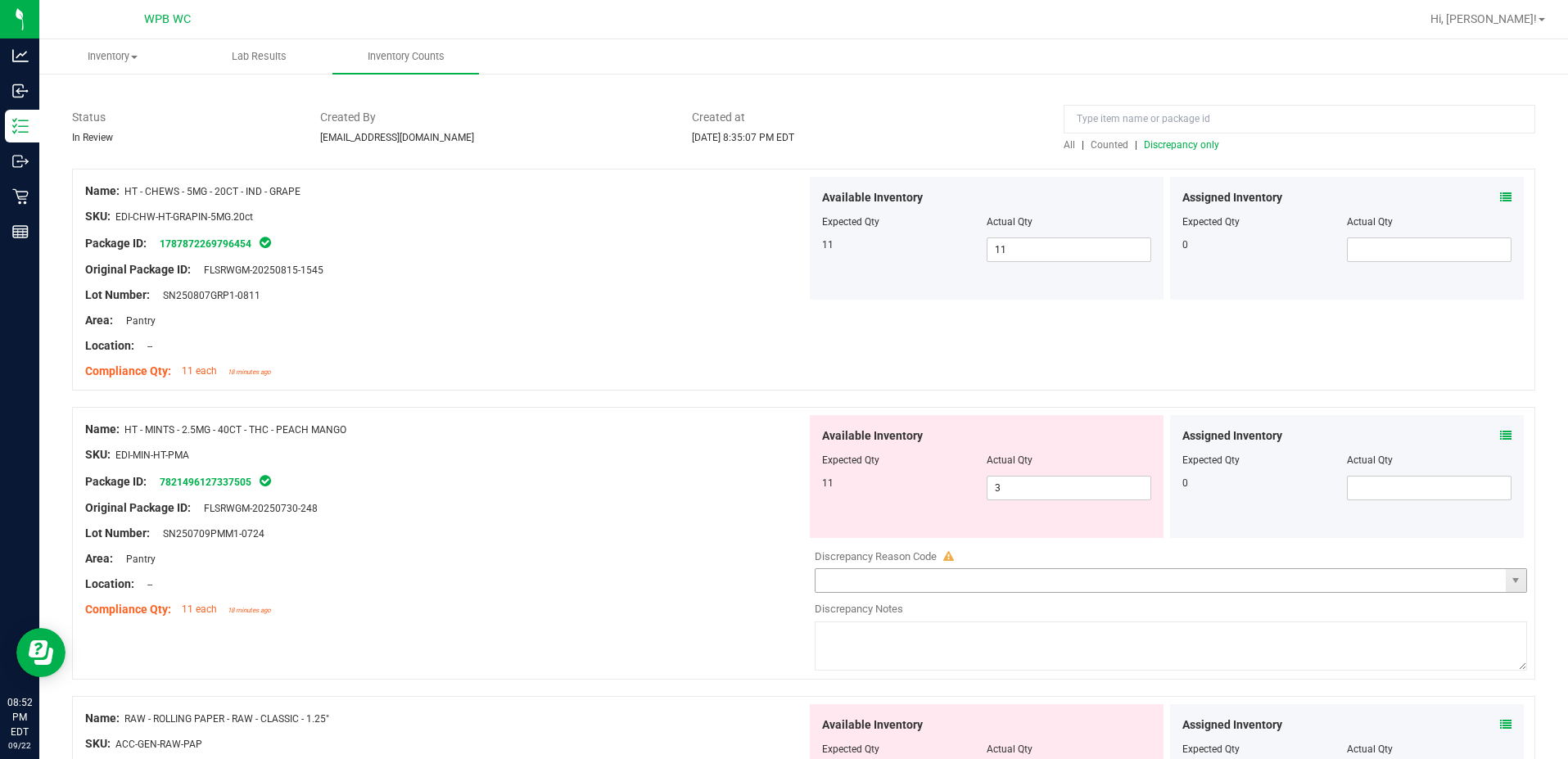
scroll to position [246, 0]
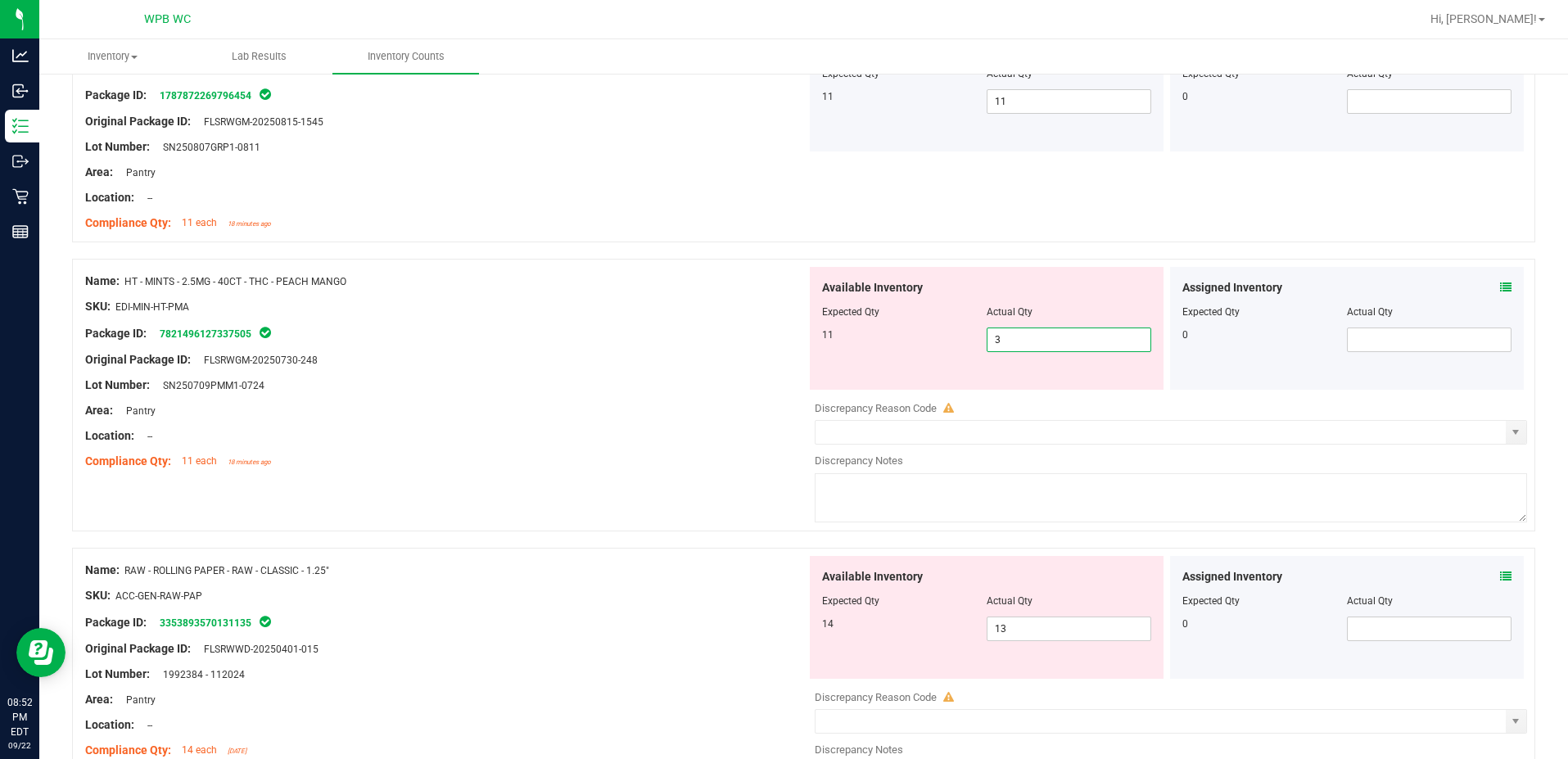
click at [1009, 338] on span "3 3" at bounding box center [1068, 340] width 165 height 25
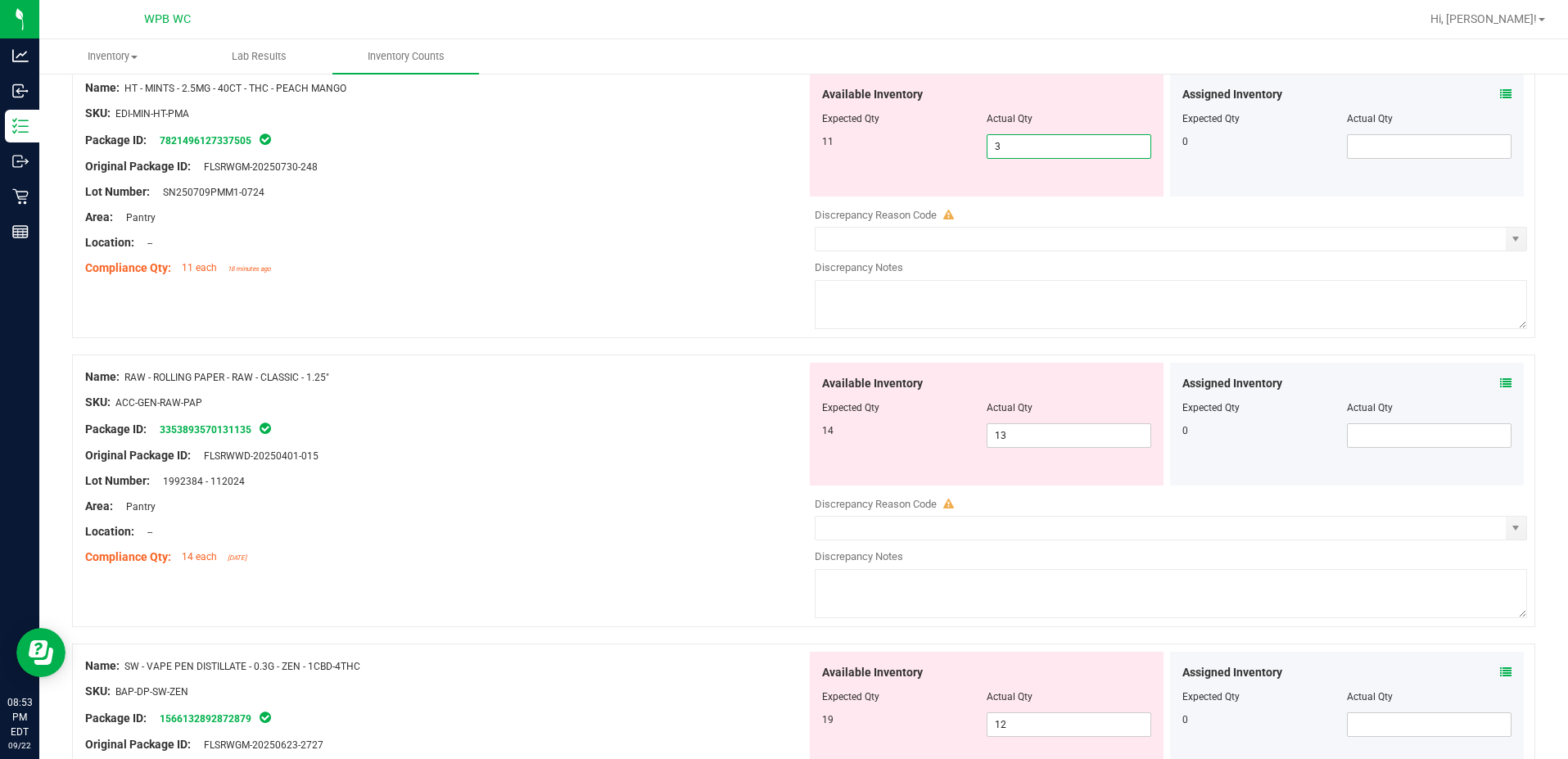
scroll to position [409, 0]
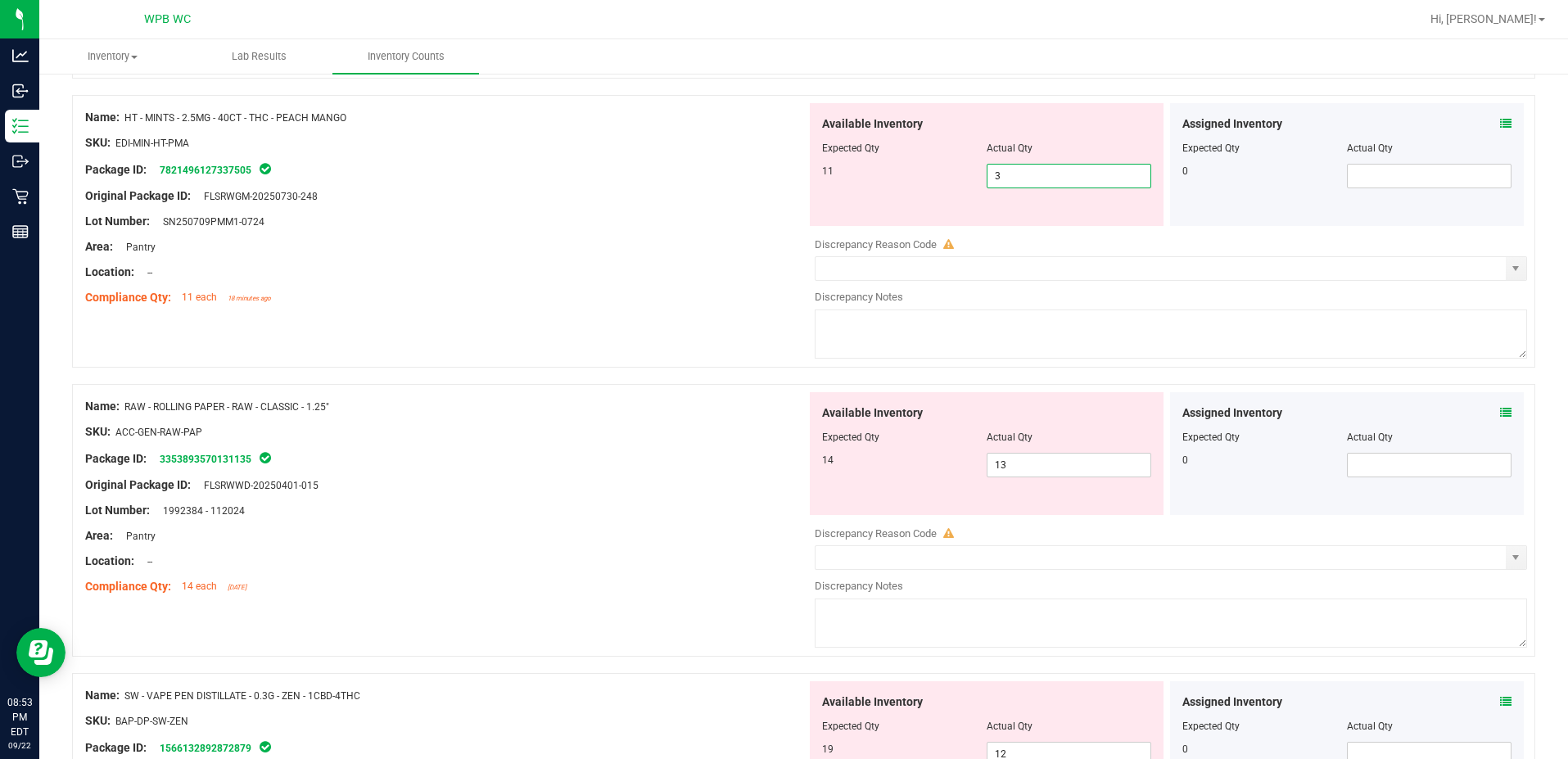
click at [1009, 174] on input "3" at bounding box center [1068, 176] width 163 height 23
type input "11"
click at [671, 270] on div "Location: --" at bounding box center [446, 271] width 721 height 17
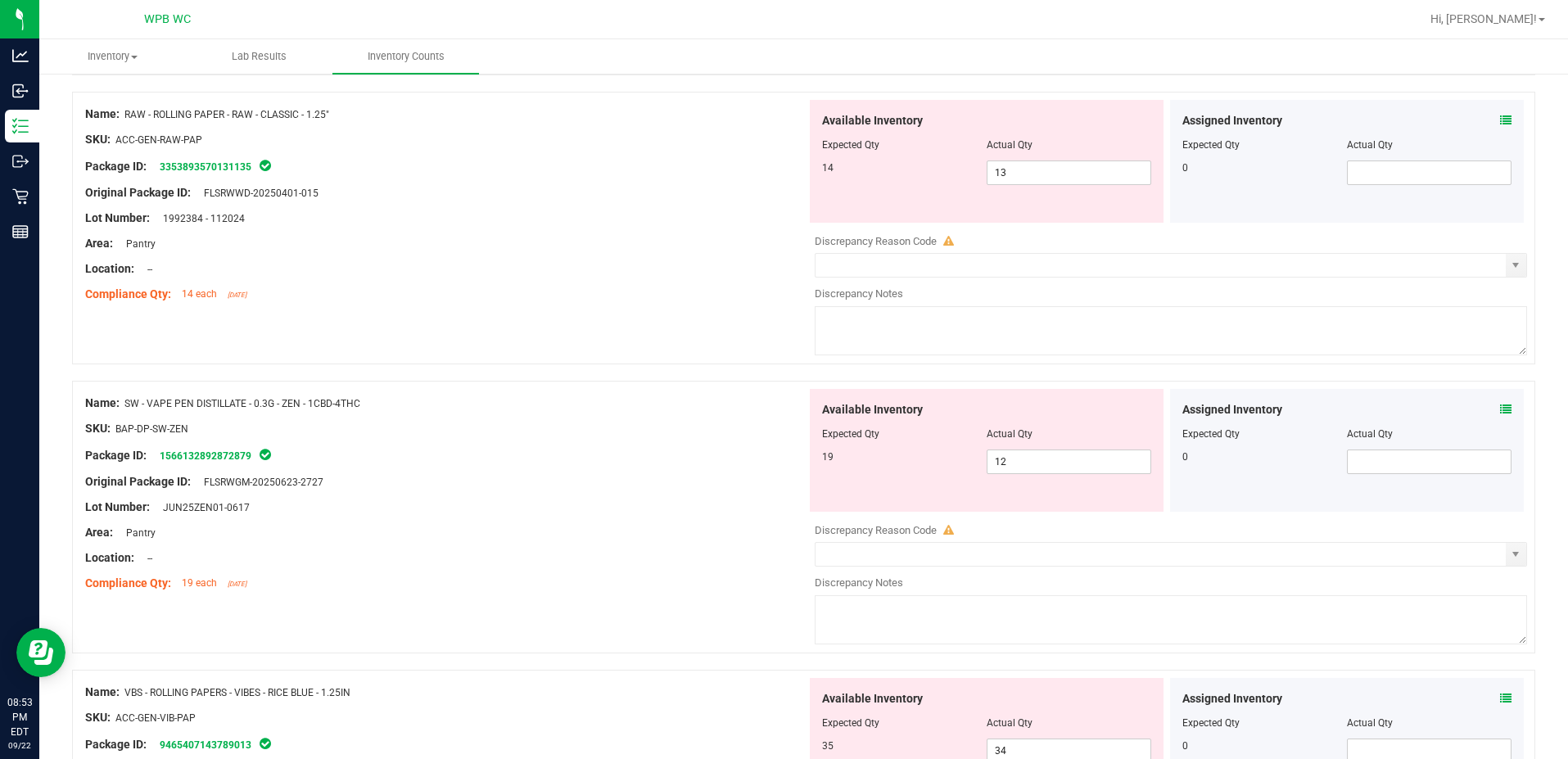
scroll to position [661, 0]
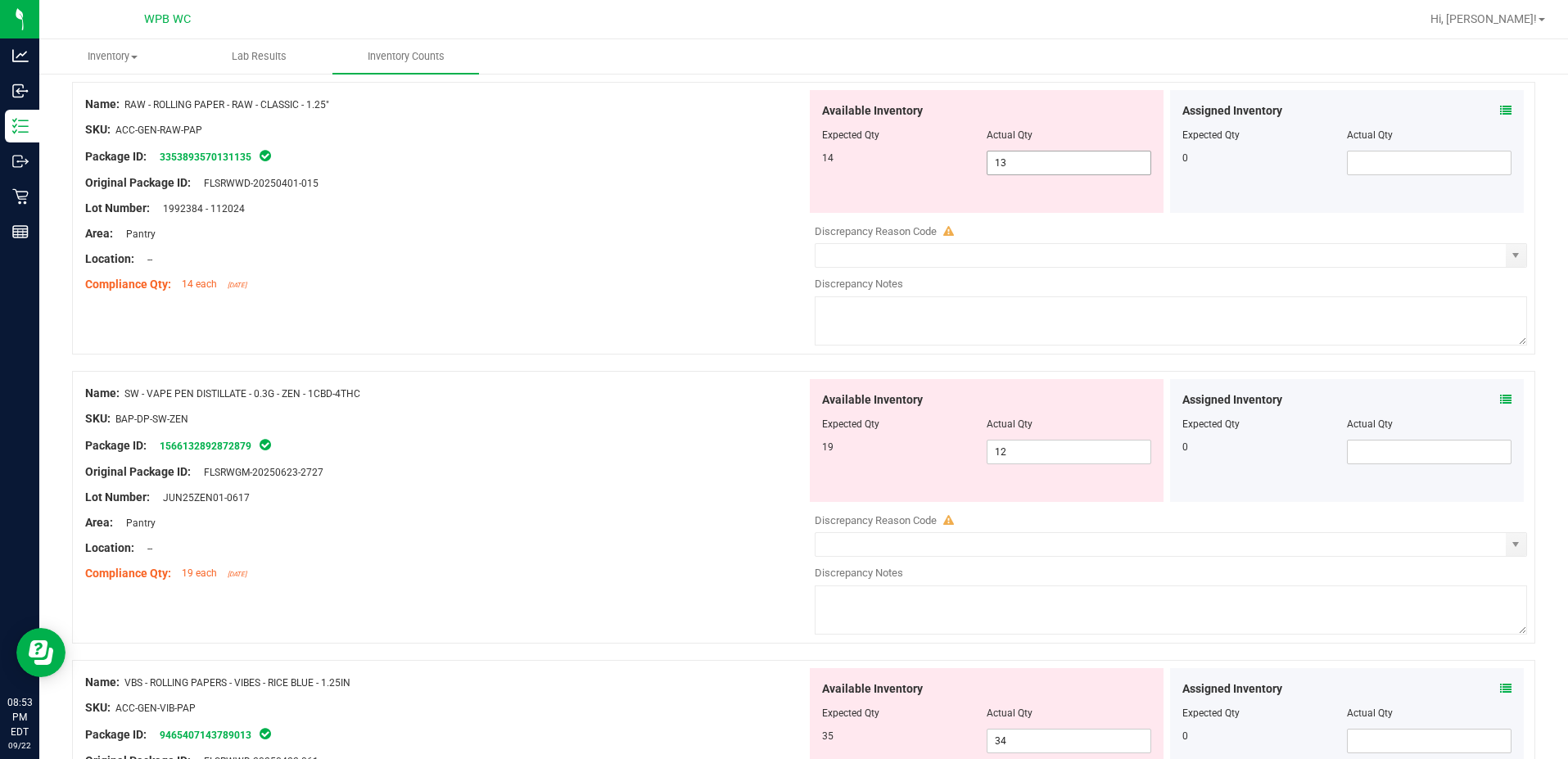
click at [1029, 165] on span "13 13" at bounding box center [1068, 163] width 165 height 25
click at [1029, 165] on input "13" at bounding box center [1068, 163] width 163 height 23
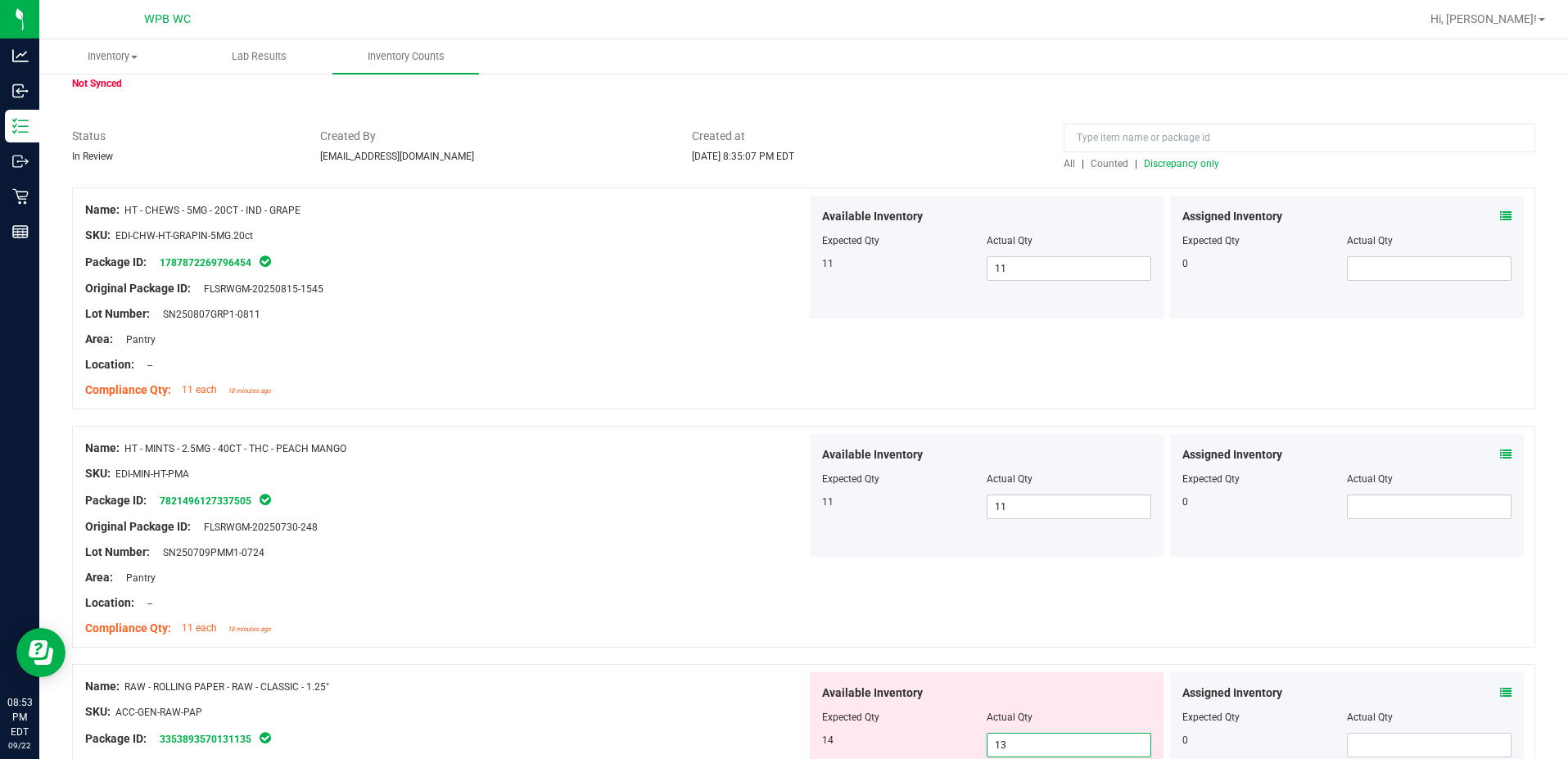
scroll to position [0, 0]
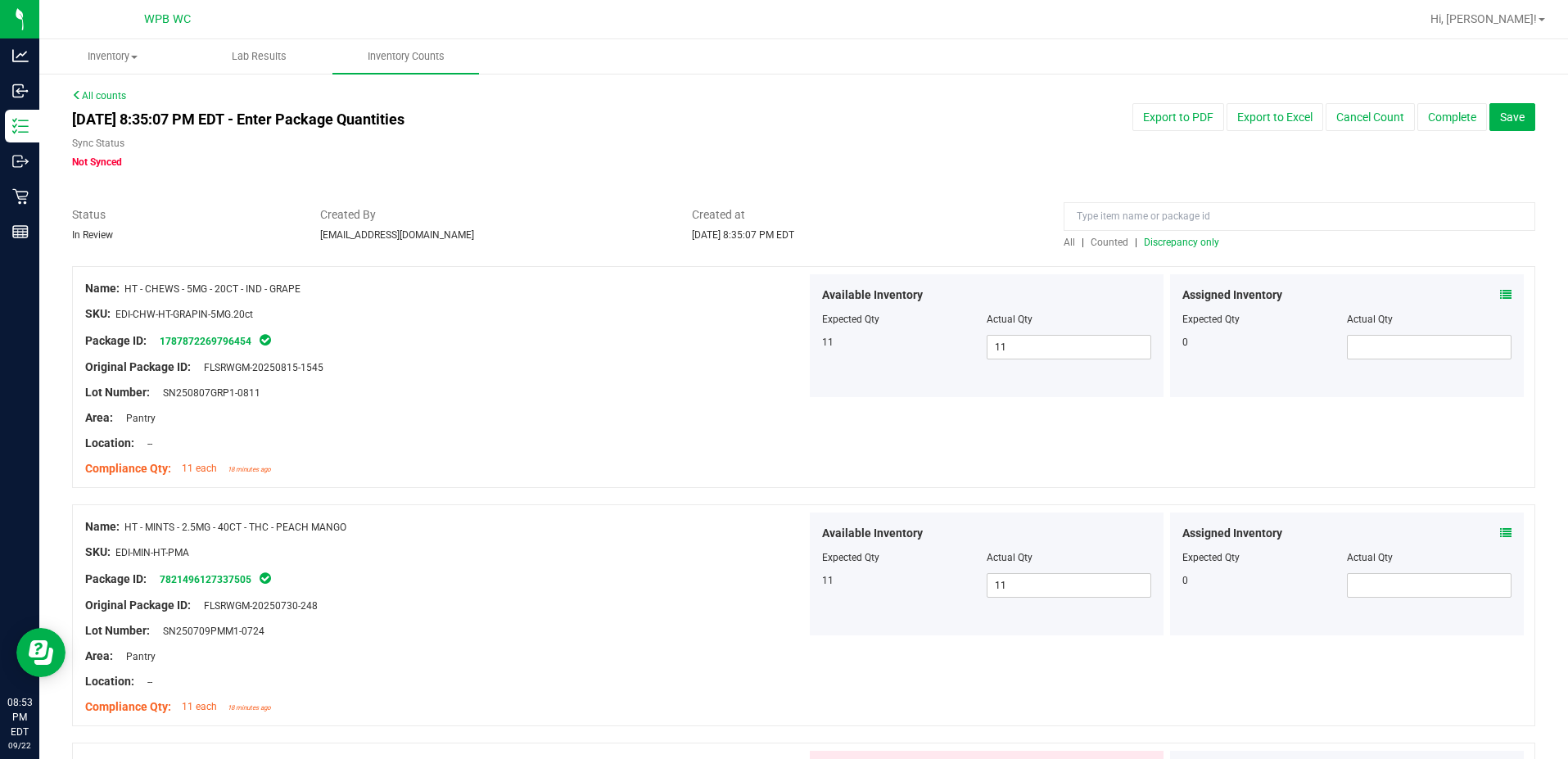
click at [1190, 245] on span "Discrepancy only" at bounding box center [1181, 242] width 76 height 12
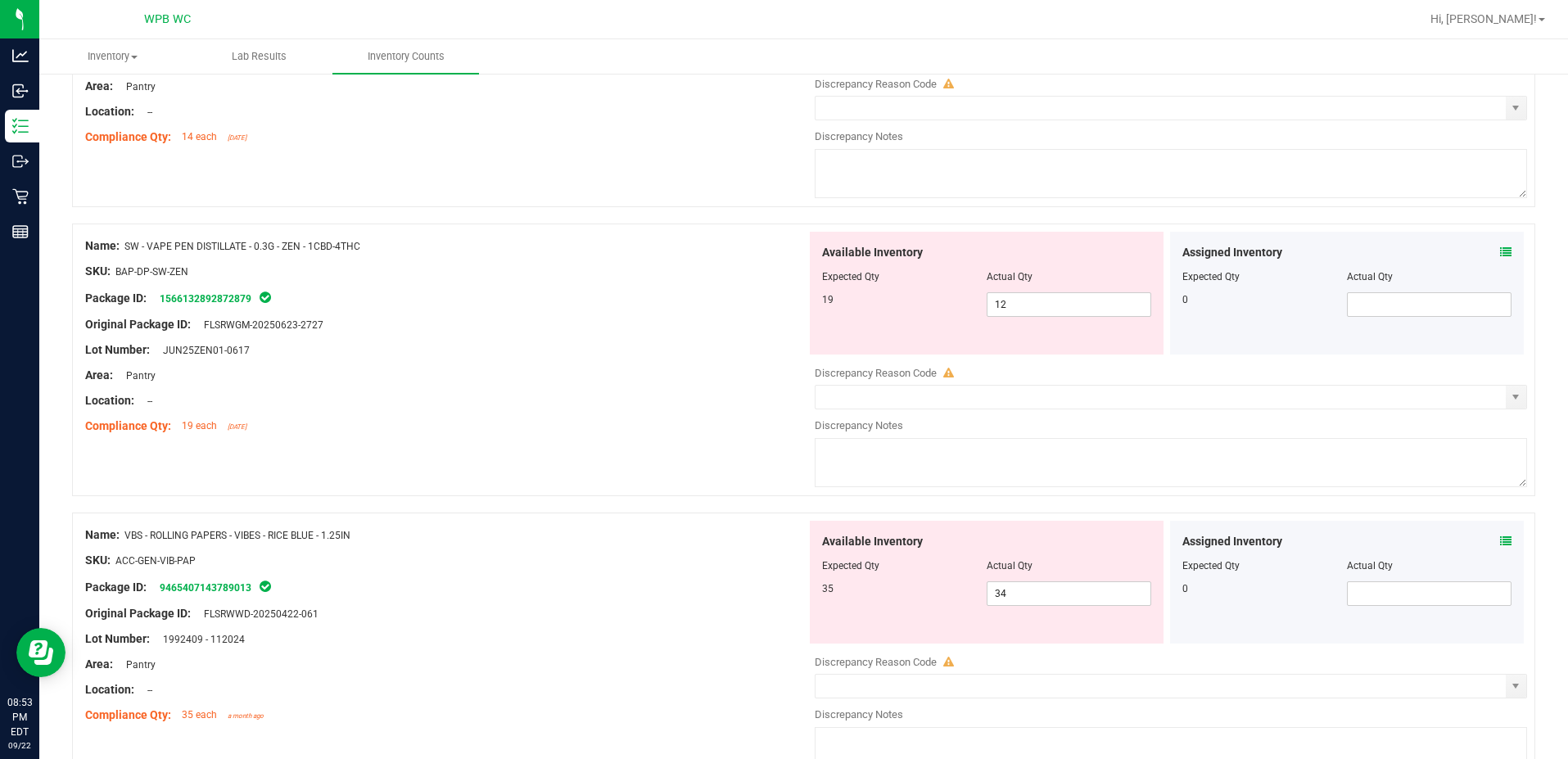
scroll to position [20, 0]
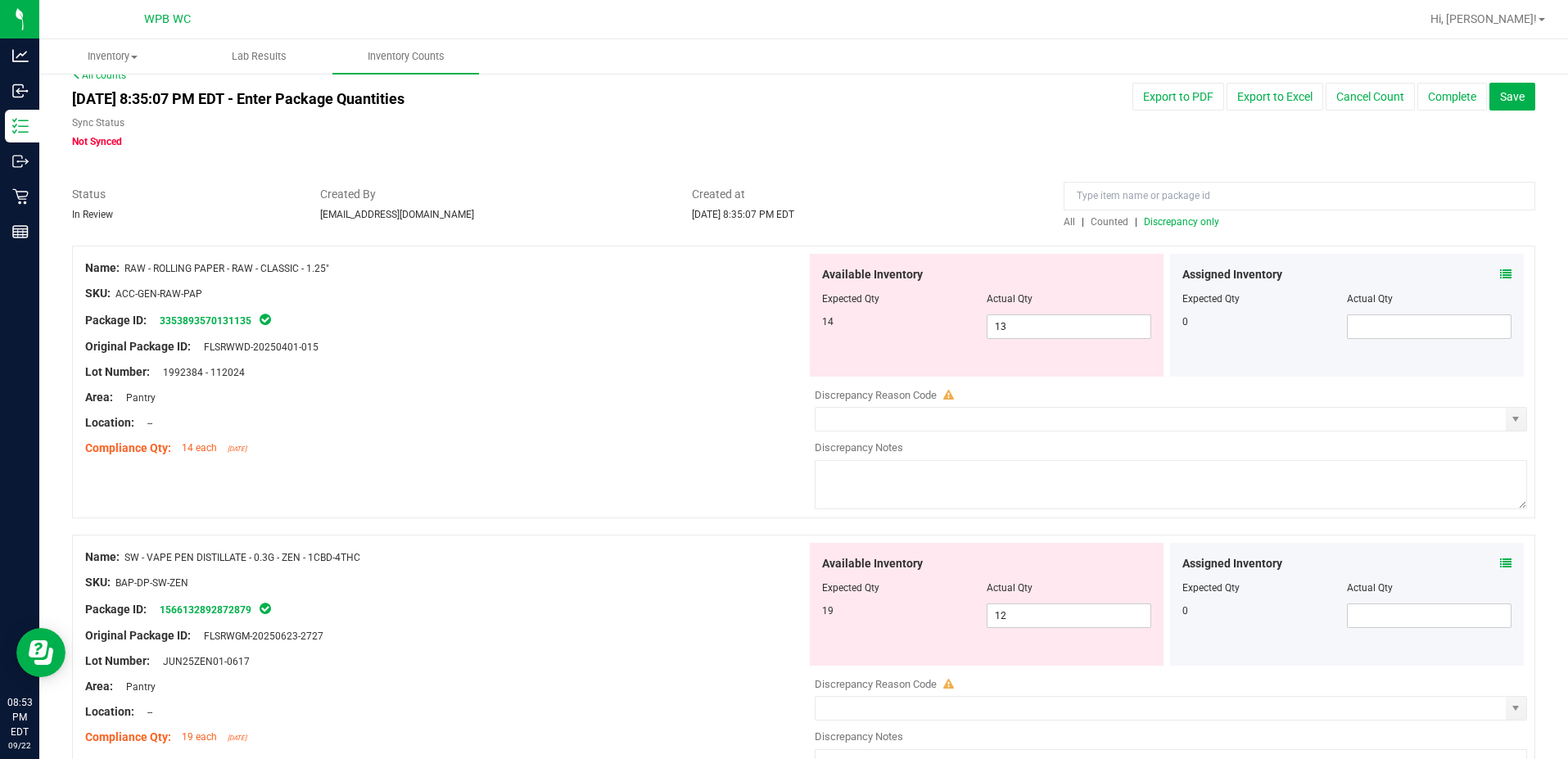
click at [1009, 311] on div at bounding box center [986, 310] width 329 height 8
click at [1009, 319] on span "13 13" at bounding box center [1068, 327] width 165 height 25
click at [1009, 319] on input "13" at bounding box center [1068, 327] width 163 height 23
type input "14"
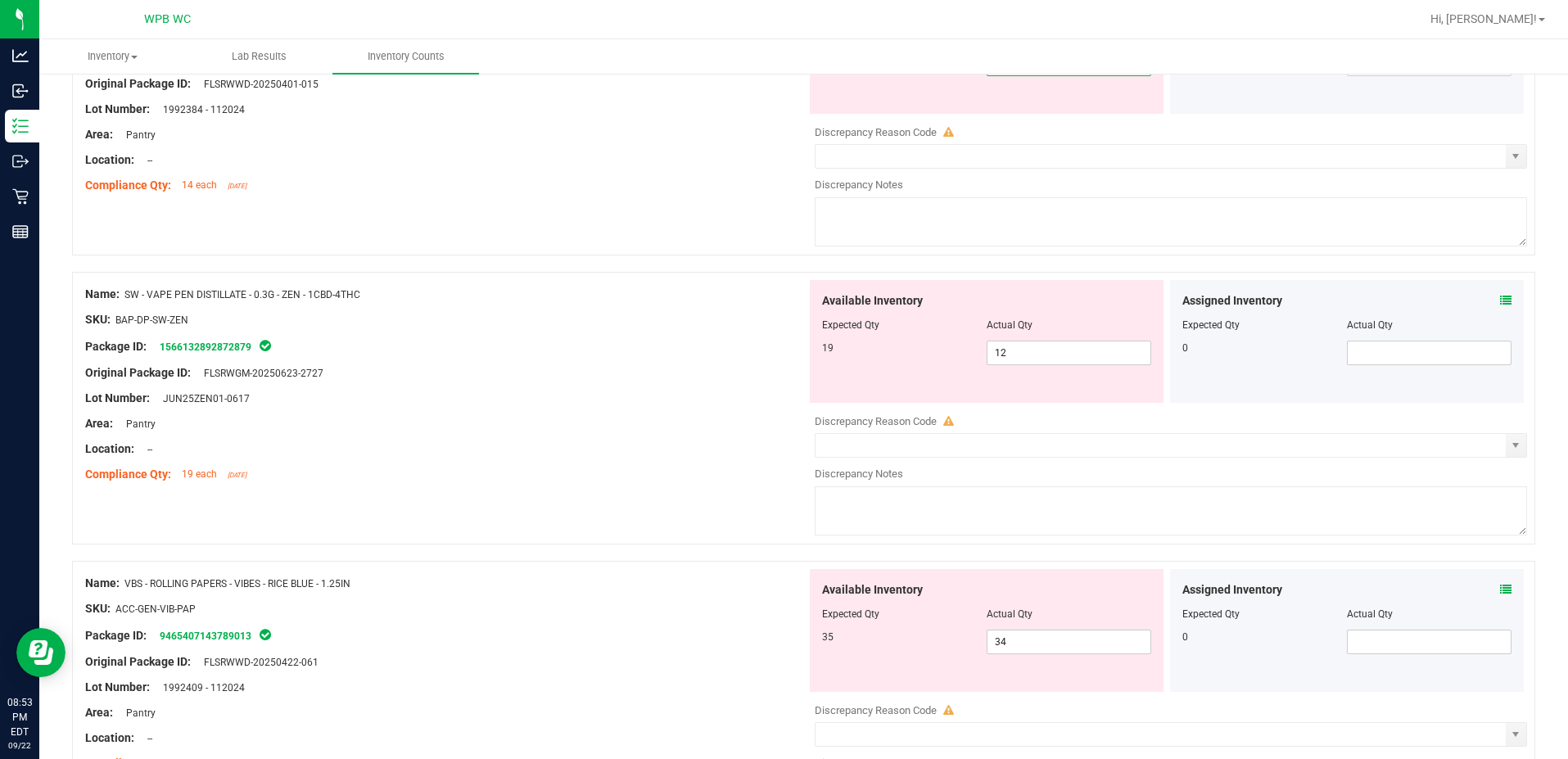
scroll to position [348, 0]
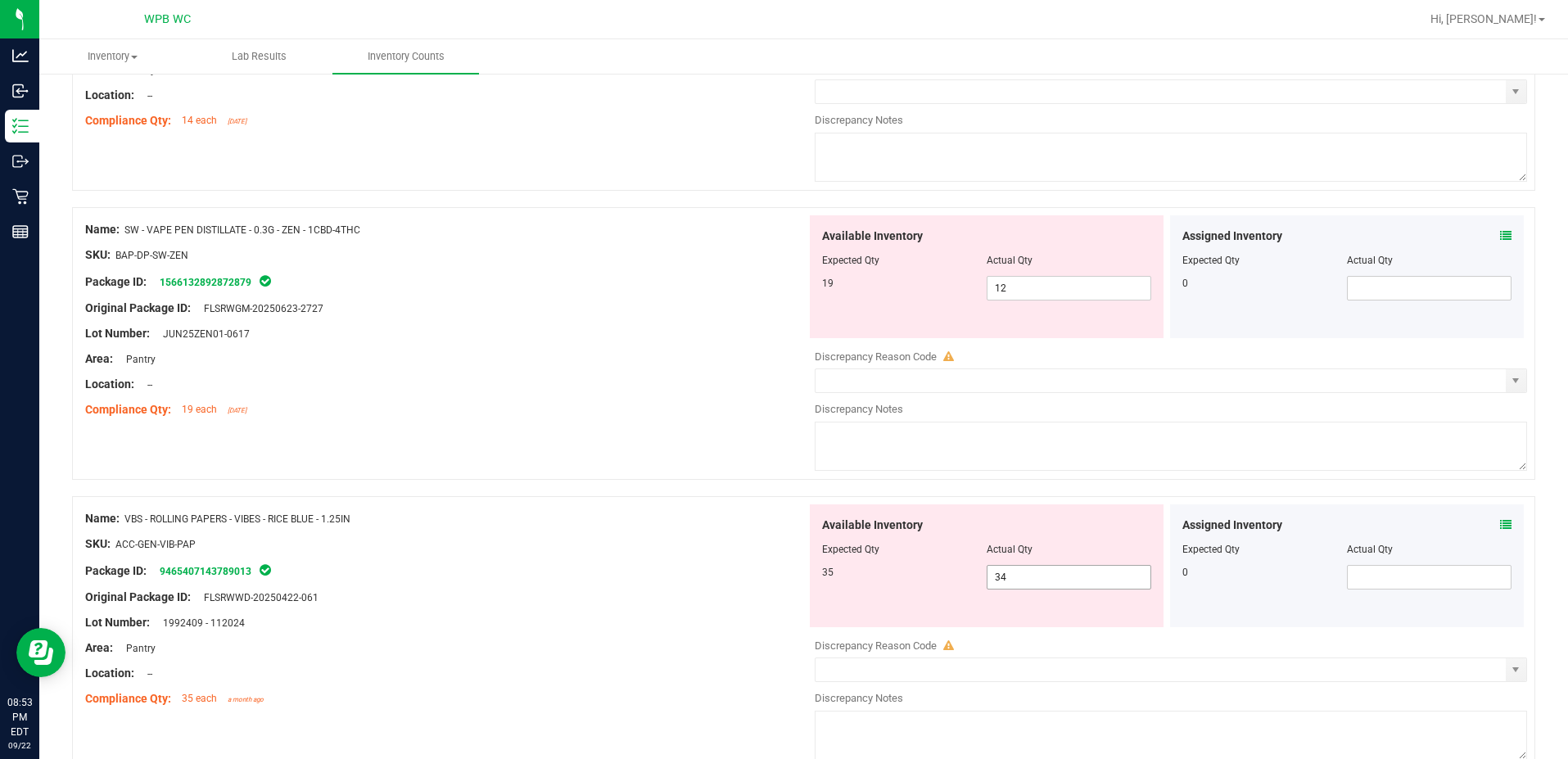
type input "14"
click at [1022, 576] on div "Available Inventory Expected Qty Actual Qty 35 34 34" at bounding box center [987, 566] width 354 height 123
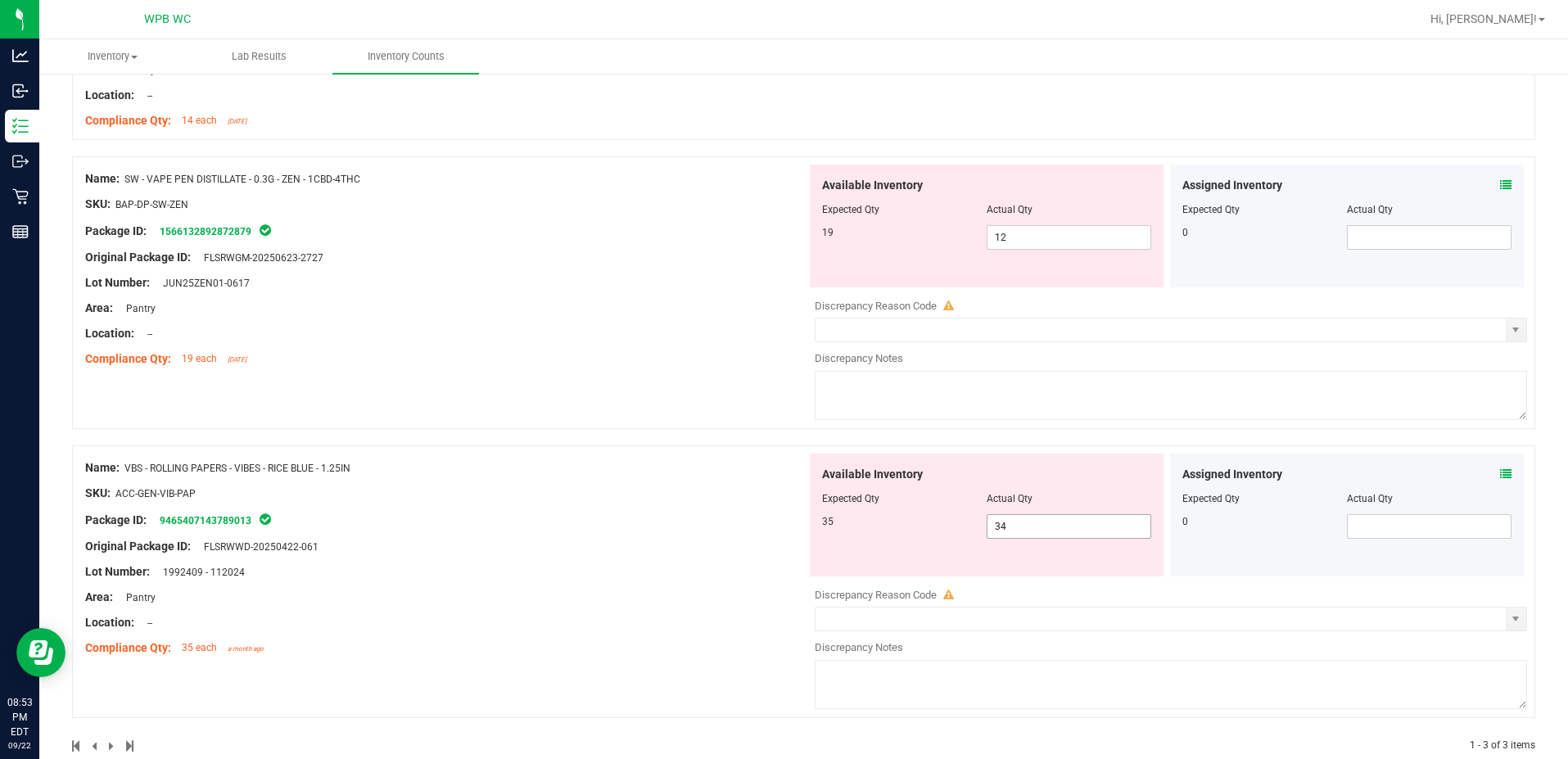
click at [1022, 529] on span "34 34" at bounding box center [1068, 527] width 165 height 25
click at [1022, 529] on input "34" at bounding box center [1068, 527] width 163 height 23
type input "35"
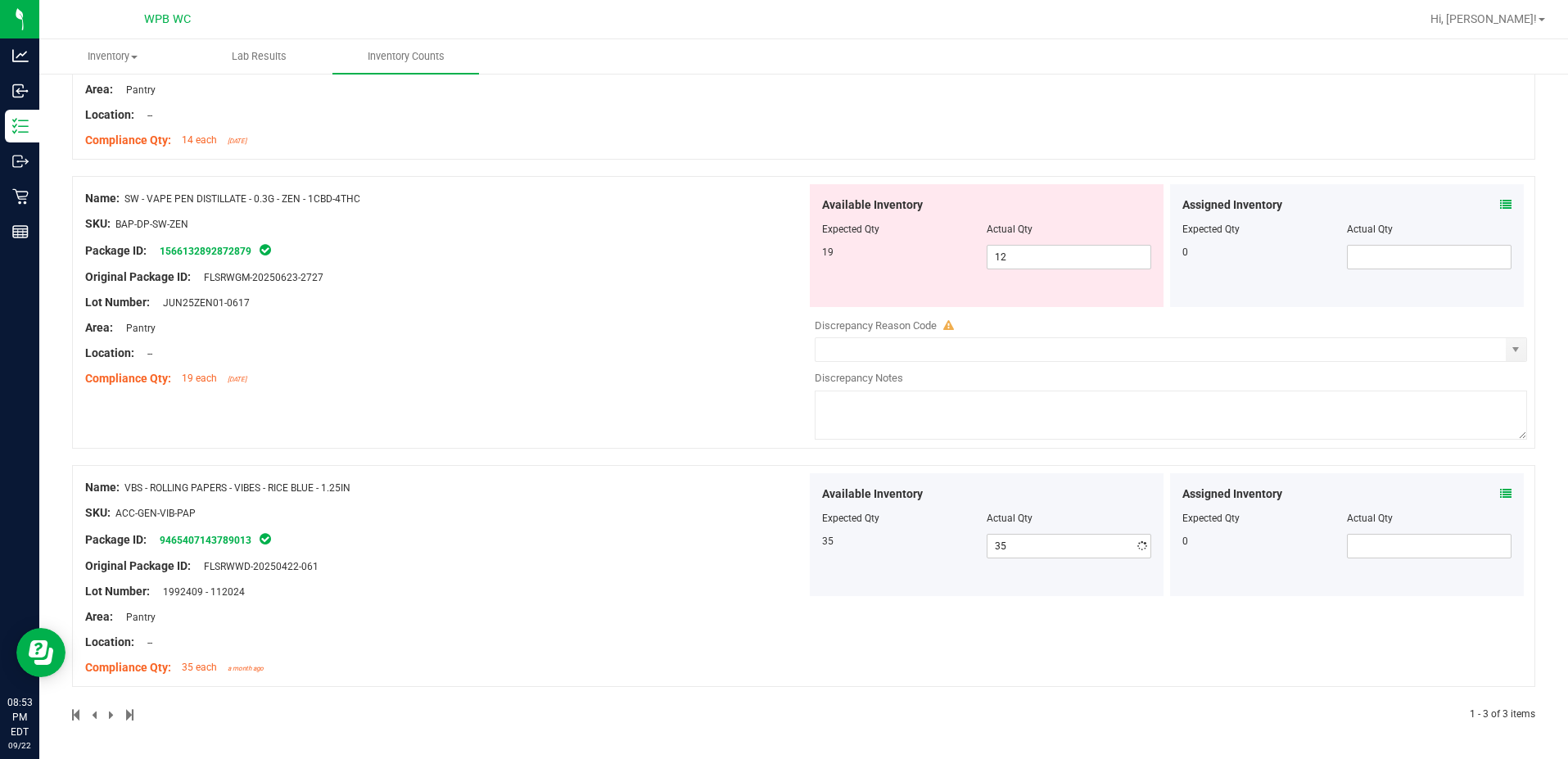
click at [714, 373] on div "Name: SW - VAPE PEN DISTILLATE - 0.3G - ZEN - 1CBD-4THC SKU: BAP-DP-SW-ZEN Pack…" at bounding box center [446, 288] width 721 height 209
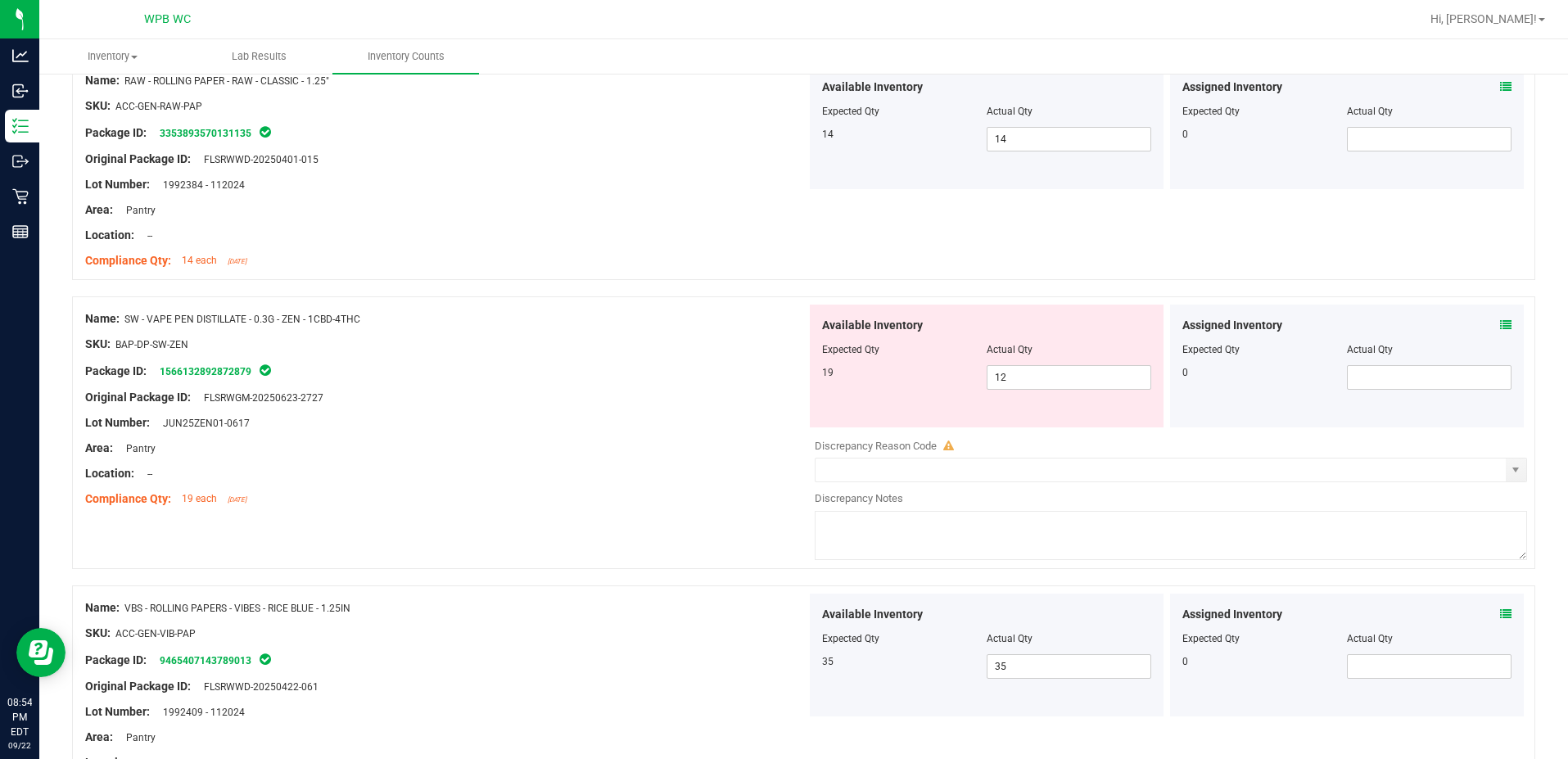
scroll to position [328, 0]
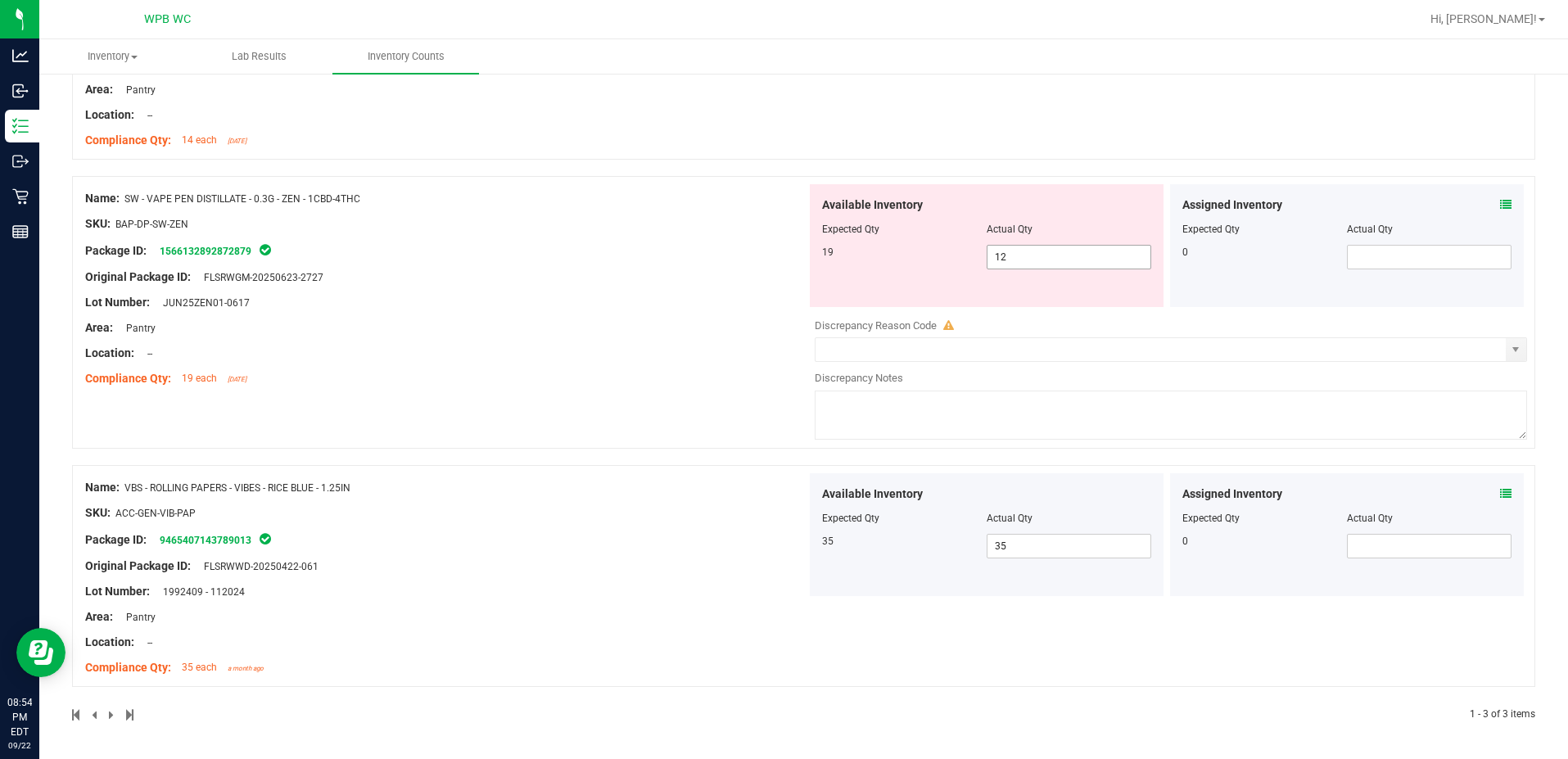
click at [1025, 254] on span "12 12" at bounding box center [1068, 257] width 165 height 25
click at [1025, 254] on input "12" at bounding box center [1068, 257] width 163 height 23
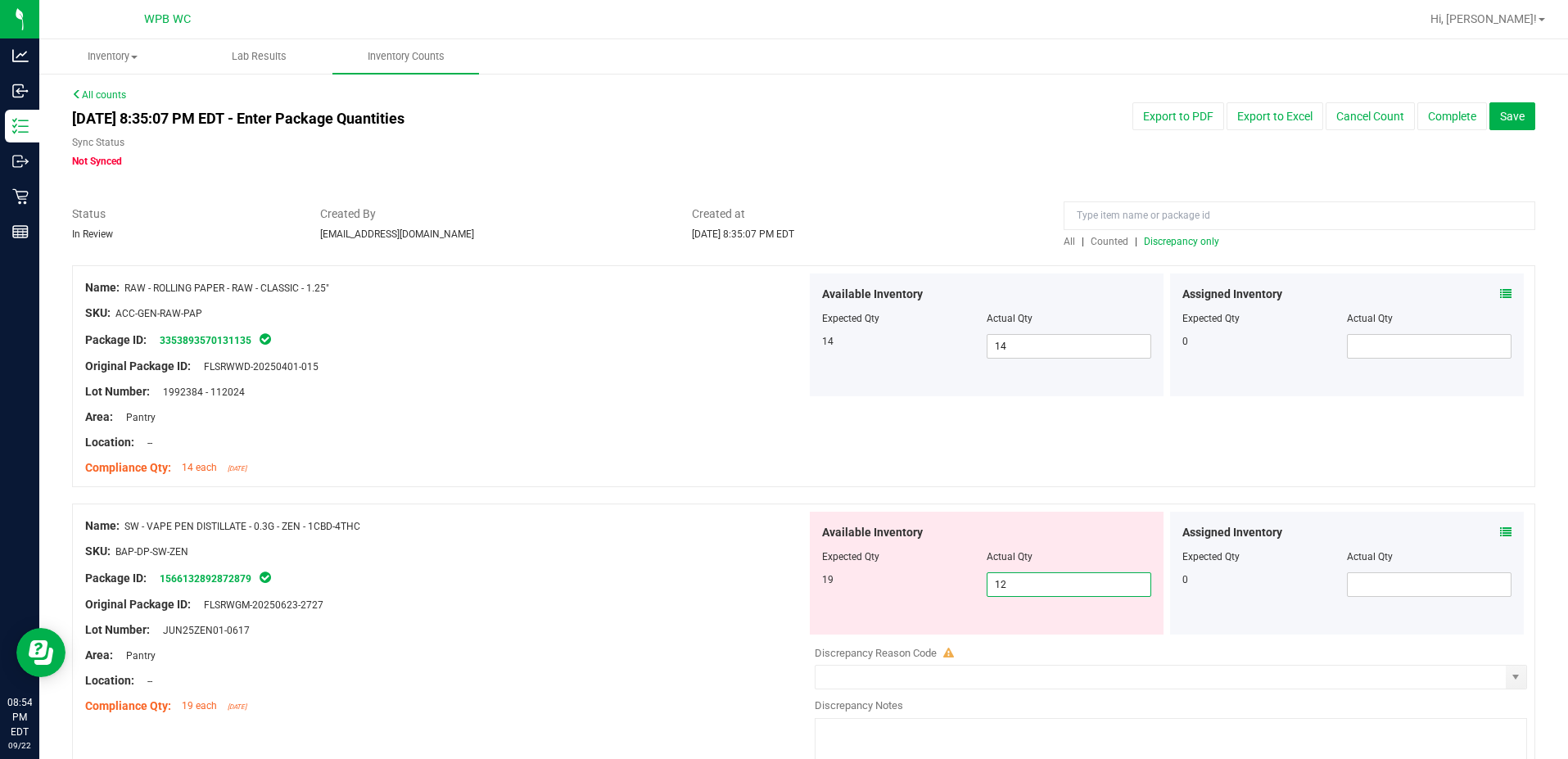
scroll to position [0, 0]
click at [1187, 247] on span "Discrepancy only" at bounding box center [1181, 242] width 76 height 12
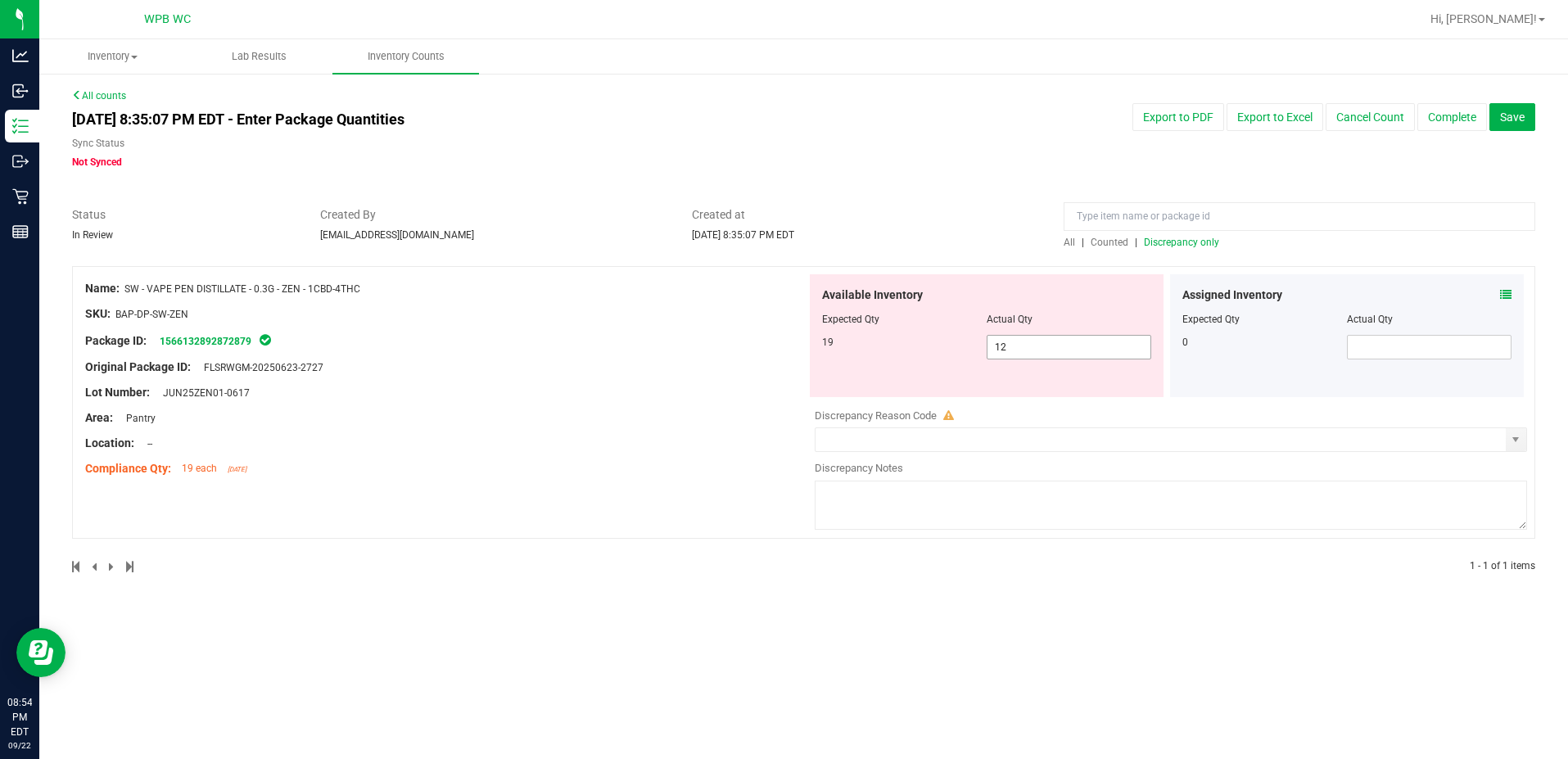
click at [1017, 340] on span "12 12" at bounding box center [1068, 348] width 165 height 25
click at [1017, 340] on input "12" at bounding box center [1068, 347] width 163 height 23
type input "19"
click at [1003, 212] on span "Created at" at bounding box center [865, 214] width 347 height 17
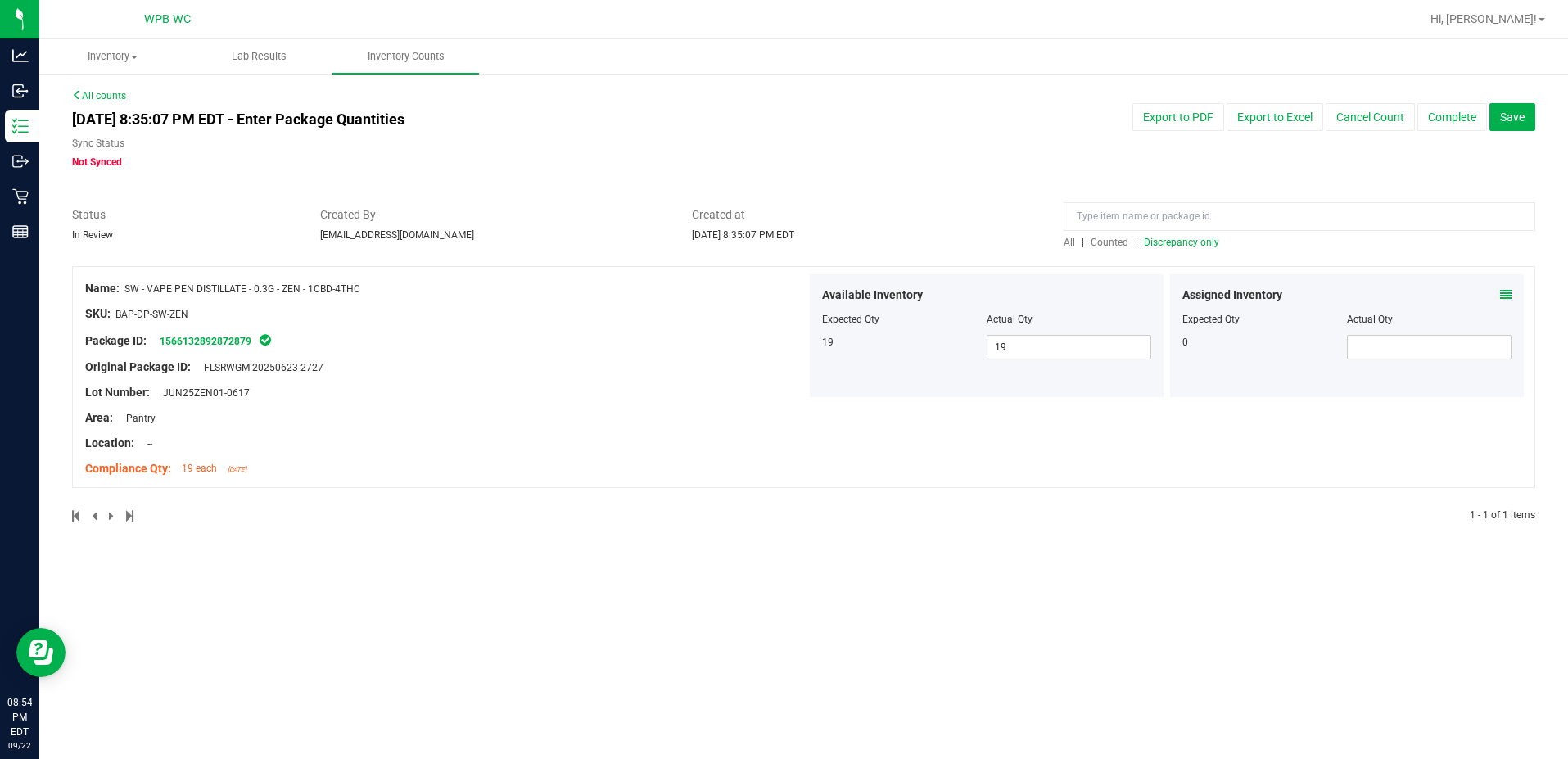
click at [1193, 248] on div "All | Counted | Discrepancy only" at bounding box center [1299, 242] width 471 height 15
click at [1192, 239] on span "Discrepancy only" at bounding box center [1181, 242] width 76 height 12
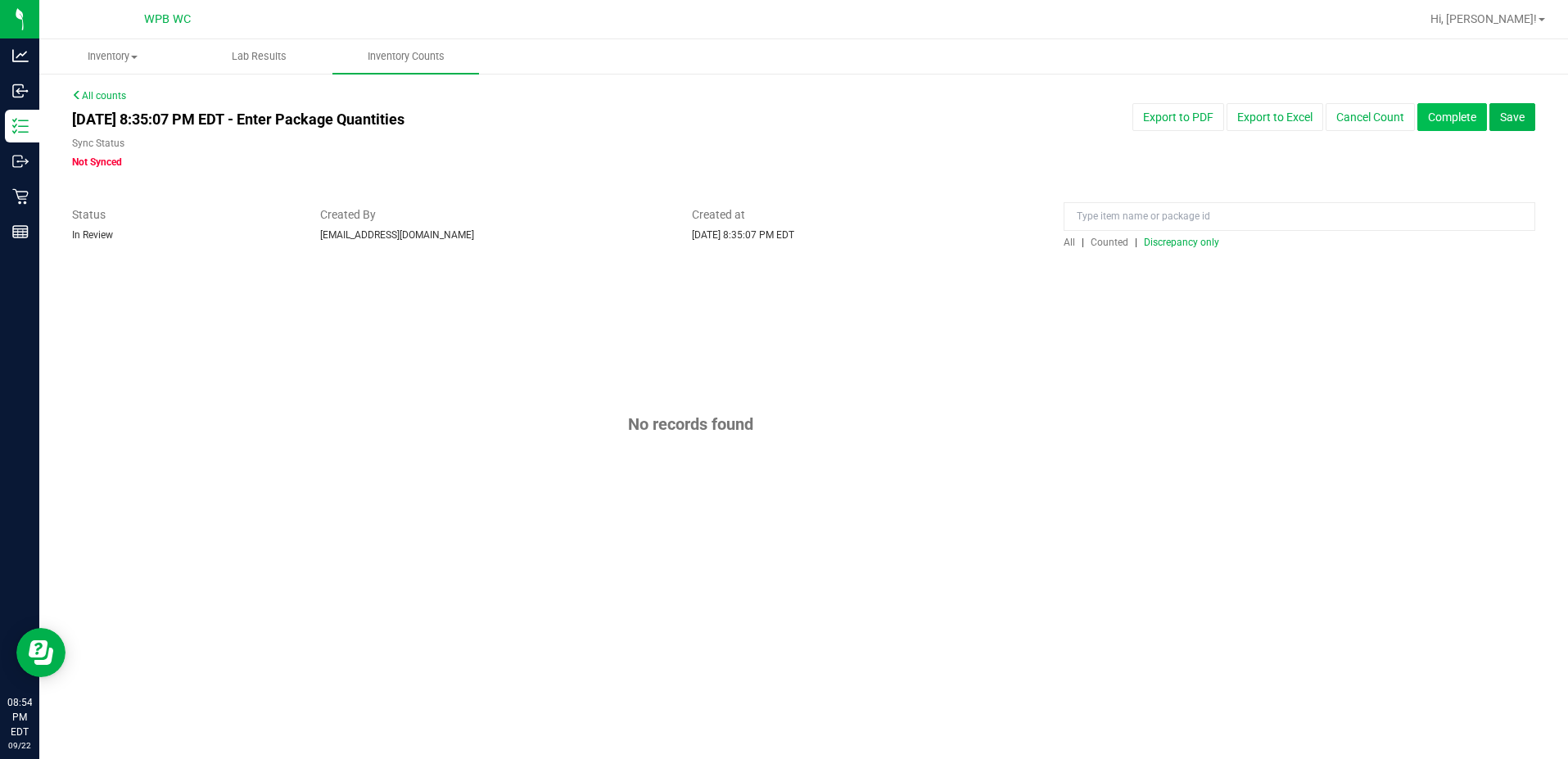
click at [1432, 124] on button "Complete" at bounding box center [1452, 117] width 69 height 28
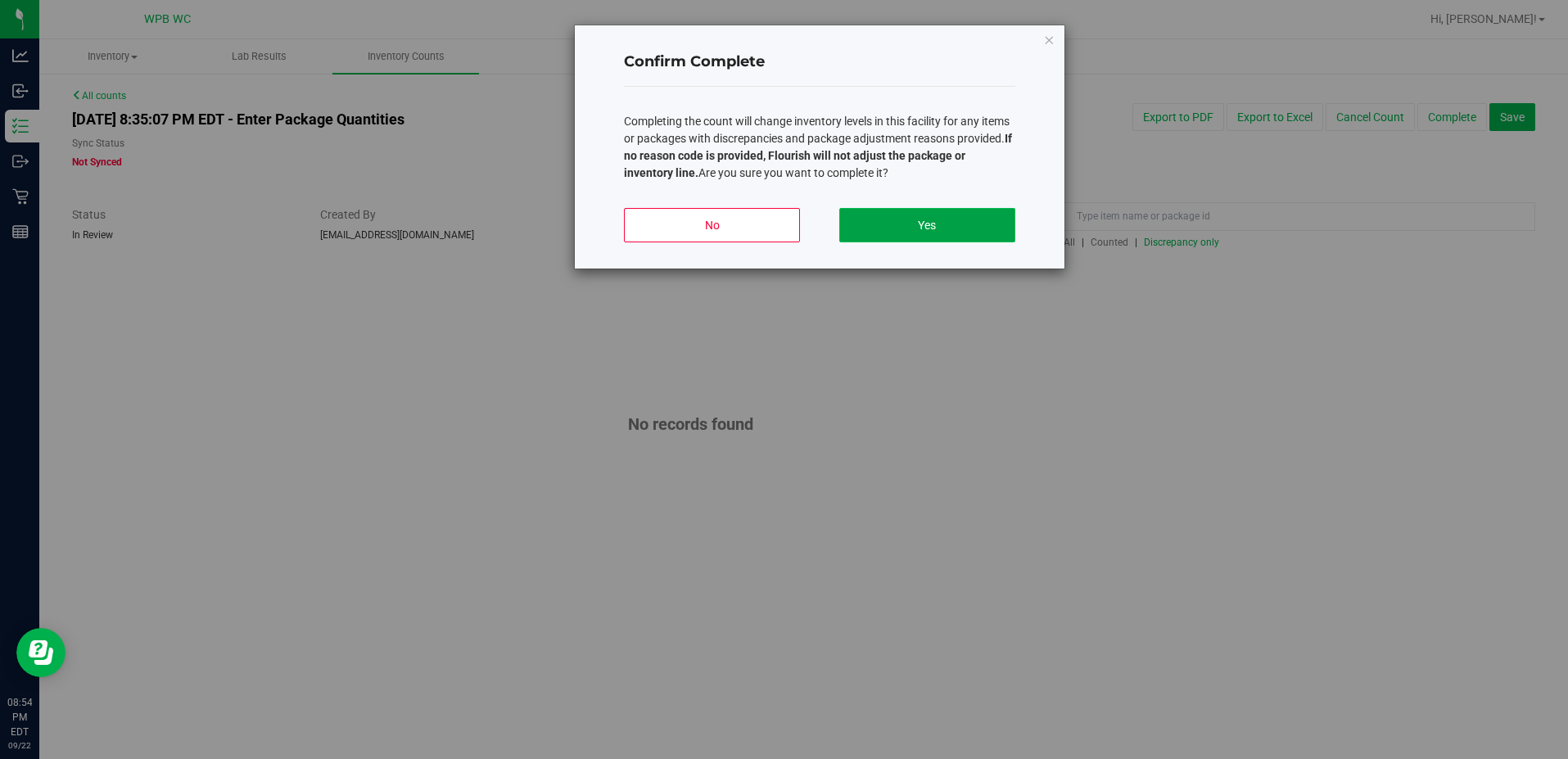
click at [972, 218] on button "Yes" at bounding box center [928, 225] width 176 height 35
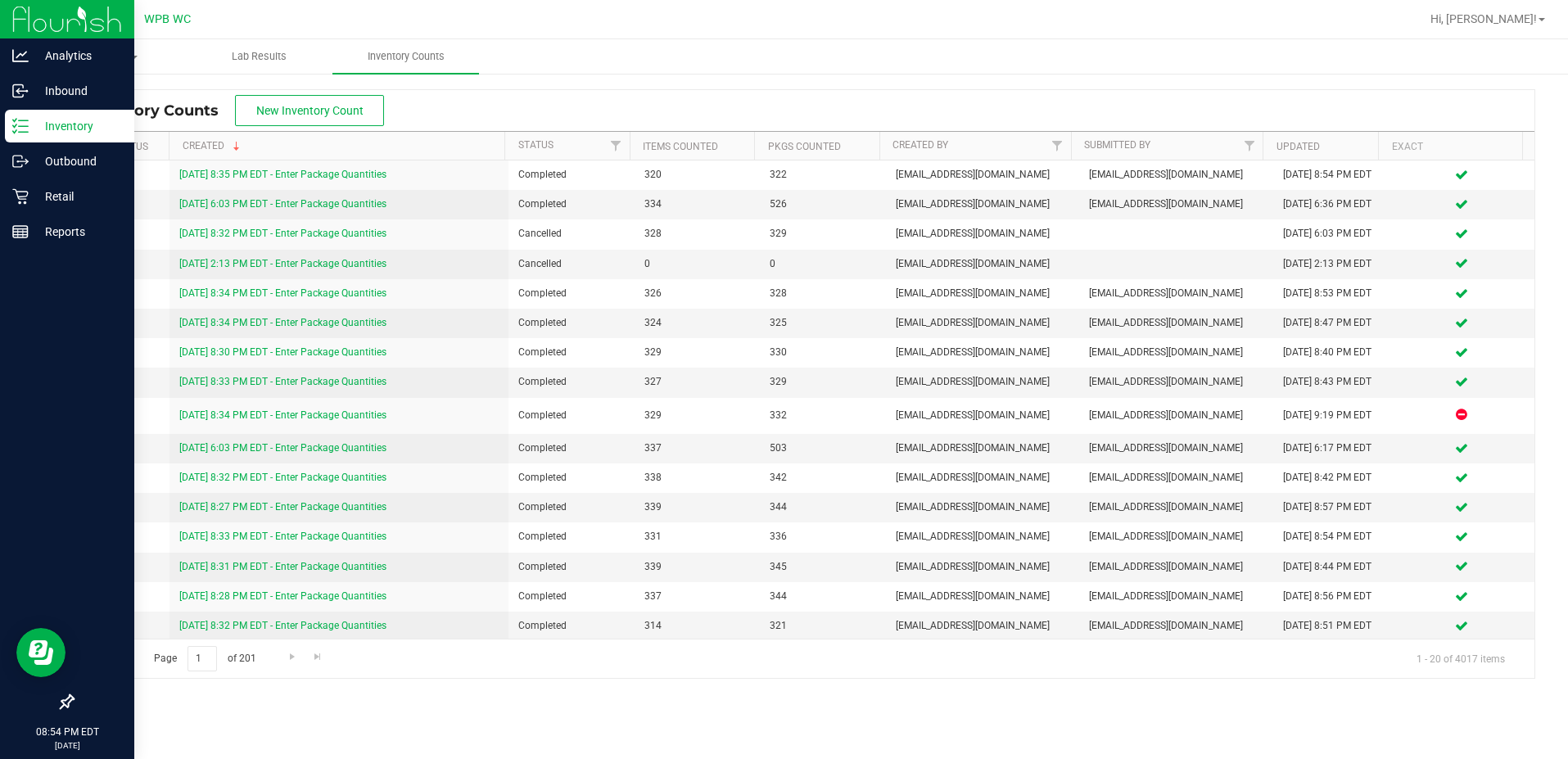
click at [87, 117] on p "Inventory" at bounding box center [77, 126] width 98 height 20
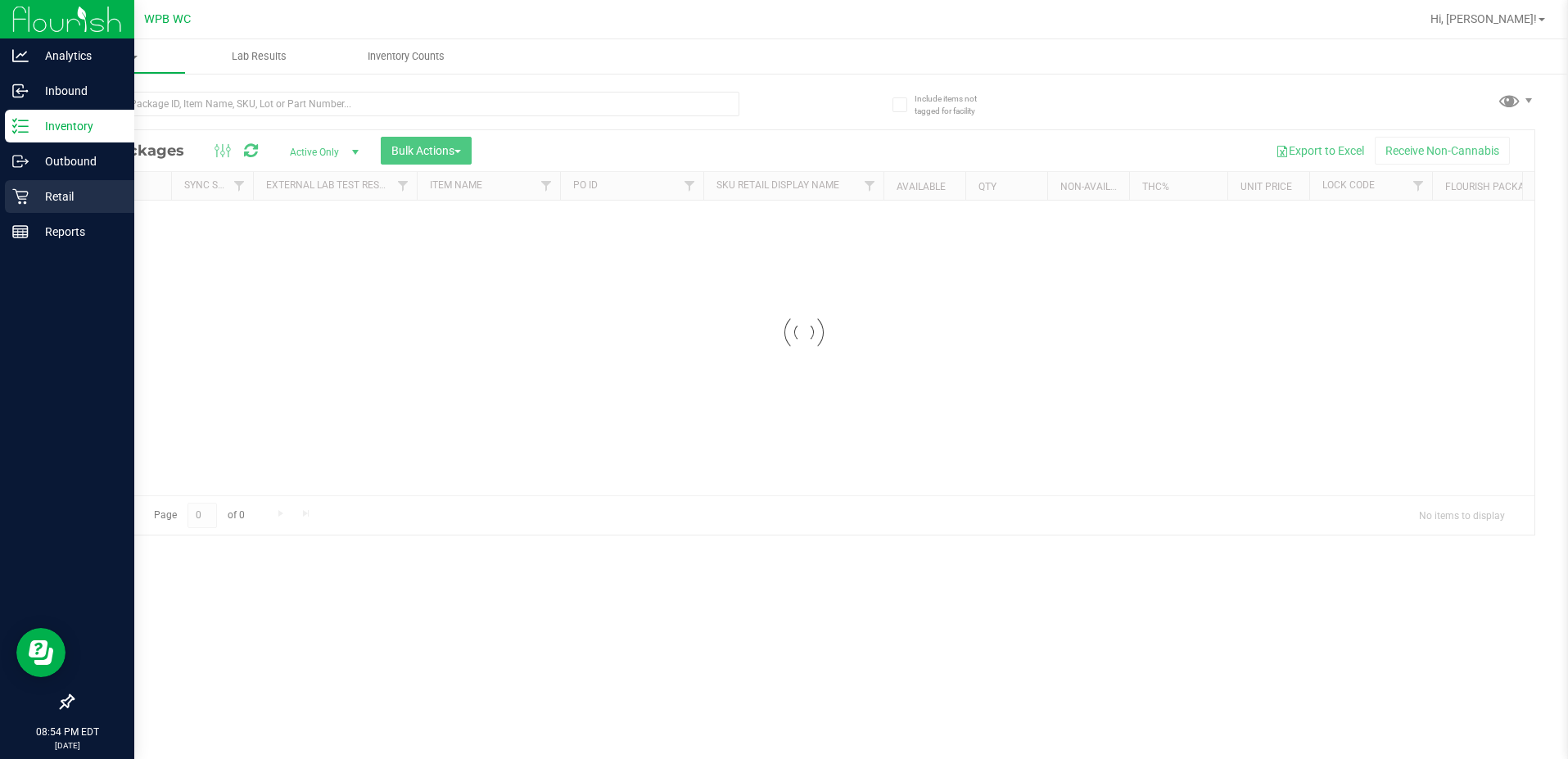
click at [83, 191] on p "Retail" at bounding box center [77, 197] width 98 height 20
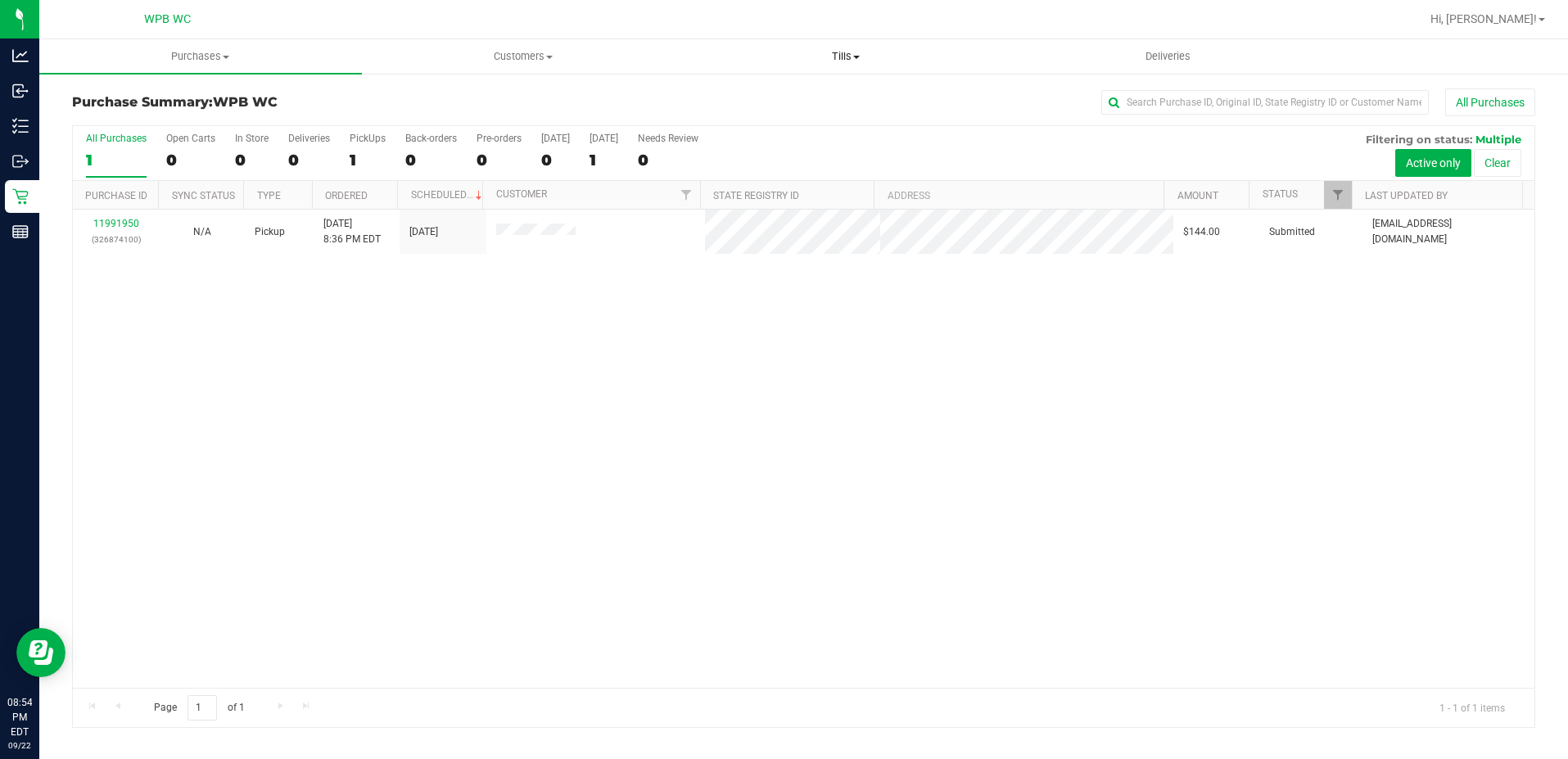
click at [815, 61] on span "Tills" at bounding box center [846, 56] width 321 height 15
click at [712, 101] on span "Manage tills" at bounding box center [740, 99] width 110 height 14
